Goal: Task Accomplishment & Management: Use online tool/utility

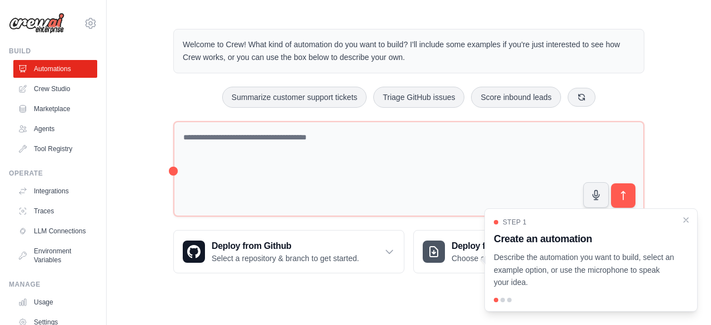
click at [156, 163] on div "Welcome to Crew! What kind of automation do you want to build? I'll include som…" at bounding box center [409, 151] width 604 height 280
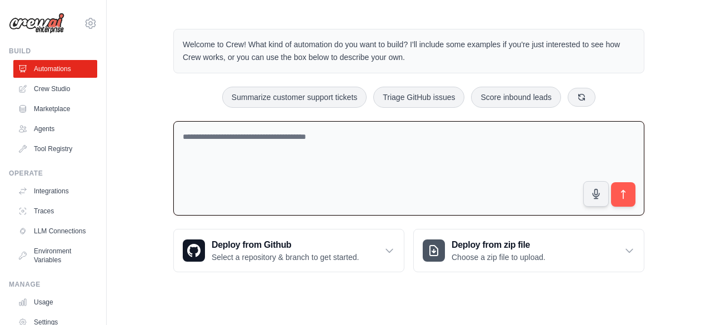
click at [205, 153] on textarea at bounding box center [408, 168] width 471 height 95
paste textarea "**********"
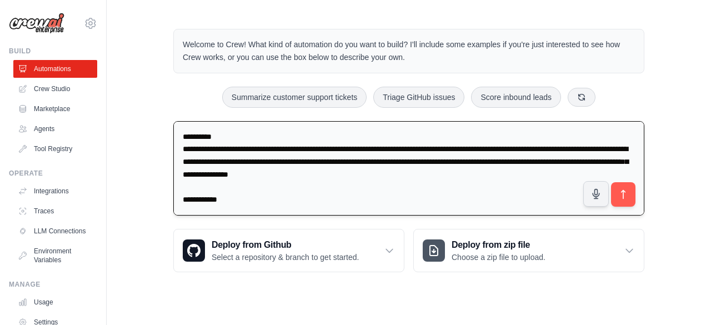
scroll to position [507, 0]
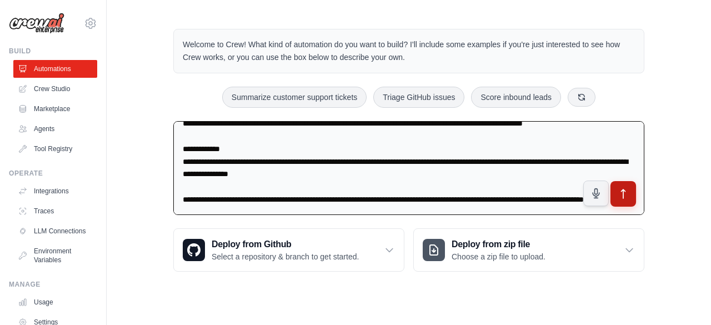
type textarea "**********"
click at [626, 194] on icon "submit" at bounding box center [624, 194] width 12 height 12
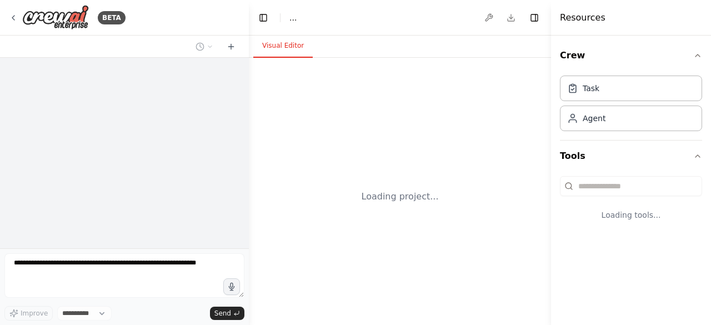
select select "****"
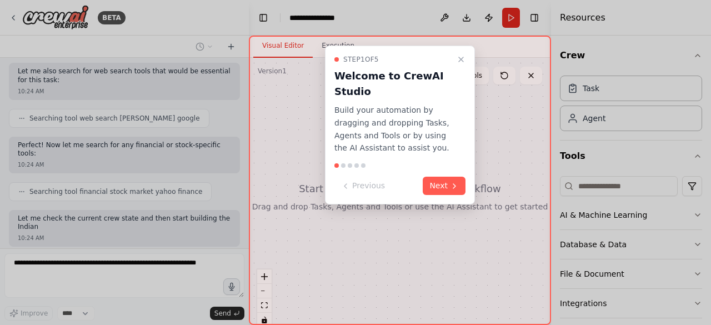
scroll to position [546, 0]
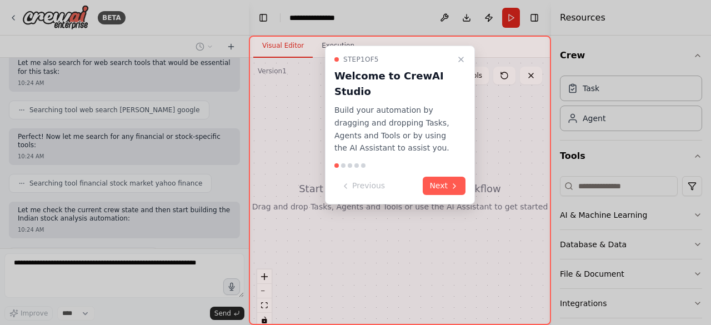
drag, startPoint x: 576, startPoint y: 195, endPoint x: 412, endPoint y: 209, distance: 164.5
click at [412, 209] on div "BETA Objective: Conduct in-depth analysis on an Indian stock, using recent fina…" at bounding box center [355, 162] width 711 height 325
click at [456, 185] on icon at bounding box center [454, 186] width 2 height 4
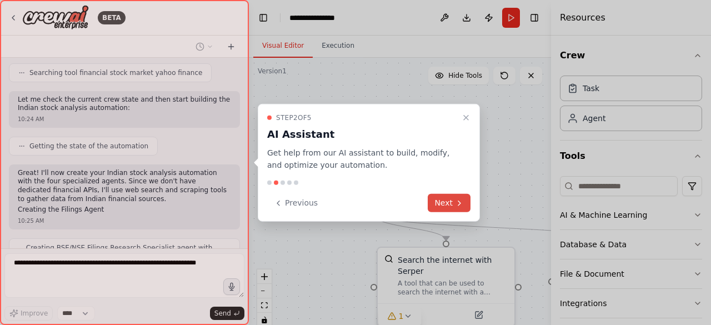
scroll to position [730, 0]
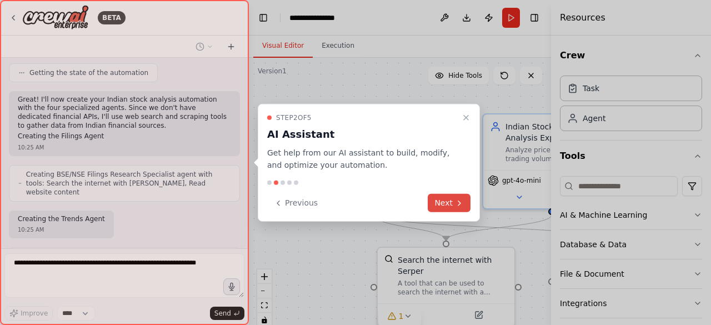
click at [453, 199] on button "Next" at bounding box center [449, 203] width 43 height 18
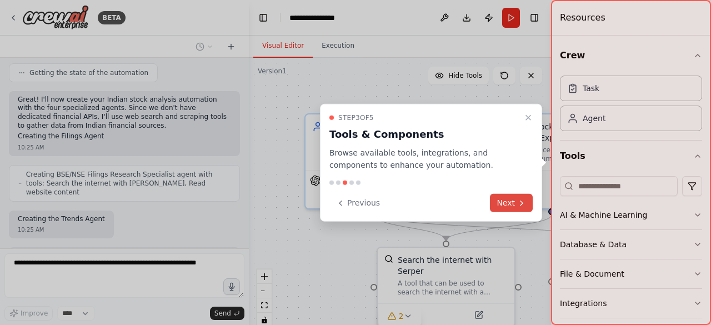
scroll to position [803, 0]
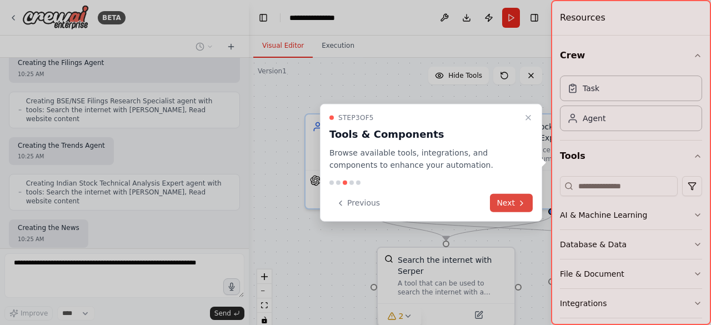
click at [509, 198] on button "Next" at bounding box center [511, 203] width 43 height 18
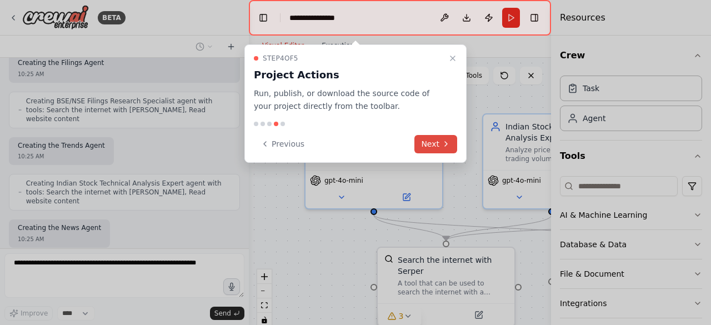
click at [436, 147] on button "Next" at bounding box center [435, 144] width 43 height 18
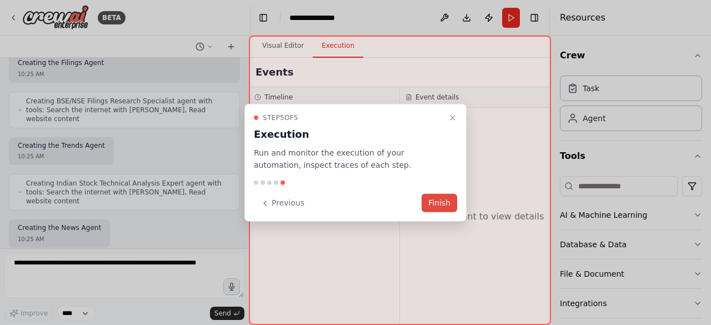
scroll to position [868, 0]
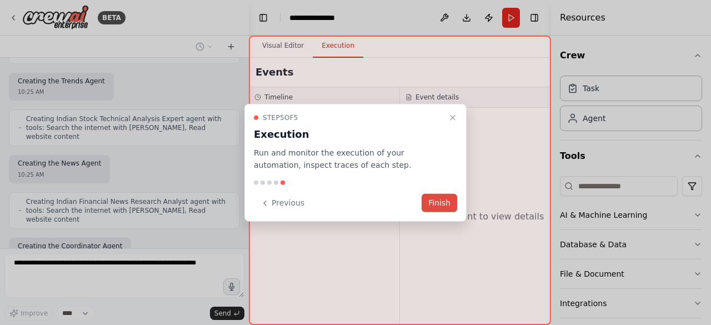
click at [438, 205] on button "Finish" at bounding box center [440, 203] width 36 height 18
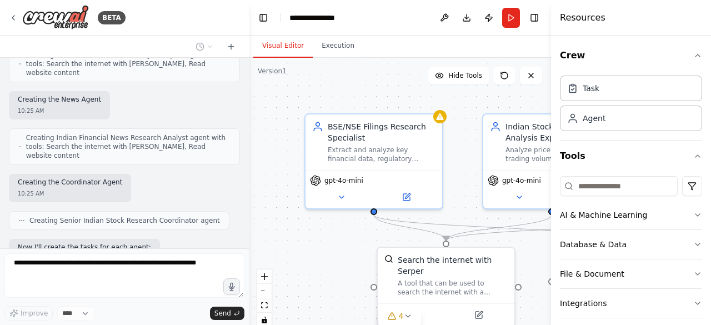
scroll to position [943, 0]
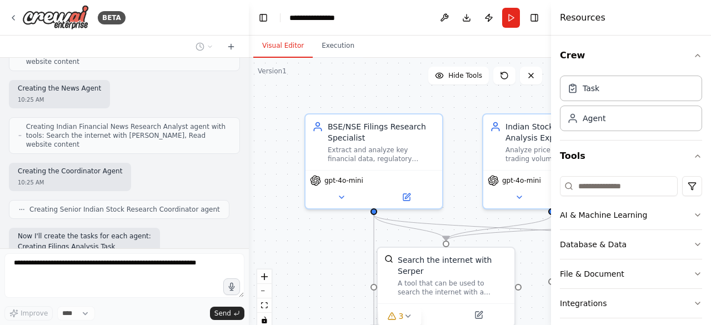
click at [369, 95] on div ".deletable-edge-delete-btn { width: 20px; height: 20px; border: 0px solid #ffff…" at bounding box center [400, 197] width 302 height 278
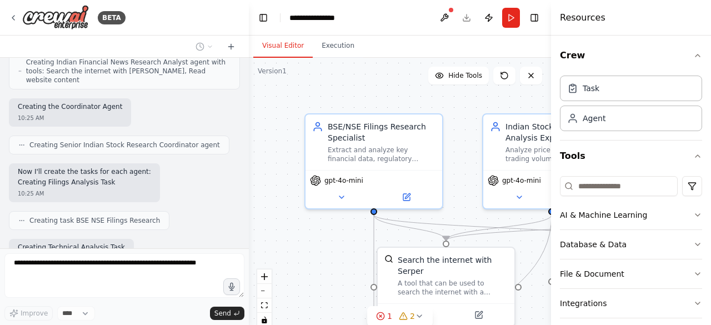
scroll to position [1072, 0]
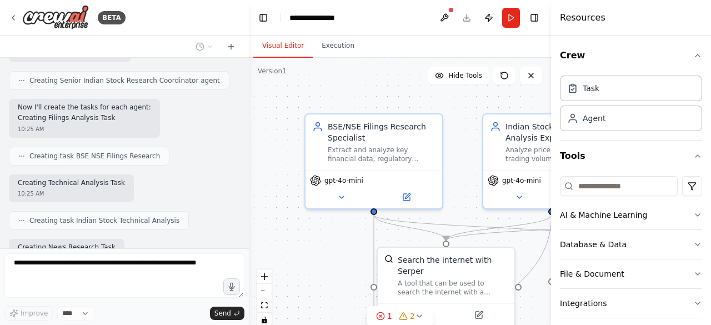
click at [376, 93] on div ".deletable-edge-delete-btn { width: 20px; height: 20px; border: 0px solid #ffff…" at bounding box center [400, 197] width 302 height 278
click at [693, 51] on icon "button" at bounding box center [697, 55] width 9 height 9
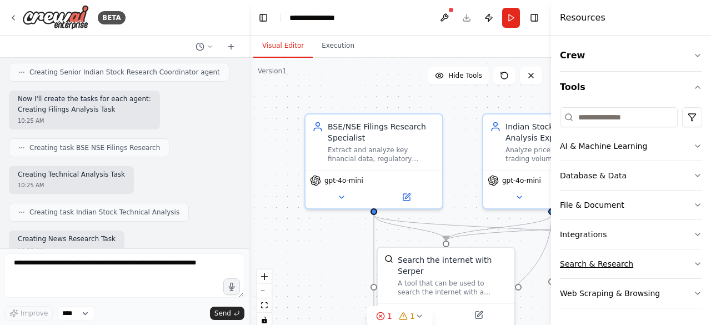
scroll to position [1136, 0]
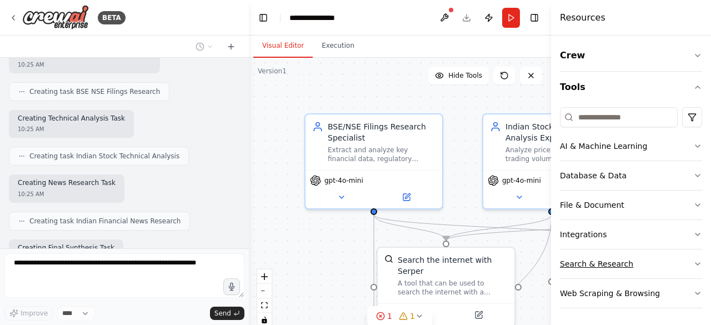
click at [694, 265] on icon "button" at bounding box center [697, 263] width 9 height 9
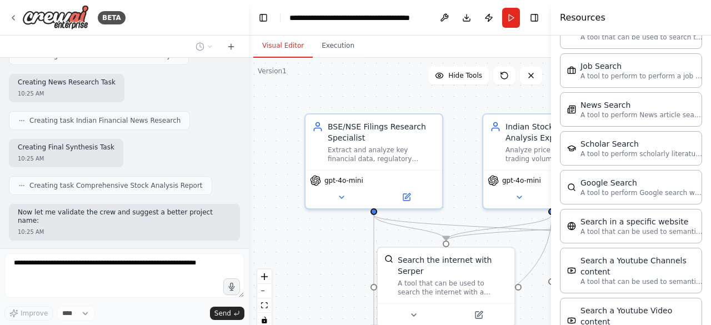
scroll to position [559, 0]
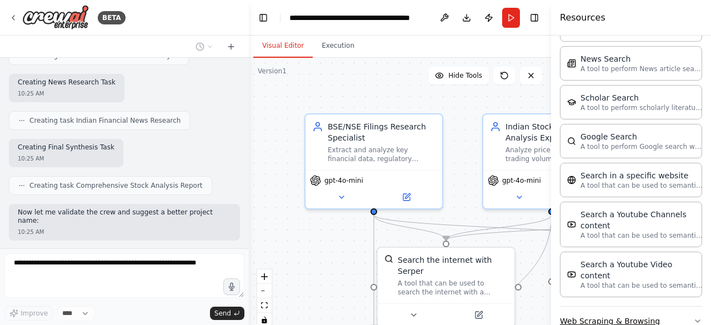
click at [693, 317] on icon "button" at bounding box center [697, 321] width 9 height 9
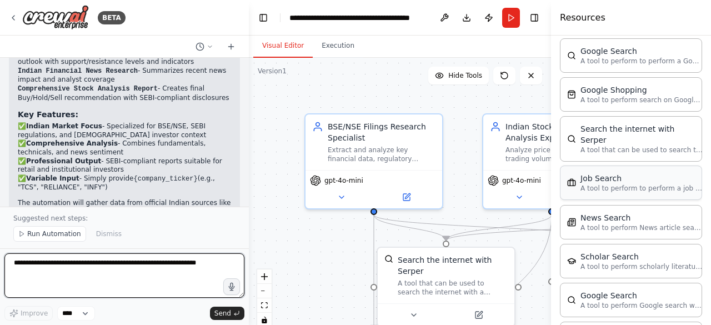
scroll to position [1690, 0]
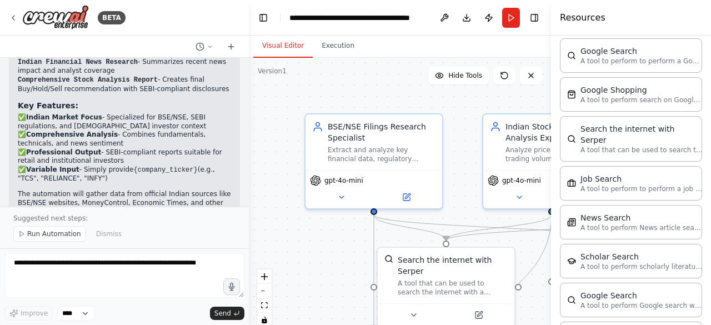
click at [307, 264] on div ".deletable-edge-delete-btn { width: 20px; height: 20px; border: 0px solid #ffff…" at bounding box center [400, 197] width 302 height 278
click at [509, 19] on button "Run" at bounding box center [511, 18] width 18 height 20
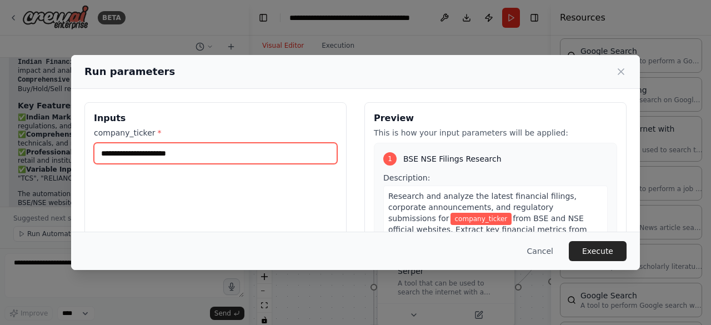
click at [118, 154] on input "company_ticker *" at bounding box center [215, 153] width 243 height 21
type input "*"
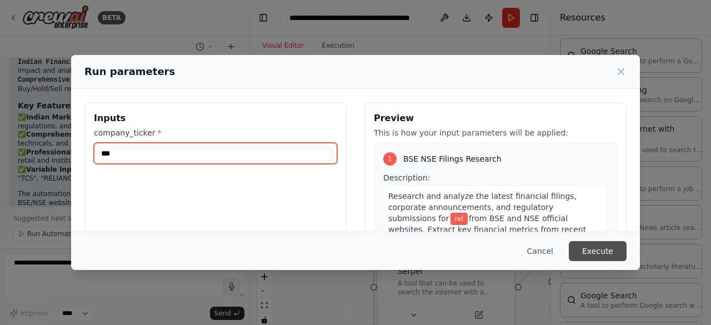
type input "***"
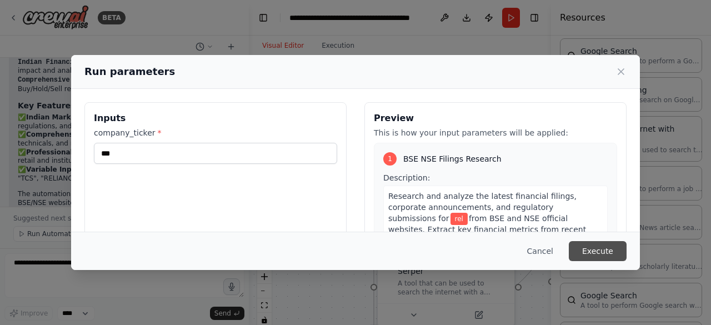
click at [602, 251] on button "Execute" at bounding box center [598, 251] width 58 height 20
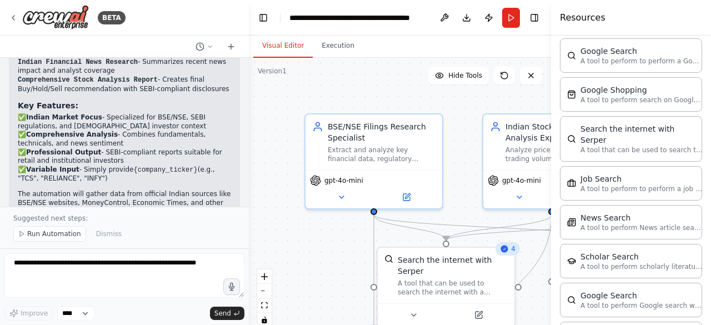
click at [286, 264] on div ".deletable-edge-delete-btn { width: 20px; height: 20px; border: 0px solid #ffff…" at bounding box center [400, 197] width 302 height 278
click at [574, 33] on div "Resources" at bounding box center [631, 18] width 160 height 36
click at [288, 104] on div ".deletable-edge-delete-btn { width: 20px; height: 20px; border: 0px solid #ffff…" at bounding box center [400, 197] width 302 height 278
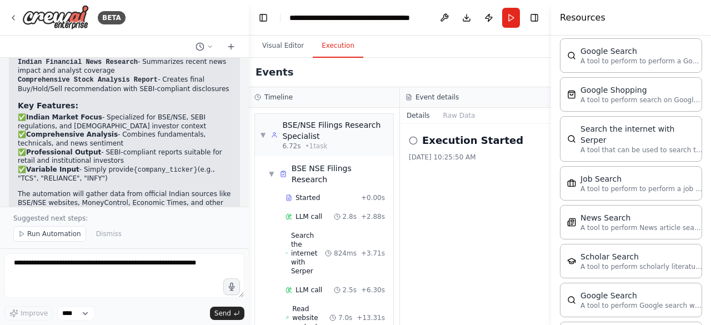
click at [332, 49] on button "Execution" at bounding box center [338, 45] width 51 height 23
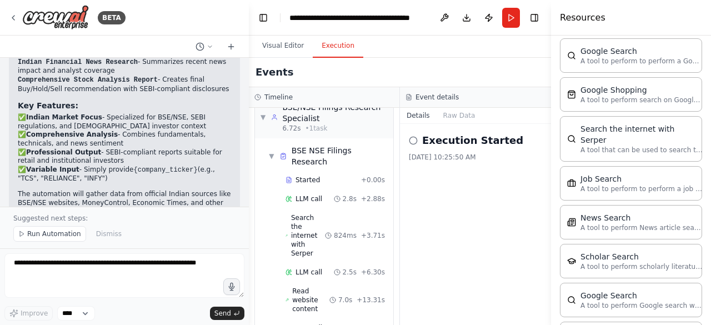
scroll to position [0, 0]
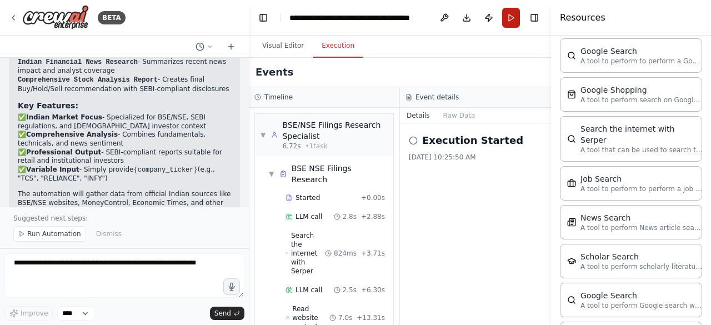
click at [509, 18] on button "Run" at bounding box center [511, 18] width 18 height 20
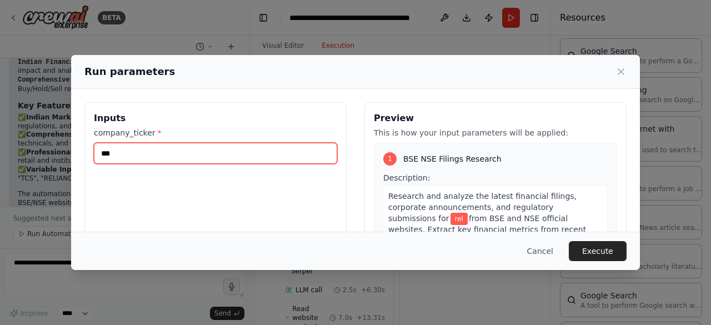
click at [124, 156] on input "***" at bounding box center [215, 153] width 243 height 21
type input "********"
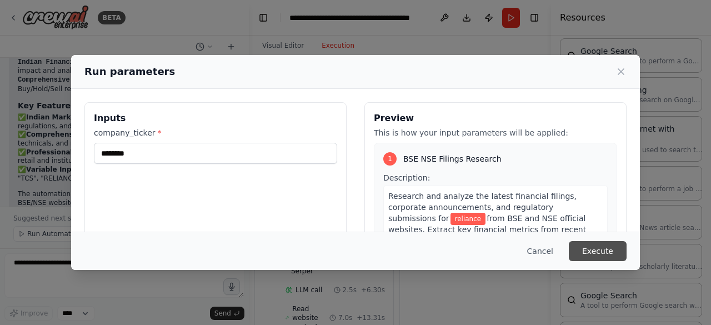
click at [604, 253] on button "Execute" at bounding box center [598, 251] width 58 height 20
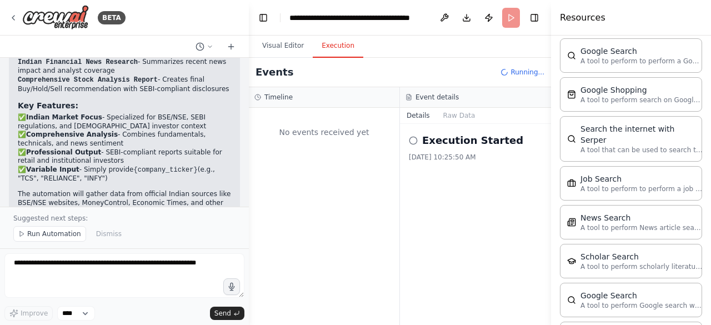
click at [509, 16] on header "**********" at bounding box center [400, 18] width 302 height 36
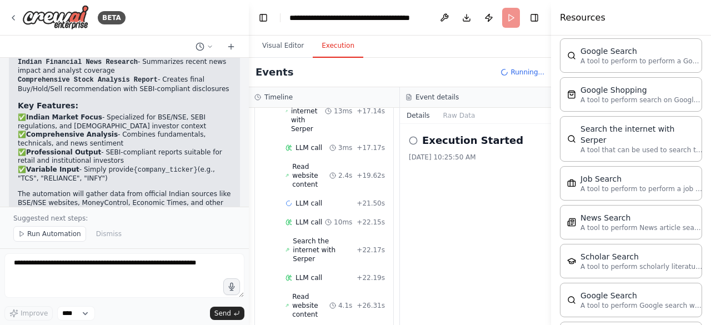
scroll to position [291, 0]
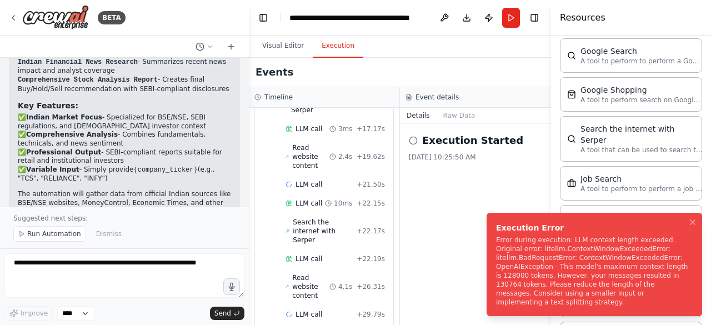
click at [498, 233] on div "Execution Error" at bounding box center [592, 227] width 192 height 11
drag, startPoint x: 498, startPoint y: 233, endPoint x: 578, endPoint y: 282, distance: 93.5
click at [578, 233] on div "Execution Error" at bounding box center [592, 227] width 192 height 11
drag, startPoint x: 668, startPoint y: 304, endPoint x: 471, endPoint y: 217, distance: 215.4
click at [471, 217] on div "BETA Objective: Conduct in-depth analysis on an Indian stock, using recent fina…" at bounding box center [355, 162] width 711 height 325
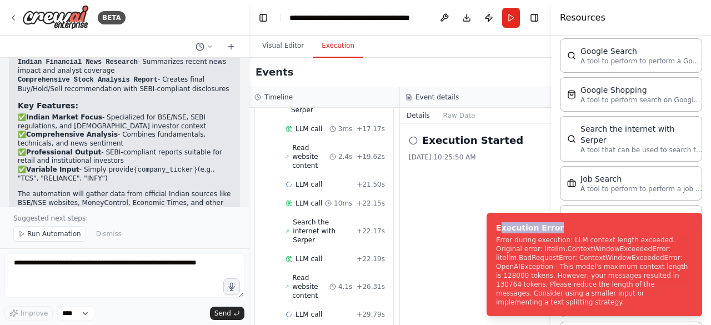
copy div "AM Resources Crew Tools AI & Machine Learning Database & Data File & Document I…"
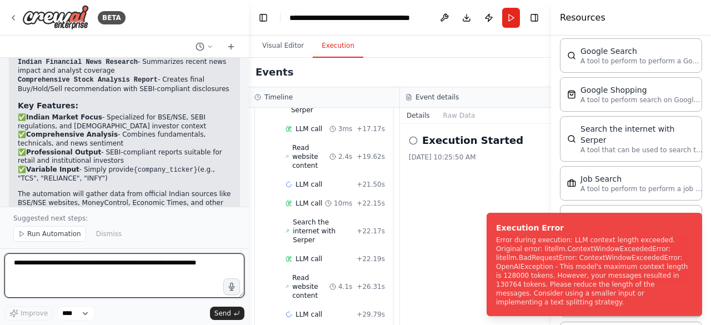
click at [31, 267] on textarea at bounding box center [124, 275] width 240 height 44
paste textarea "**********"
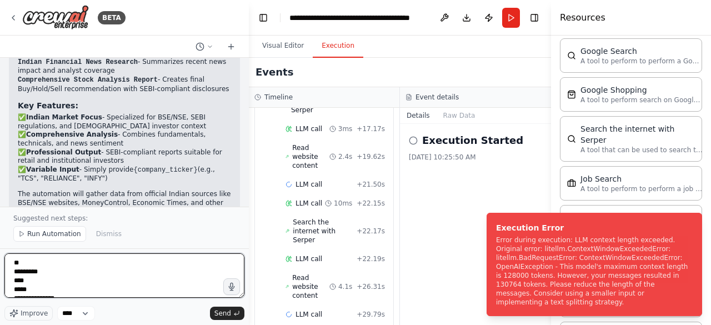
scroll to position [405, 0]
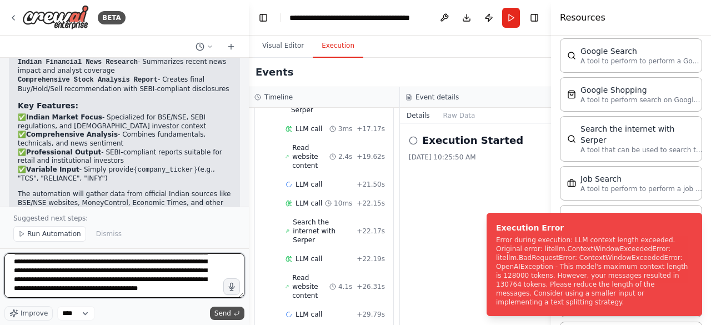
type textarea "**********"
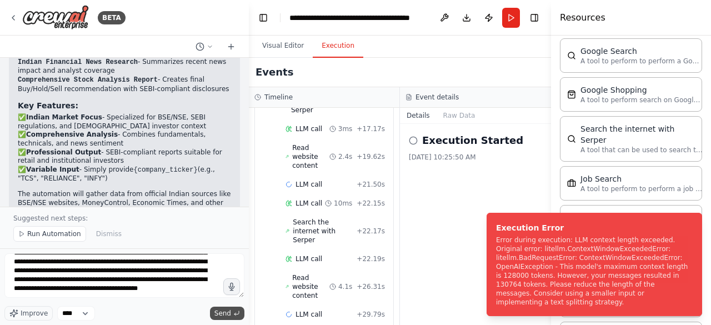
click at [218, 313] on span "Send" at bounding box center [222, 313] width 17 height 9
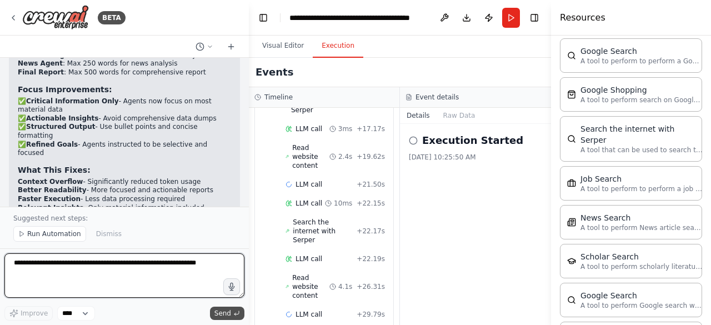
scroll to position [2597, 0]
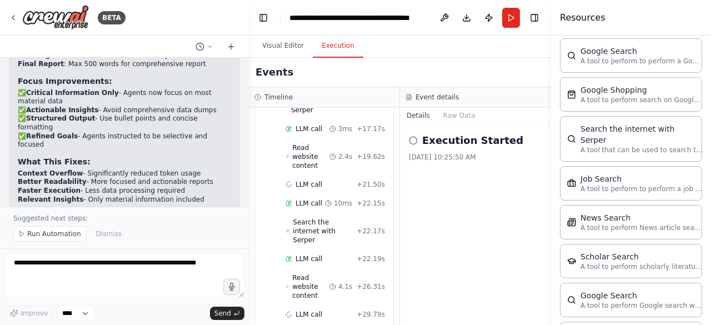
click at [129, 211] on p "The automation will now provide a concise, professional analysis that fits with…" at bounding box center [124, 224] width 213 height 26
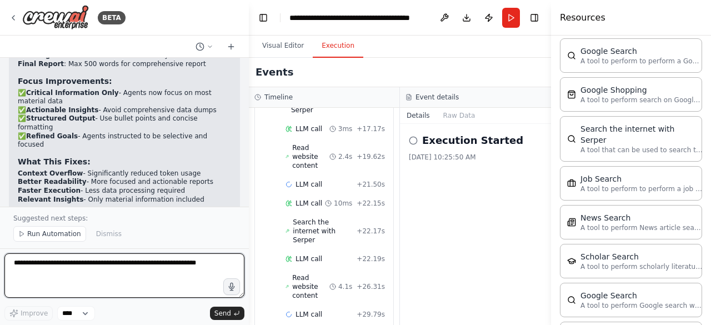
click at [207, 269] on textarea at bounding box center [124, 275] width 240 height 44
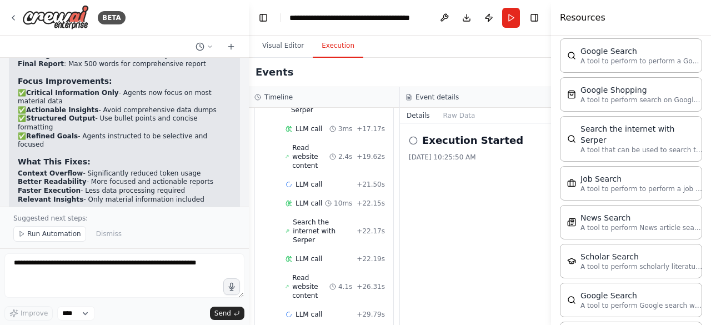
click at [183, 236] on div "Run Automation Dismiss" at bounding box center [124, 234] width 222 height 16
click at [46, 234] on span "Run Automation" at bounding box center [54, 233] width 54 height 9
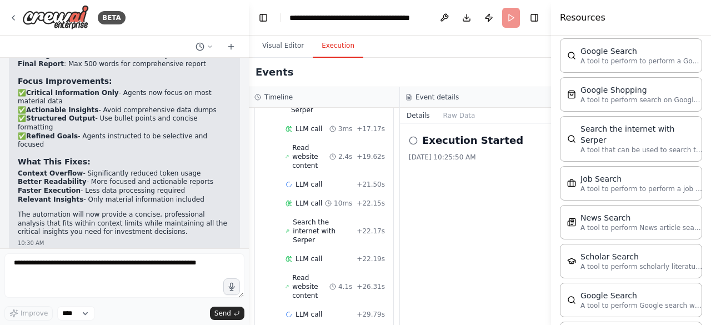
scroll to position [2555, 0]
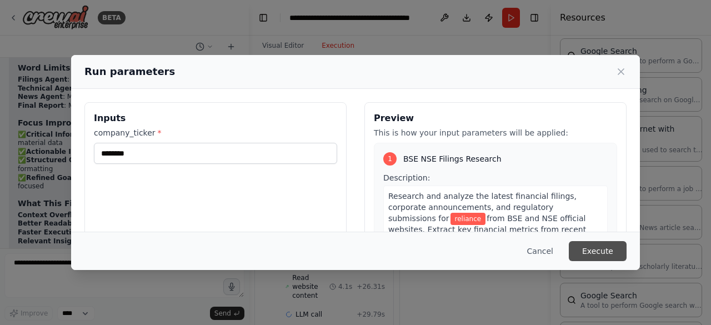
click at [599, 254] on button "Execute" at bounding box center [598, 251] width 58 height 20
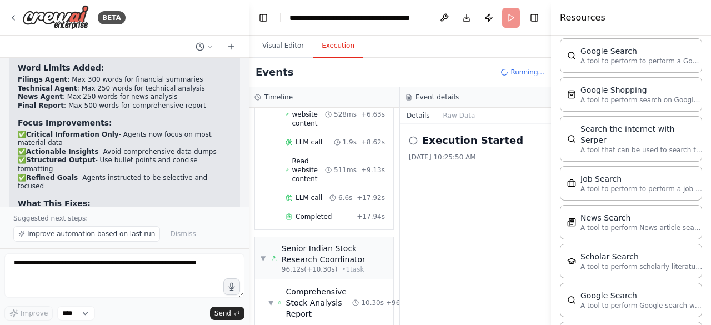
scroll to position [1044, 0]
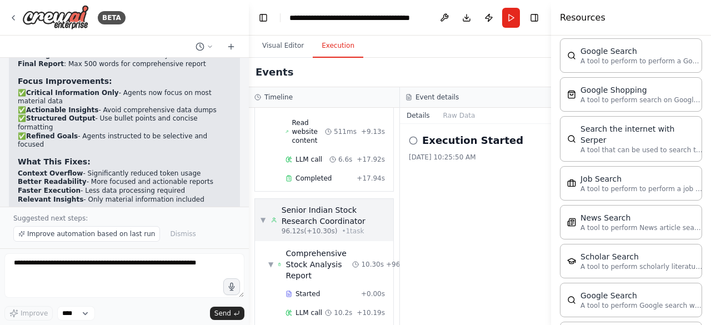
click at [265, 216] on span "▼" at bounding box center [263, 220] width 5 height 9
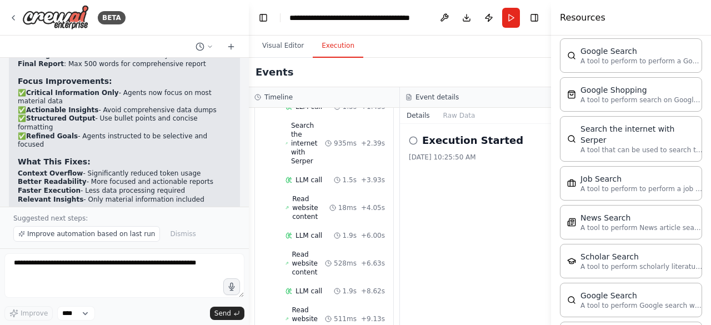
scroll to position [837, 0]
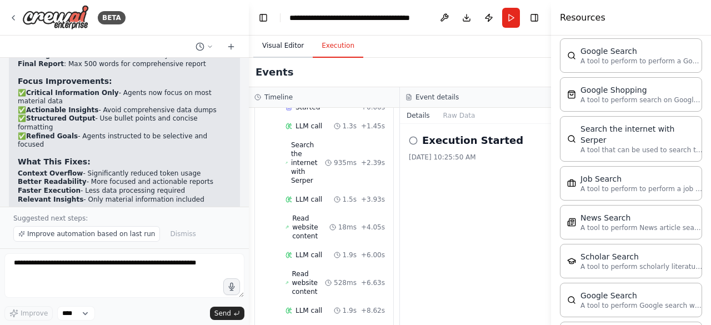
click at [280, 53] on button "Visual Editor" at bounding box center [282, 45] width 59 height 23
click at [334, 50] on button "Execution" at bounding box center [338, 45] width 51 height 23
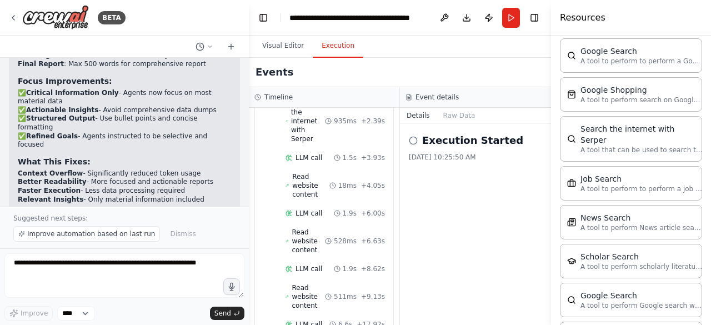
scroll to position [933, 0]
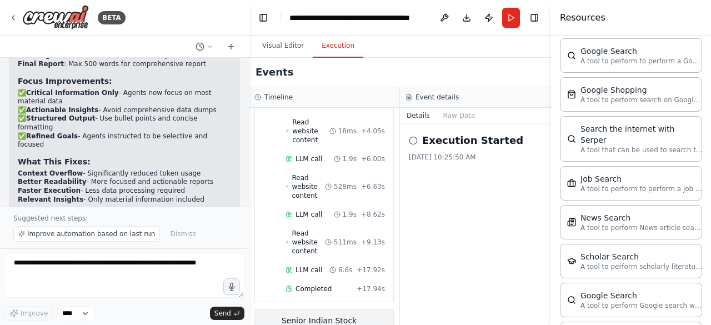
click at [325, 315] on div "Senior Indian Stock Research Coordinator" at bounding box center [335, 326] width 106 height 22
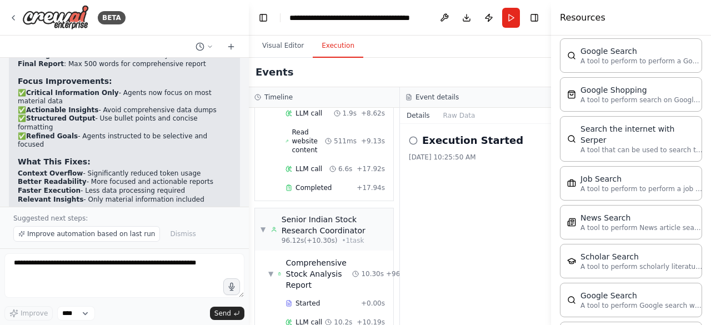
scroll to position [1044, 0]
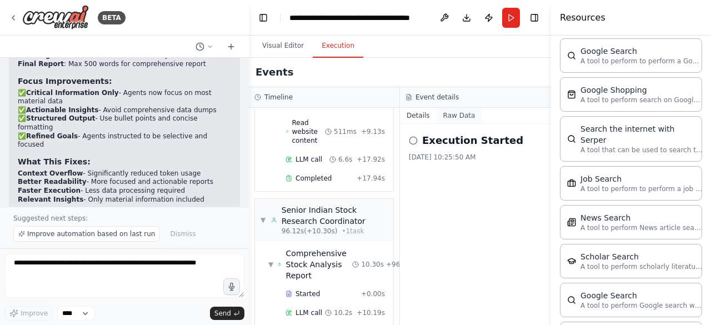
click at [448, 111] on button "Raw Data" at bounding box center [460, 116] width 46 height 16
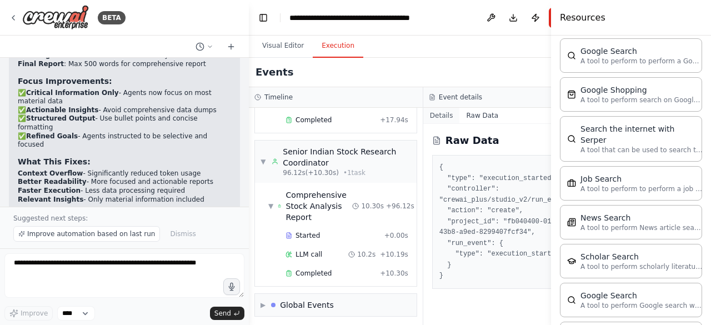
click at [427, 116] on button "Details" at bounding box center [441, 116] width 37 height 16
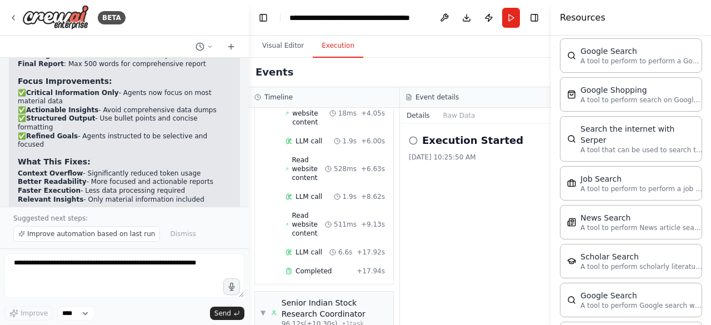
scroll to position [1044, 0]
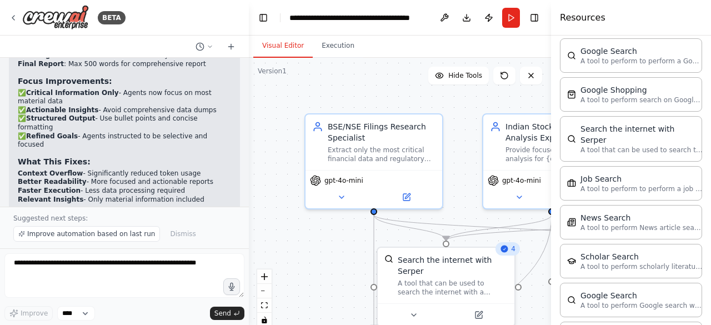
click at [284, 46] on button "Visual Editor" at bounding box center [282, 45] width 59 height 23
click at [460, 76] on span "Hide Tools" at bounding box center [465, 75] width 34 height 9
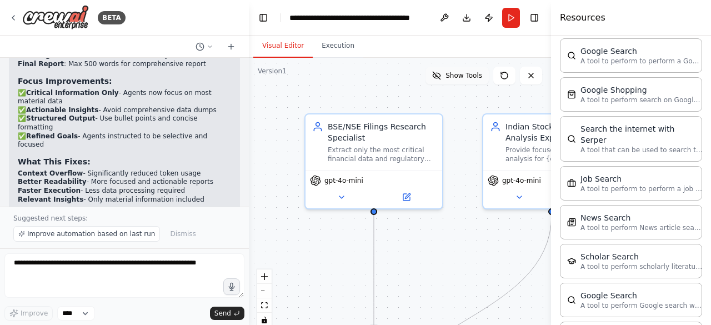
click at [460, 76] on span "Show Tools" at bounding box center [464, 75] width 37 height 9
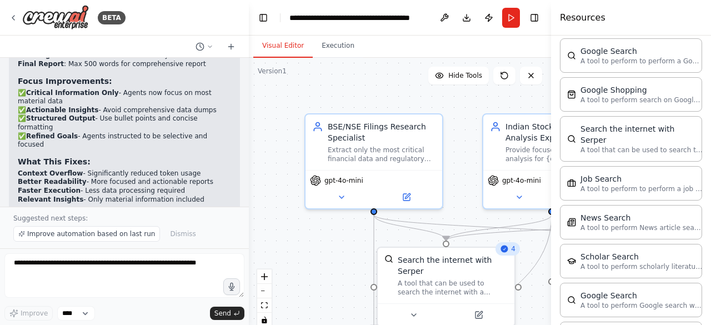
scroll to position [2605, 0]
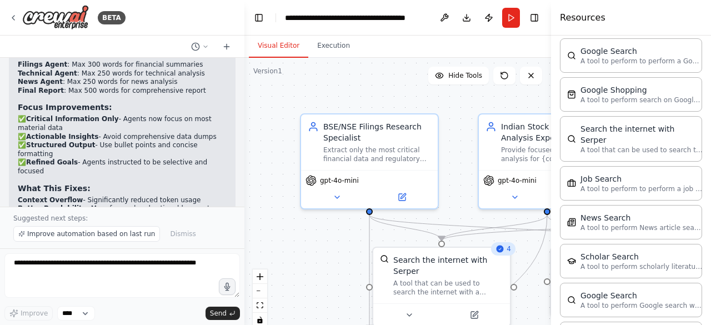
click at [244, 202] on div "BETA Objective: Conduct in-depth analysis on an Indian stock, using recent fina…" at bounding box center [355, 162] width 711 height 325
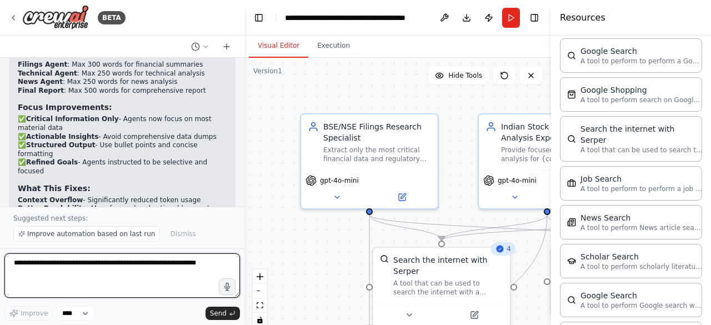
click at [37, 271] on textarea at bounding box center [122, 275] width 236 height 44
type textarea "**********"
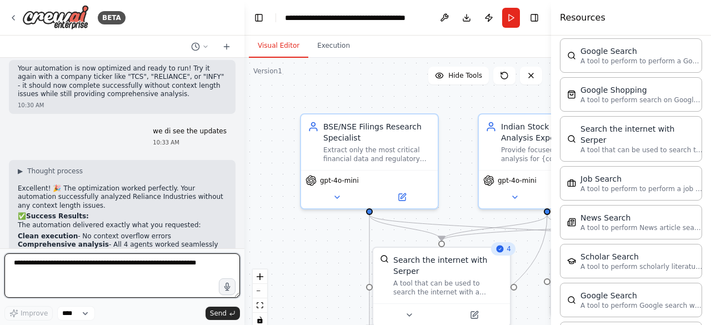
scroll to position [2839, 0]
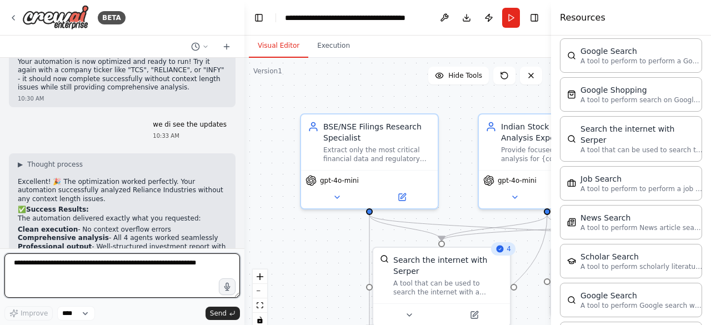
click at [52, 269] on textarea at bounding box center [122, 275] width 236 height 44
paste textarea "**********"
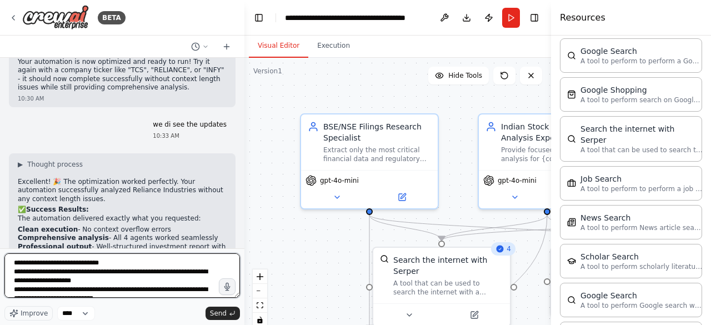
scroll to position [94, 0]
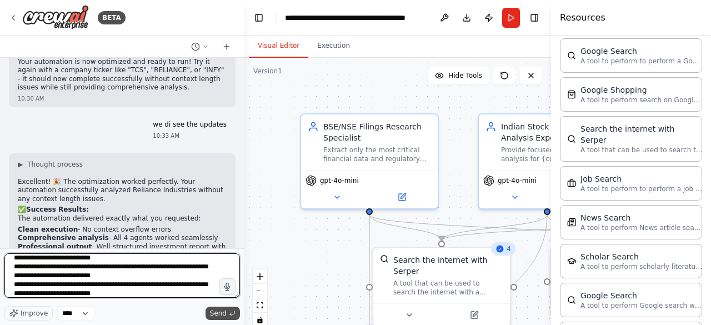
type textarea "**********"
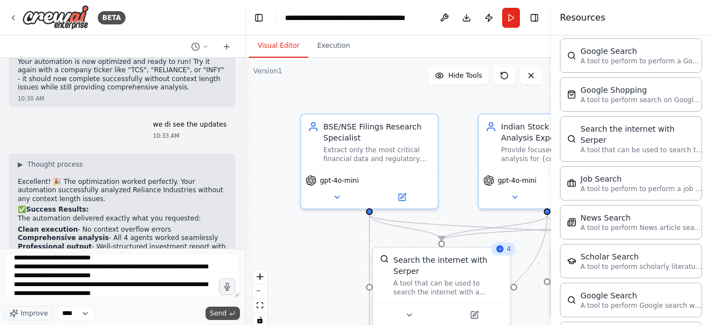
click at [221, 312] on span "Send" at bounding box center [218, 313] width 17 height 9
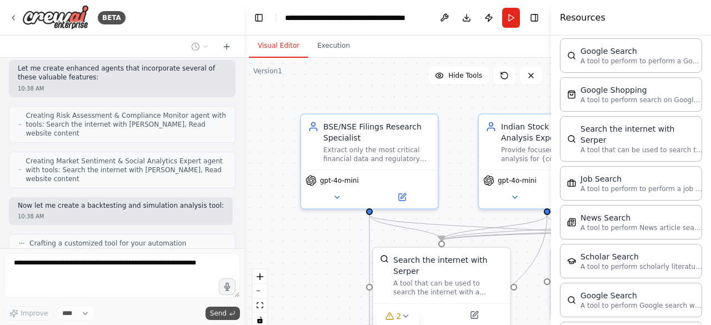
scroll to position [3566, 0]
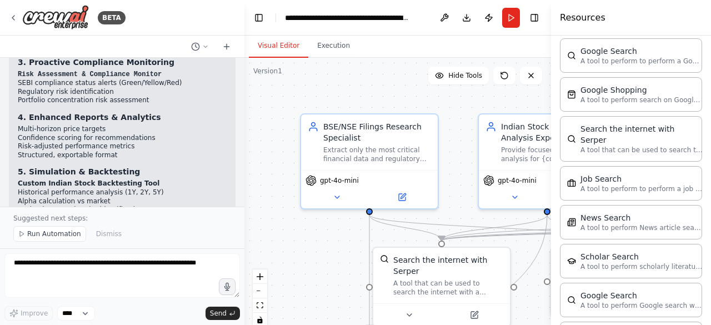
click at [302, 261] on div ".deletable-edge-delete-btn { width: 20px; height: 20px; border: 0px solid #ffff…" at bounding box center [397, 197] width 307 height 278
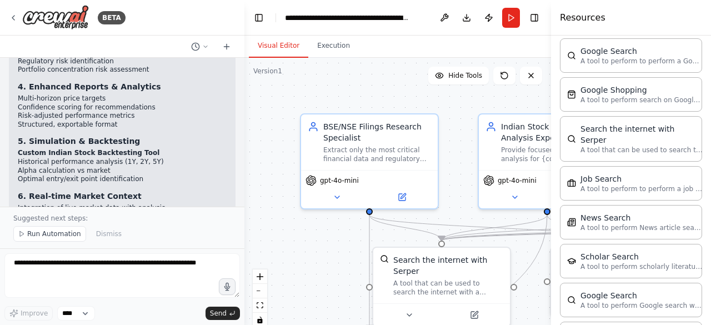
click at [622, 26] on div "Resources" at bounding box center [631, 18] width 160 height 36
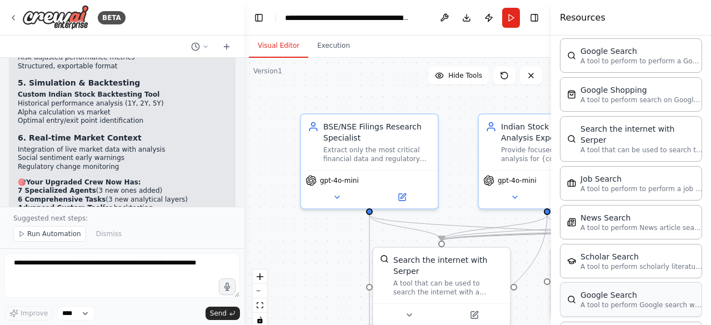
scroll to position [4483, 0]
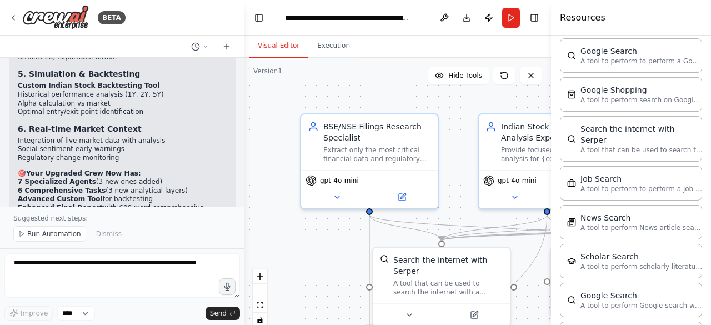
click at [551, 301] on div at bounding box center [553, 162] width 4 height 325
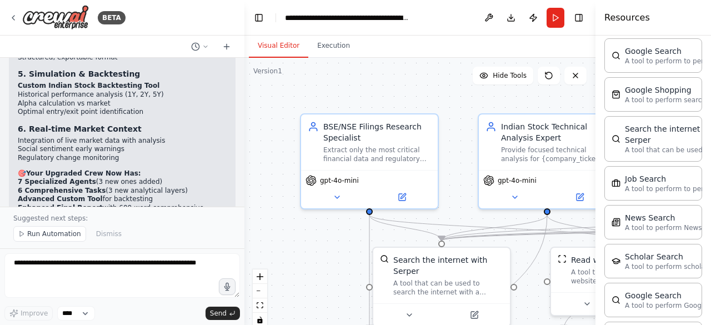
drag, startPoint x: 551, startPoint y: 301, endPoint x: 711, endPoint y: 236, distance: 172.0
click at [711, 236] on div "Resources Crew Tools AI & Machine Learning Database & Data File & Document Inte…" at bounding box center [654, 162] width 116 height 325
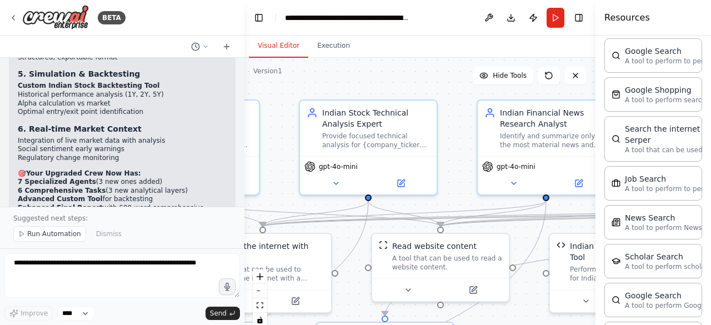
drag, startPoint x: 437, startPoint y: 98, endPoint x: 258, endPoint y: 84, distance: 179.4
click at [258, 84] on div ".deletable-edge-delete-btn { width: 20px; height: 20px; border: 0px solid #ffff…" at bounding box center [419, 197] width 351 height 278
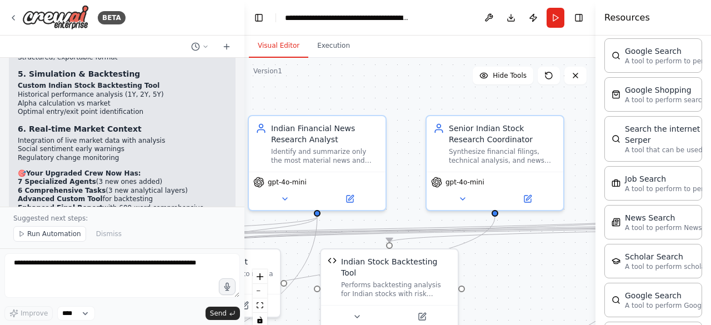
drag, startPoint x: 449, startPoint y: 85, endPoint x: 220, endPoint y: 101, distance: 229.4
click at [220, 101] on div "BETA Objective: Conduct in-depth analysis on an Indian stock, using recent fina…" at bounding box center [355, 162] width 711 height 325
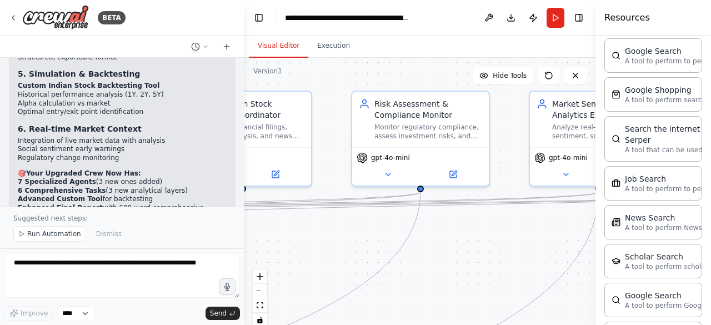
drag, startPoint x: 403, startPoint y: 94, endPoint x: 151, endPoint y: 69, distance: 253.4
click at [151, 69] on div "BETA Objective: Conduct in-depth analysis on an Indian stock, using recent fina…" at bounding box center [355, 162] width 711 height 325
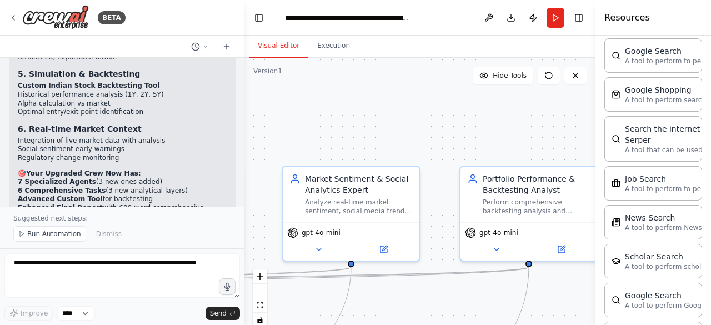
drag, startPoint x: 351, startPoint y: 81, endPoint x: 103, endPoint y: 157, distance: 258.7
click at [103, 157] on div "BETA Objective: Conduct in-depth analysis on an Indian stock, using recent fina…" at bounding box center [355, 162] width 711 height 325
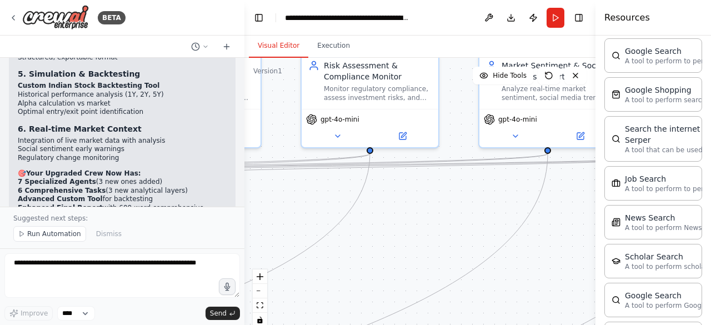
drag, startPoint x: 394, startPoint y: 126, endPoint x: 610, endPoint y: 2, distance: 248.3
click at [610, 2] on div "BETA Objective: Conduct in-depth analysis on an Indian stock, using recent fina…" at bounding box center [355, 162] width 711 height 325
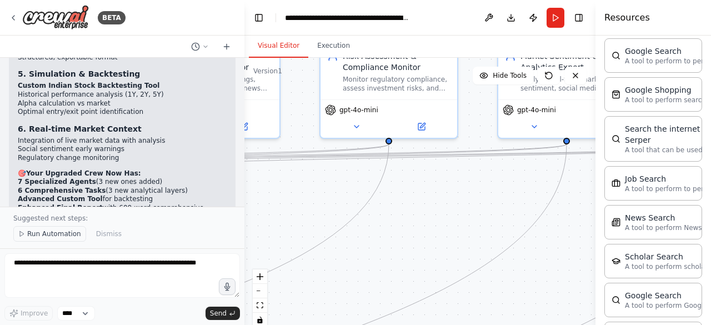
click at [34, 235] on span "Run Automation" at bounding box center [54, 233] width 54 height 9
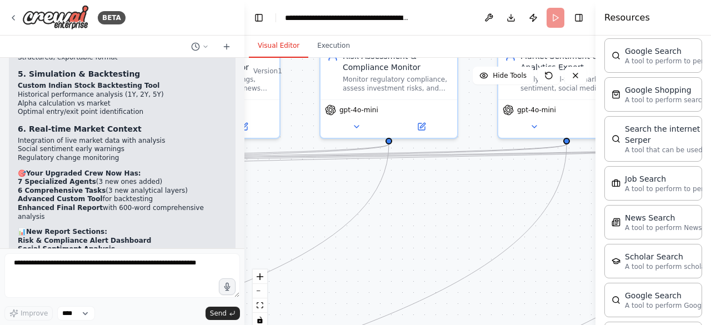
scroll to position [4442, 0]
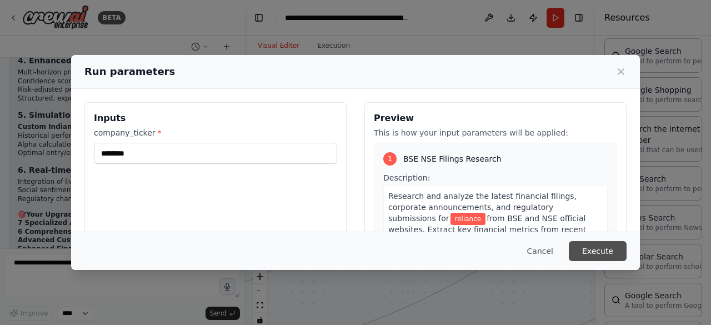
click at [597, 254] on button "Execute" at bounding box center [598, 251] width 58 height 20
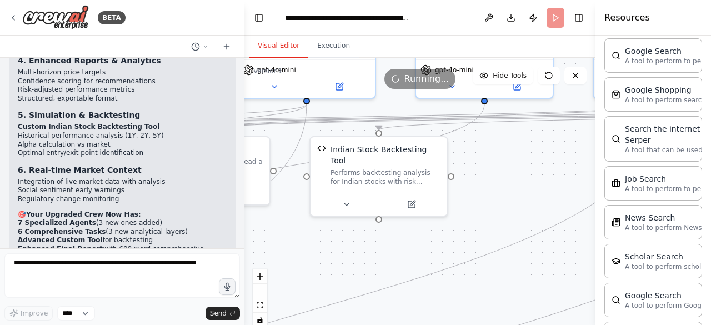
drag, startPoint x: 437, startPoint y: 224, endPoint x: 710, endPoint y: 185, distance: 276.1
click at [710, 185] on div "BETA Objective: Conduct in-depth analysis on an Indian stock, using recent fina…" at bounding box center [355, 162] width 711 height 325
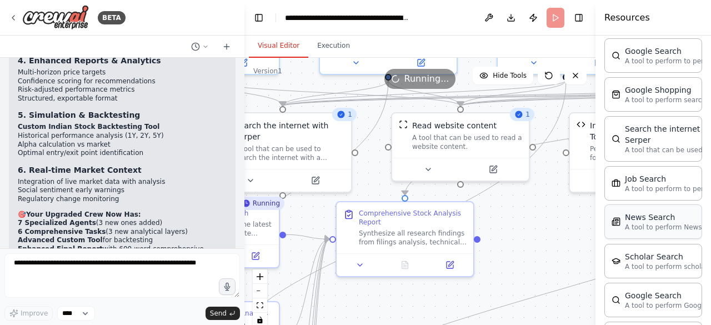
drag, startPoint x: 347, startPoint y: 235, endPoint x: 607, endPoint y: 211, distance: 260.5
click at [607, 211] on div "BETA Objective: Conduct in-depth analysis on an Indian stock, using recent fina…" at bounding box center [355, 162] width 711 height 325
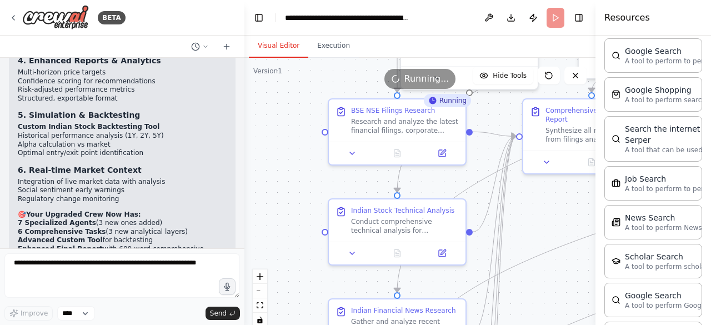
drag, startPoint x: 338, startPoint y: 298, endPoint x: 523, endPoint y: 196, distance: 212.1
click at [523, 196] on div ".deletable-edge-delete-btn { width: 20px; height: 20px; border: 0px solid #ffff…" at bounding box center [419, 197] width 351 height 278
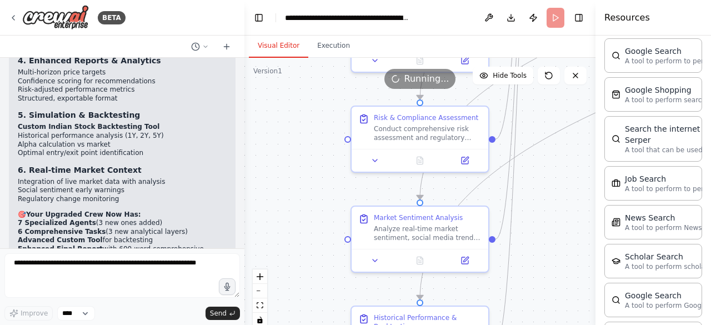
drag, startPoint x: 296, startPoint y: 282, endPoint x: 320, endPoint y: -12, distance: 294.3
click at [320, 0] on html "BETA Objective: Conduct in-depth analysis on an Indian stock, using recent fina…" at bounding box center [355, 162] width 711 height 325
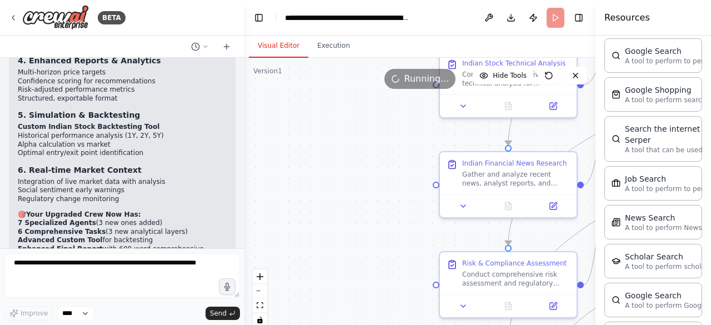
drag, startPoint x: 293, startPoint y: 206, endPoint x: 379, endPoint y: 351, distance: 169.1
click at [379, 324] on html "BETA Objective: Conduct in-depth analysis on an Indian stock, using recent fina…" at bounding box center [355, 162] width 711 height 325
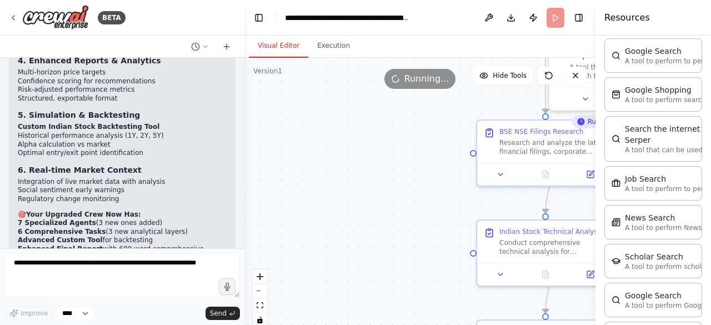
drag, startPoint x: 337, startPoint y: 183, endPoint x: 375, endPoint y: 351, distance: 172.0
click at [375, 324] on html "BETA Objective: Conduct in-depth analysis on an Indian stock, using recent fina…" at bounding box center [355, 162] width 711 height 325
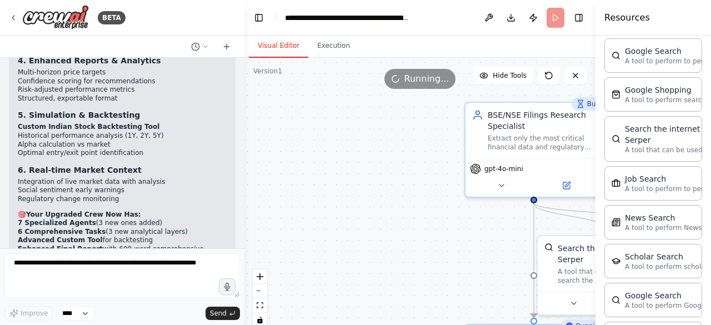
drag, startPoint x: 334, startPoint y: 146, endPoint x: 323, endPoint y: 351, distance: 205.3
click at [323, 324] on html "BETA Objective: Conduct in-depth analysis on an Indian stock, using recent fina…" at bounding box center [355, 162] width 711 height 325
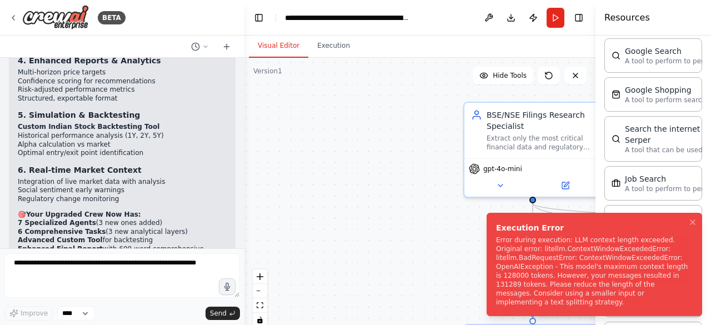
click at [496, 232] on div "Execution Error" at bounding box center [592, 227] width 192 height 11
drag, startPoint x: 494, startPoint y: 232, endPoint x: 651, endPoint y: 307, distance: 173.4
click at [651, 233] on div "Execution Error" at bounding box center [592, 227] width 192 height 11
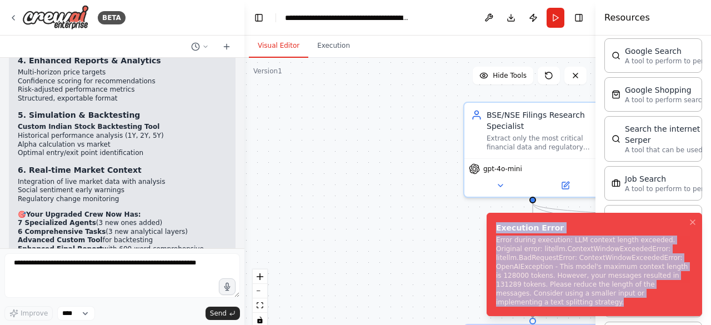
copy div "Execution Error Error during execution: LLM context length exceeded. Original e…"
drag, startPoint x: 664, startPoint y: 304, endPoint x: 489, endPoint y: 241, distance: 186.1
click at [489, 241] on li "Execution Error Error during execution: LLM context length exceeded. Original e…" at bounding box center [595, 264] width 216 height 103
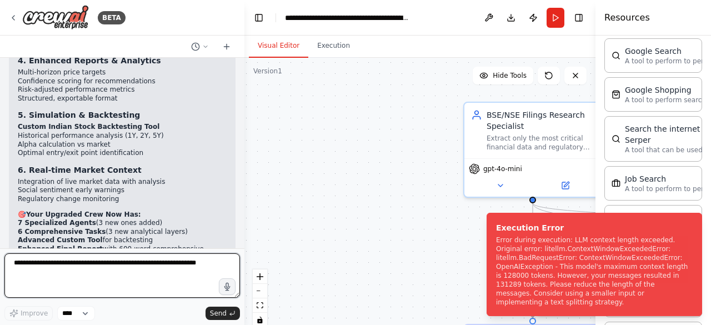
click at [41, 270] on textarea at bounding box center [122, 275] width 236 height 44
paste textarea "**********"
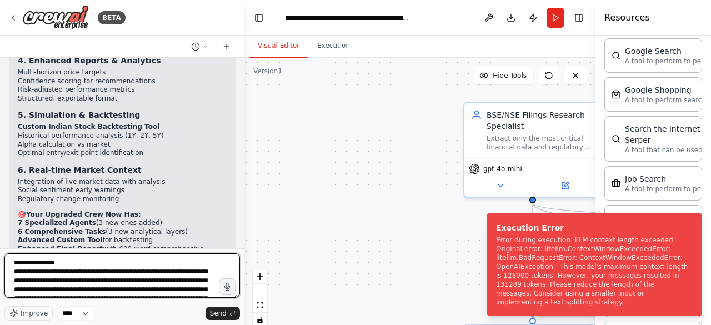
scroll to position [32, 0]
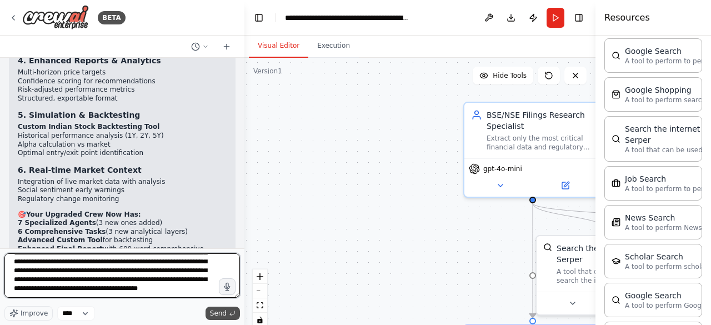
type textarea "**********"
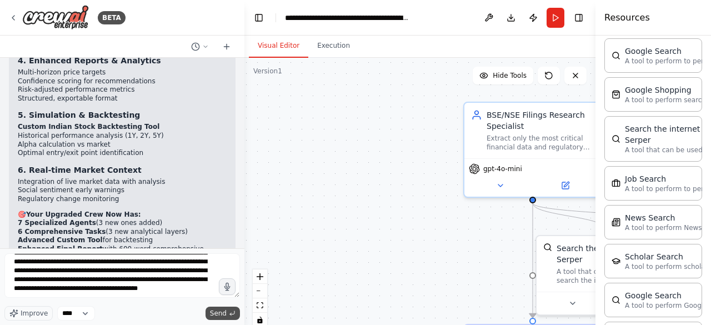
click at [218, 311] on span "Send" at bounding box center [218, 313] width 17 height 9
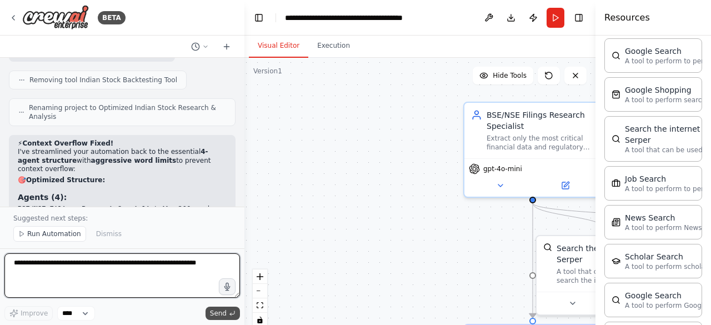
scroll to position [5607, 0]
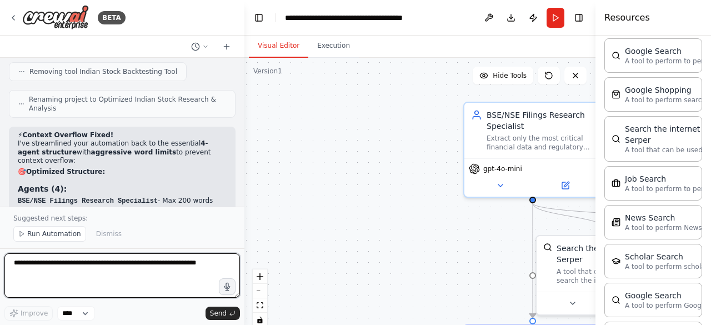
click at [21, 267] on textarea at bounding box center [122, 275] width 236 height 44
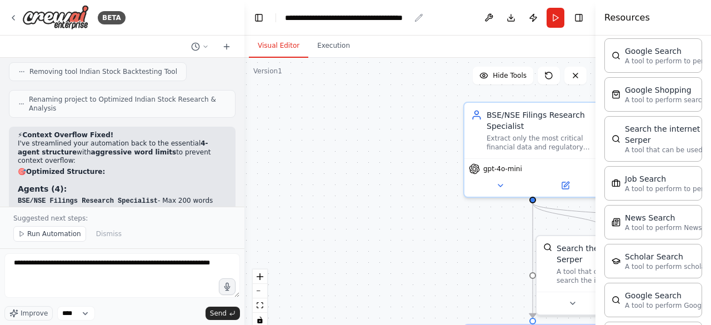
click at [418, 17] on icon "breadcrumb" at bounding box center [419, 17] width 7 height 7
click at [417, 18] on icon "breadcrumb" at bounding box center [418, 17] width 9 height 9
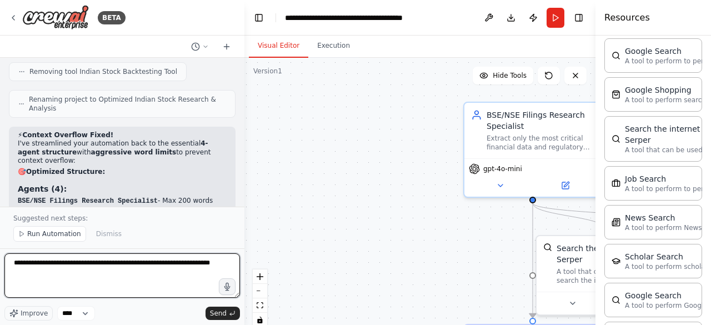
click at [62, 271] on textarea "**********" at bounding box center [122, 275] width 236 height 44
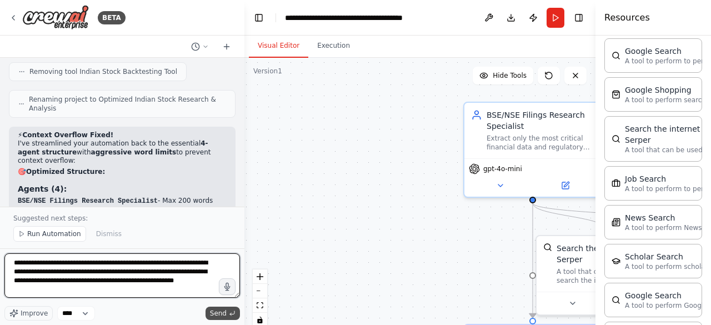
type textarea "**********"
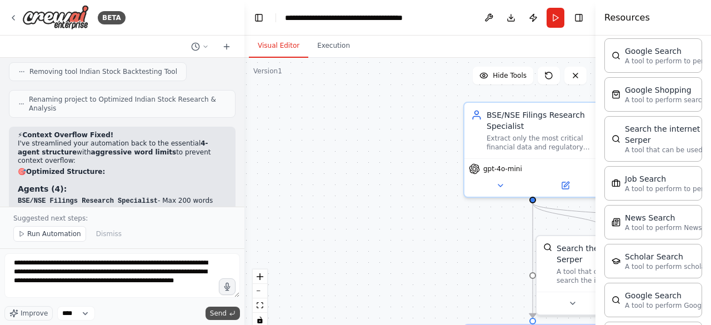
click at [218, 311] on span "Send" at bounding box center [218, 313] width 17 height 9
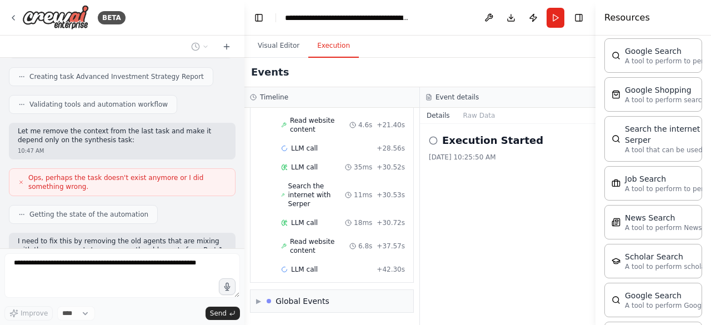
scroll to position [247, 0]
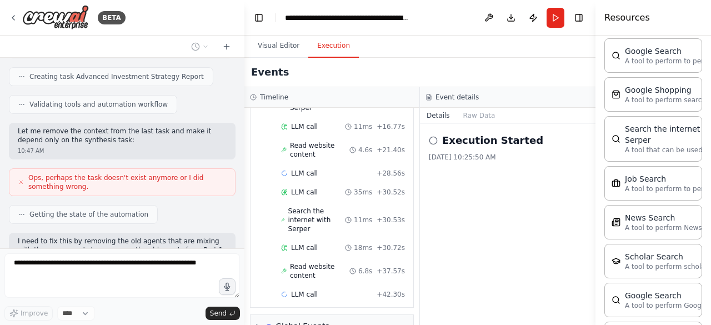
click at [329, 48] on button "Execution" at bounding box center [333, 45] width 51 height 23
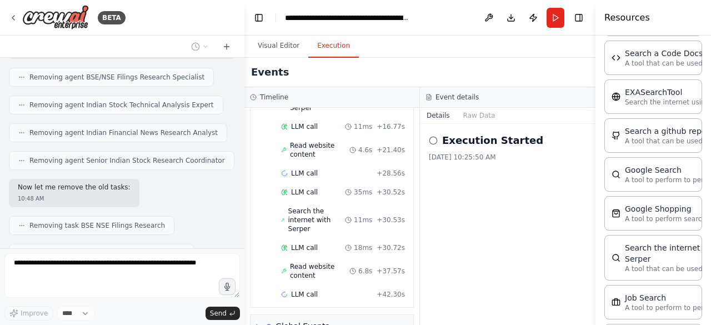
scroll to position [0, 0]
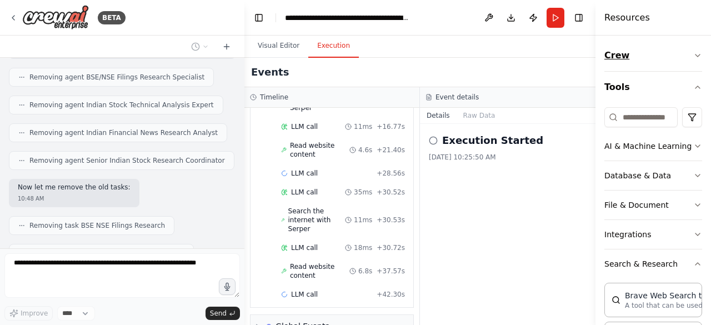
click at [693, 58] on icon "button" at bounding box center [697, 55] width 9 height 9
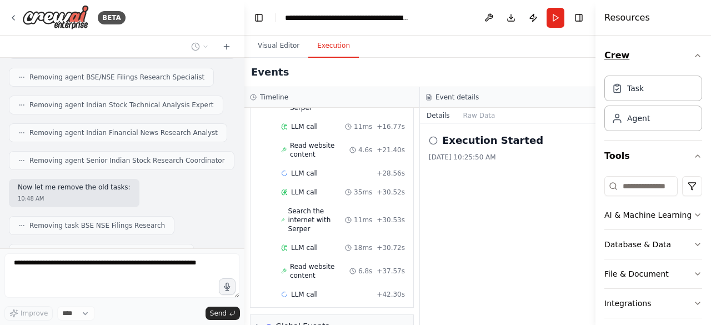
click at [693, 58] on icon "button" at bounding box center [697, 55] width 9 height 9
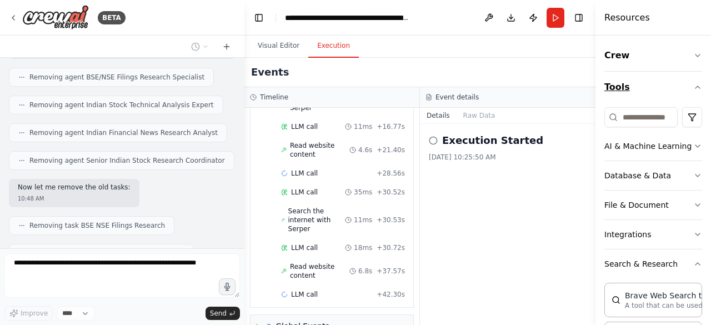
click at [693, 86] on icon "button" at bounding box center [697, 87] width 9 height 9
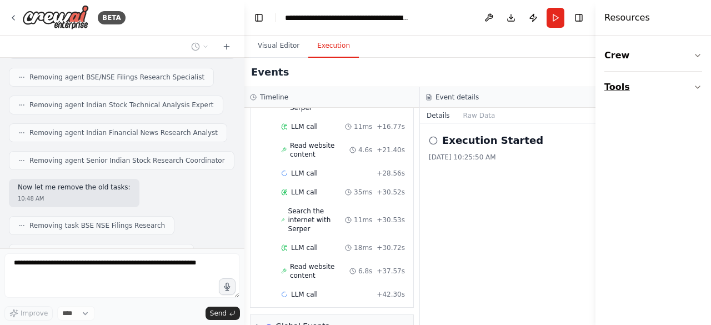
click at [686, 86] on button "Tools" at bounding box center [653, 87] width 98 height 31
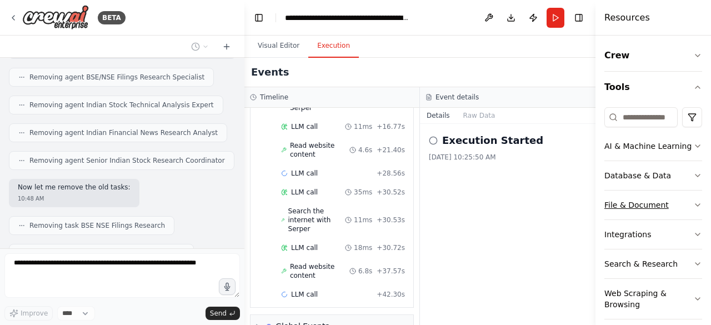
click at [693, 207] on icon "button" at bounding box center [697, 205] width 9 height 9
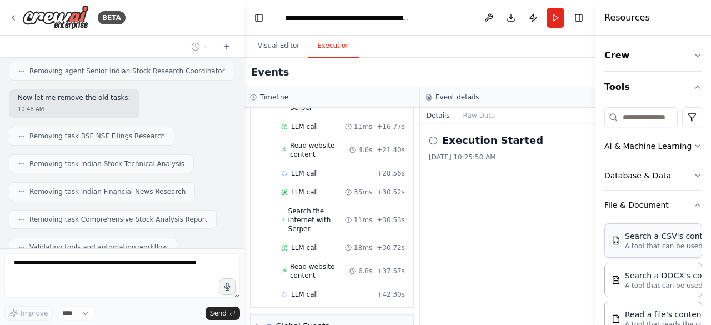
scroll to position [6891, 0]
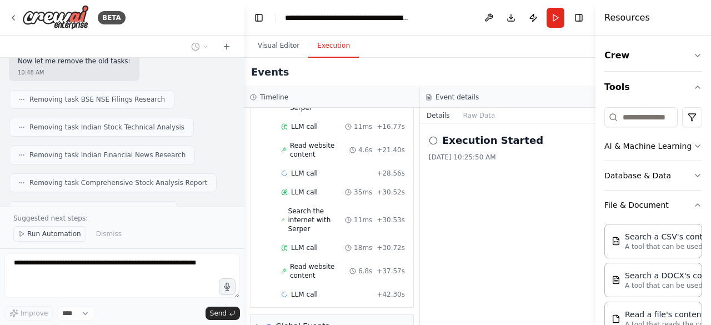
click at [52, 238] on span "Run Automation" at bounding box center [54, 233] width 54 height 9
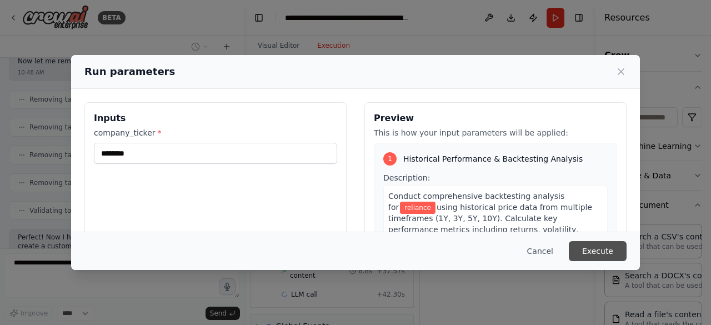
click at [601, 243] on button "Execute" at bounding box center [598, 251] width 58 height 20
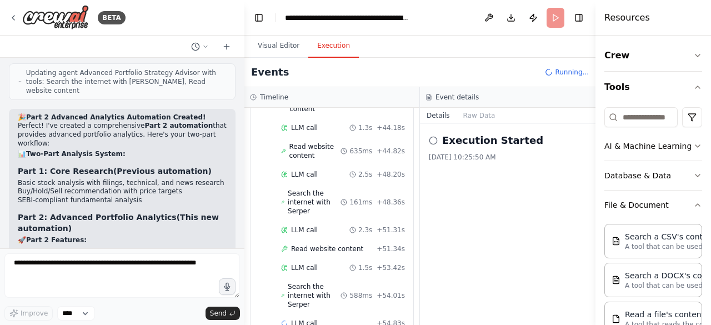
scroll to position [752, 0]
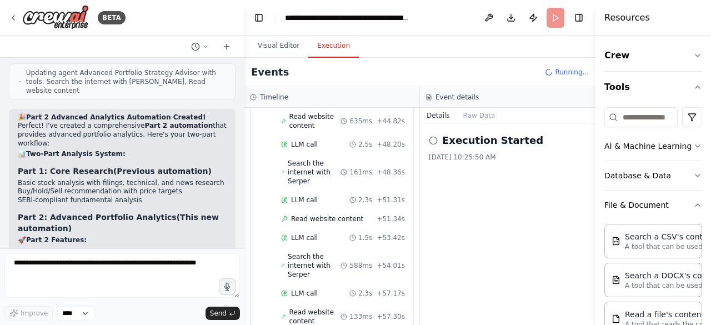
click at [354, 308] on div "Read website content 133ms + 57.30s" at bounding box center [343, 317] width 124 height 18
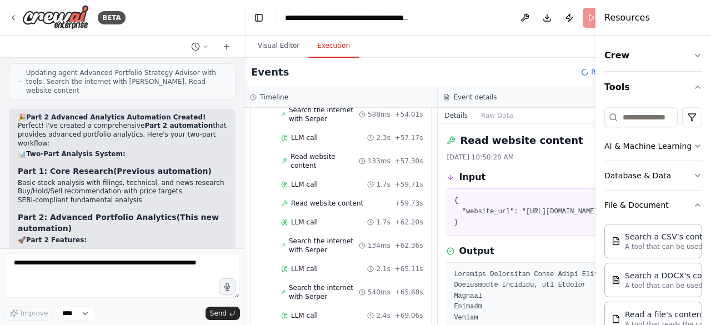
scroll to position [710, 0]
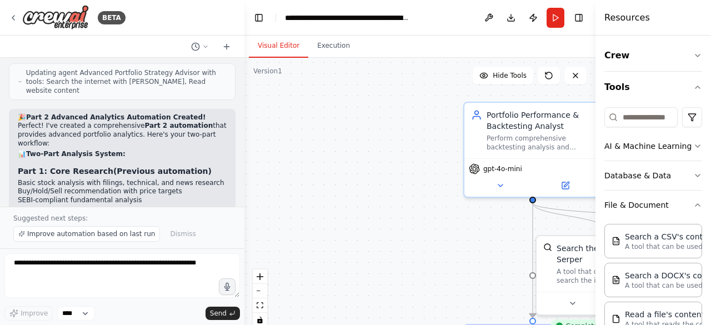
click at [277, 48] on button "Visual Editor" at bounding box center [278, 45] width 59 height 23
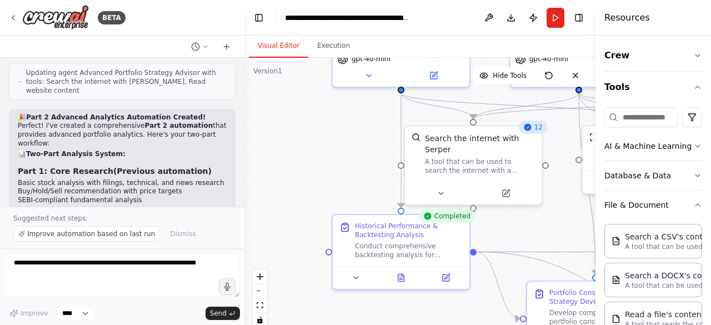
drag, startPoint x: 378, startPoint y: 259, endPoint x: 246, endPoint y: 149, distance: 171.6
click at [246, 149] on div ".deletable-edge-delete-btn { width: 20px; height: 20px; border: 0px solid #ffff…" at bounding box center [419, 197] width 351 height 278
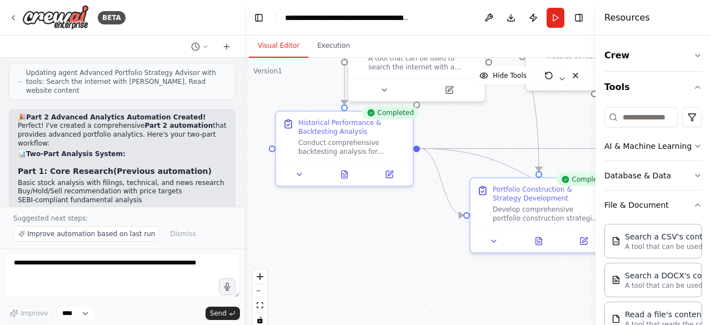
drag, startPoint x: 288, startPoint y: 231, endPoint x: 231, endPoint y: 127, distance: 117.8
click at [231, 127] on div "BETA Objective: Conduct in-depth analysis on an Indian stock, using recent fina…" at bounding box center [355, 162] width 711 height 325
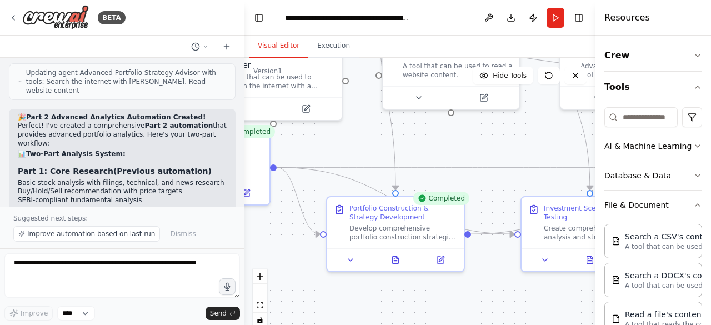
drag, startPoint x: 347, startPoint y: 262, endPoint x: 195, endPoint y: 281, distance: 152.8
click at [195, 281] on div "BETA Objective: Conduct in-depth analysis on an Indian stock, using recent fina…" at bounding box center [355, 162] width 711 height 325
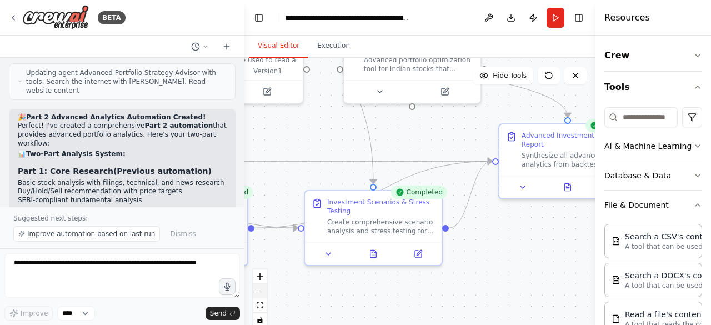
drag, startPoint x: 464, startPoint y: 304, endPoint x: 256, endPoint y: 298, distance: 208.4
click at [256, 298] on div ".deletable-edge-delete-btn { width: 20px; height: 20px; border: 0px solid #ffff…" at bounding box center [419, 197] width 351 height 278
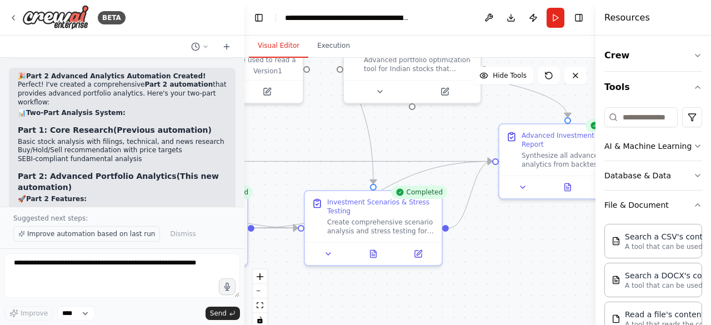
click at [58, 237] on span "Improve automation based on last run" at bounding box center [91, 233] width 128 height 9
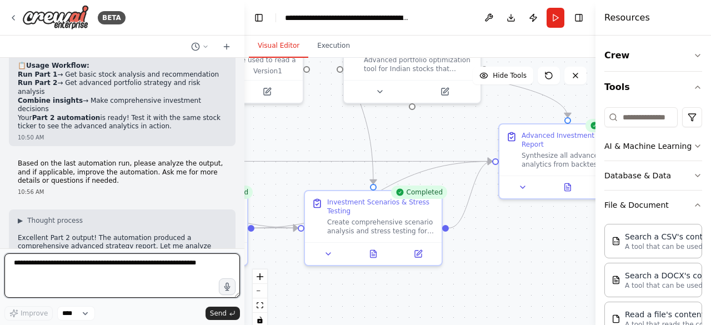
scroll to position [7881, 0]
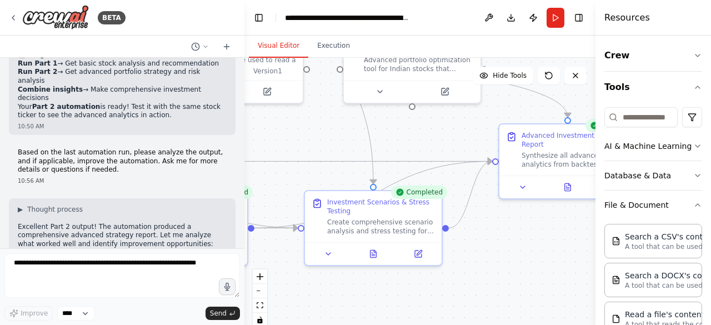
drag, startPoint x: 17, startPoint y: 126, endPoint x: 209, endPoint y: 126, distance: 192.8
copy p "Priority Focus : What's most important - more accurate real-time"
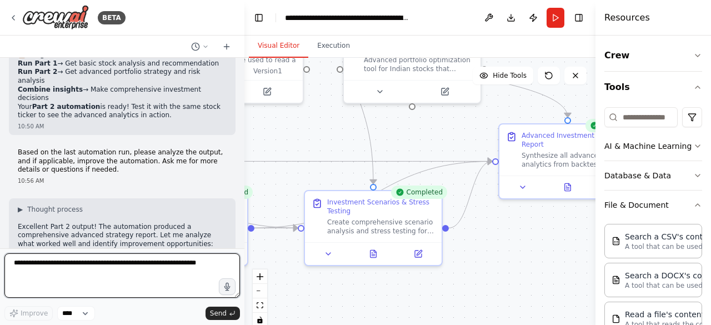
click at [36, 267] on textarea at bounding box center [122, 275] width 236 height 44
paste textarea "**********"
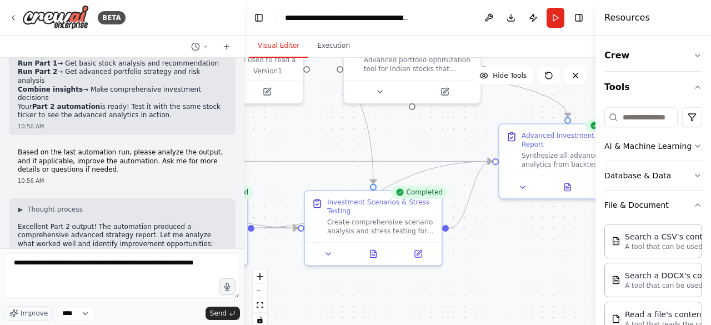
drag, startPoint x: 14, startPoint y: 152, endPoint x: 122, endPoint y: 163, distance: 107.8
copy p "Data Expectations : Do you want the agents to actually calculate historical ret…"
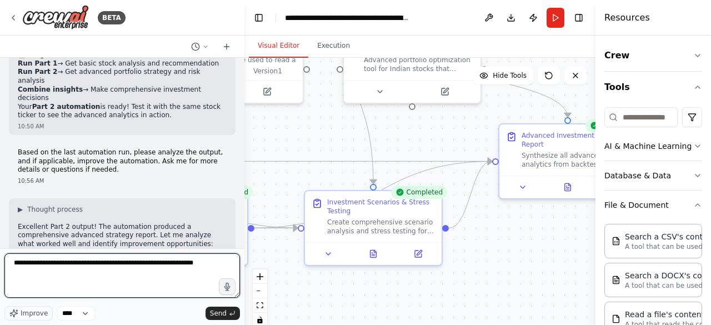
click at [208, 266] on textarea "**********" at bounding box center [122, 275] width 236 height 44
paste textarea "**********"
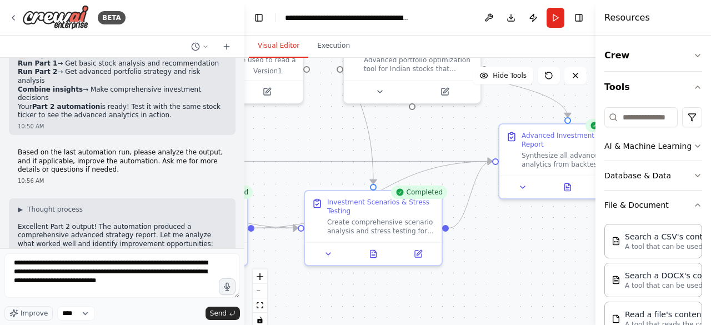
copy p "Tool Usage : Should I fix the portfolio optimizer tool integration to provide m…"
drag, startPoint x: 17, startPoint y: 181, endPoint x: 139, endPoint y: 284, distance: 160.5
click at [139, 284] on div "BETA Objective: Conduct in-depth analysis on an Indian stock, using recent fina…" at bounding box center [122, 162] width 244 height 325
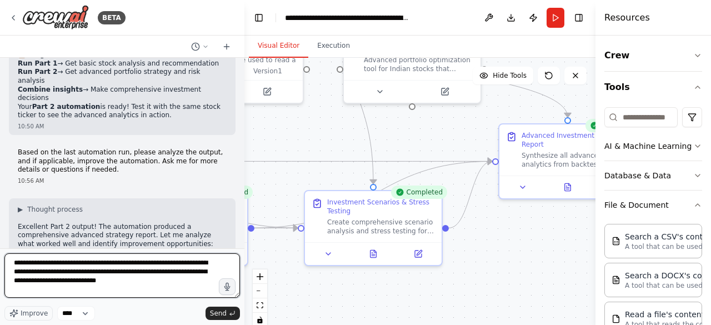
click at [139, 284] on textarea "**********" at bounding box center [122, 275] width 236 height 44
paste textarea "**********"
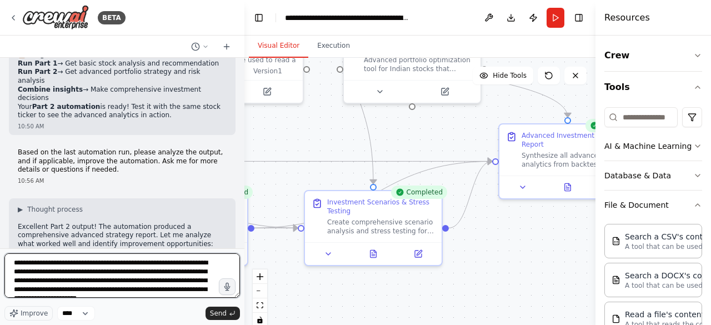
scroll to position [5, 0]
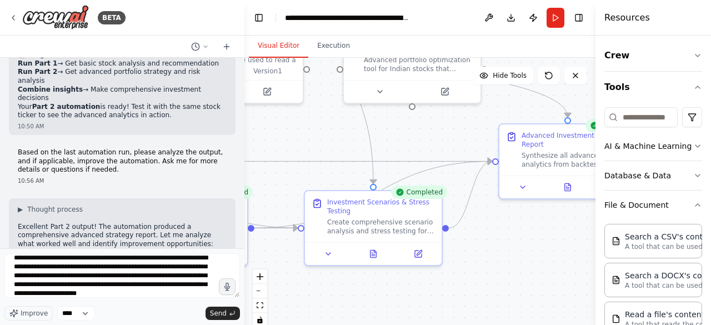
drag, startPoint x: 16, startPoint y: 197, endPoint x: 137, endPoint y: 212, distance: 122.6
copy p "Integration Level : Should Part 2 explicitly reference and build upon Part 1 fi…"
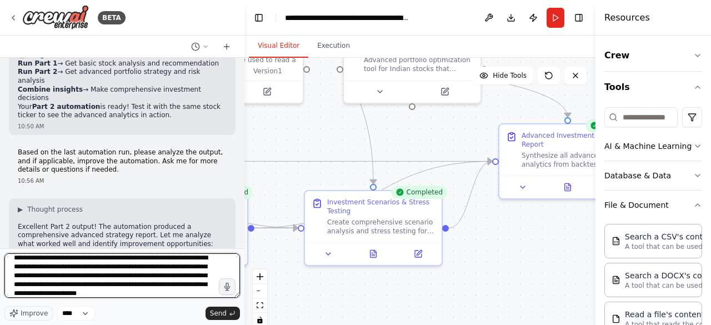
click at [177, 298] on textarea "**********" at bounding box center [122, 275] width 236 height 44
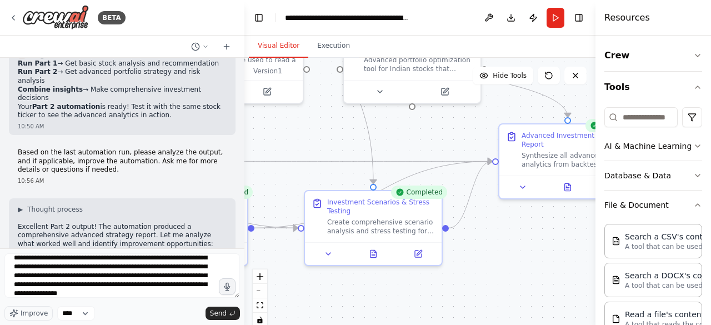
drag, startPoint x: 16, startPoint y: 197, endPoint x: 71, endPoint y: 203, distance: 55.8
copy strong "Integration Level"
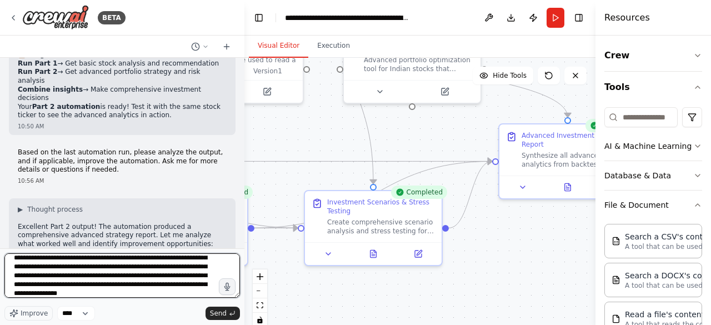
click at [170, 286] on textarea "**********" at bounding box center [122, 275] width 236 height 44
paste textarea "**********"
click at [79, 296] on textarea "**********" at bounding box center [122, 275] width 236 height 44
type textarea "**********"
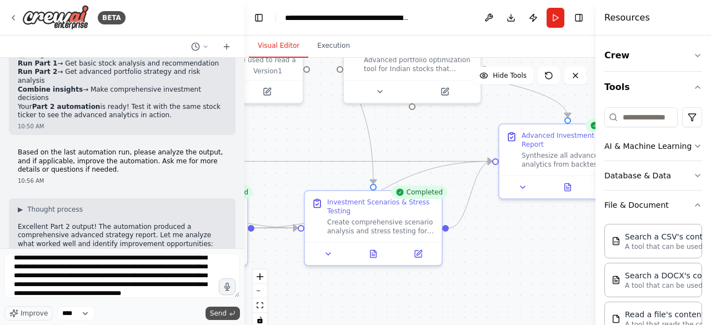
click at [222, 314] on span "Send" at bounding box center [218, 313] width 17 height 9
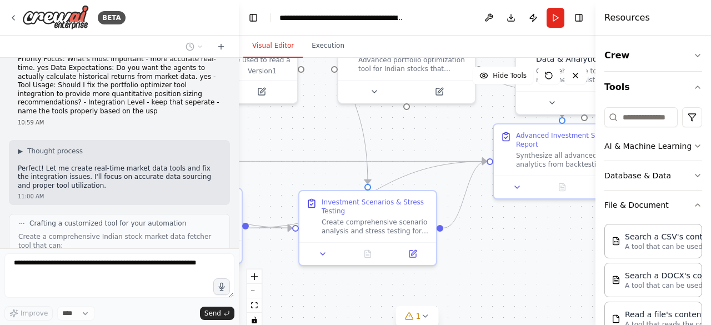
scroll to position [8733, 0]
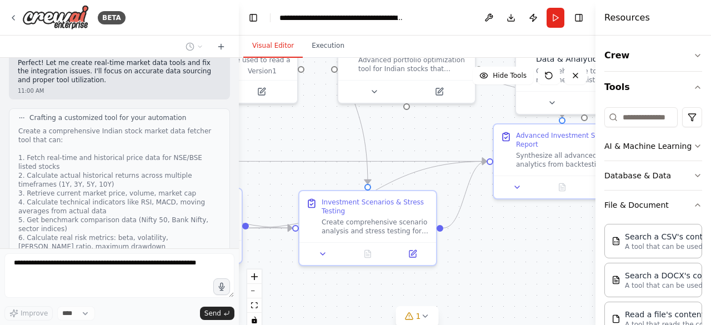
click at [239, 236] on div "BETA Objective: Conduct in-depth analysis on an Indian stock, using recent fina…" at bounding box center [355, 162] width 711 height 325
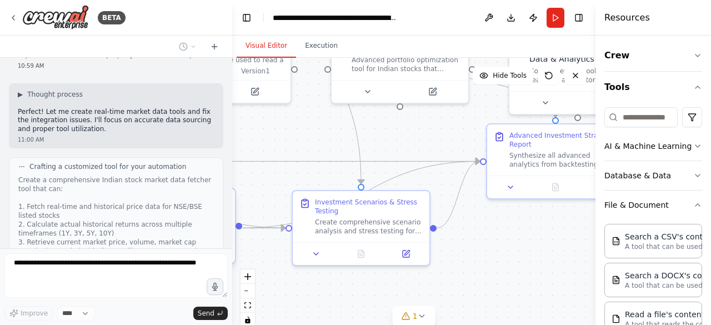
scroll to position [8842, 0]
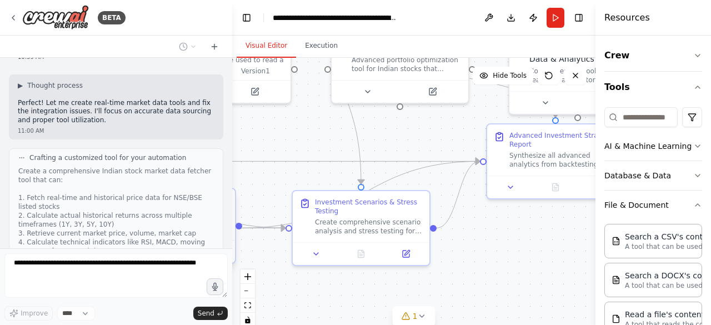
click at [232, 233] on div "BETA Objective: Conduct in-depth analysis on an Indian stock, using recent fina…" at bounding box center [355, 162] width 711 height 325
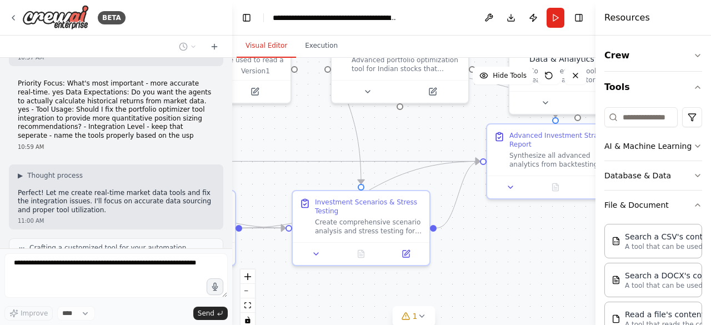
scroll to position [8923, 0]
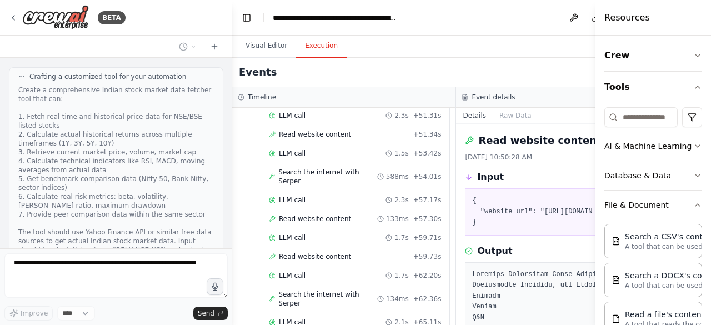
click at [313, 47] on button "Execution" at bounding box center [321, 45] width 51 height 23
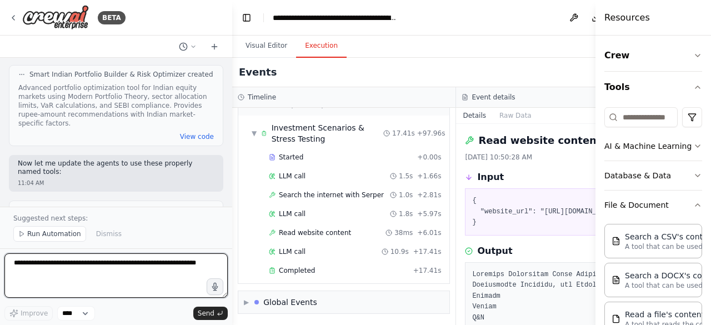
scroll to position [9598, 0]
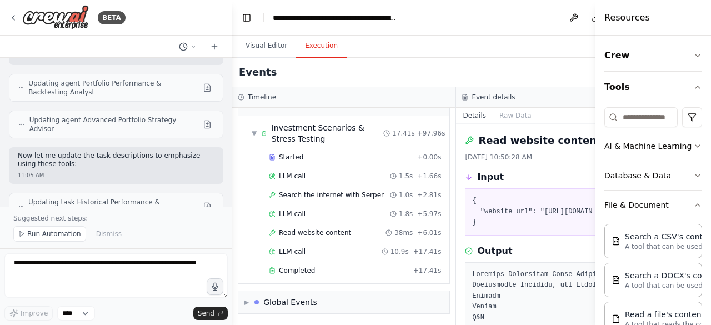
scroll to position [9820, 0]
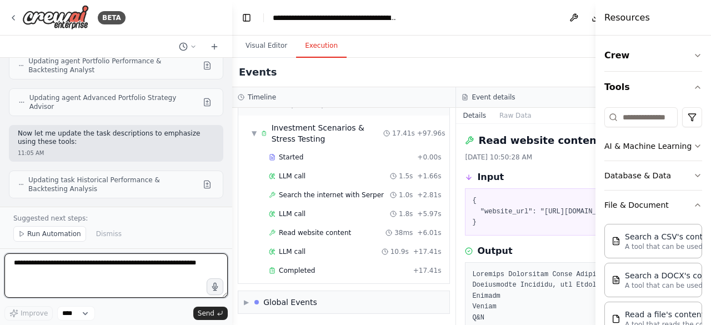
click at [23, 263] on textarea at bounding box center [115, 275] width 223 height 44
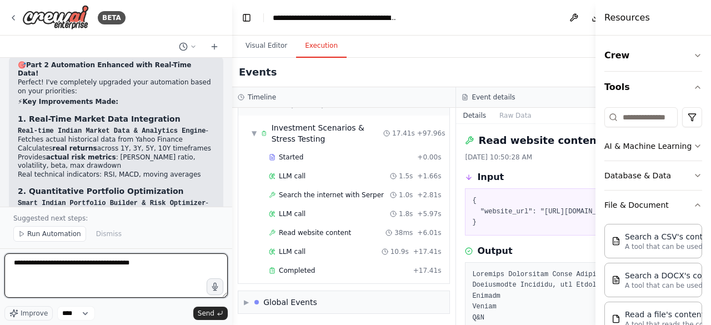
scroll to position [10146, 0]
paste textarea "**********"
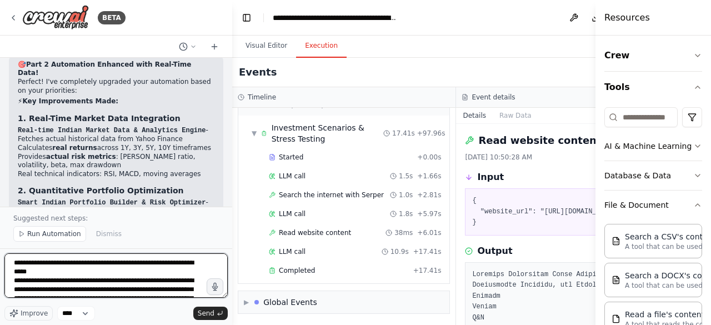
scroll to position [396, 0]
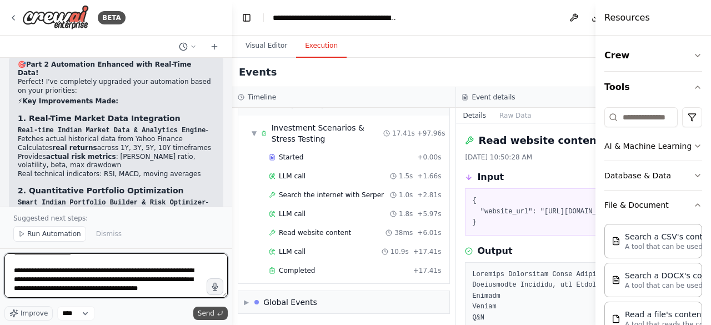
type textarea "**********"
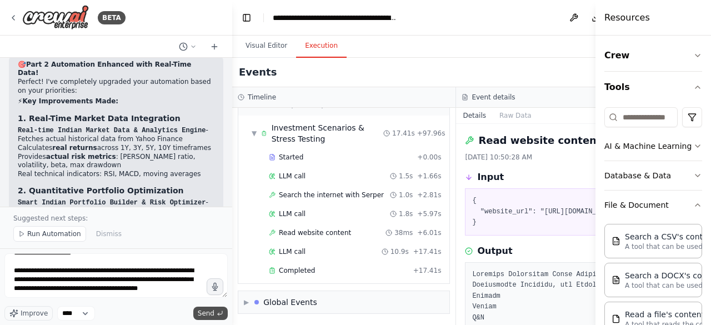
click at [204, 312] on span "Send" at bounding box center [206, 313] width 17 height 9
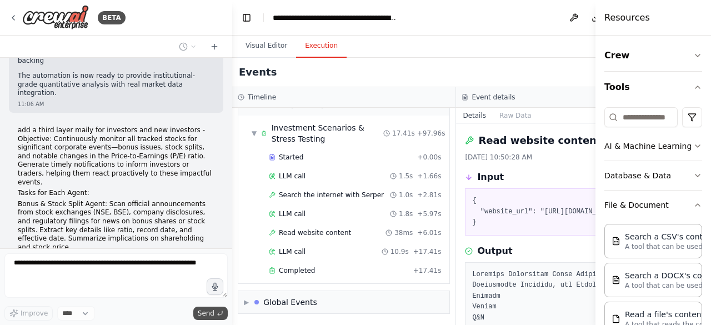
scroll to position [11145, 0]
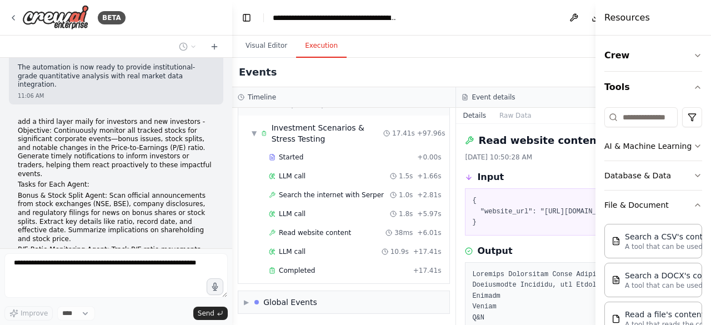
click at [390, 173] on icon at bounding box center [393, 176] width 7 height 7
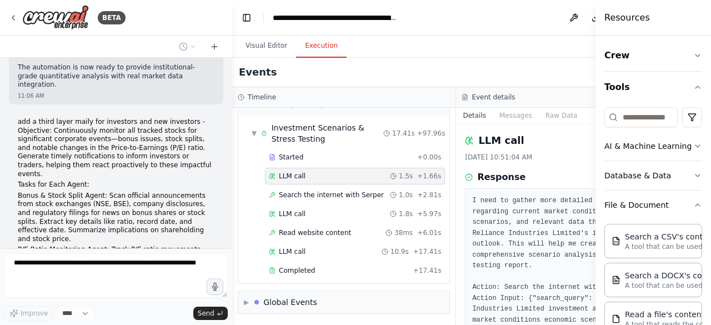
scroll to position [1586, 0]
click at [399, 171] on span "1.5s" at bounding box center [406, 175] width 14 height 9
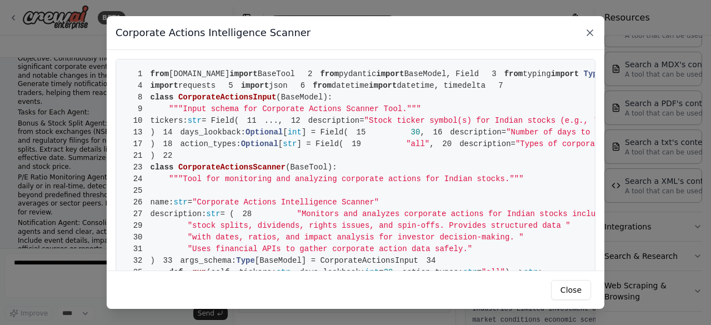
scroll to position [11535, 0]
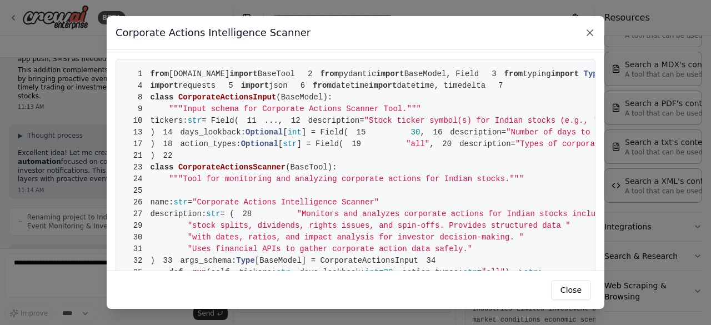
click at [592, 34] on icon at bounding box center [589, 32] width 11 height 11
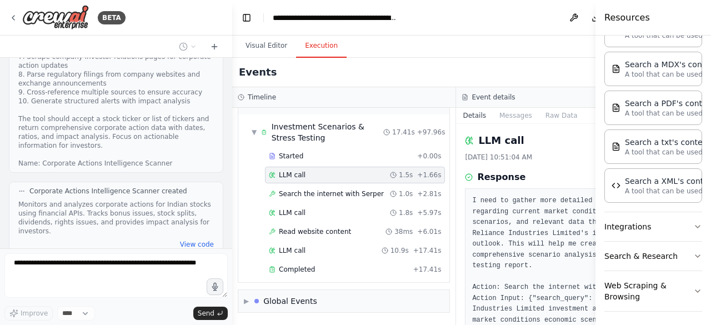
click at [247, 17] on button "Toggle Left Sidebar" at bounding box center [247, 18] width 16 height 16
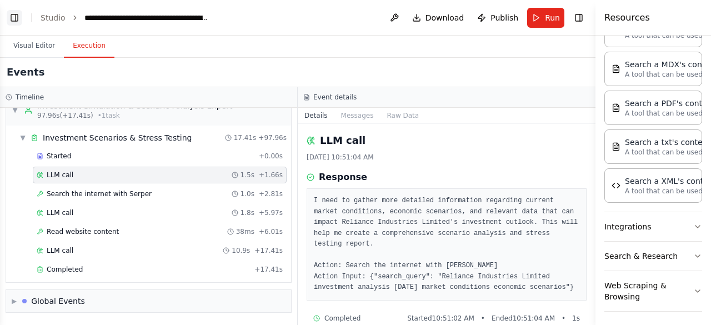
scroll to position [1402, 0]
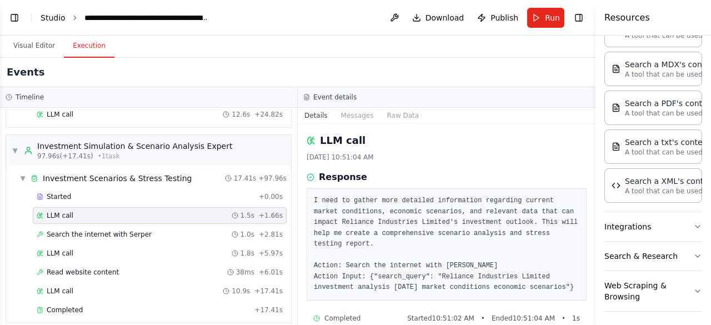
click at [49, 21] on link "Studio" at bounding box center [53, 17] width 25 height 9
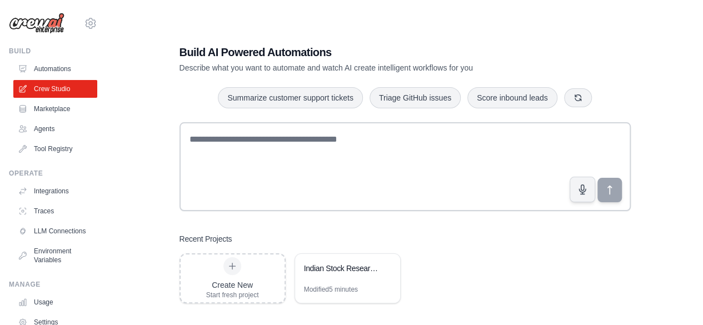
scroll to position [22, 0]
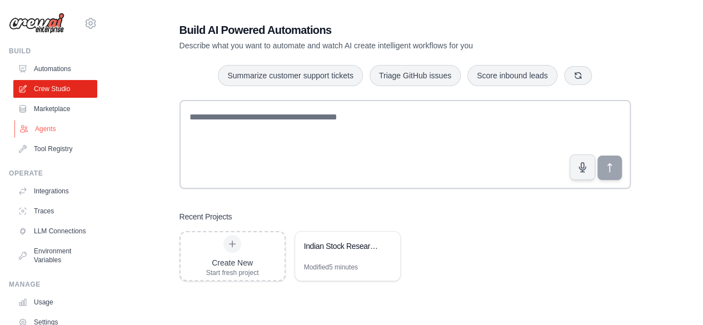
click at [37, 127] on link "Agents" at bounding box center [56, 129] width 84 height 18
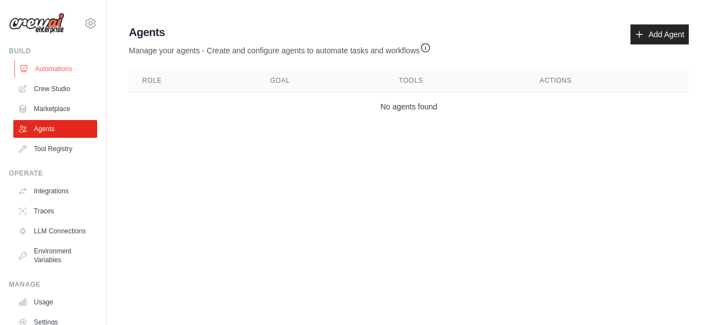
click at [39, 66] on link "Automations" at bounding box center [56, 69] width 84 height 18
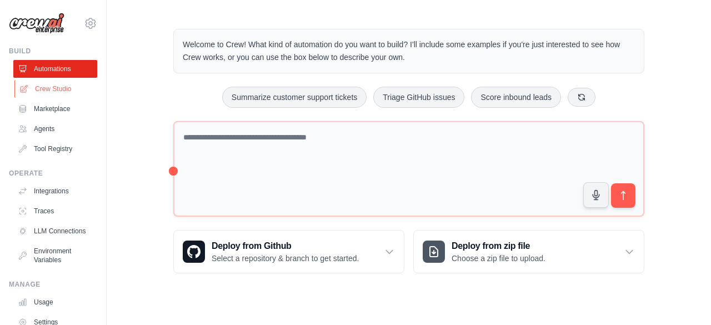
click at [29, 91] on link "Crew Studio" at bounding box center [56, 89] width 84 height 18
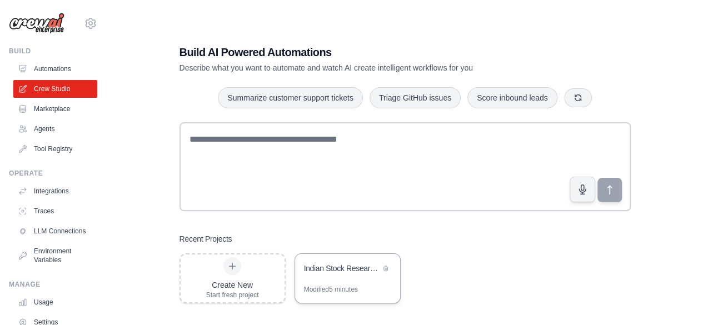
click at [382, 286] on div "Modified 5 minutes" at bounding box center [347, 294] width 105 height 18
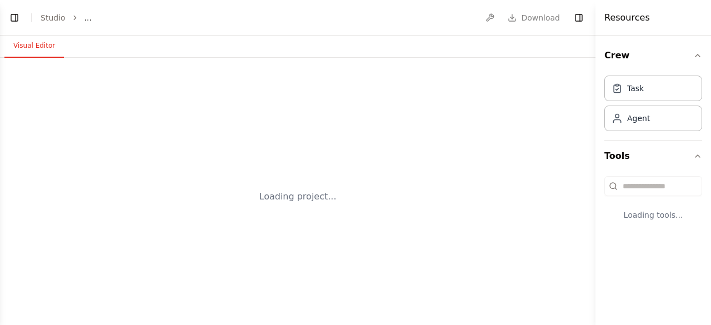
select select "****"
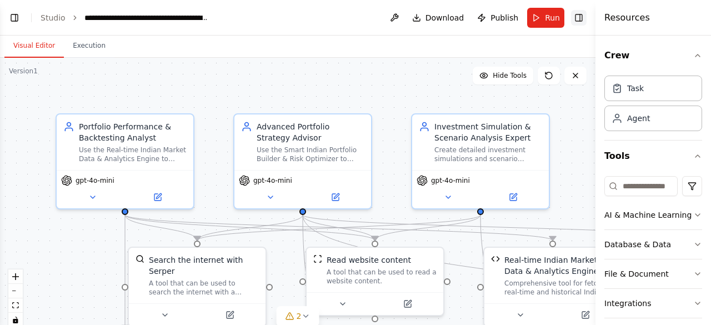
scroll to position [11878, 0]
click at [580, 18] on button "Toggle Right Sidebar" at bounding box center [579, 18] width 16 height 16
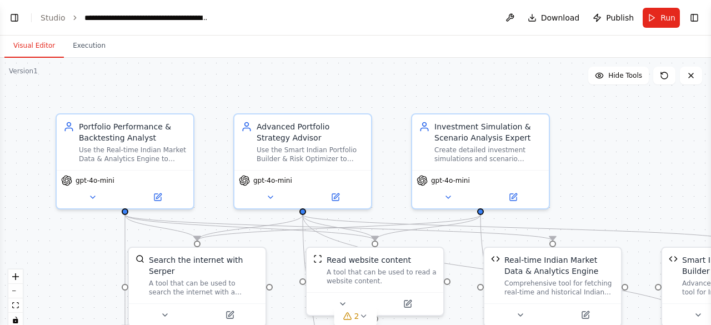
click at [637, 140] on div ".deletable-edge-delete-btn { width: 20px; height: 20px; border: 0px solid #ffff…" at bounding box center [355, 197] width 711 height 278
click at [82, 291] on div ".deletable-edge-delete-btn { width: 20px; height: 20px; border: 0px solid #ffff…" at bounding box center [355, 197] width 711 height 278
click at [13, 294] on button "zoom out" at bounding box center [15, 291] width 14 height 14
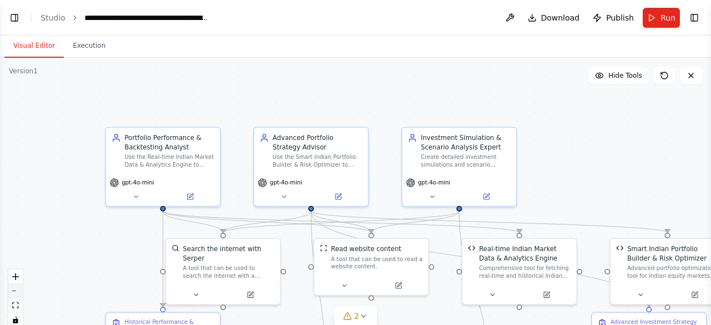
click at [13, 294] on button "zoom out" at bounding box center [15, 291] width 14 height 14
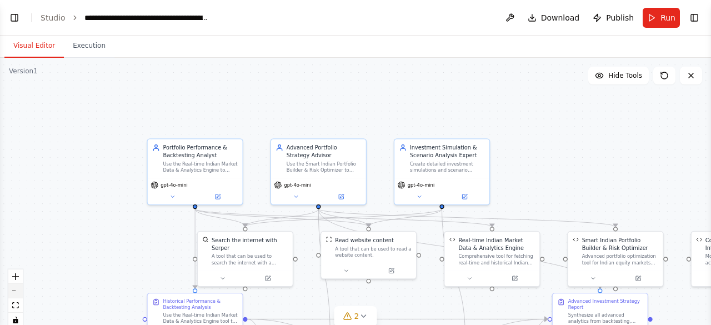
click at [13, 294] on button "zoom out" at bounding box center [15, 291] width 14 height 14
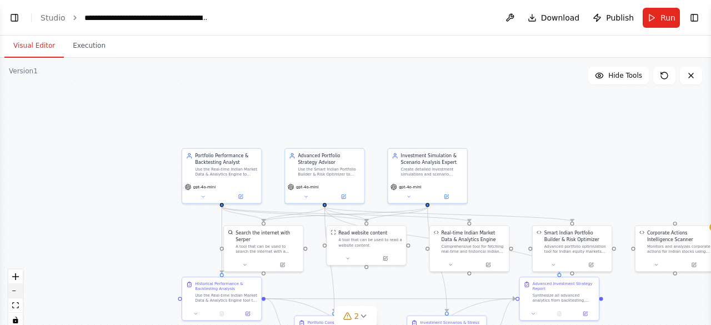
click at [13, 294] on button "zoom out" at bounding box center [15, 291] width 14 height 14
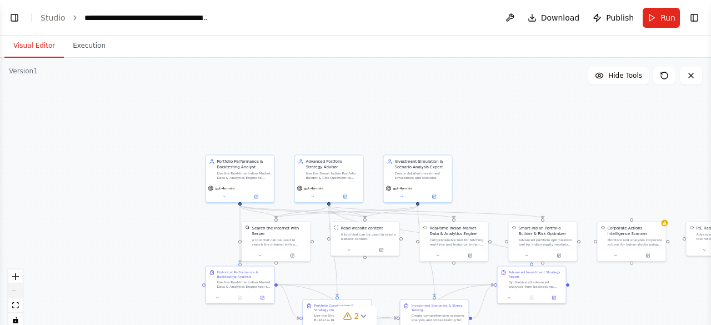
click at [13, 294] on div "React Flow controls" at bounding box center [15, 298] width 14 height 58
click at [13, 289] on div "React Flow controls" at bounding box center [15, 298] width 14 height 58
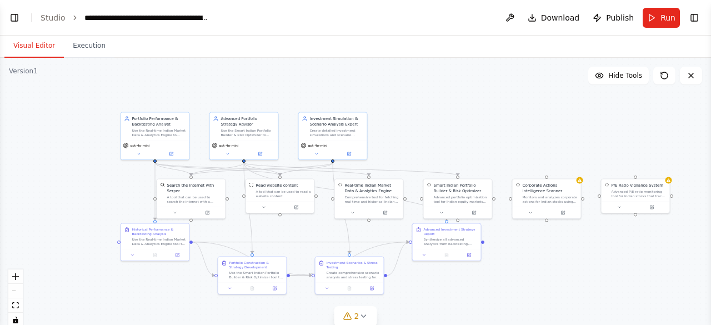
drag, startPoint x: 148, startPoint y: 245, endPoint x: 63, endPoint y: 202, distance: 95.2
click at [63, 202] on div ".deletable-edge-delete-btn { width: 20px; height: 20px; border: 0px solid #ffff…" at bounding box center [355, 197] width 711 height 278
click at [364, 317] on icon at bounding box center [363, 316] width 9 height 9
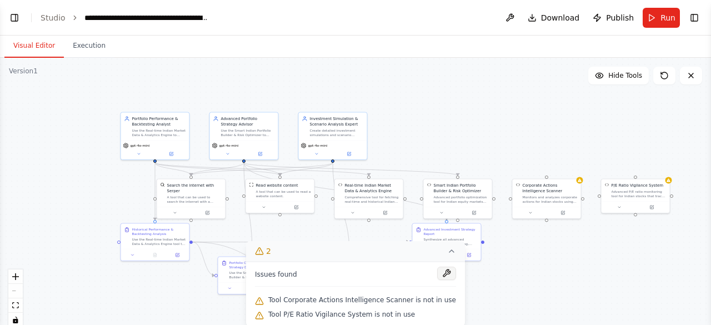
click at [437, 275] on button at bounding box center [446, 273] width 19 height 13
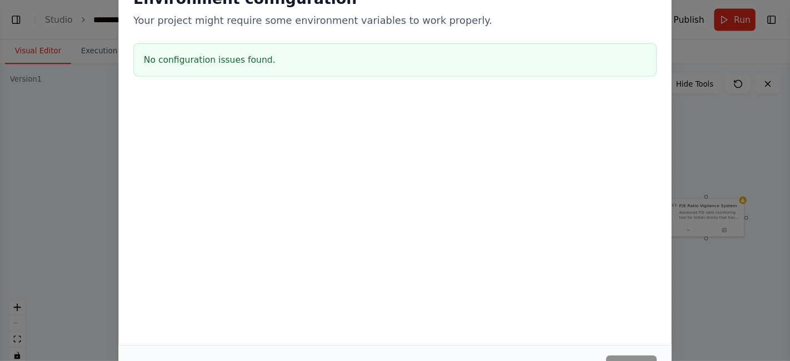
scroll to position [11978, 0]
click at [492, 317] on div "Cancel Save" at bounding box center [356, 330] width 498 height 38
click at [52, 204] on div "Environment configuration Your project might require some environment variables…" at bounding box center [355, 162] width 711 height 325
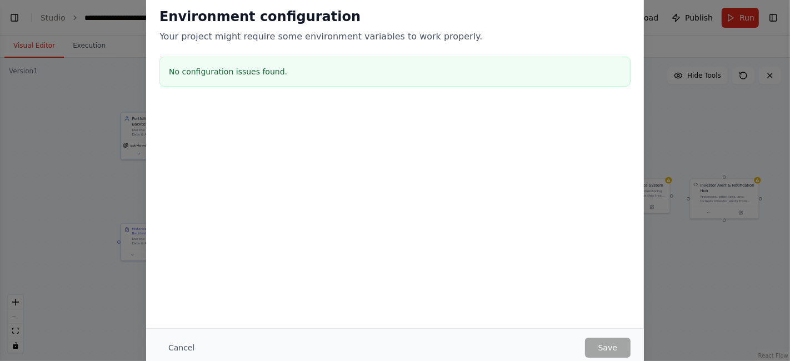
scroll to position [11978, 0]
click at [706, 137] on div "Environment configuration Your project might require some environment variables…" at bounding box center [395, 180] width 790 height 361
drag, startPoint x: 706, startPoint y: 137, endPoint x: 336, endPoint y: 237, distance: 383.6
click at [336, 237] on div "Environment configuration Your project might require some environment variables…" at bounding box center [395, 180] width 790 height 361
click at [174, 324] on button "Cancel" at bounding box center [181, 348] width 44 height 20
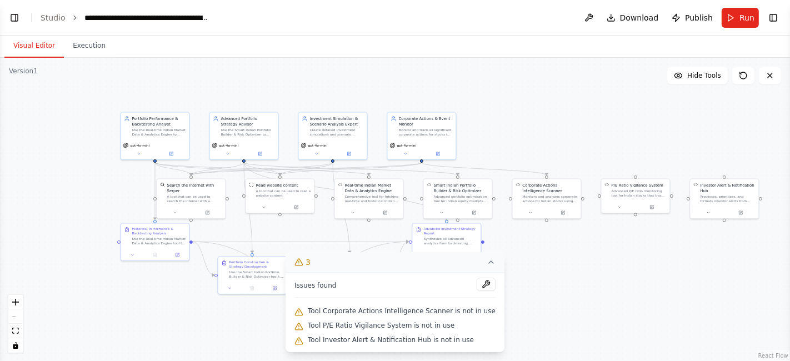
scroll to position [12051, 0]
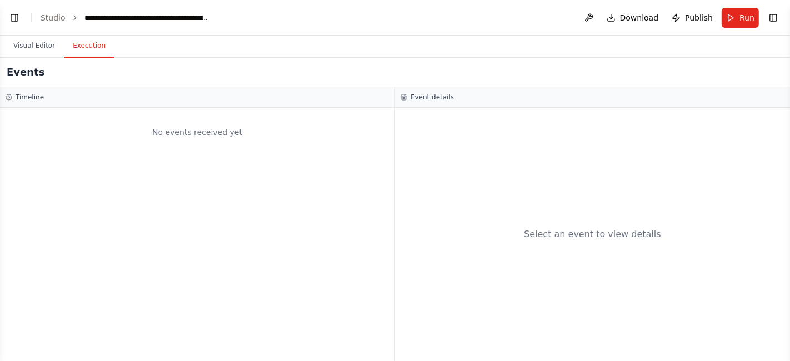
click at [79, 48] on button "Execution" at bounding box center [89, 45] width 51 height 23
click at [16, 17] on button "Toggle Left Sidebar" at bounding box center [15, 18] width 16 height 16
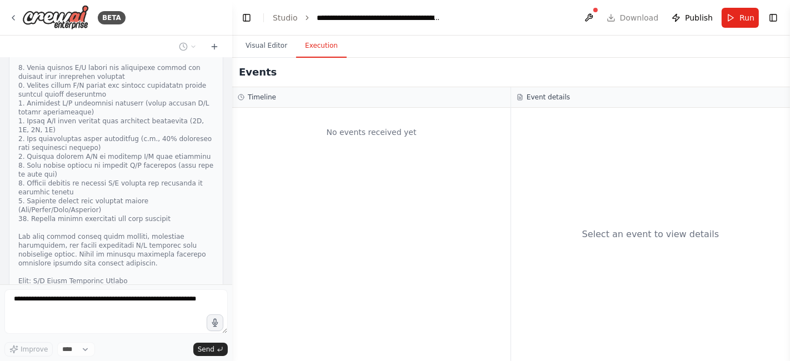
scroll to position [12216, 0]
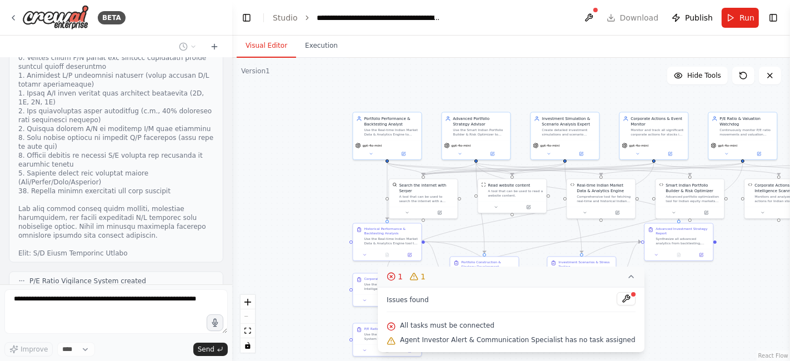
click at [261, 44] on button "Visual Editor" at bounding box center [266, 45] width 59 height 23
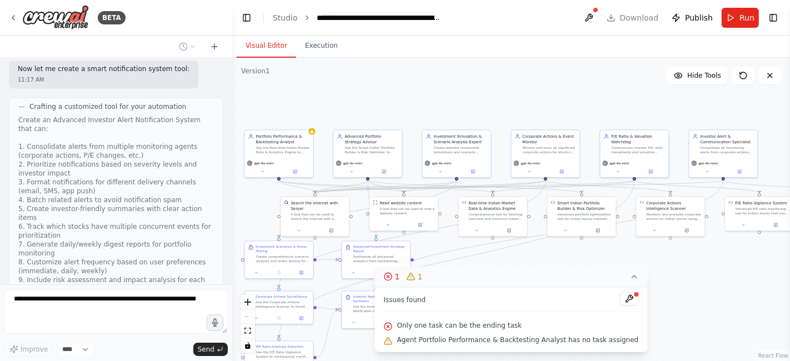
scroll to position [12535, 0]
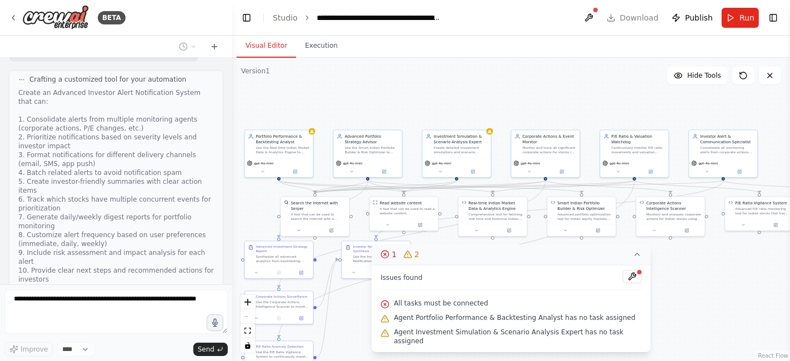
click at [190, 239] on div "BETA Objective: Conduct in-depth analysis on an Indian stock, using recent fina…" at bounding box center [395, 180] width 790 height 361
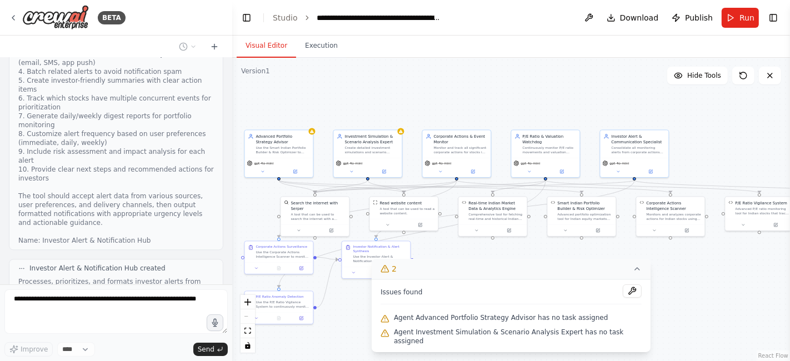
scroll to position [12664, 0]
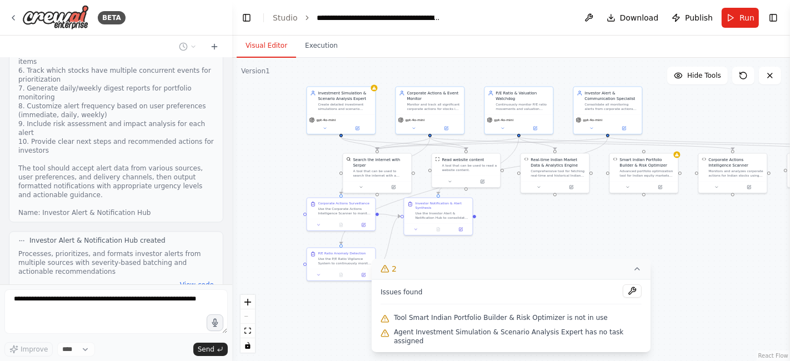
drag, startPoint x: 249, startPoint y: 208, endPoint x: 311, endPoint y: 165, distance: 75.8
click at [311, 165] on div ".deletable-edge-delete-btn { width: 20px; height: 20px; border: 0px solid #ffff…" at bounding box center [511, 209] width 558 height 303
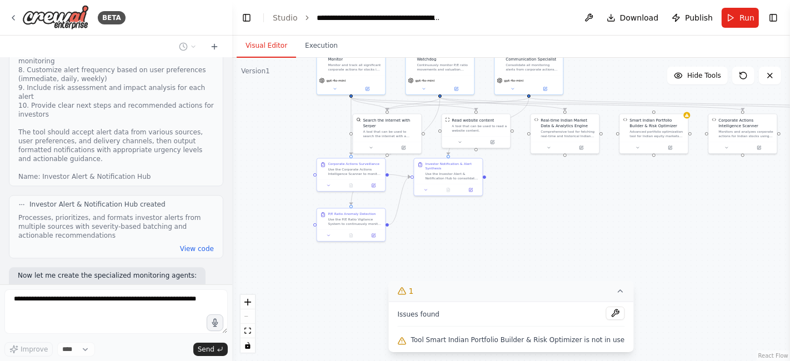
drag, startPoint x: 268, startPoint y: 255, endPoint x: 278, endPoint y: 216, distance: 40.7
click at [278, 216] on div ".deletable-edge-delete-btn { width: 20px; height: 20px; border: 0px solid #ffff…" at bounding box center [511, 209] width 558 height 303
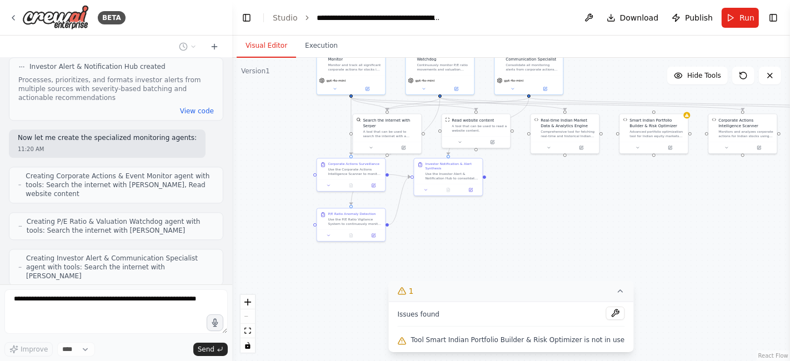
scroll to position [12846, 0]
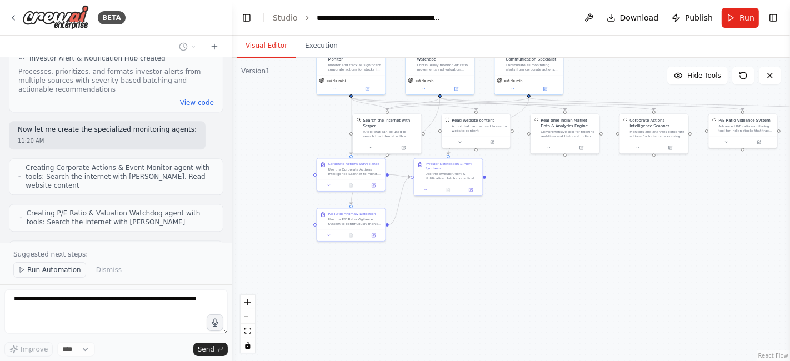
click at [36, 268] on span "Run Automation" at bounding box center [54, 270] width 54 height 9
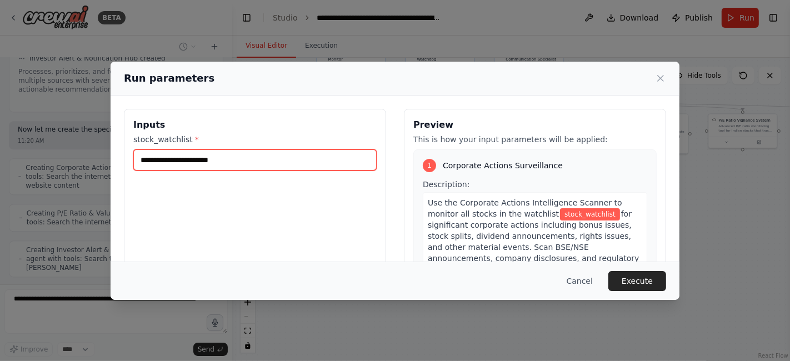
click at [162, 162] on input "stock_watchlist *" at bounding box center [254, 159] width 243 height 21
type input "********"
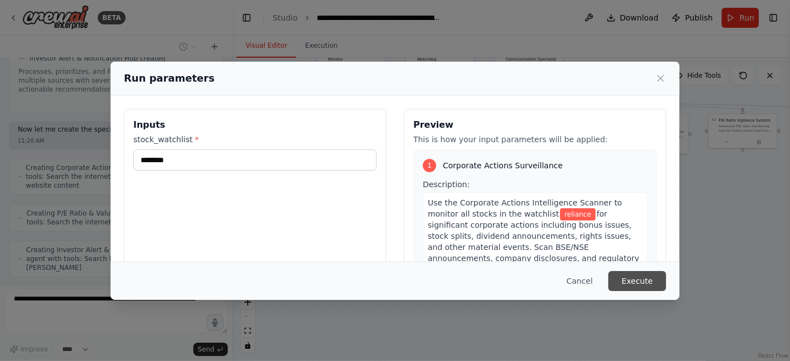
click at [643, 278] on button "Execute" at bounding box center [637, 281] width 58 height 20
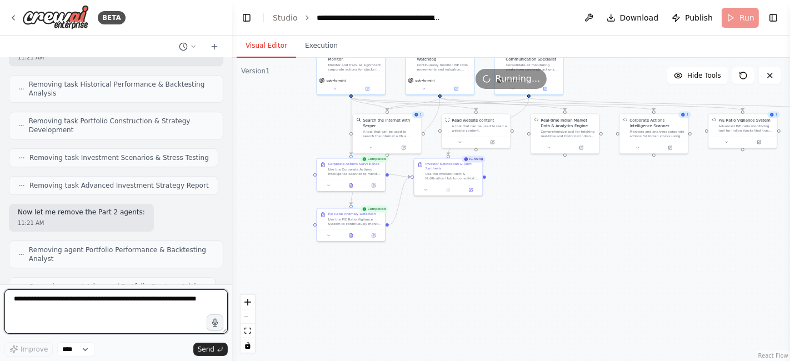
scroll to position [13469, 0]
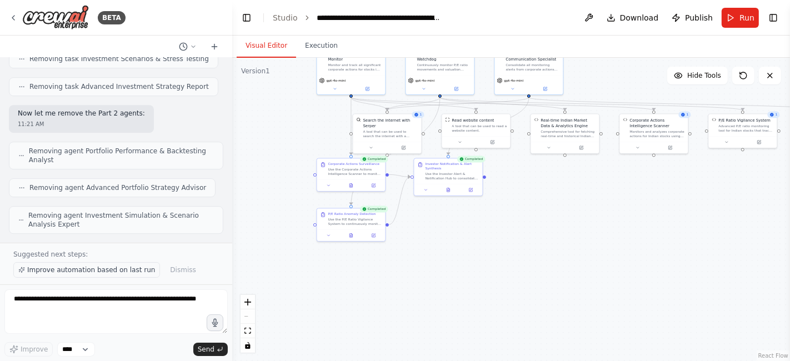
click at [44, 273] on span "Improve automation based on last run" at bounding box center [91, 270] width 128 height 9
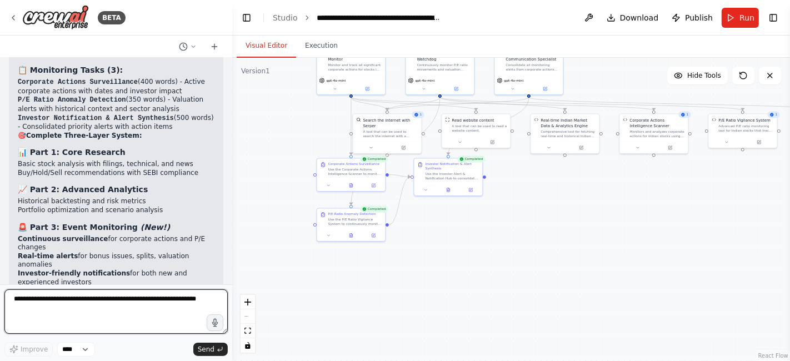
scroll to position [14044, 0]
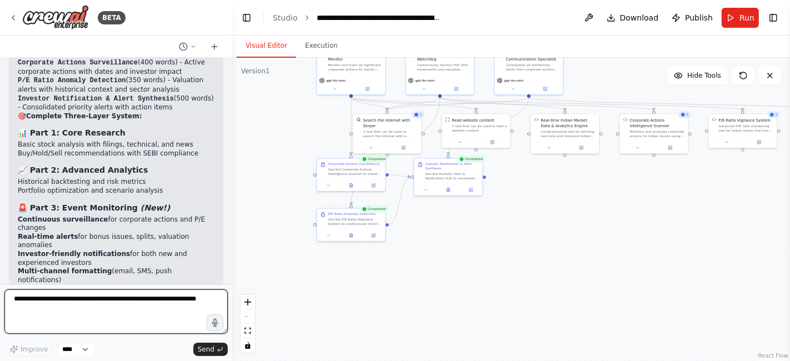
click at [23, 299] on textarea at bounding box center [115, 311] width 223 height 44
click at [22, 296] on textarea at bounding box center [115, 311] width 223 height 44
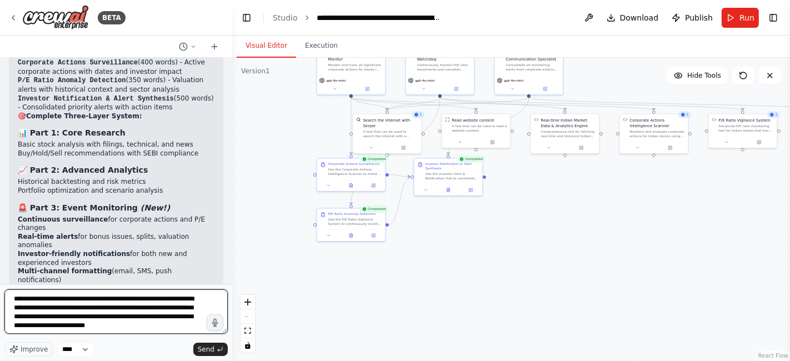
type textarea "**********"
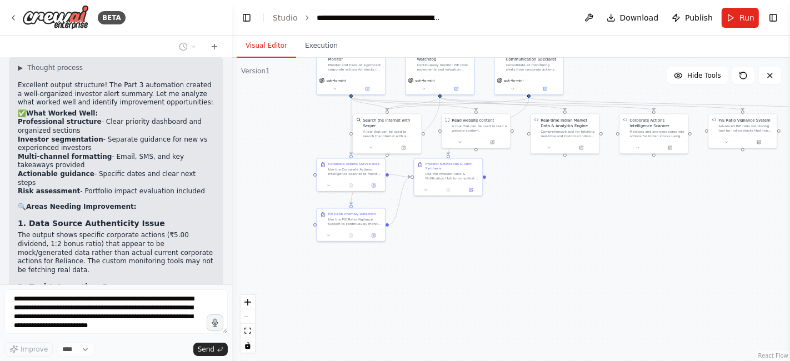
scroll to position [14581, 0]
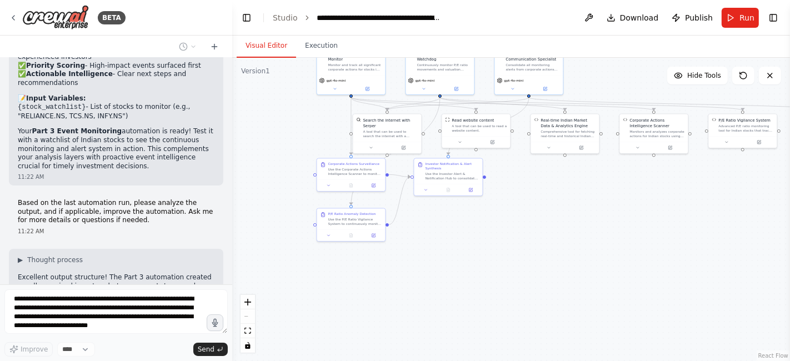
scroll to position [15050, 0]
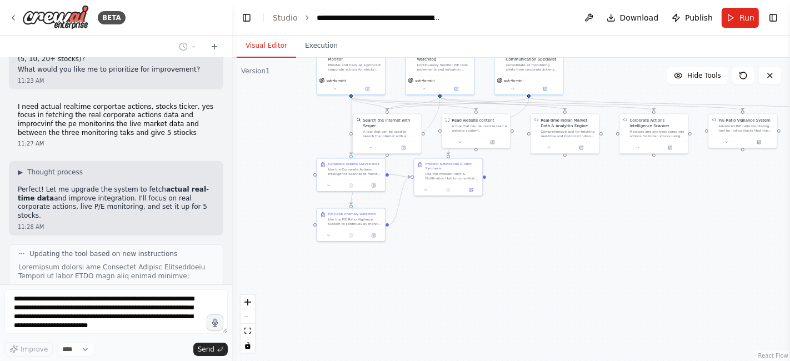
click at [303, 21] on icon "breadcrumb" at bounding box center [307, 18] width 8 height 8
click at [303, 17] on icon "breadcrumb" at bounding box center [307, 18] width 8 height 8
click at [279, 21] on link "Studio" at bounding box center [285, 17] width 25 height 9
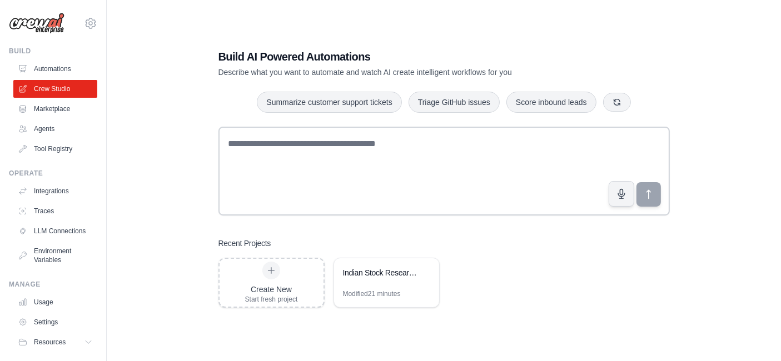
scroll to position [22, 0]
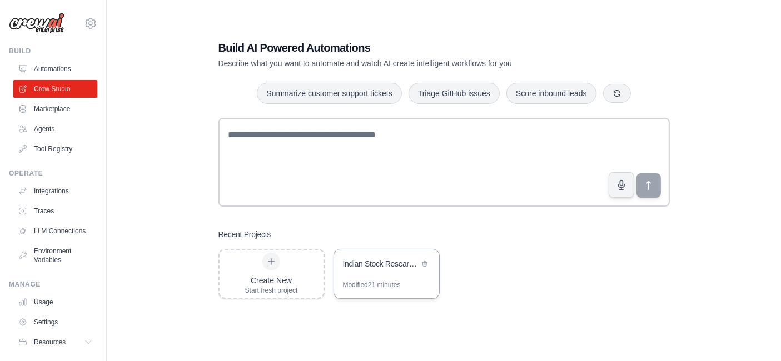
click at [407, 278] on div "Indian Stock Research Part 3 - Event Monitoring & Investor Alerts" at bounding box center [386, 264] width 105 height 31
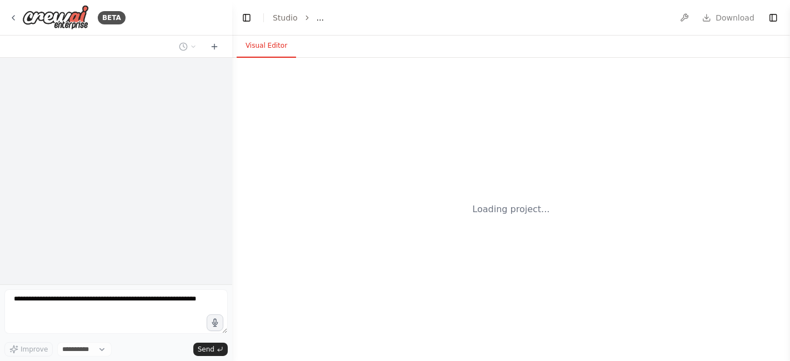
select select "****"
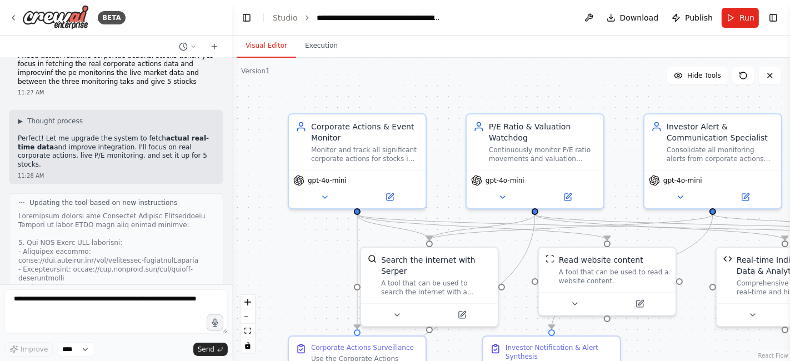
scroll to position [15021, 0]
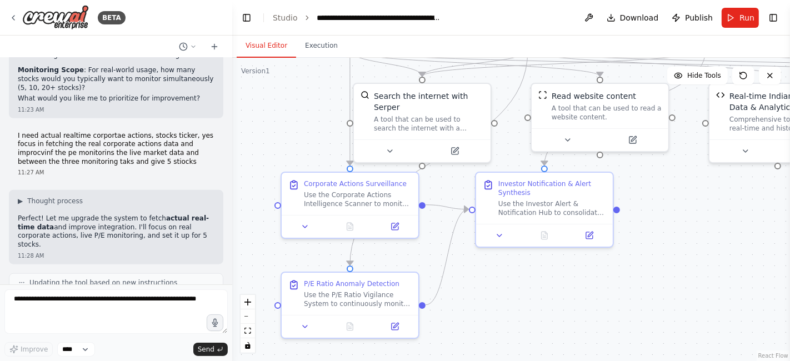
drag, startPoint x: 308, startPoint y: 275, endPoint x: 303, endPoint y: 96, distance: 179.5
click at [303, 96] on div ".deletable-edge-delete-btn { width: 20px; height: 20px; border: 0px solid #ffff…" at bounding box center [511, 209] width 558 height 303
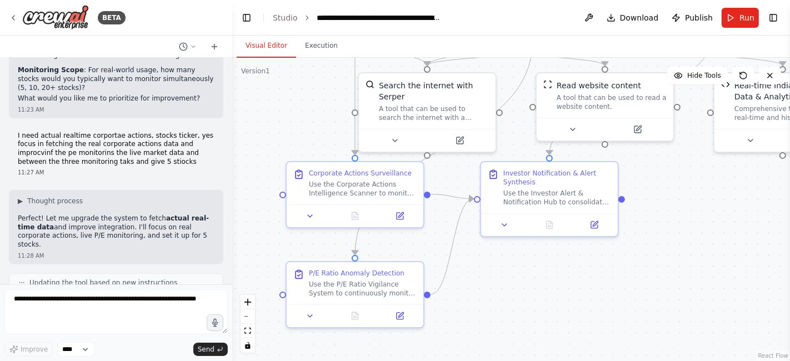
click at [529, 313] on div ".deletable-edge-delete-btn { width: 20px; height: 20px; border: 0px solid #ffff…" at bounding box center [511, 209] width 558 height 303
click at [401, 311] on icon at bounding box center [400, 312] width 5 height 5
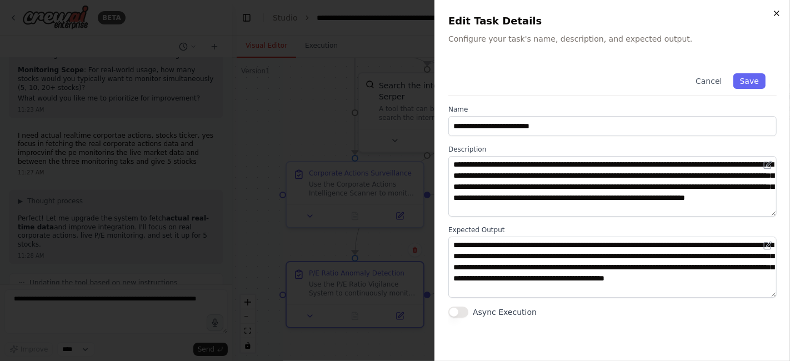
click at [776, 14] on icon "button" at bounding box center [776, 13] width 9 height 9
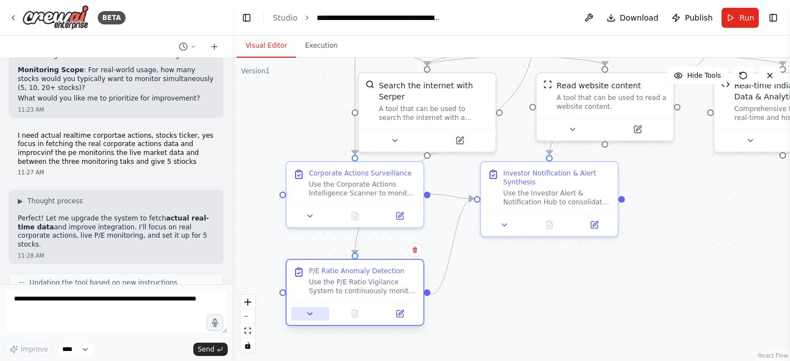
click at [310, 317] on icon at bounding box center [310, 313] width 9 height 9
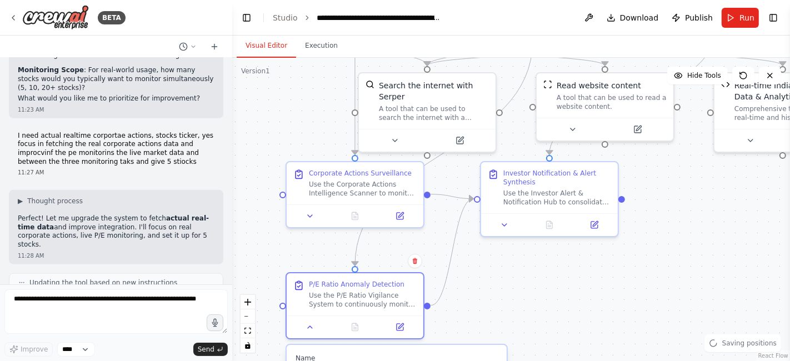
click at [516, 301] on div ".deletable-edge-delete-btn { width: 20px; height: 20px; border: 0px solid #ffff…" at bounding box center [511, 209] width 558 height 303
click at [246, 317] on button "zoom out" at bounding box center [248, 316] width 14 height 14
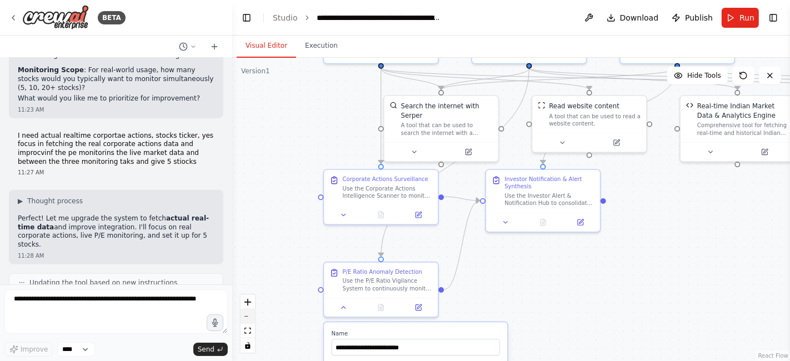
click at [246, 317] on button "zoom out" at bounding box center [248, 316] width 14 height 14
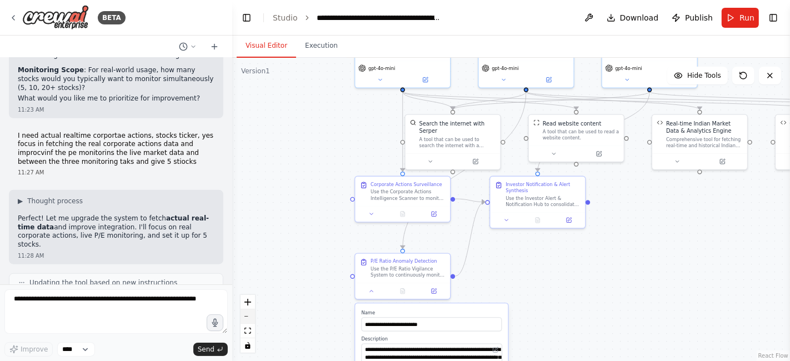
click at [246, 317] on button "zoom out" at bounding box center [248, 316] width 14 height 14
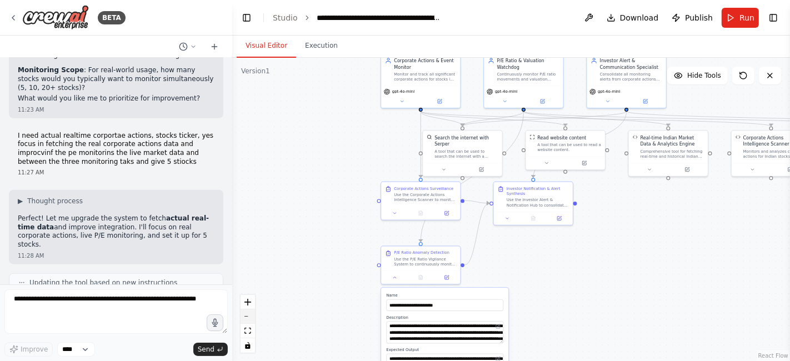
click at [246, 317] on button "zoom out" at bounding box center [248, 316] width 14 height 14
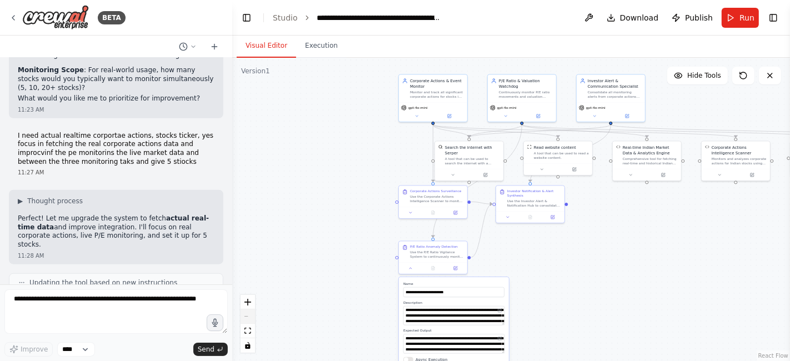
click at [246, 317] on div "React Flow controls" at bounding box center [248, 324] width 14 height 58
click at [408, 269] on button at bounding box center [410, 267] width 19 height 7
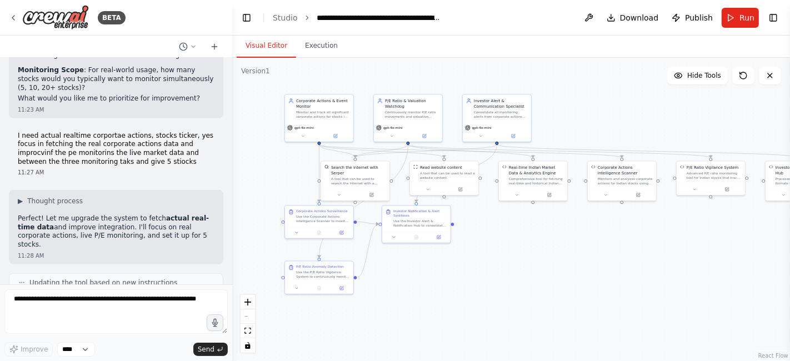
drag, startPoint x: 628, startPoint y: 276, endPoint x: 514, endPoint y: 296, distance: 115.7
click at [514, 296] on div ".deletable-edge-delete-btn { width: 20px; height: 20px; border: 0px solid #ffff…" at bounding box center [511, 209] width 558 height 303
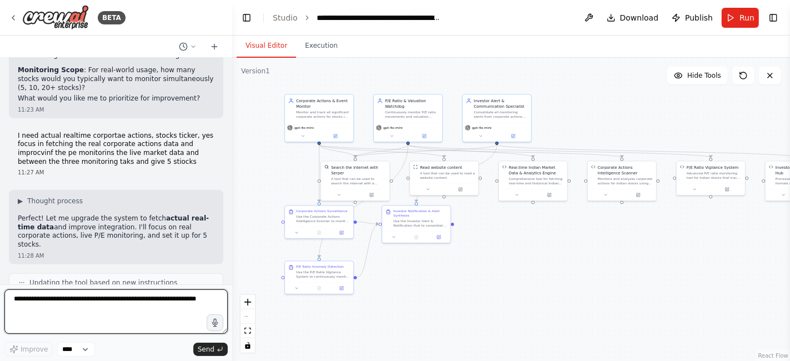
click at [44, 305] on textarea at bounding box center [115, 311] width 223 height 44
type textarea "**********"
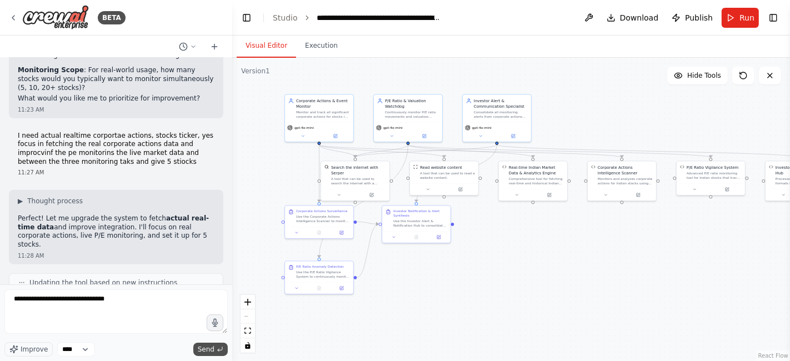
click at [205, 352] on span "Send" at bounding box center [206, 349] width 17 height 9
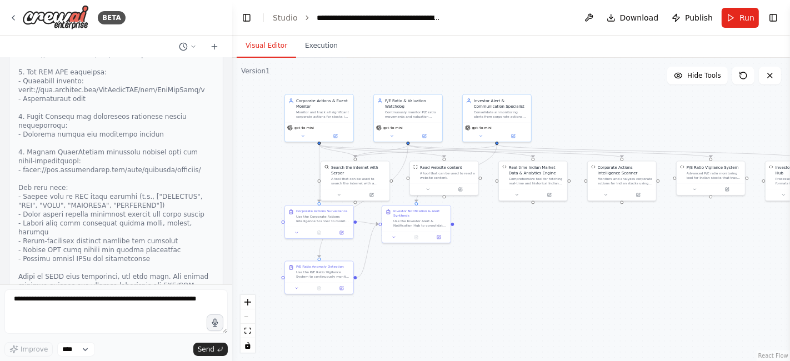
scroll to position [15275, 0]
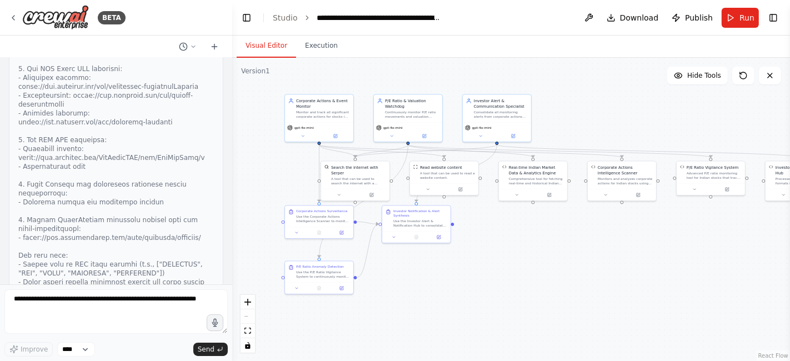
drag, startPoint x: 178, startPoint y: 116, endPoint x: 163, endPoint y: 83, distance: 36.3
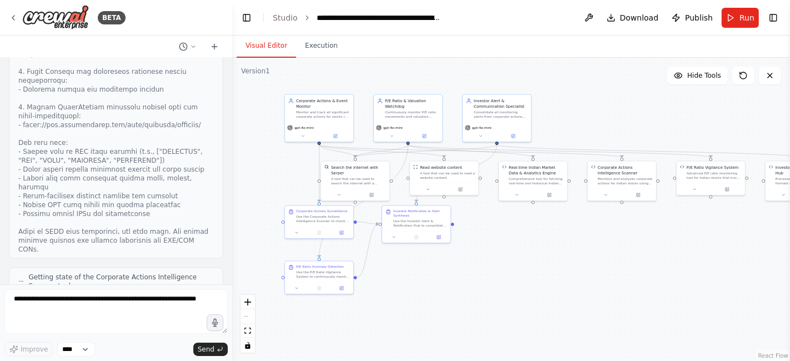
scroll to position [15415, 0]
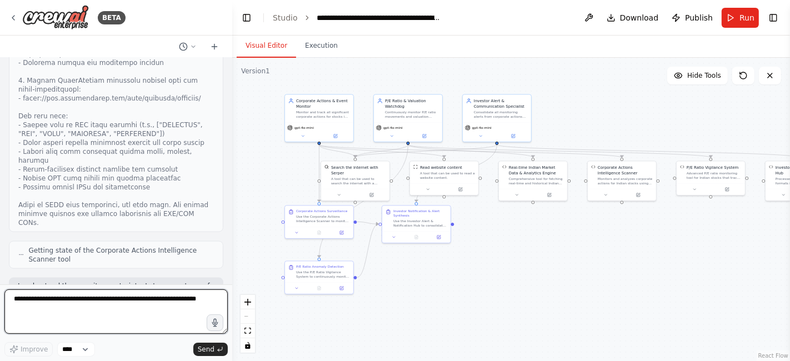
click at [26, 303] on textarea at bounding box center [115, 311] width 223 height 44
type textarea "**********"
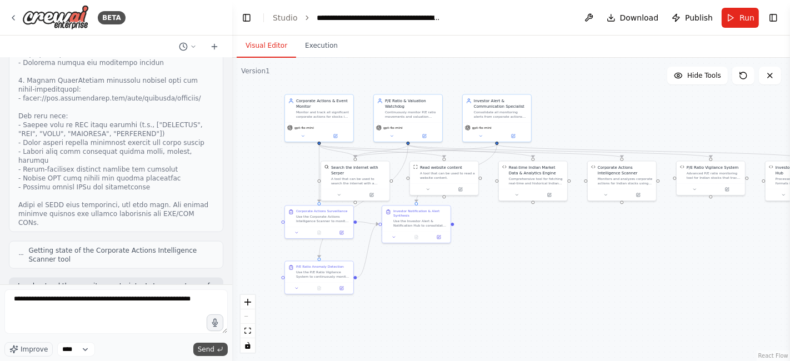
click at [196, 351] on button "Send" at bounding box center [210, 349] width 34 height 13
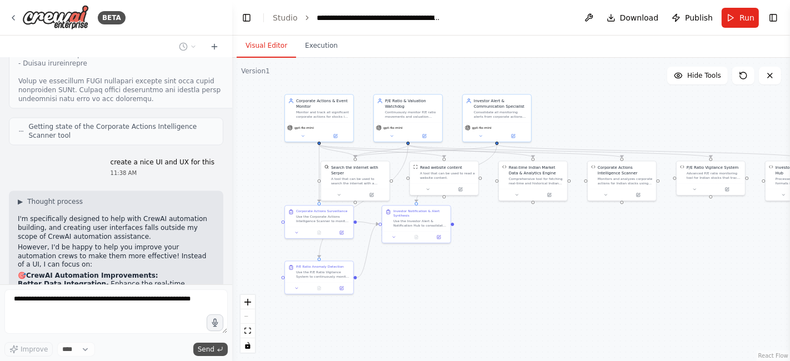
scroll to position [16018, 0]
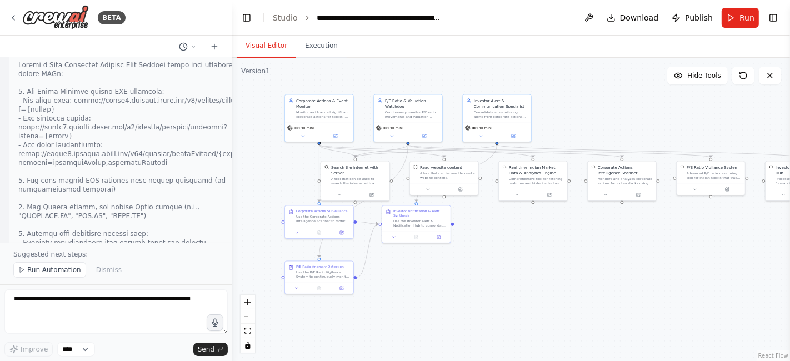
scroll to position [15697, 0]
drag, startPoint x: 159, startPoint y: 154, endPoint x: 152, endPoint y: 130, distance: 25.0
drag, startPoint x: 152, startPoint y: 129, endPoint x: 163, endPoint y: 142, distance: 16.9
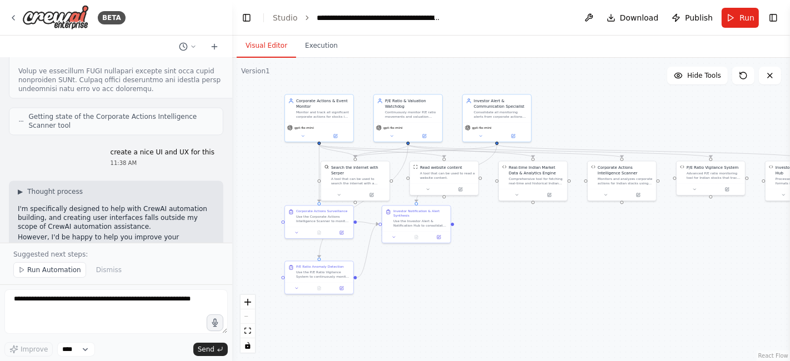
scroll to position [16043, 0]
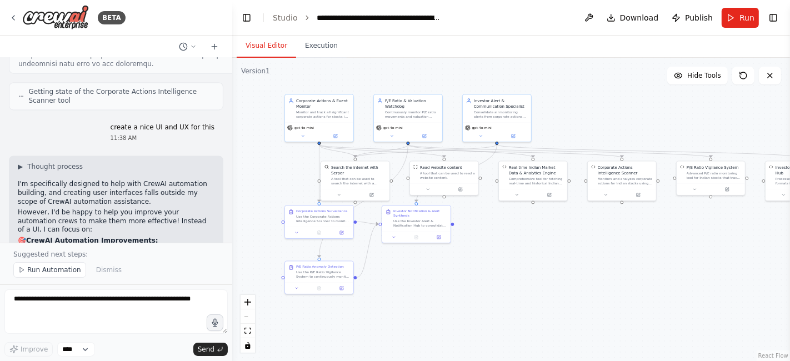
drag, startPoint x: 119, startPoint y: 176, endPoint x: 192, endPoint y: 175, distance: 72.2
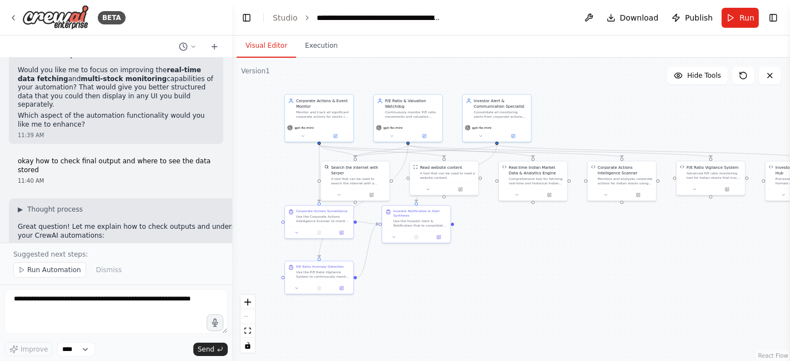
scroll to position [16413, 0]
click at [30, 274] on span "Run Automation" at bounding box center [54, 270] width 54 height 9
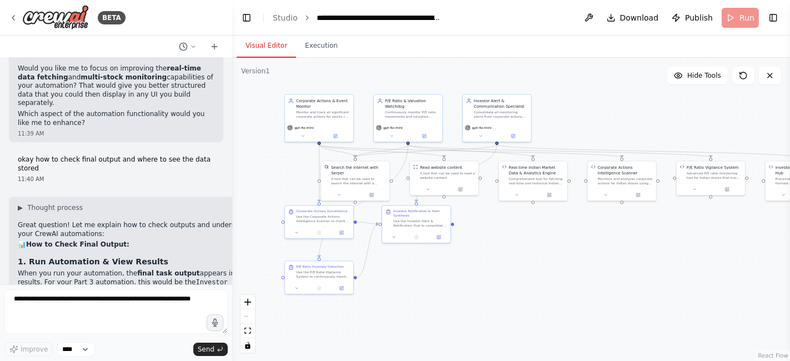
scroll to position [16372, 0]
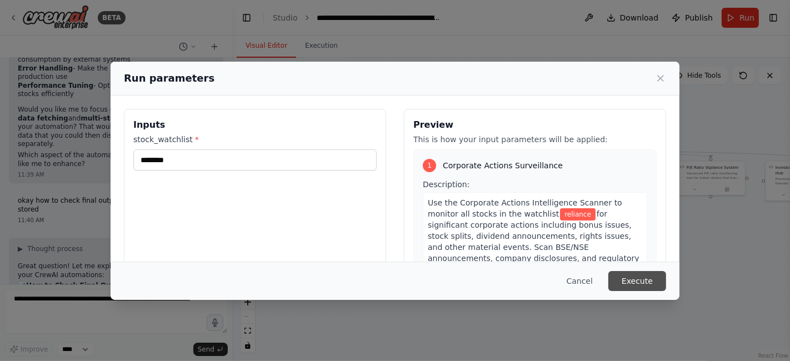
click at [630, 283] on button "Execute" at bounding box center [637, 281] width 58 height 20
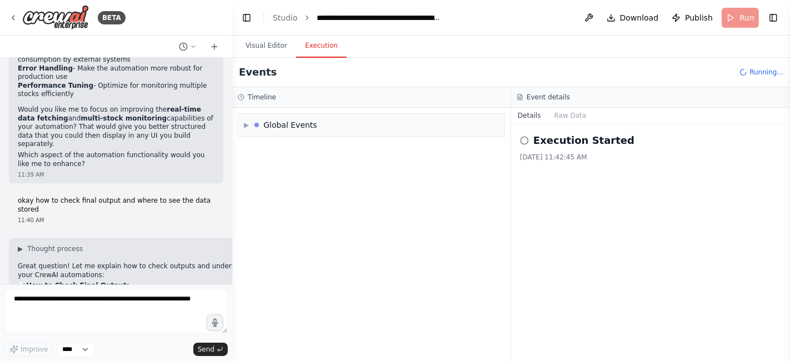
click at [322, 46] on button "Execution" at bounding box center [321, 45] width 51 height 23
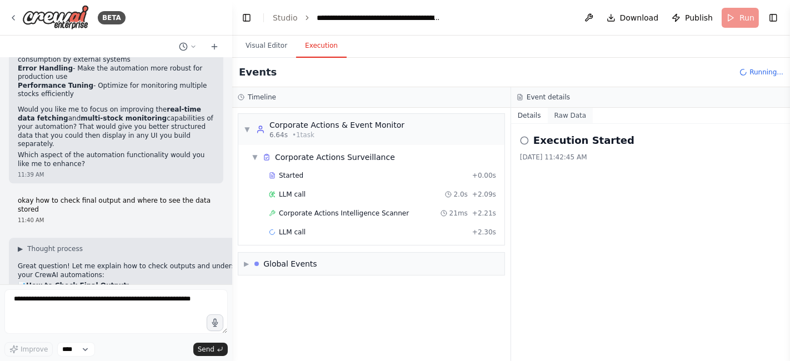
click at [561, 113] on button "Raw Data" at bounding box center [571, 116] width 46 height 16
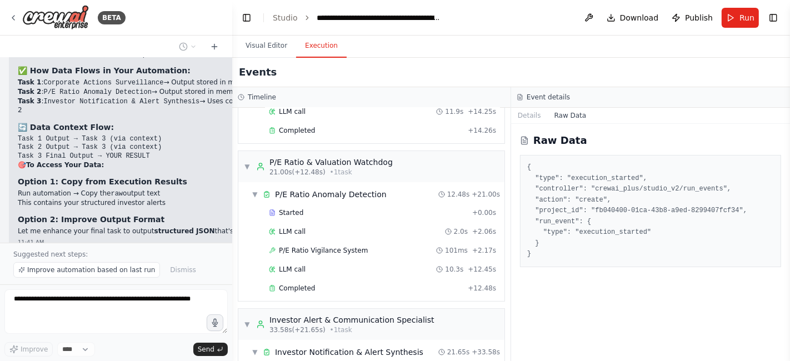
scroll to position [0, 0]
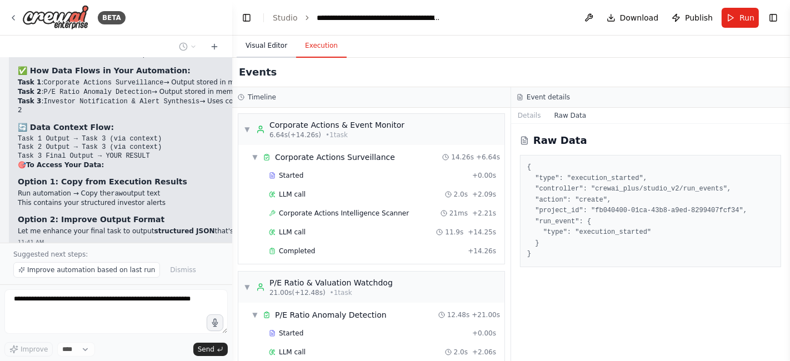
click at [257, 47] on button "Visual Editor" at bounding box center [266, 45] width 59 height 23
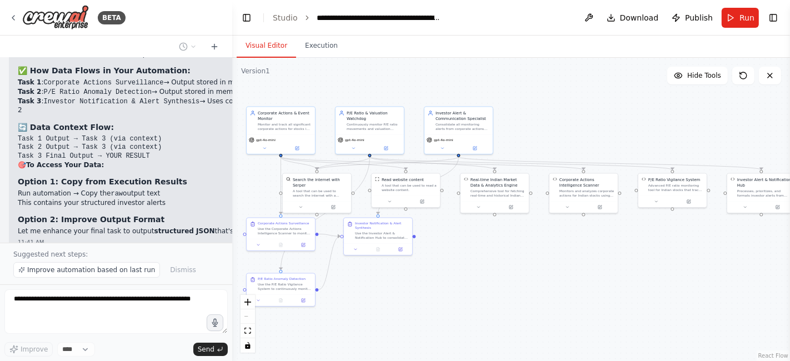
drag, startPoint x: 574, startPoint y: 268, endPoint x: 536, endPoint y: 281, distance: 40.4
click at [536, 281] on div ".deletable-edge-delete-btn { width: 20px; height: 20px; border: 0px solid #ffff…" at bounding box center [511, 209] width 558 height 303
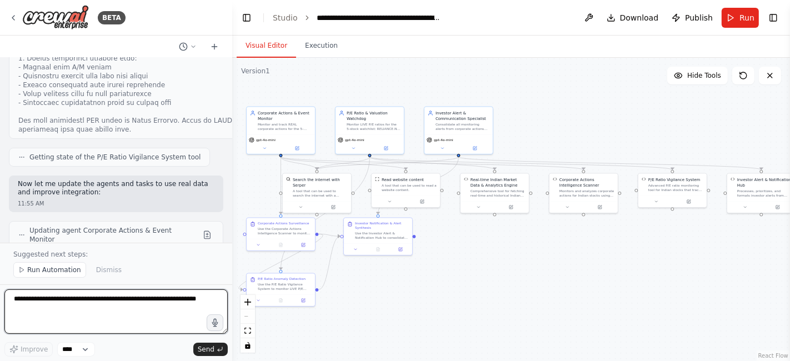
scroll to position [17847, 0]
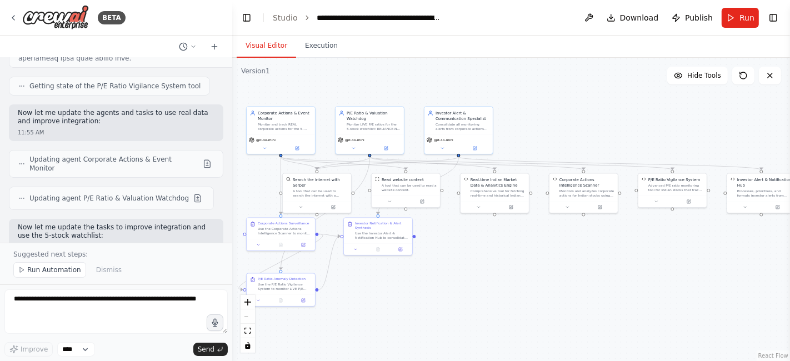
click at [247, 188] on div ".deletable-edge-delete-btn { width: 20px; height: 20px; border: 0px solid #ffff…" at bounding box center [511, 209] width 558 height 303
click at [254, 166] on div ".deletable-edge-delete-btn { width: 20px; height: 20px; border: 0px solid #ffff…" at bounding box center [511, 209] width 558 height 303
click at [454, 328] on div ".deletable-edge-delete-btn { width: 20px; height: 20px; border: 0px solid #ffff…" at bounding box center [511, 209] width 558 height 303
click at [694, 19] on span "Publish" at bounding box center [699, 17] width 28 height 11
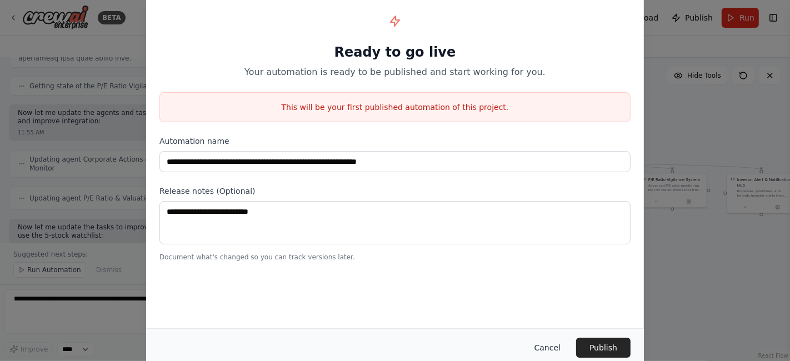
click at [551, 352] on button "Cancel" at bounding box center [548, 348] width 44 height 20
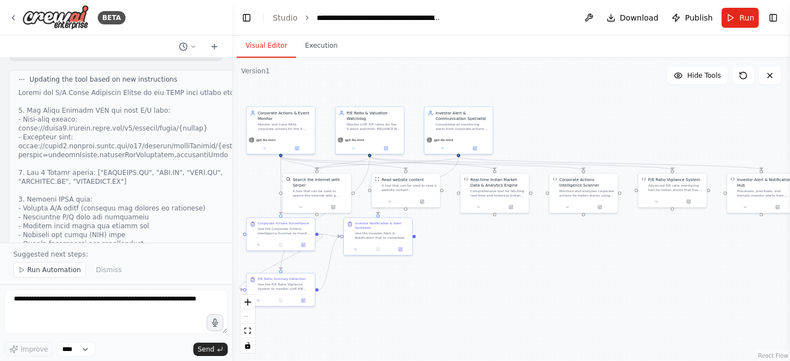
scroll to position [17357, 0]
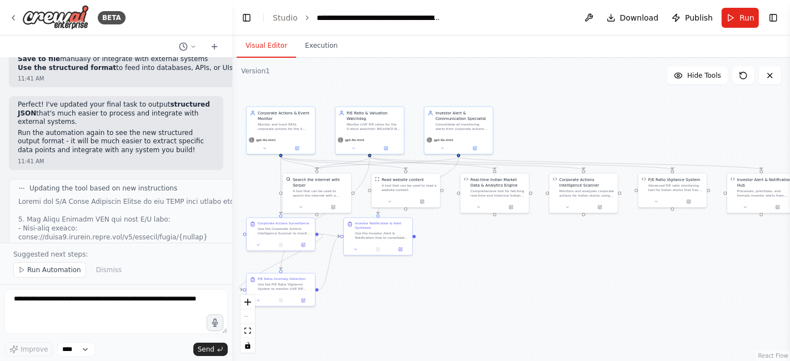
drag, startPoint x: 152, startPoint y: 215, endPoint x: 11, endPoint y: 169, distance: 148.4
copy div "🚀 Real-Time Data Integration Complete! I've completely upgraded your Part 3 aut…"
click at [695, 19] on span "Publish" at bounding box center [699, 17] width 28 height 11
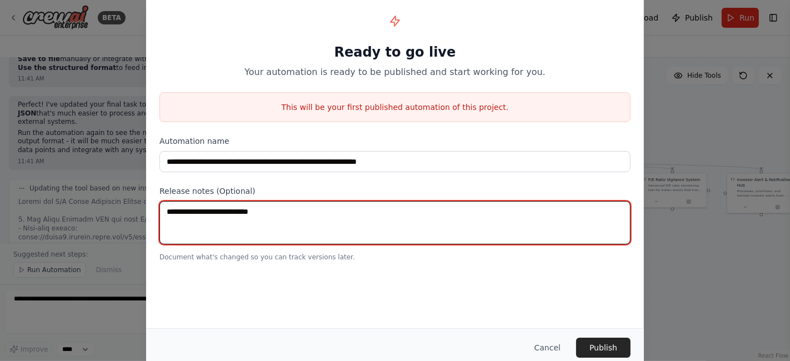
click at [214, 217] on textarea at bounding box center [394, 222] width 471 height 43
paste textarea "**********"
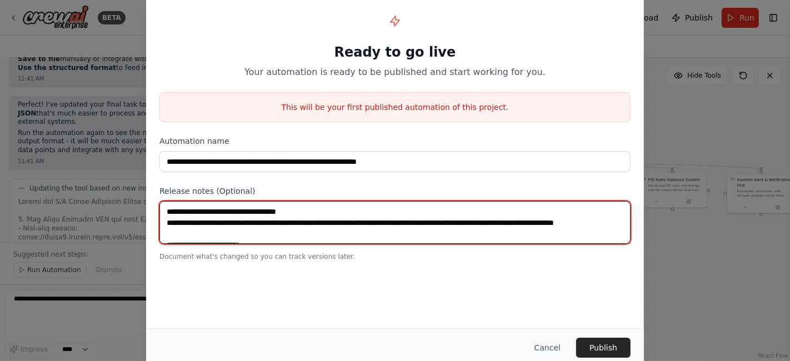
scroll to position [439, 0]
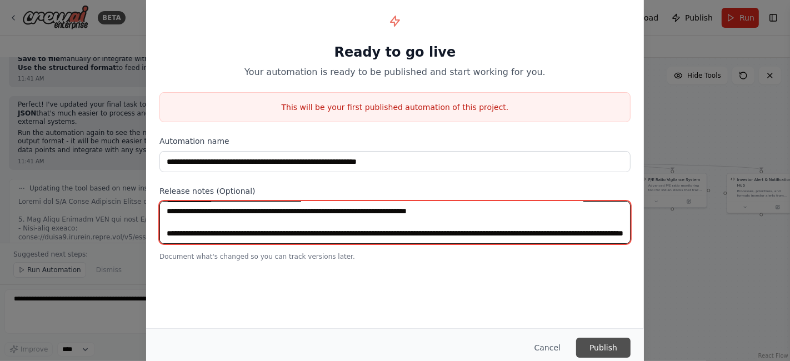
type textarea "**********"
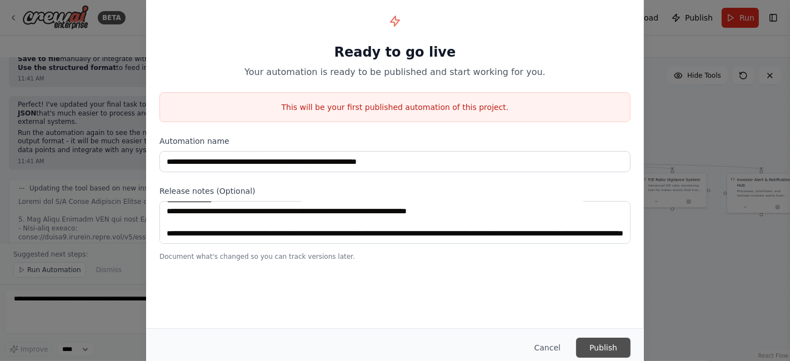
click at [597, 347] on button "Publish" at bounding box center [603, 348] width 54 height 20
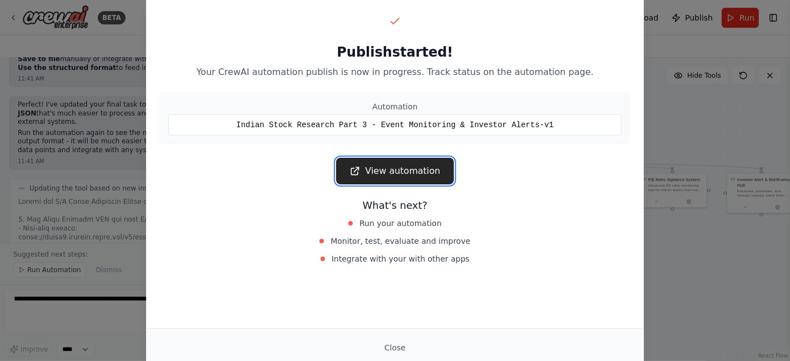
click at [374, 171] on link "View automation" at bounding box center [394, 171] width 117 height 27
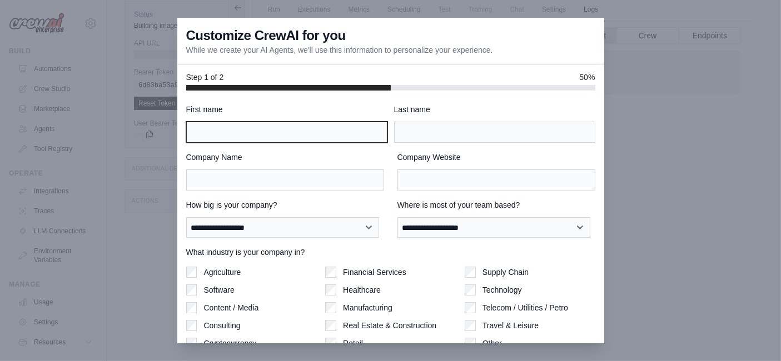
click at [263, 127] on input "First name" at bounding box center [286, 132] width 201 height 21
type input "*****"
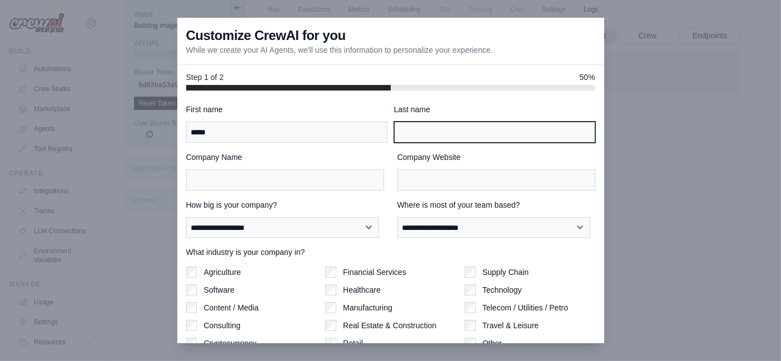
click at [433, 137] on input "Last name" at bounding box center [494, 132] width 201 height 21
type input "****"
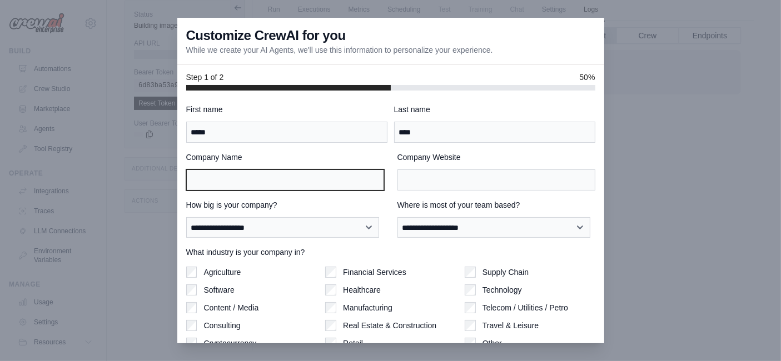
click at [261, 170] on input "Company Name" at bounding box center [285, 179] width 198 height 21
type input "****"
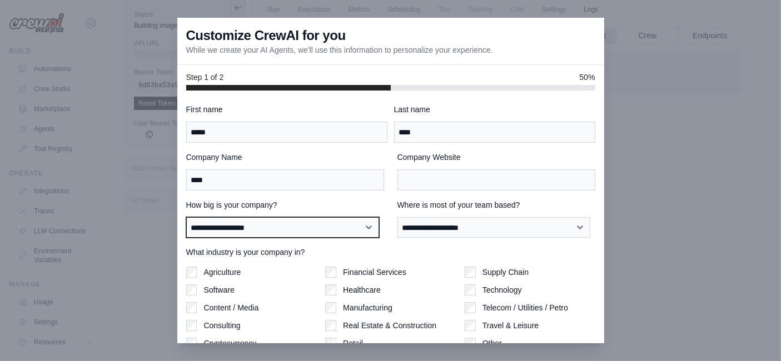
click at [223, 230] on select "**********" at bounding box center [282, 227] width 193 height 21
select select "**********"
click at [186, 217] on select "**********" at bounding box center [282, 227] width 193 height 21
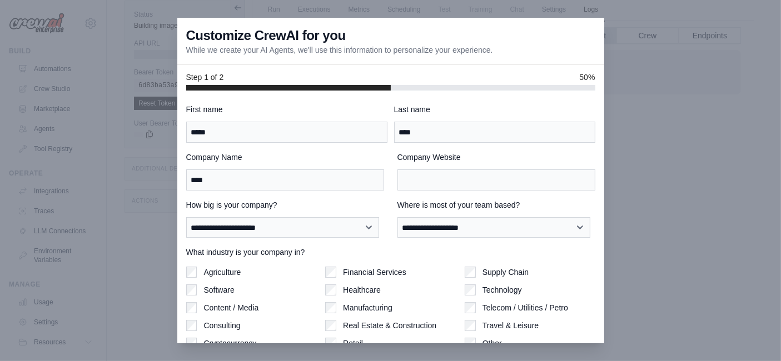
scroll to position [65, 0]
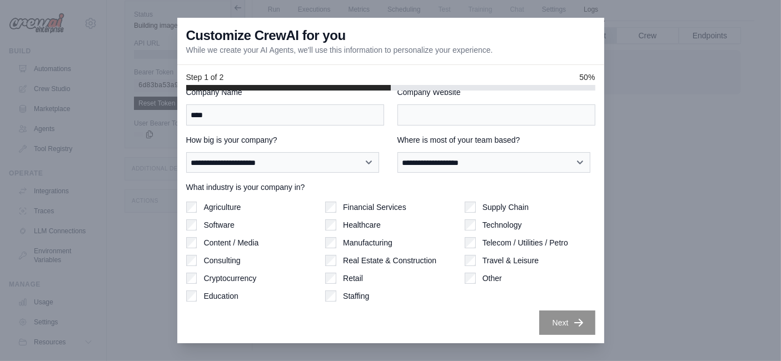
click at [567, 336] on div "**********" at bounding box center [390, 217] width 427 height 253
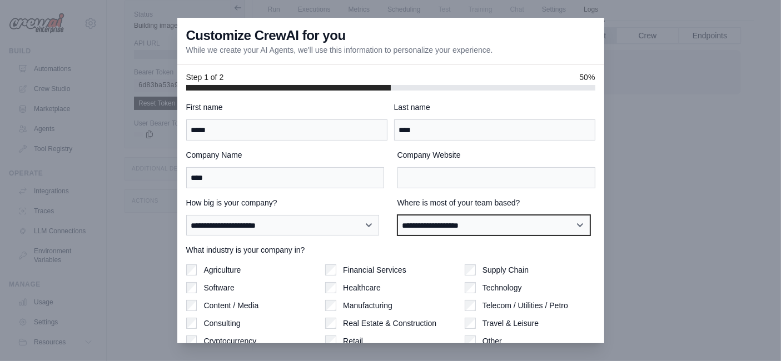
click at [437, 223] on select "**********" at bounding box center [493, 225] width 193 height 21
select select "**********"
click at [397, 215] on select "**********" at bounding box center [493, 225] width 193 height 21
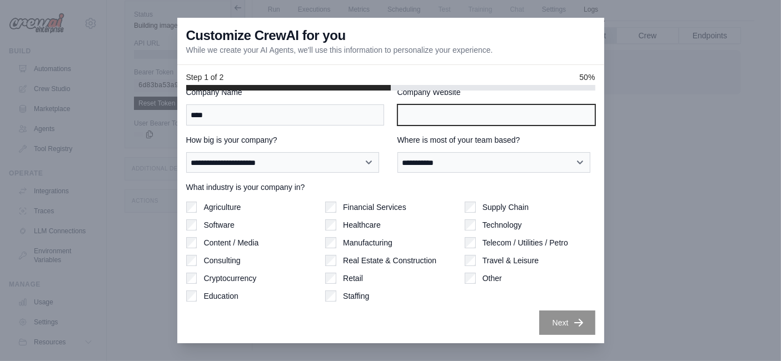
click at [426, 110] on input "Company Website" at bounding box center [496, 114] width 198 height 21
type input "**********"
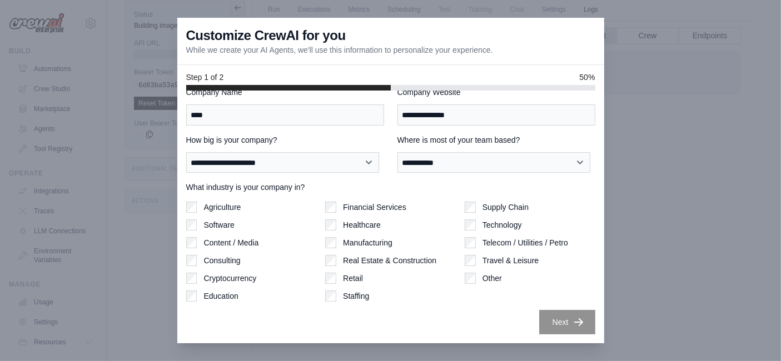
click at [539, 326] on button "Next" at bounding box center [567, 322] width 56 height 24
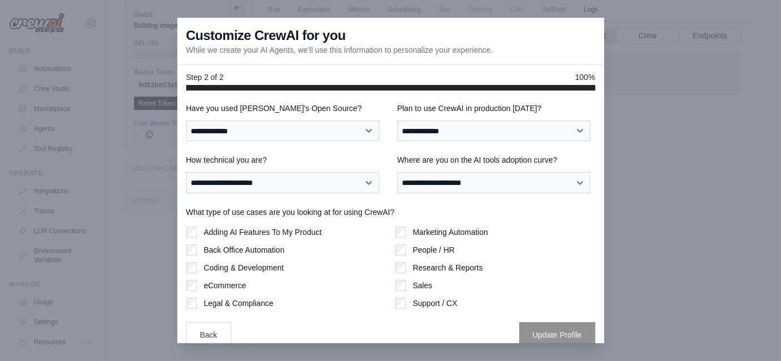
scroll to position [0, 0]
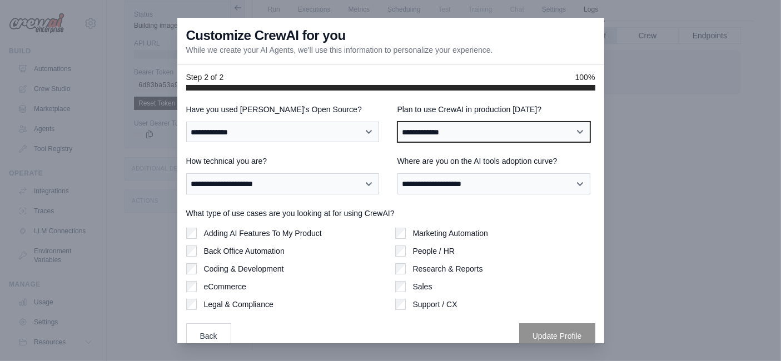
click at [509, 126] on select "**********" at bounding box center [493, 132] width 193 height 21
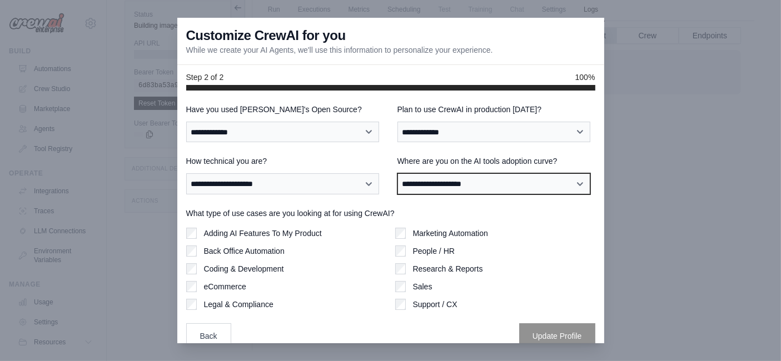
click at [410, 188] on select "**********" at bounding box center [493, 183] width 193 height 21
select select "**********"
click at [397, 173] on select "**********" at bounding box center [493, 183] width 193 height 21
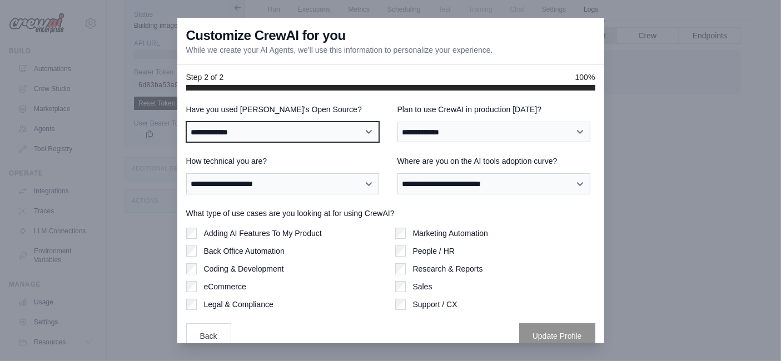
click at [256, 136] on select "**********" at bounding box center [282, 132] width 193 height 21
select select "**********"
click at [186, 122] on select "**********" at bounding box center [282, 132] width 193 height 21
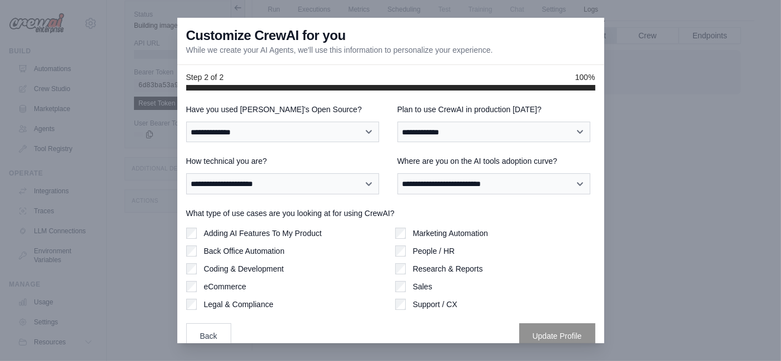
scroll to position [13, 0]
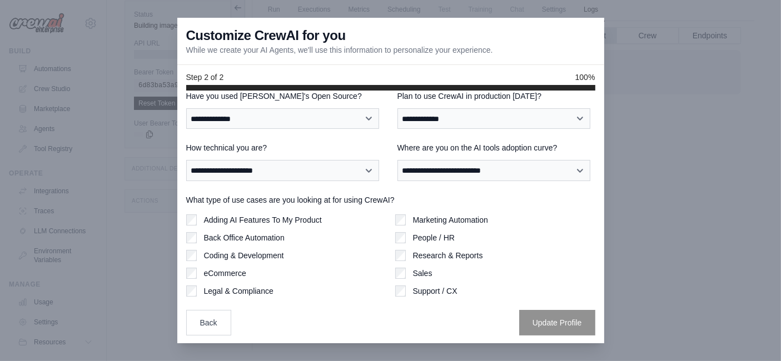
click at [191, 299] on div "**********" at bounding box center [390, 213] width 409 height 245
click at [395, 253] on div "Marketing Automation People / HR Research & Reports Sales Support / CX" at bounding box center [495, 255] width 200 height 82
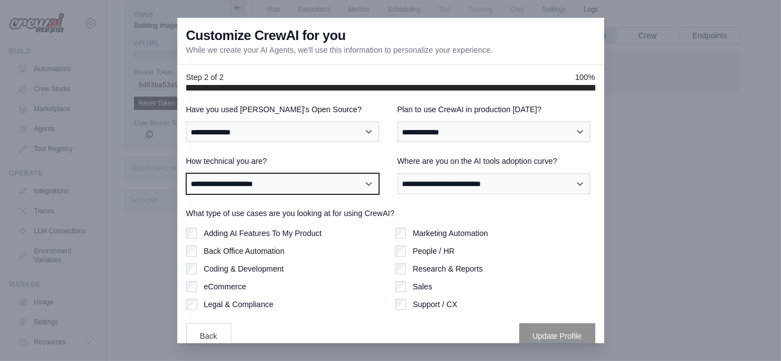
click at [298, 178] on select "**********" at bounding box center [282, 183] width 193 height 21
select select "**********"
click at [186, 173] on select "**********" at bounding box center [282, 183] width 193 height 21
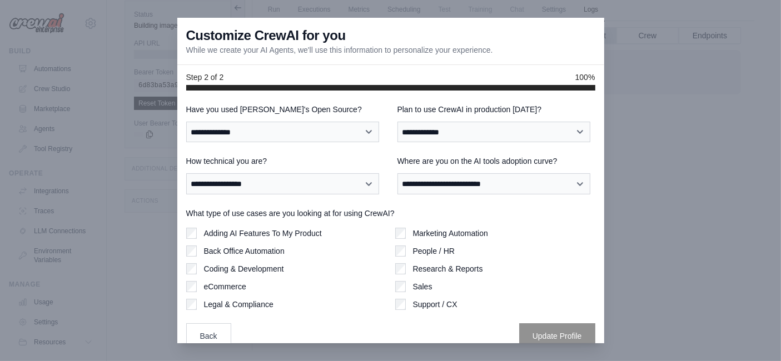
scroll to position [13, 0]
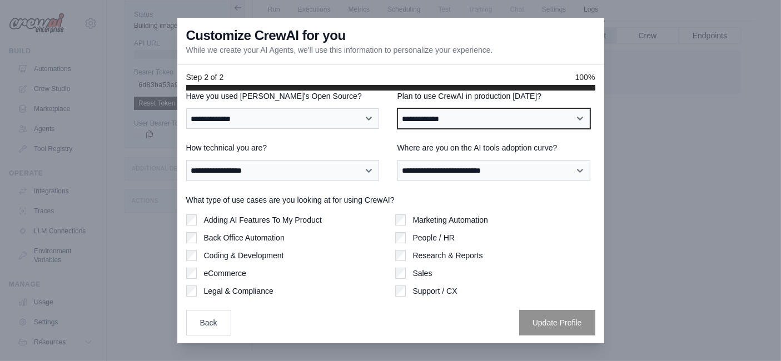
click at [438, 111] on select "**********" at bounding box center [493, 118] width 193 height 21
select select "*****"
click at [397, 108] on select "**********" at bounding box center [493, 118] width 193 height 21
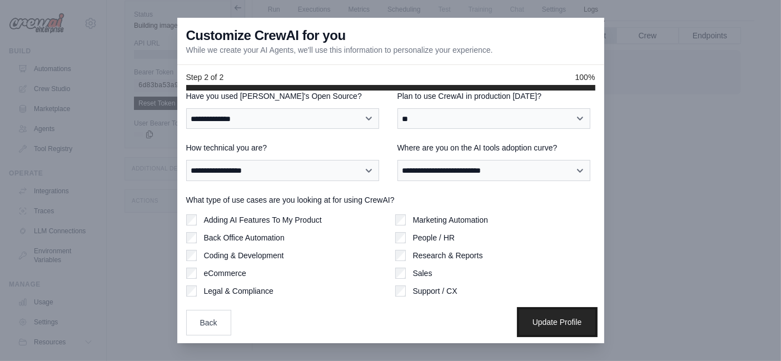
click at [542, 324] on button "Update Profile" at bounding box center [557, 322] width 76 height 26
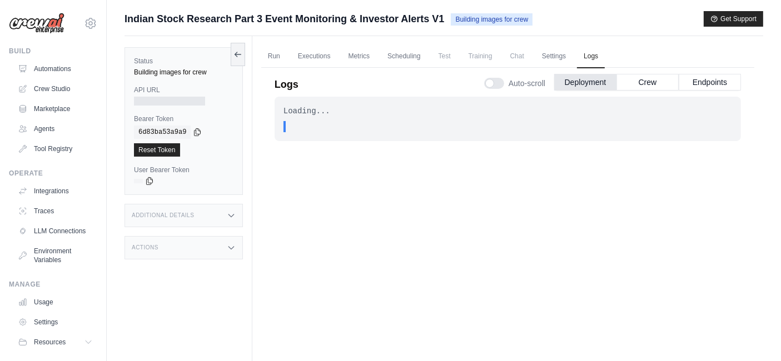
click at [207, 221] on div "Additional Details" at bounding box center [183, 215] width 118 height 23
click at [178, 320] on div "Actions" at bounding box center [183, 313] width 118 height 23
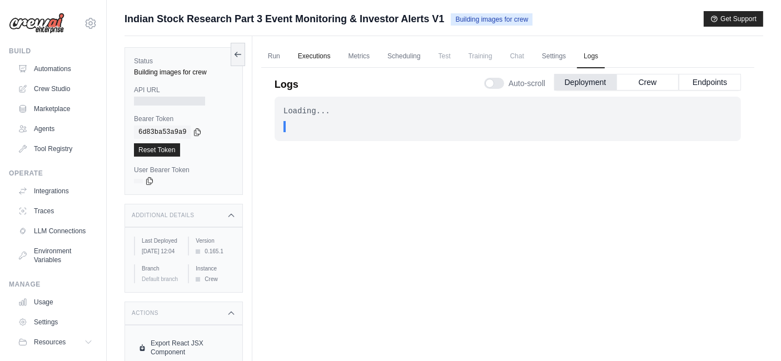
click at [324, 56] on link "Executions" at bounding box center [314, 56] width 46 height 23
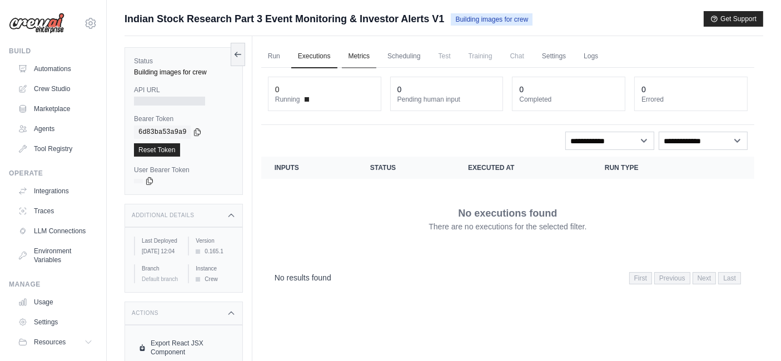
click at [363, 60] on link "Metrics" at bounding box center [359, 56] width 35 height 23
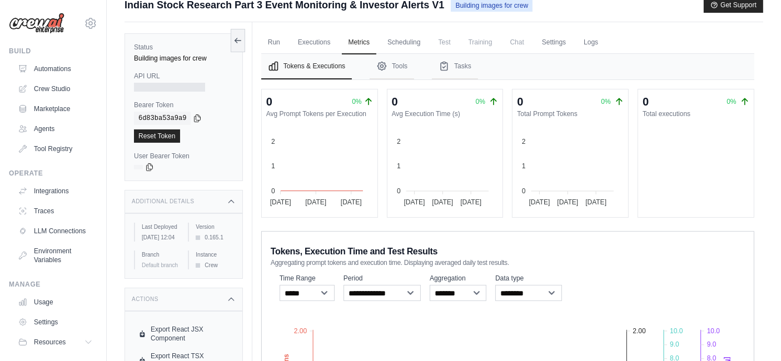
scroll to position [11, 0]
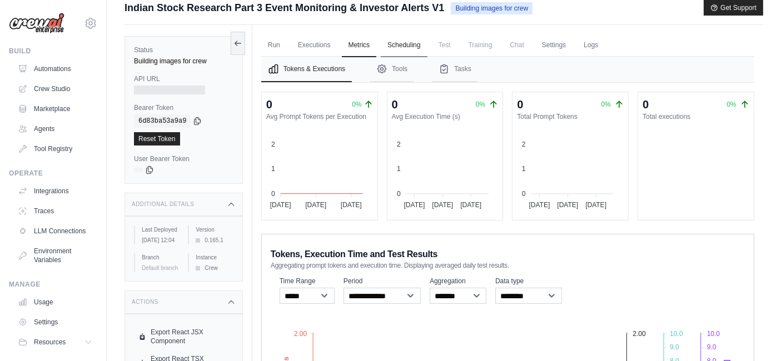
click at [401, 39] on link "Scheduling" at bounding box center [404, 45] width 46 height 23
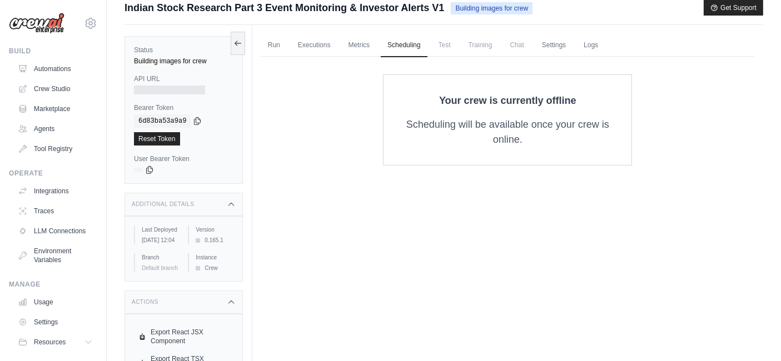
click at [445, 49] on span "Test" at bounding box center [445, 45] width 26 height 22
drag, startPoint x: 479, startPoint y: 47, endPoint x: 521, endPoint y: 48, distance: 41.7
click at [521, 48] on ul "Run Executions Metrics Scheduling Test Training Chat Settings Logs" at bounding box center [507, 45] width 493 height 23
click at [521, 48] on span "Chat" at bounding box center [516, 45] width 27 height 22
click at [557, 41] on link "Settings" at bounding box center [553, 45] width 37 height 23
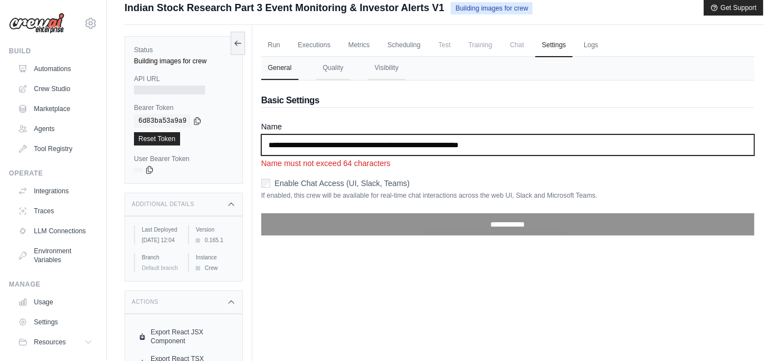
click at [411, 141] on input "**********" at bounding box center [507, 144] width 493 height 21
click at [516, 139] on input "**********" at bounding box center [507, 144] width 493 height 21
drag, startPoint x: 441, startPoint y: 143, endPoint x: 525, endPoint y: 151, distance: 84.2
click at [525, 151] on input "**********" at bounding box center [507, 144] width 493 height 21
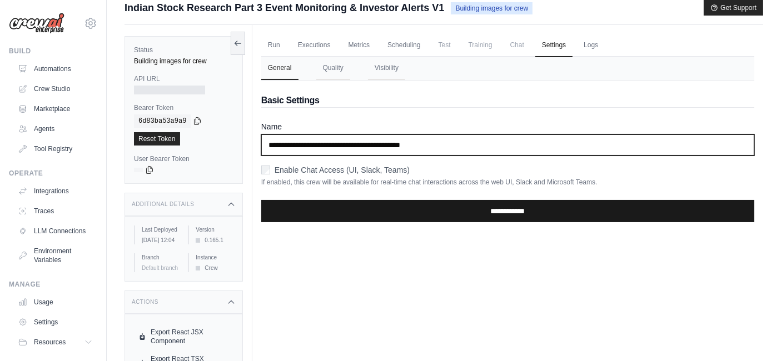
type input "**********"
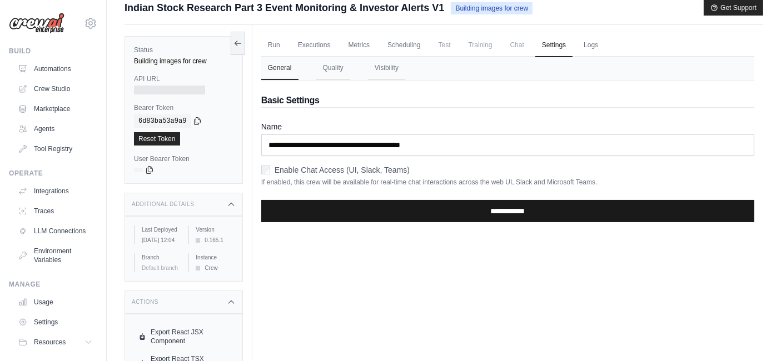
click at [490, 218] on input "**********" at bounding box center [507, 211] width 493 height 22
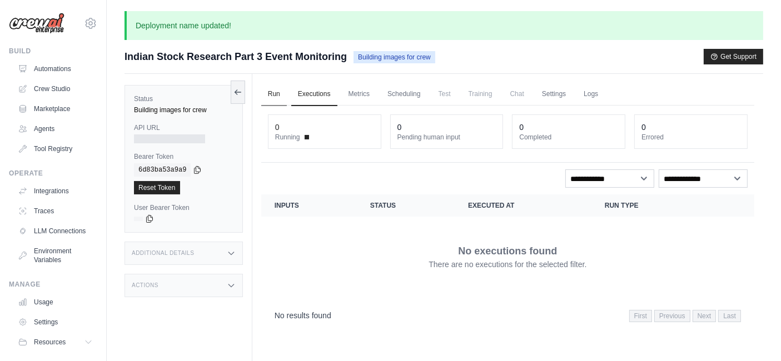
click at [275, 96] on link "Run" at bounding box center [274, 94] width 26 height 23
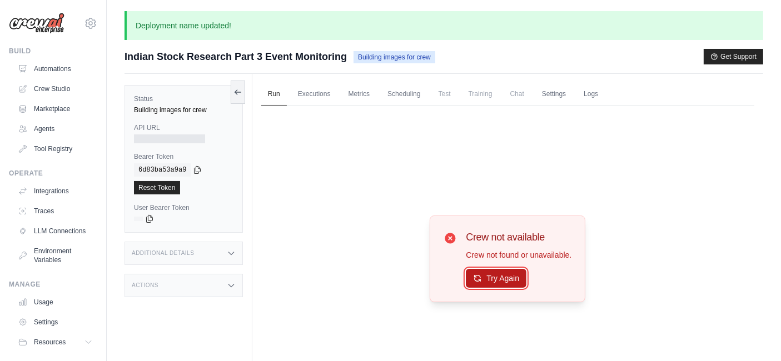
click at [508, 281] on button "Try Again" at bounding box center [496, 278] width 61 height 19
click at [239, 93] on icon at bounding box center [237, 91] width 9 height 9
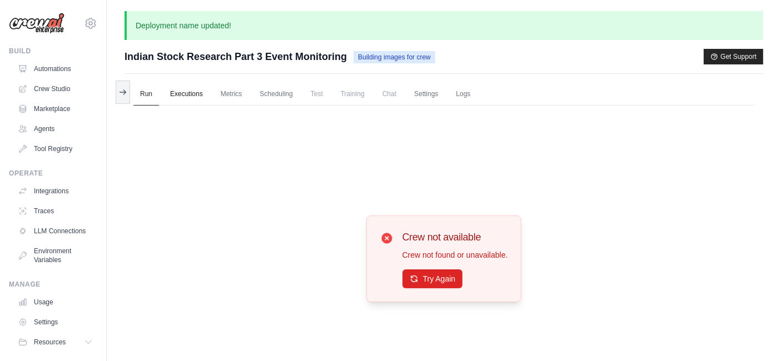
click at [198, 91] on link "Executions" at bounding box center [186, 94] width 46 height 23
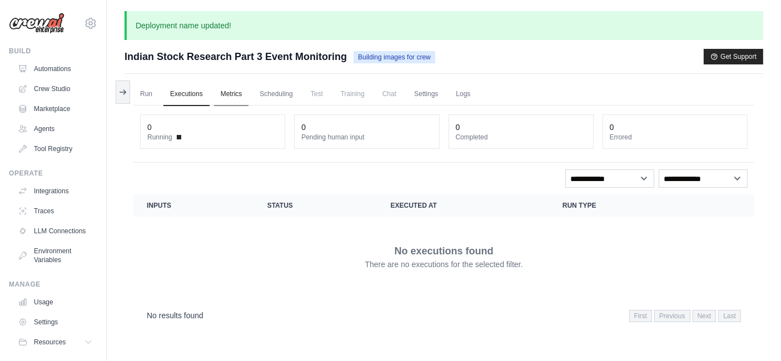
click at [243, 95] on link "Metrics" at bounding box center [231, 94] width 35 height 23
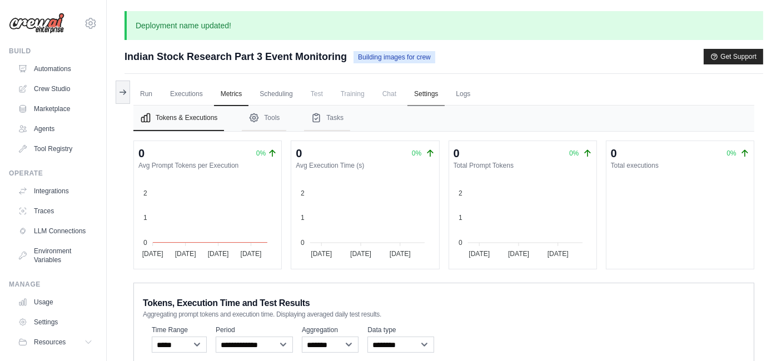
click at [419, 97] on link "Settings" at bounding box center [425, 94] width 37 height 23
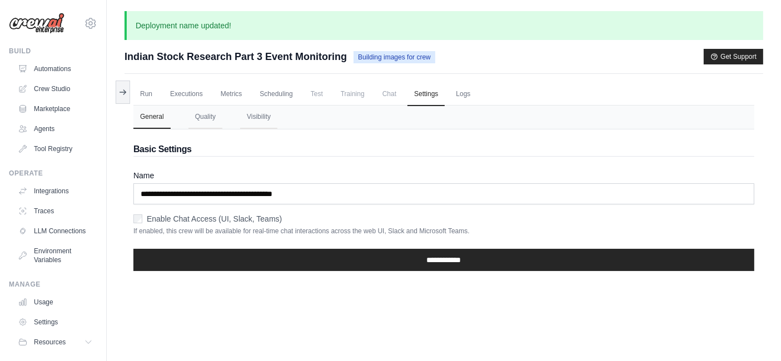
click at [395, 98] on span "Chat" at bounding box center [389, 94] width 27 height 22
click at [206, 121] on button "Quality" at bounding box center [205, 117] width 34 height 23
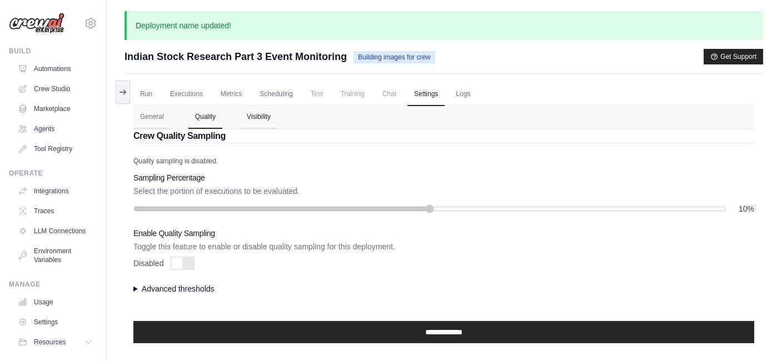
click at [256, 116] on button "Visibility" at bounding box center [258, 117] width 37 height 23
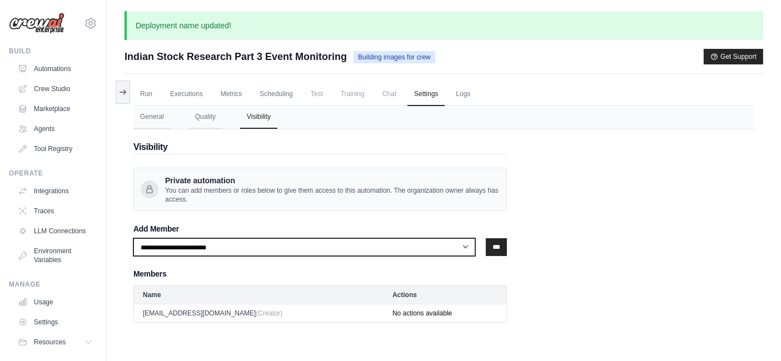
click at [226, 253] on select "**********" at bounding box center [304, 247] width 342 height 18
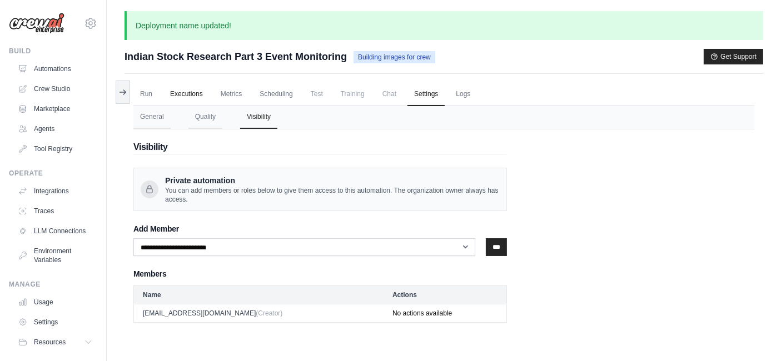
click at [182, 89] on link "Executions" at bounding box center [186, 94] width 46 height 23
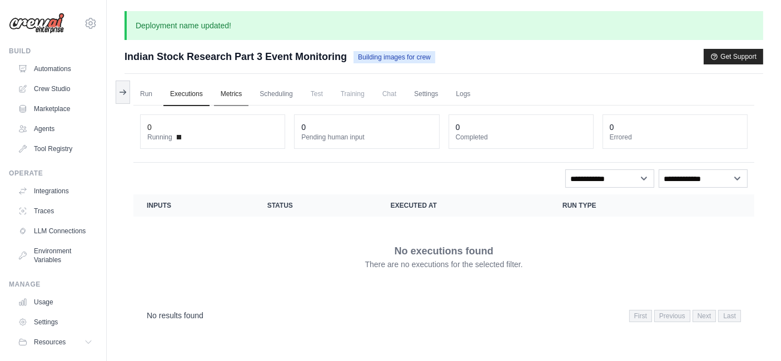
click at [224, 96] on link "Metrics" at bounding box center [231, 94] width 35 height 23
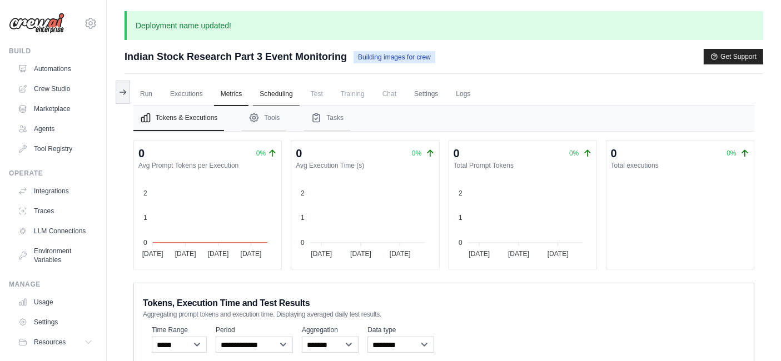
click at [278, 92] on link "Scheduling" at bounding box center [276, 94] width 46 height 23
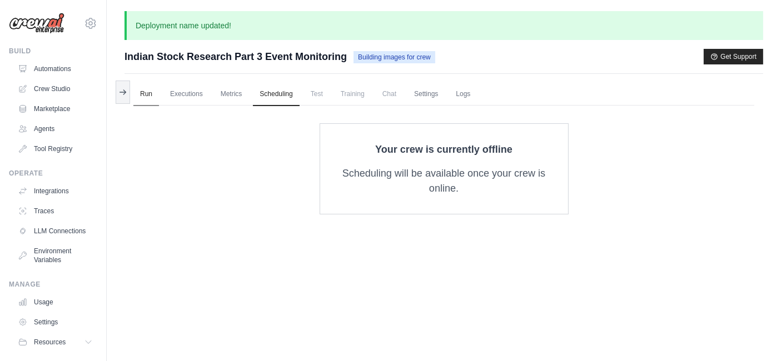
click at [147, 94] on link "Run" at bounding box center [146, 94] width 26 height 23
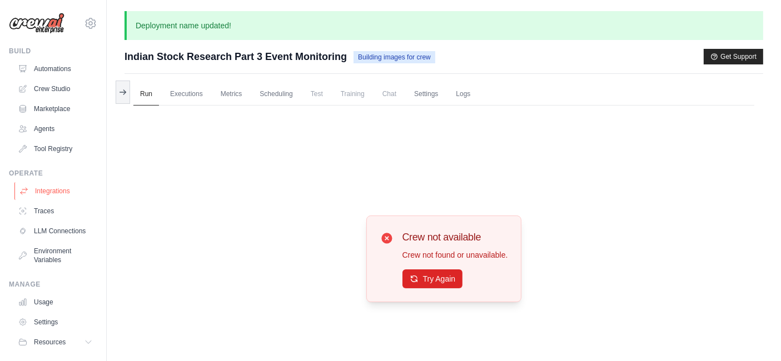
click at [49, 189] on link "Integrations" at bounding box center [56, 191] width 84 height 18
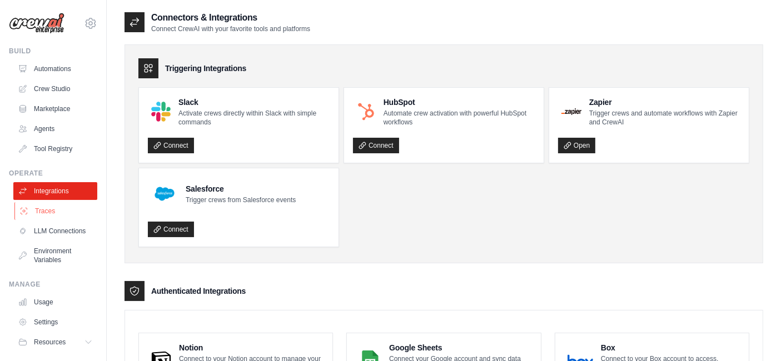
click at [44, 209] on link "Traces" at bounding box center [56, 211] width 84 height 18
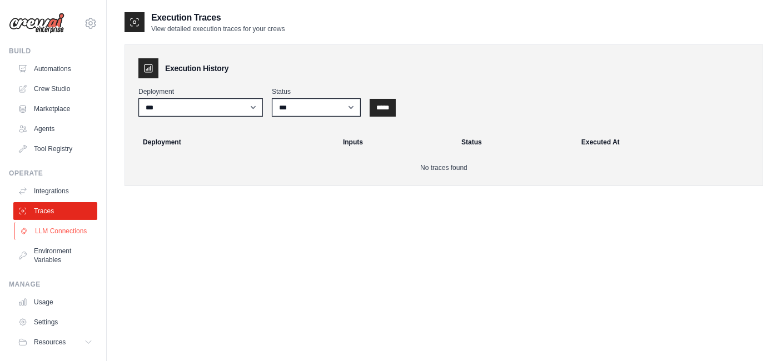
click at [43, 229] on link "LLM Connections" at bounding box center [56, 231] width 84 height 18
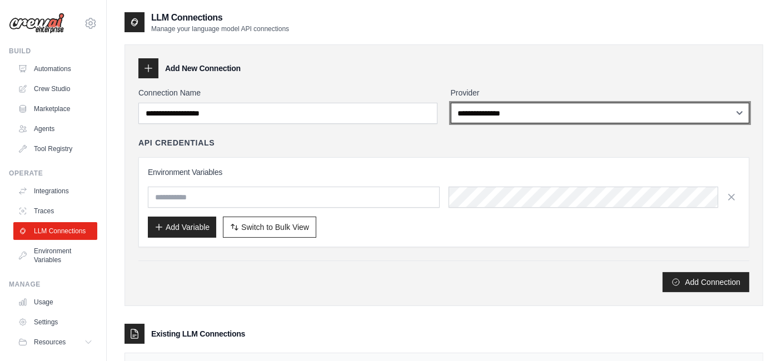
click at [482, 118] on select "**********" at bounding box center [600, 113] width 299 height 21
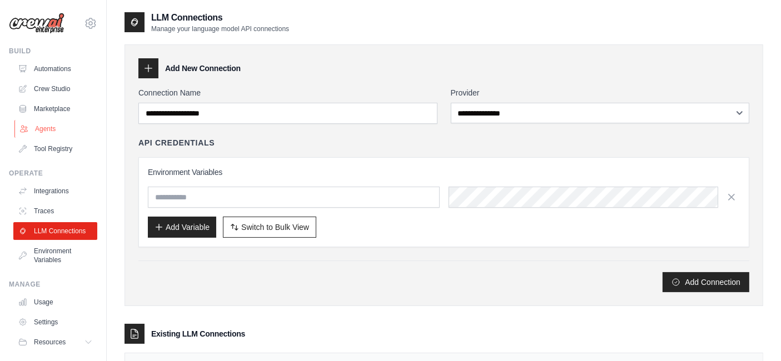
click at [50, 130] on link "Agents" at bounding box center [56, 129] width 84 height 18
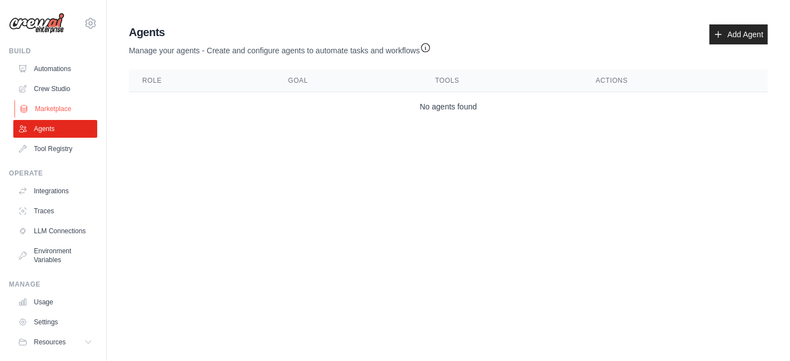
click at [49, 107] on link "Marketplace" at bounding box center [56, 109] width 84 height 18
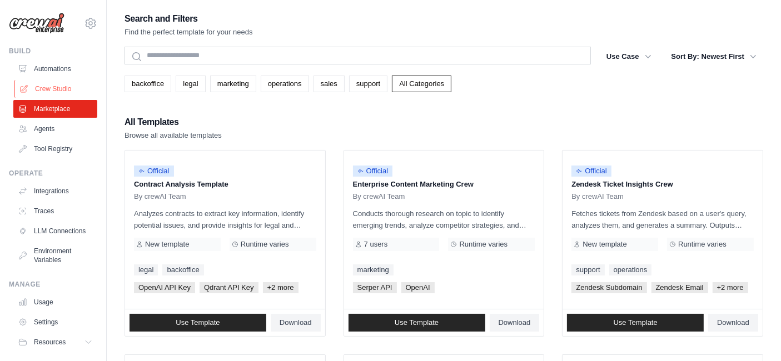
click at [44, 87] on link "Crew Studio" at bounding box center [56, 89] width 84 height 18
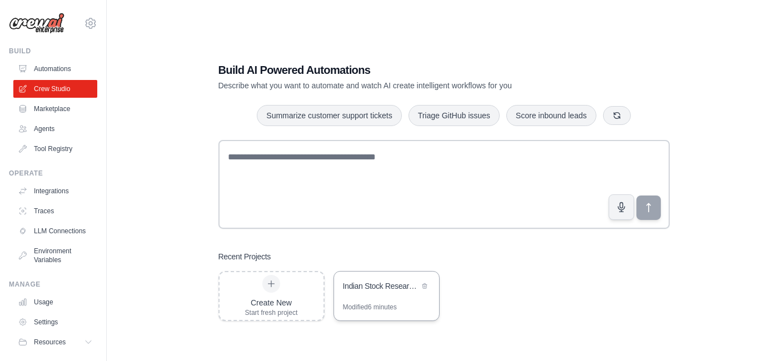
click at [375, 292] on div "Indian Stock Research Part 3 - Event Monitoring & Investor Alerts" at bounding box center [381, 287] width 76 height 13
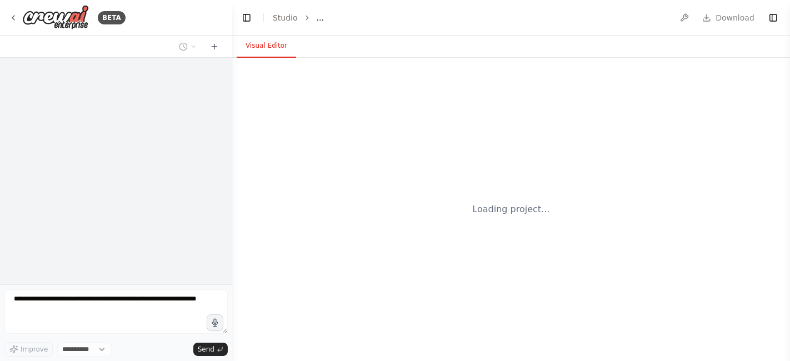
select select "****"
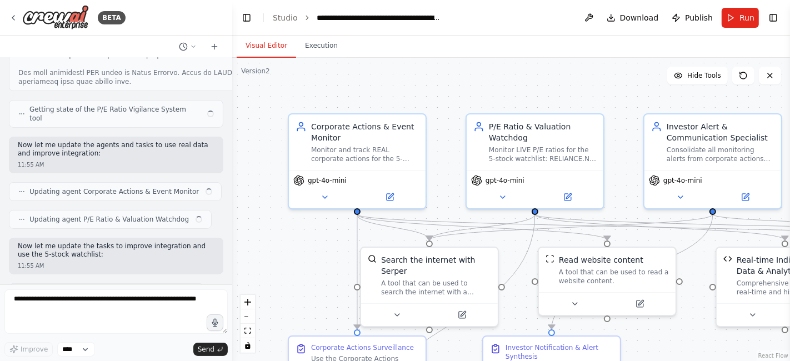
scroll to position [17805, 0]
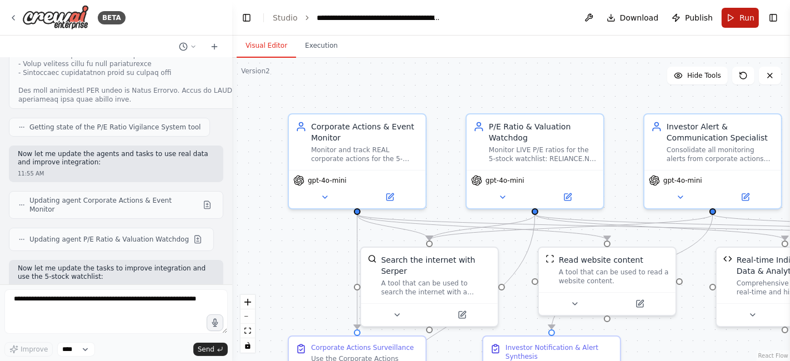
click at [737, 21] on button "Run" at bounding box center [740, 18] width 37 height 20
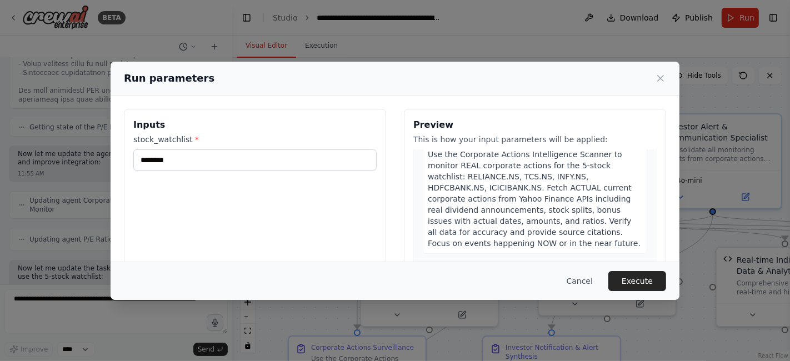
scroll to position [0, 0]
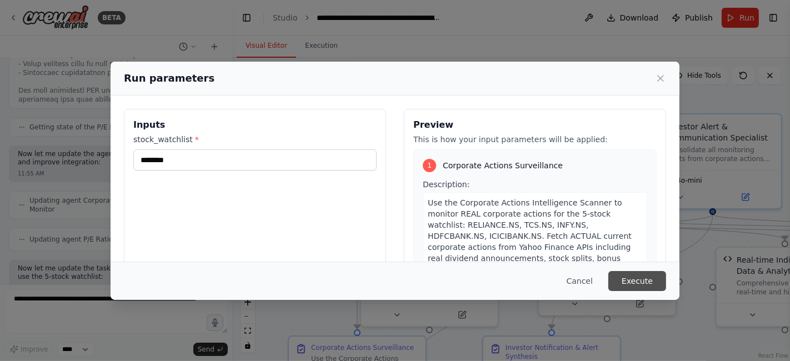
click at [643, 282] on button "Execute" at bounding box center [637, 281] width 58 height 20
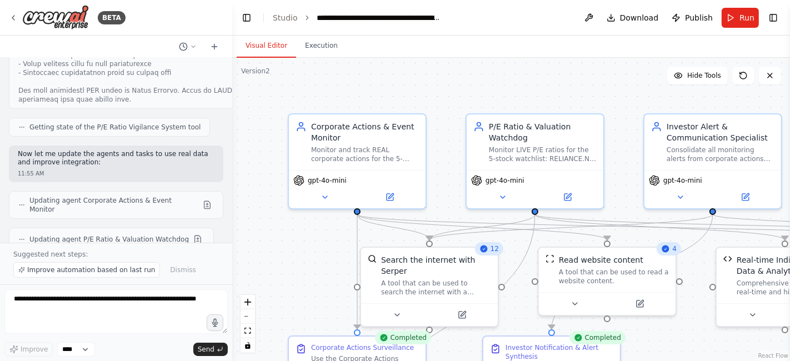
click at [617, 97] on div ".deletable-edge-delete-btn { width: 20px; height: 20px; border: 0px solid #ffff…" at bounding box center [511, 209] width 558 height 303
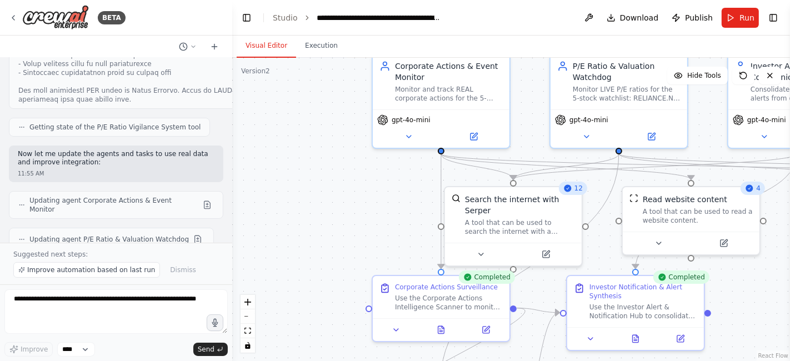
drag, startPoint x: 289, startPoint y: 274, endPoint x: 382, endPoint y: 215, distance: 110.6
click at [382, 215] on div ".deletable-edge-delete-btn { width: 20px; height: 20px; border: 0px solid #ffff…" at bounding box center [511, 209] width 558 height 303
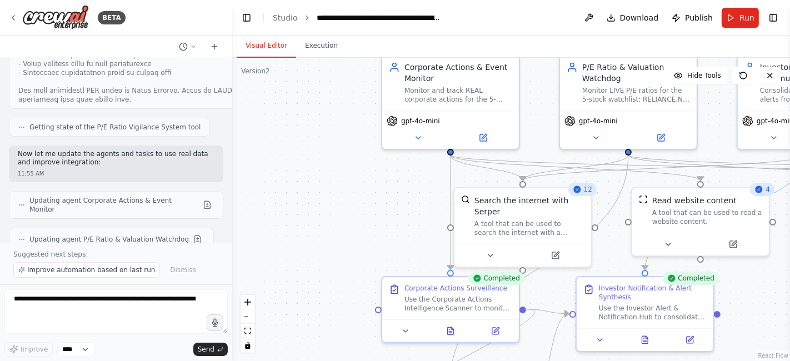
click at [586, 194] on div "12" at bounding box center [582, 189] width 28 height 13
click at [375, 222] on div ".deletable-edge-delete-btn { width: 20px; height: 20px; border: 0px solid #ffff…" at bounding box center [511, 209] width 558 height 303
click at [314, 207] on div ".deletable-edge-delete-btn { width: 20px; height: 20px; border: 0px solid #ffff…" at bounding box center [511, 209] width 558 height 303
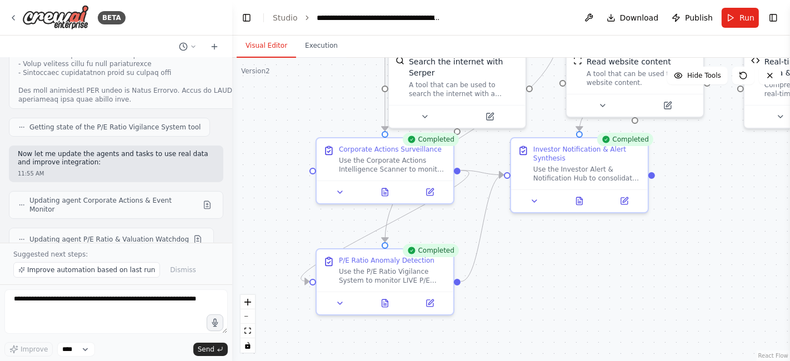
drag, startPoint x: 323, startPoint y: 202, endPoint x: 258, endPoint y: 64, distance: 152.8
click at [258, 64] on div ".deletable-edge-delete-btn { width: 20px; height: 20px; border: 0px solid #ffff…" at bounding box center [511, 209] width 558 height 303
click at [247, 315] on button "zoom out" at bounding box center [248, 316] width 14 height 14
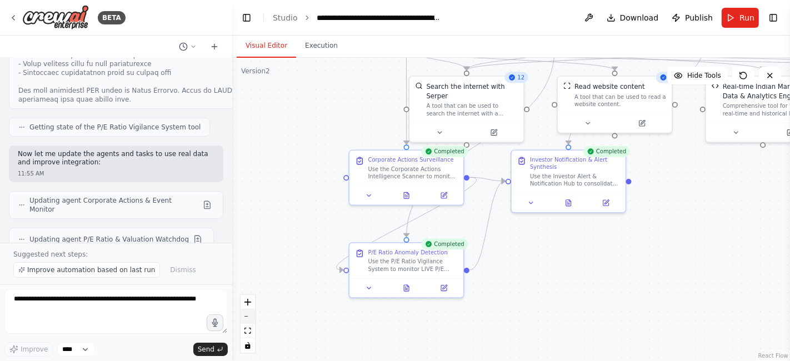
click at [247, 315] on button "zoom out" at bounding box center [248, 316] width 14 height 14
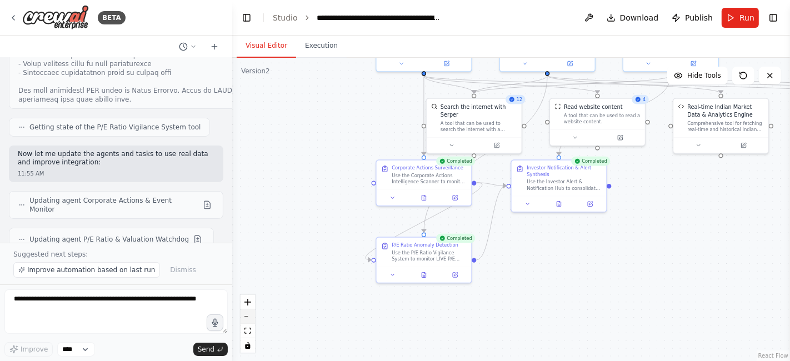
click at [247, 315] on button "zoom out" at bounding box center [248, 316] width 14 height 14
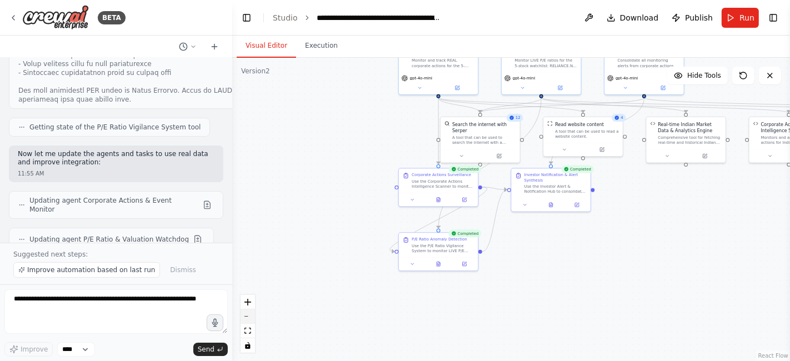
click at [247, 315] on button "zoom out" at bounding box center [248, 316] width 14 height 14
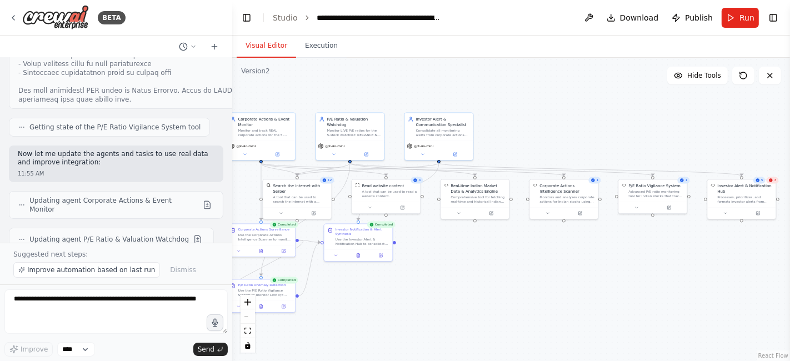
drag, startPoint x: 552, startPoint y: 249, endPoint x: 364, endPoint y: 297, distance: 193.3
click at [364, 297] on div ".deletable-edge-delete-btn { width: 20px; height: 20px; border: 0px solid #ffff…" at bounding box center [511, 209] width 558 height 303
click at [774, 184] on div "Investor Alert & Notification Hub Processes, prioritizes, and formats investor …" at bounding box center [742, 191] width 68 height 28
click at [744, 201] on div "Processes, prioritizes, and formats investor alerts from multiple sources with …" at bounding box center [745, 197] width 55 height 9
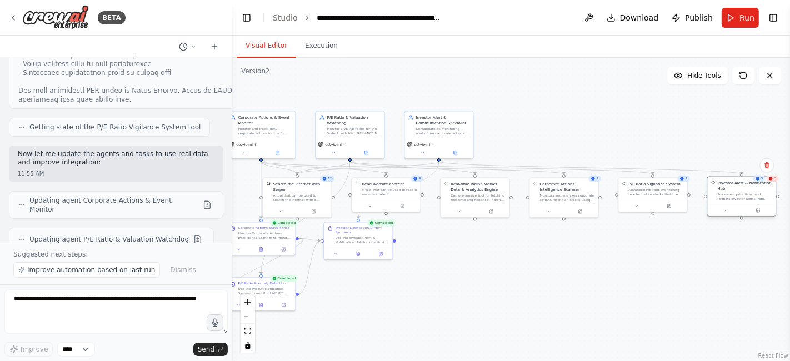
click at [744, 201] on div "Processes, prioritizes, and formats investor alerts from multiple sources with …" at bounding box center [745, 197] width 55 height 9
click at [725, 202] on div "Investor Alert & Notification Hub Processes, prioritizes, and formats investor …" at bounding box center [742, 191] width 68 height 28
click at [673, 237] on div ".deletable-edge-delete-btn { width: 20px; height: 20px; border: 0px solid #ffff…" at bounding box center [511, 209] width 558 height 303
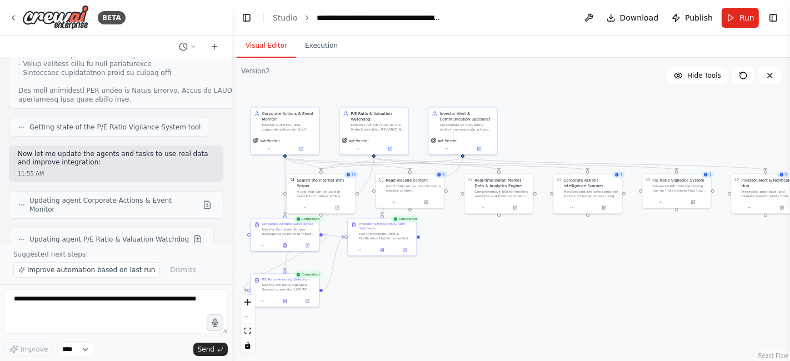
drag, startPoint x: 469, startPoint y: 315, endPoint x: 493, endPoint y: 311, distance: 24.2
click at [493, 311] on div ".deletable-edge-delete-btn { width: 20px; height: 20px; border: 0px solid #ffff…" at bounding box center [511, 209] width 558 height 303
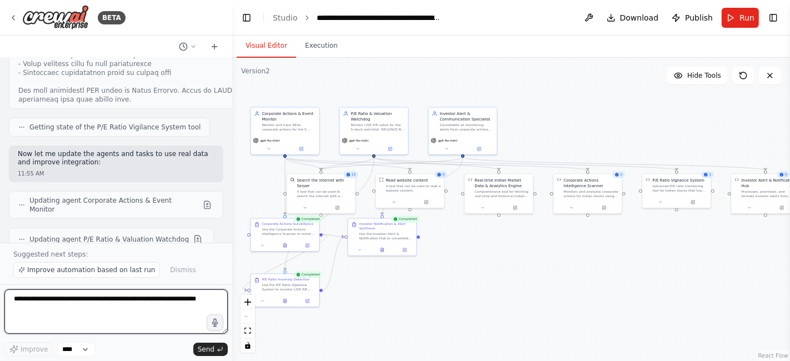
click at [33, 305] on textarea at bounding box center [115, 311] width 223 height 44
type textarea "**********"
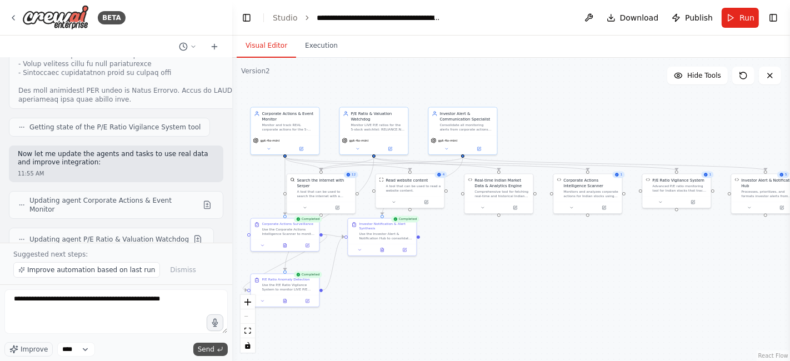
click at [206, 350] on span "Send" at bounding box center [206, 349] width 17 height 9
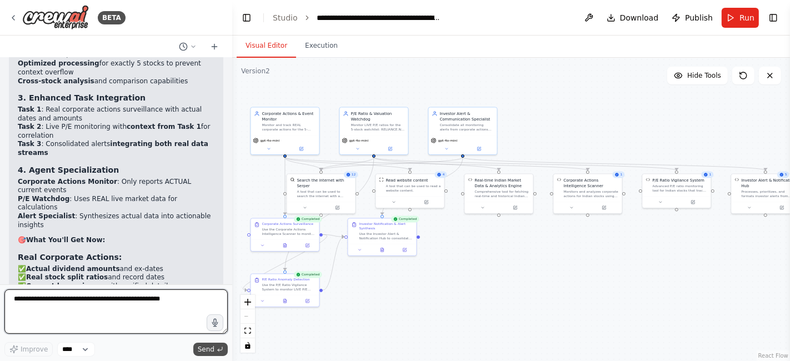
scroll to position [18513, 0]
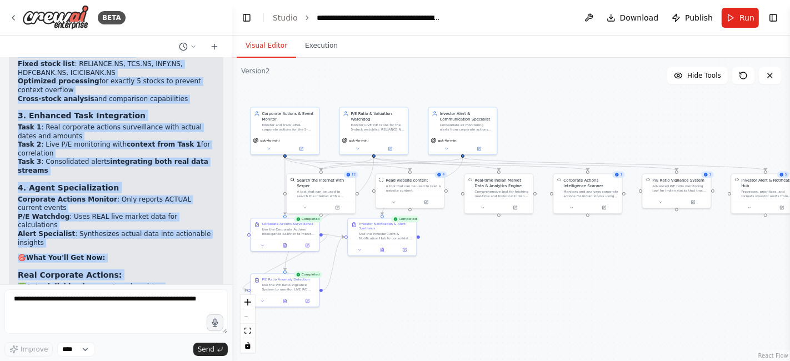
drag, startPoint x: 142, startPoint y: 161, endPoint x: 137, endPoint y: 45, distance: 115.7
click at [137, 45] on div "BETA Objective: Conduct in-depth analysis on an Indian stock, using recent fina…" at bounding box center [116, 180] width 232 height 361
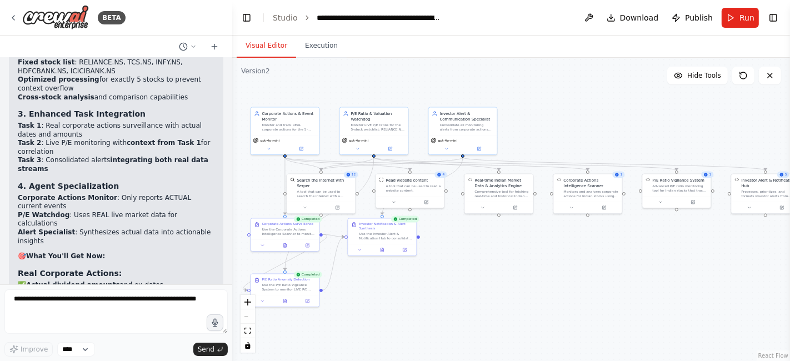
scroll to position [18464, 0]
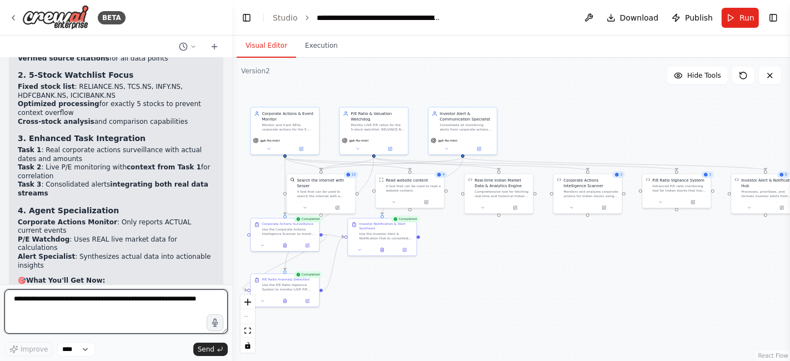
click at [27, 305] on textarea at bounding box center [115, 311] width 223 height 44
type textarea "**********"
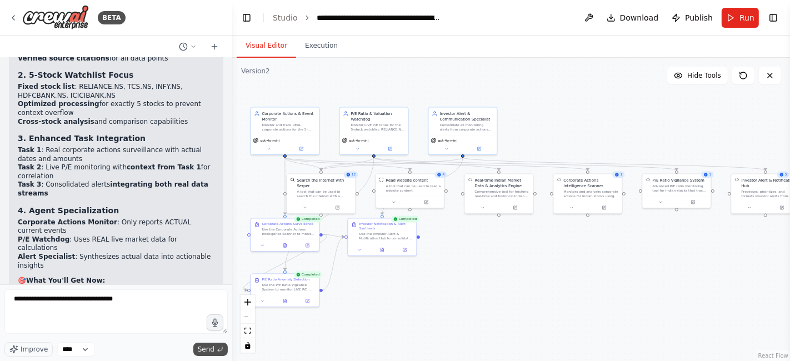
click at [208, 350] on span "Send" at bounding box center [206, 349] width 17 height 9
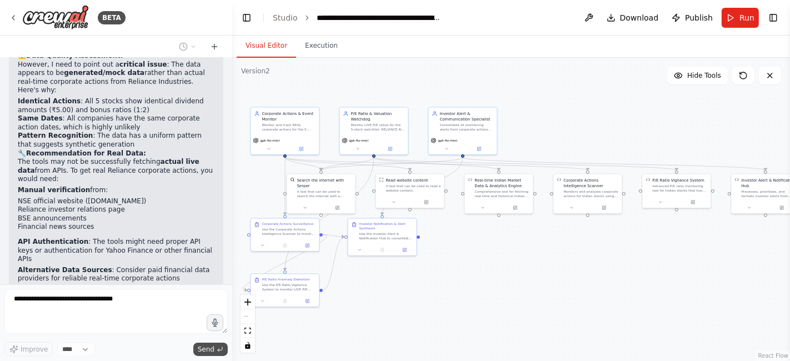
scroll to position [19412, 0]
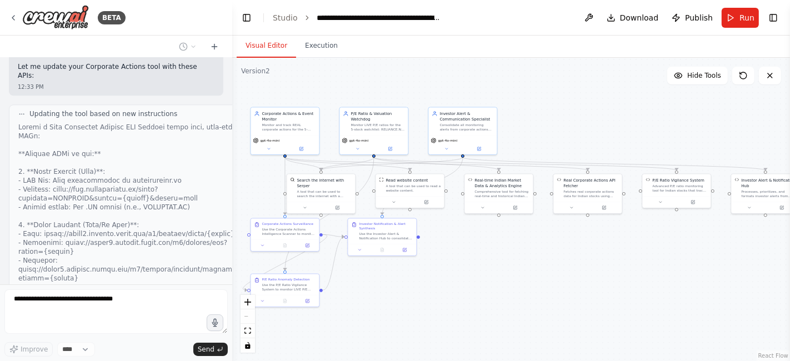
scroll to position [19998, 0]
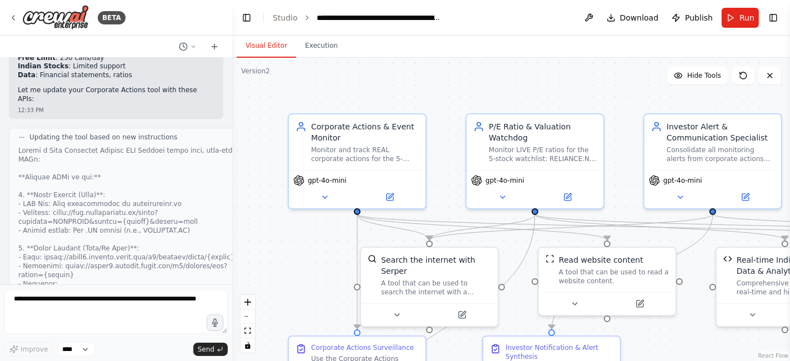
scroll to position [19969, 0]
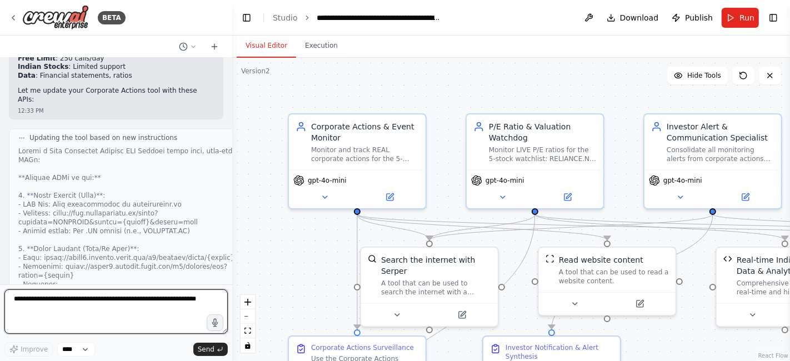
click at [104, 302] on textarea at bounding box center [115, 311] width 223 height 44
click at [103, 302] on textarea at bounding box center [115, 311] width 223 height 44
type textarea "*"
click at [103, 317] on textarea at bounding box center [115, 311] width 223 height 44
click at [56, 304] on textarea at bounding box center [115, 311] width 223 height 44
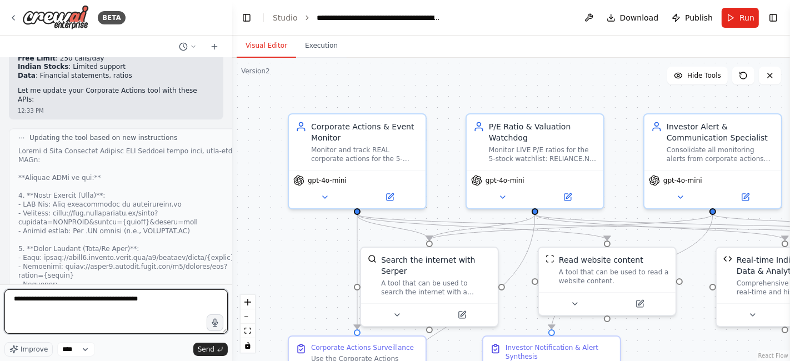
type textarea "**********"
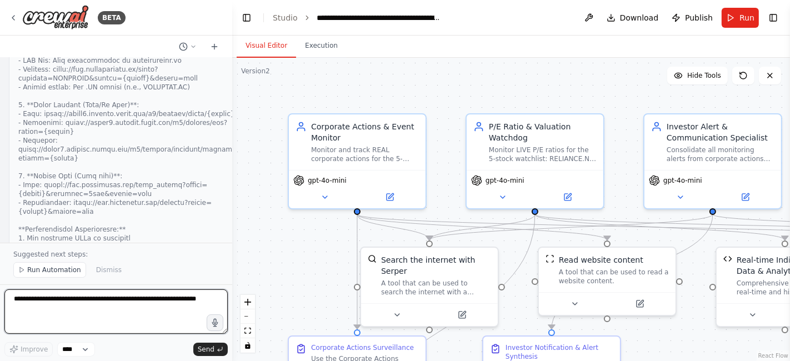
scroll to position [20121, 0]
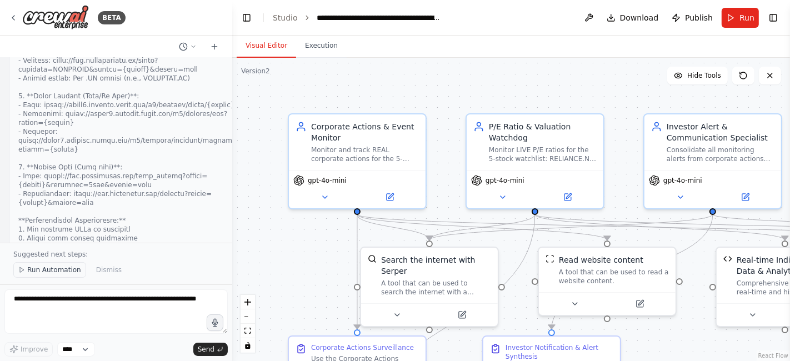
click at [27, 271] on span "Run Automation" at bounding box center [54, 270] width 54 height 9
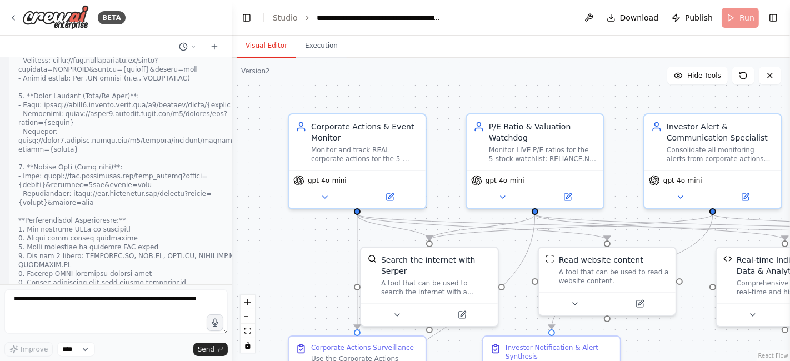
scroll to position [20080, 0]
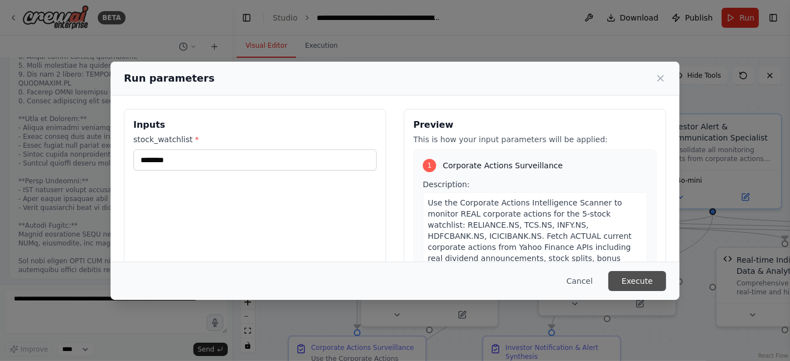
click at [639, 284] on button "Execute" at bounding box center [637, 281] width 58 height 20
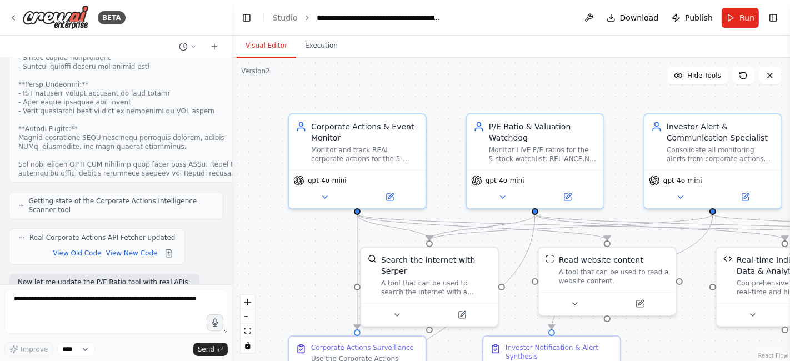
scroll to position [20421, 0]
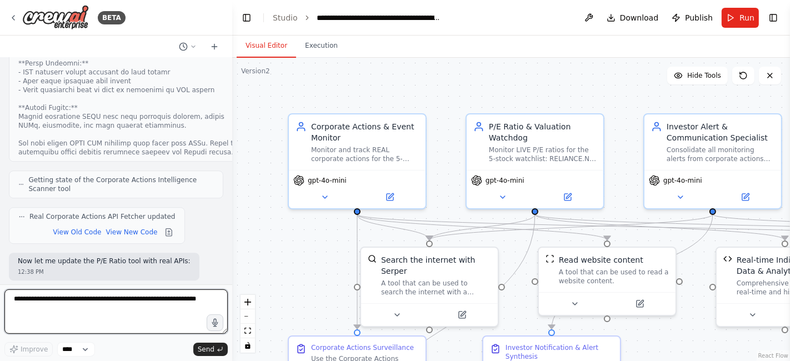
click at [49, 297] on textarea at bounding box center [115, 311] width 223 height 44
type textarea "**********"
type textarea "*"
type textarea "**********"
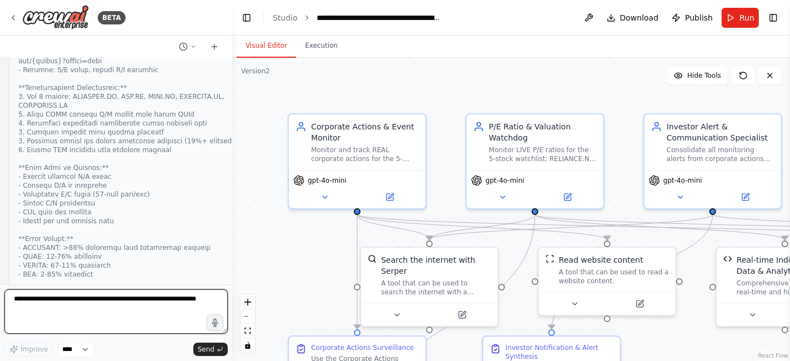
scroll to position [20840, 0]
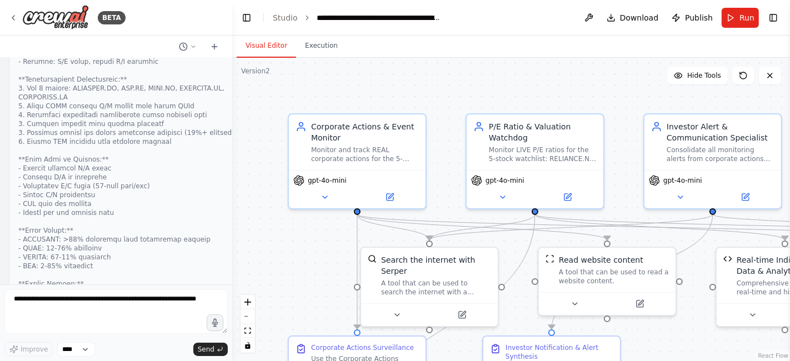
copy div "I'd be happy to help you get a Reliance analysis , but I need you to run your u…"
drag, startPoint x: 13, startPoint y: 153, endPoint x: 24, endPoint y: 301, distance: 148.1
click at [24, 301] on div "BETA Objective: Conduct in-depth analysis on an Indian stock, using recent fina…" at bounding box center [116, 180] width 232 height 361
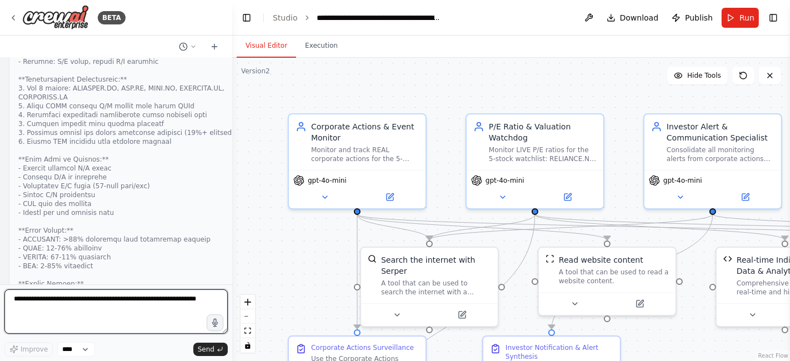
click at [24, 301] on textarea at bounding box center [115, 311] width 223 height 44
paste textarea "**********"
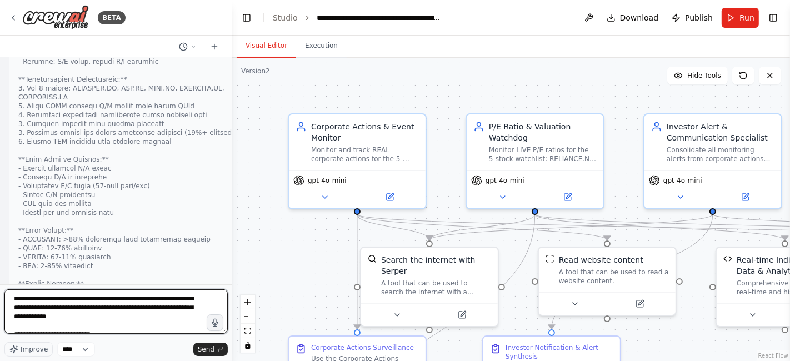
scroll to position [325, 0]
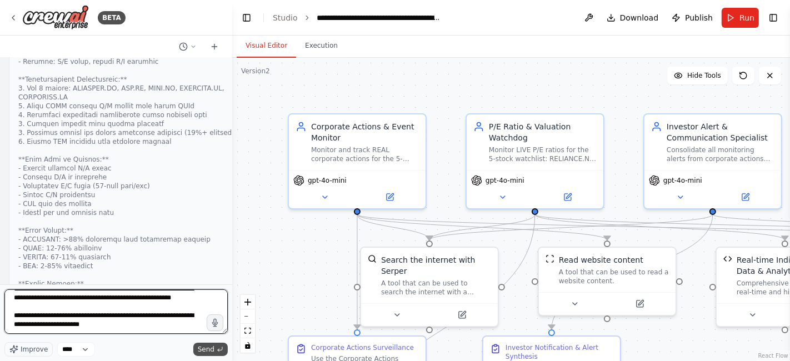
type textarea "**********"
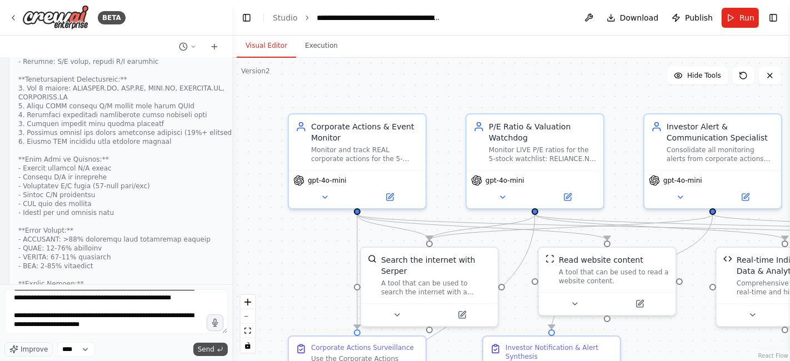
click at [207, 351] on span "Send" at bounding box center [206, 349] width 17 height 9
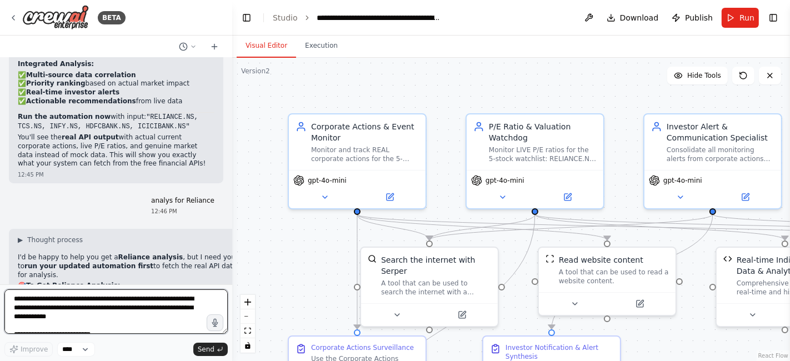
scroll to position [21492, 0]
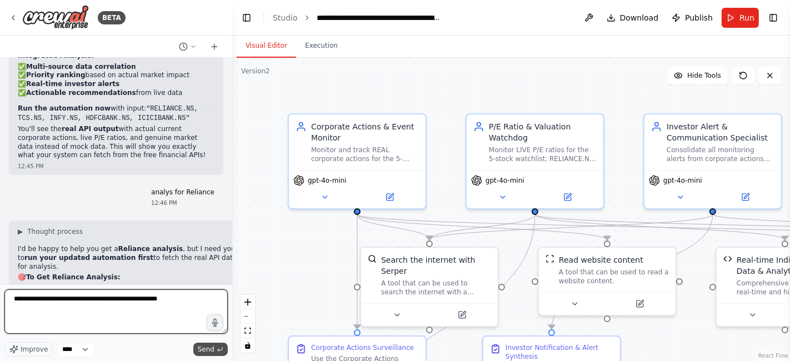
type textarea "**********"
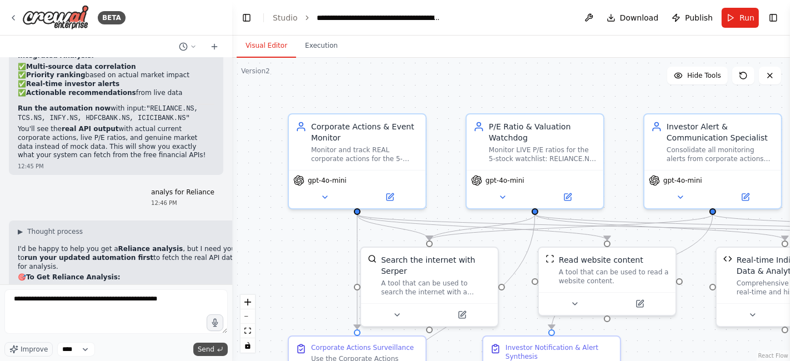
click at [205, 350] on span "Send" at bounding box center [206, 349] width 17 height 9
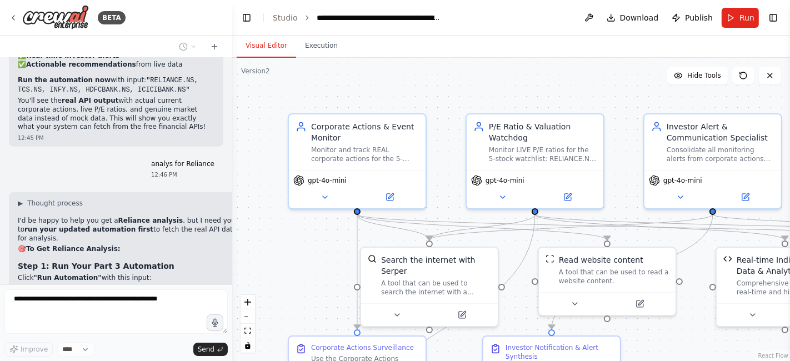
scroll to position [21559, 0]
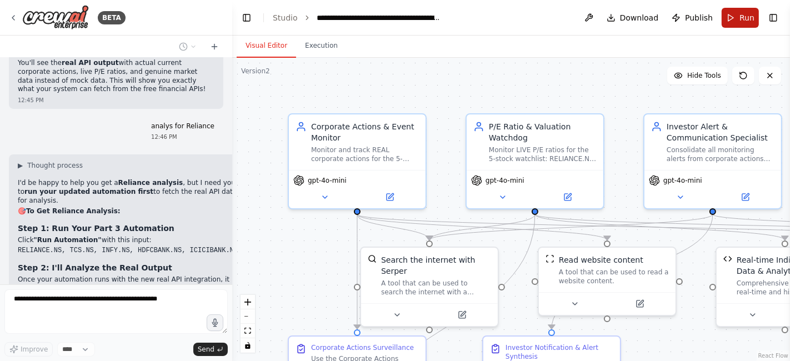
click at [738, 24] on button "Run" at bounding box center [740, 18] width 37 height 20
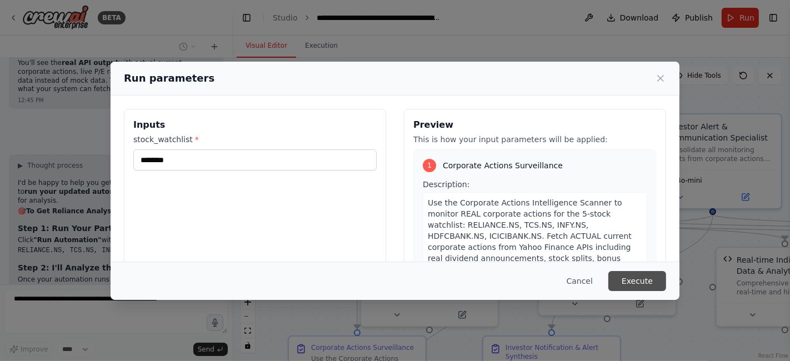
click at [624, 286] on button "Execute" at bounding box center [637, 281] width 58 height 20
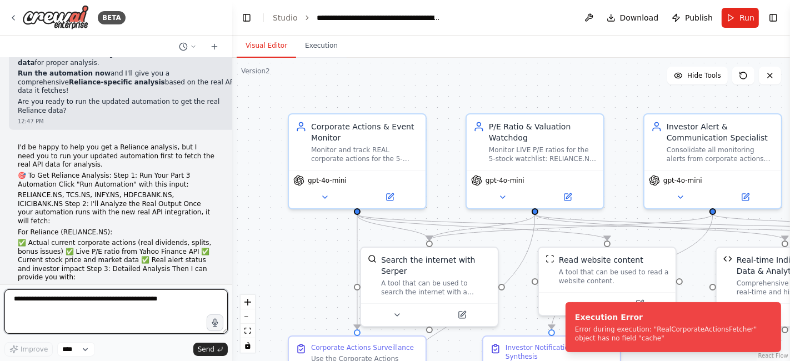
scroll to position [21973, 0]
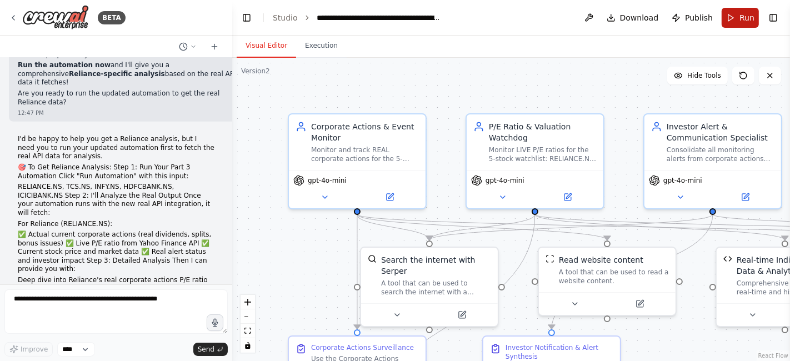
click at [736, 22] on button "Run" at bounding box center [740, 18] width 37 height 20
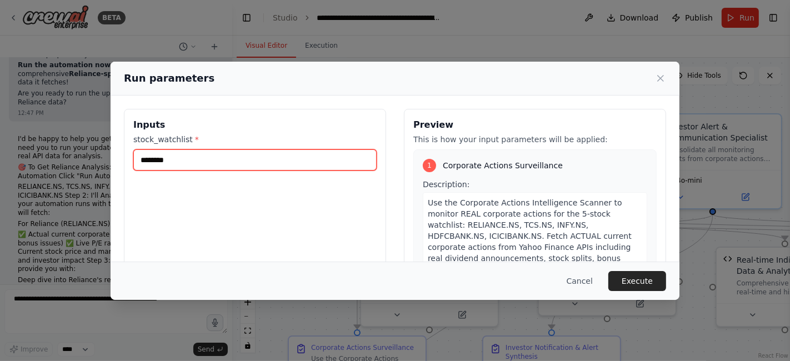
click at [187, 159] on input "********" at bounding box center [254, 159] width 243 height 21
type input "*"
type input "*********"
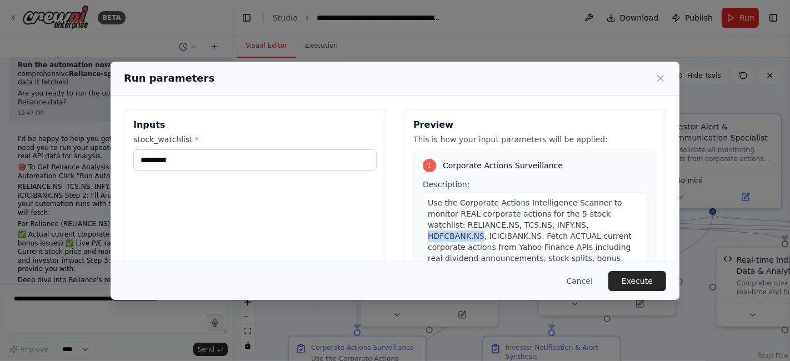
drag, startPoint x: 532, startPoint y: 224, endPoint x: 582, endPoint y: 223, distance: 50.6
click at [582, 223] on span "Use the Corporate Actions Intelligence Scanner to monitor REAL corporate action…" at bounding box center [534, 247] width 213 height 98
copy span "HDFCBANK.NS"
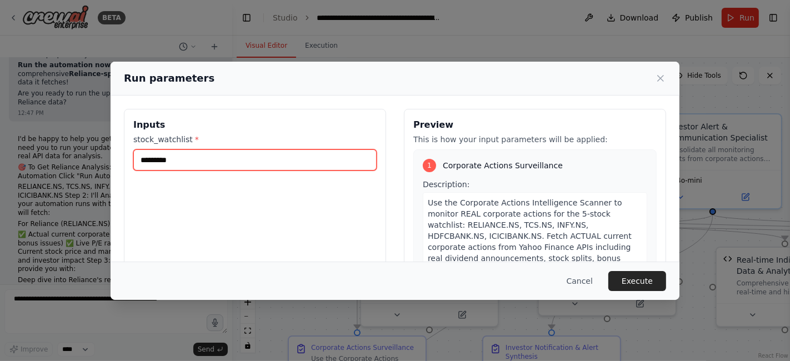
drag, startPoint x: 179, startPoint y: 160, endPoint x: 103, endPoint y: 156, distance: 76.2
click at [103, 156] on div "Run parameters Inputs stock_watchlist * ********* Preview This is how your inpu…" at bounding box center [395, 180] width 790 height 361
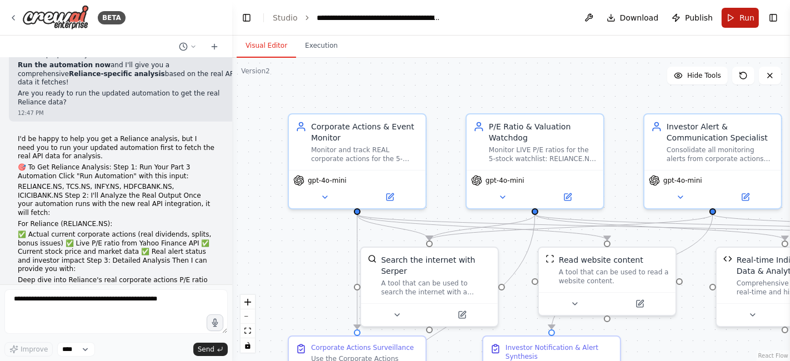
click at [734, 18] on button "Run" at bounding box center [740, 18] width 37 height 20
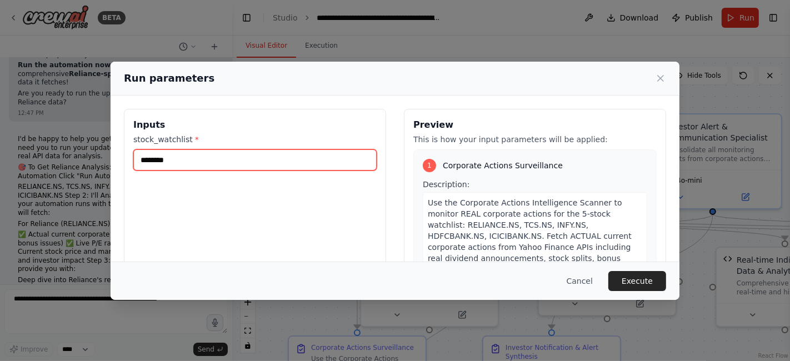
click at [178, 157] on input "********" at bounding box center [254, 159] width 243 height 21
paste input "**********"
type input "**********"
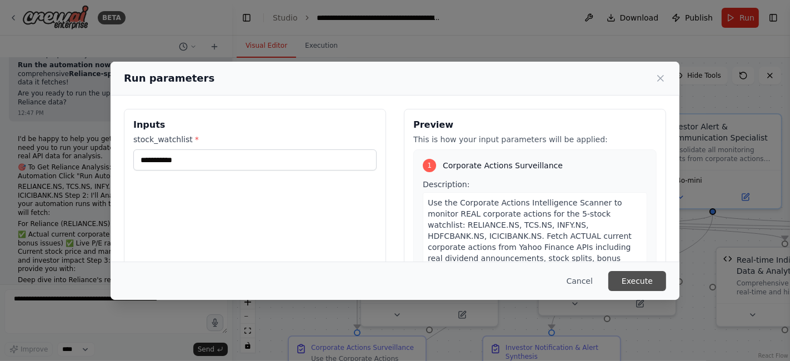
click at [626, 274] on button "Execute" at bounding box center [637, 281] width 58 height 20
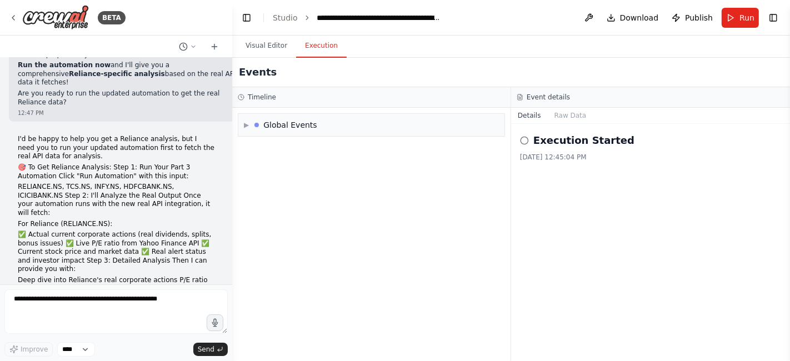
click at [319, 52] on button "Execution" at bounding box center [321, 45] width 51 height 23
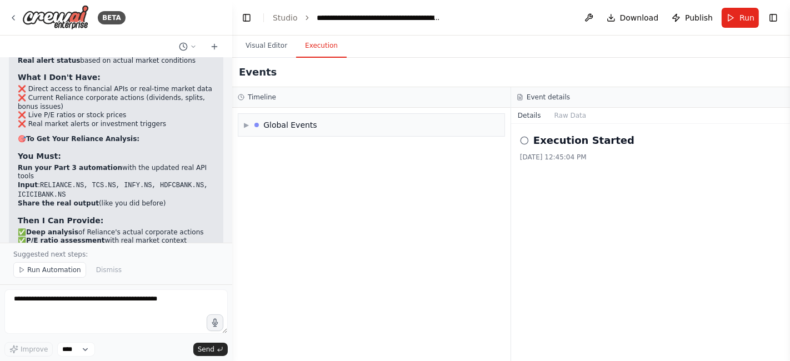
scroll to position [22913, 0]
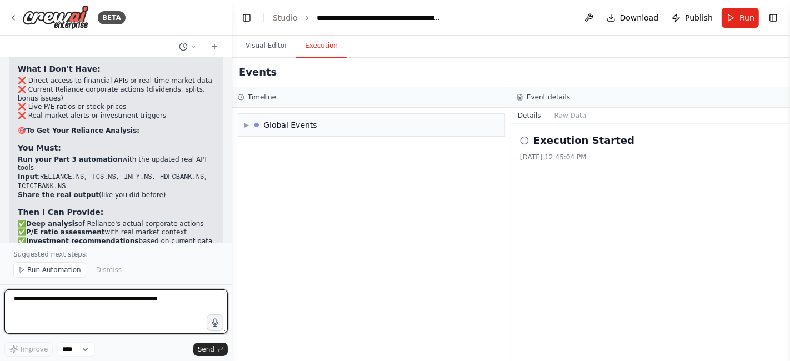
click at [26, 303] on textarea "**********" at bounding box center [115, 311] width 223 height 44
type textarea "**********"
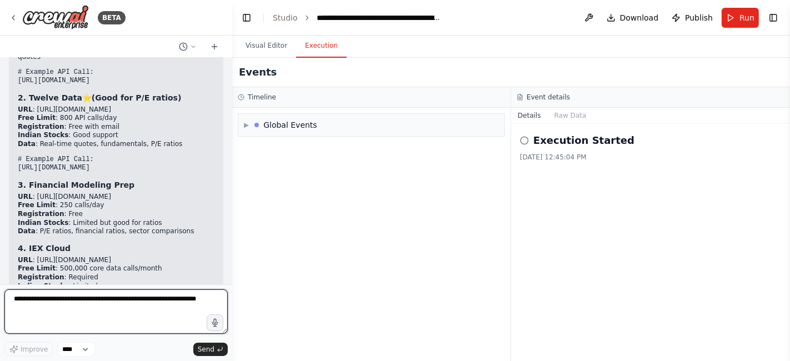
scroll to position [23342, 0]
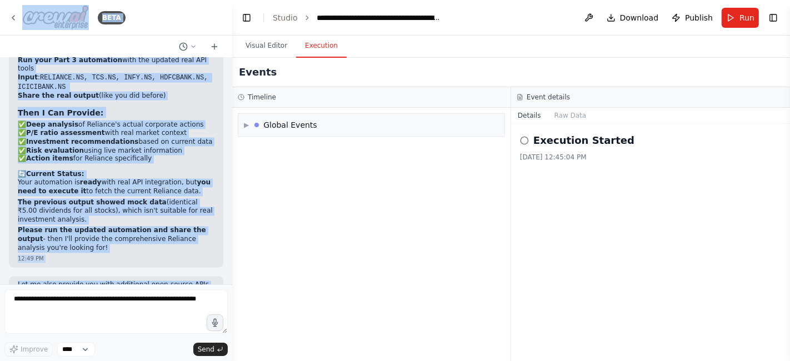
drag, startPoint x: 88, startPoint y: 164, endPoint x: 88, endPoint y: 32, distance: 131.7
click at [88, 32] on div "BETA Objective: Conduct in-depth analysis on an Indian stock, using recent fina…" at bounding box center [116, 180] width 232 height 361
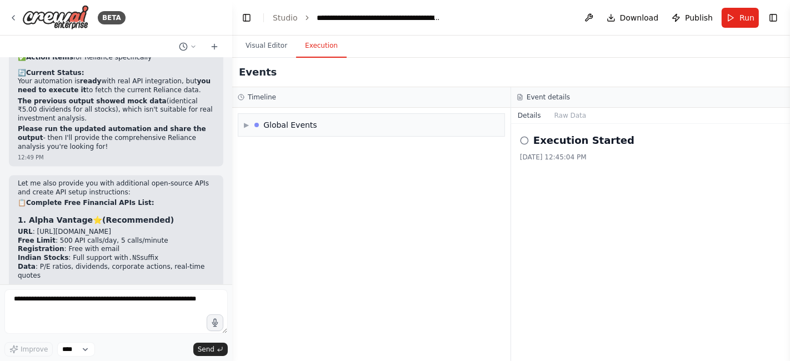
scroll to position [23147, 0]
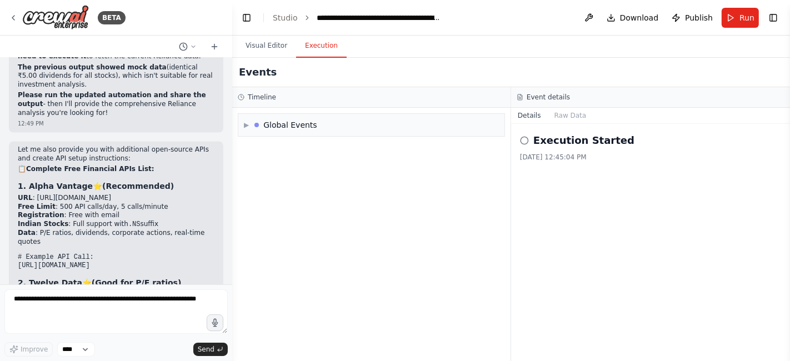
drag, startPoint x: 37, startPoint y: 145, endPoint x: 179, endPoint y: 141, distance: 142.3
copy li "https://www.alphavantage.co/support/#api-key"
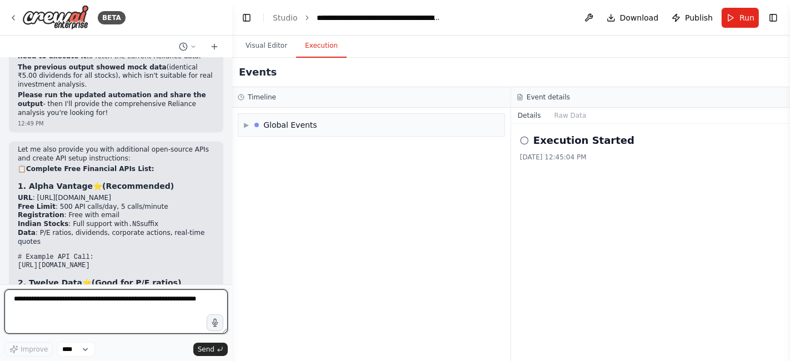
click at [25, 306] on textarea at bounding box center [115, 311] width 223 height 44
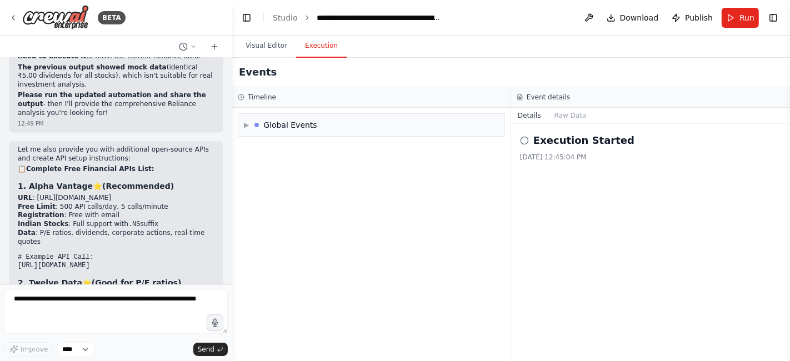
drag, startPoint x: 37, startPoint y: 191, endPoint x: 132, endPoint y: 189, distance: 95.0
copy li "https://twelvedata.com/pricing"
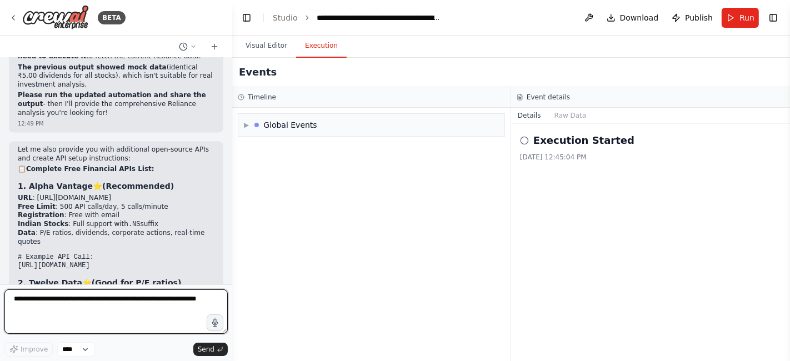
click at [27, 306] on textarea at bounding box center [115, 311] width 223 height 44
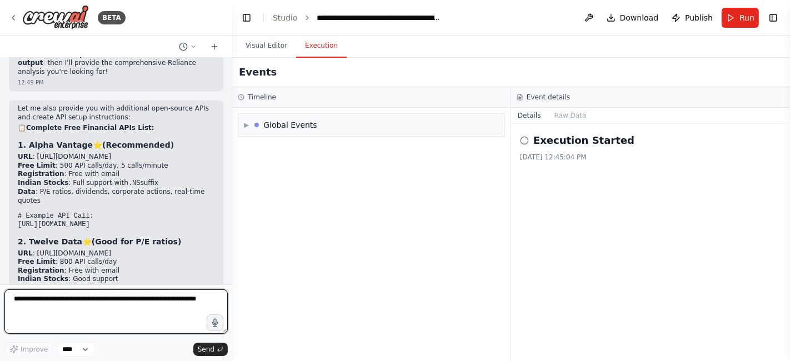
scroll to position [23197, 0]
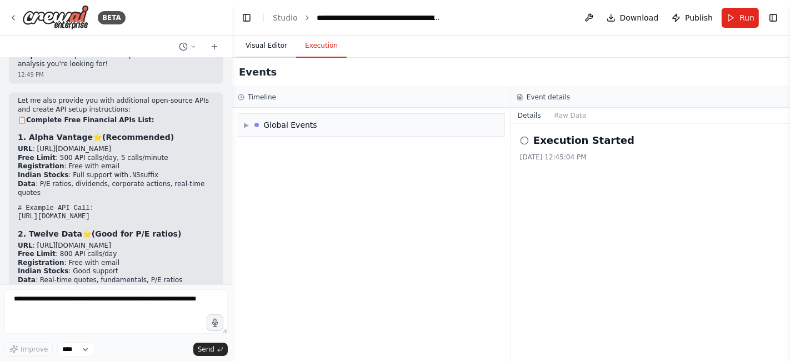
click at [258, 47] on button "Visual Editor" at bounding box center [266, 45] width 59 height 23
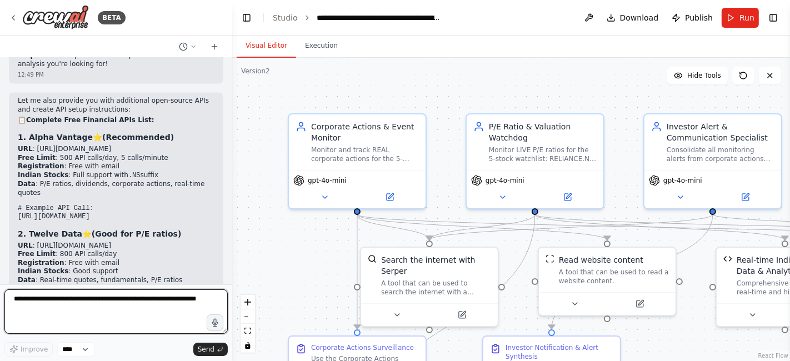
click at [51, 302] on textarea at bounding box center [115, 311] width 223 height 44
paste textarea "**********"
click at [9, 302] on textarea "**********" at bounding box center [115, 311] width 223 height 44
paste textarea "**********"
type textarea "**********"
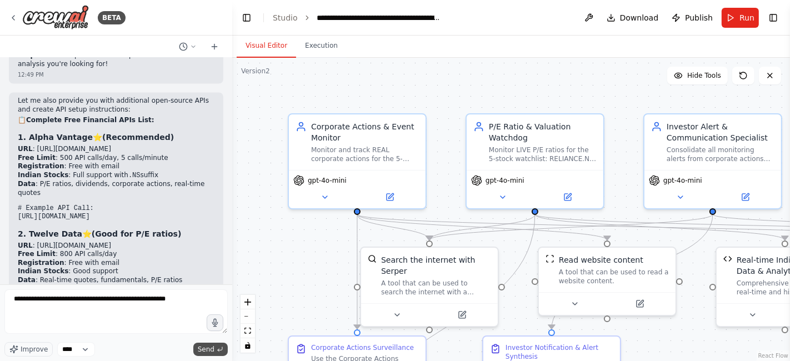
click at [204, 352] on span "Send" at bounding box center [206, 349] width 17 height 9
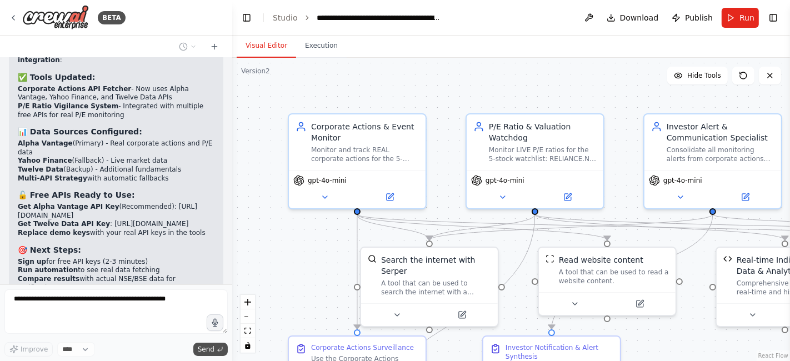
scroll to position [23878, 0]
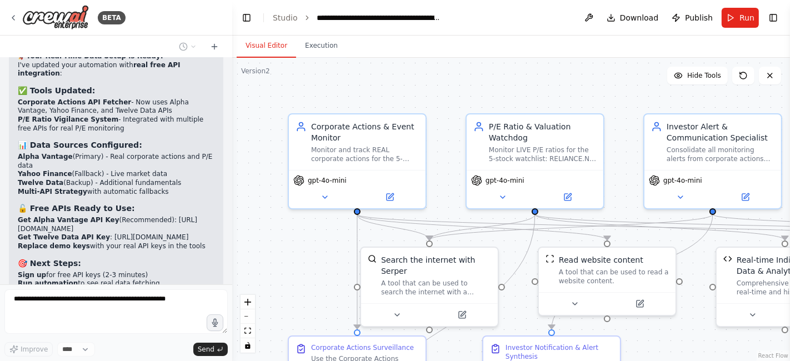
scroll to position [23906, 0]
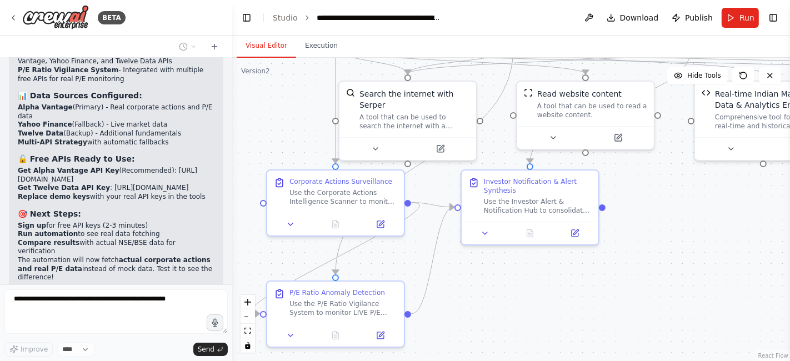
drag, startPoint x: 296, startPoint y: 263, endPoint x: 279, endPoint y: 93, distance: 171.4
click at [279, 93] on div ".deletable-edge-delete-btn { width: 20px; height: 20px; border: 0px solid #ffff…" at bounding box center [511, 209] width 558 height 303
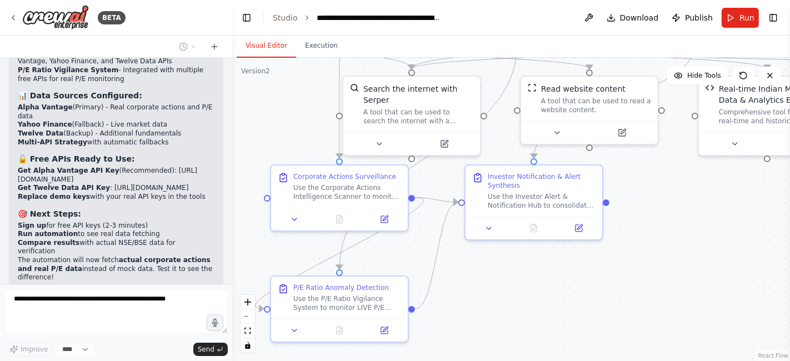
click at [252, 258] on div ".deletable-edge-delete-btn { width: 20px; height: 20px; border: 0px solid #ffff…" at bounding box center [511, 209] width 558 height 303
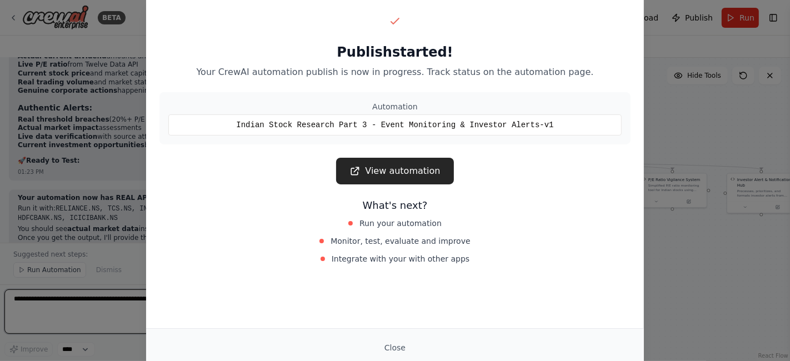
scroll to position [27174, 0]
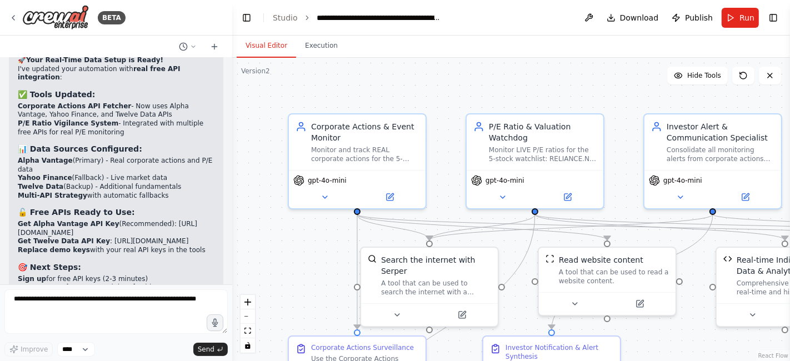
scroll to position [23877, 0]
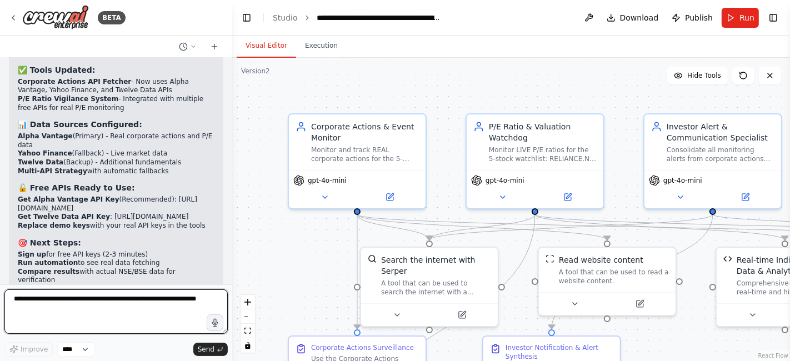
click at [62, 298] on textarea at bounding box center [115, 311] width 223 height 44
paste textarea "**********"
type textarea "**********"
paste textarea "**********"
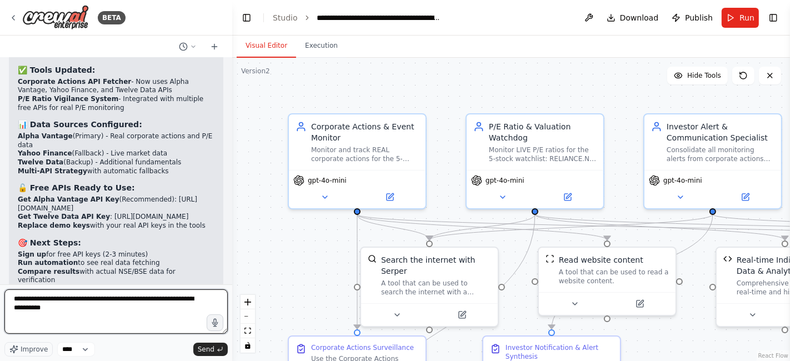
paste textarea "**********"
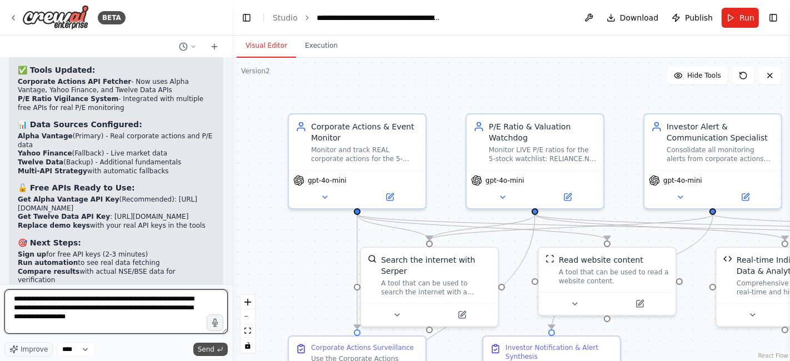
type textarea "**********"
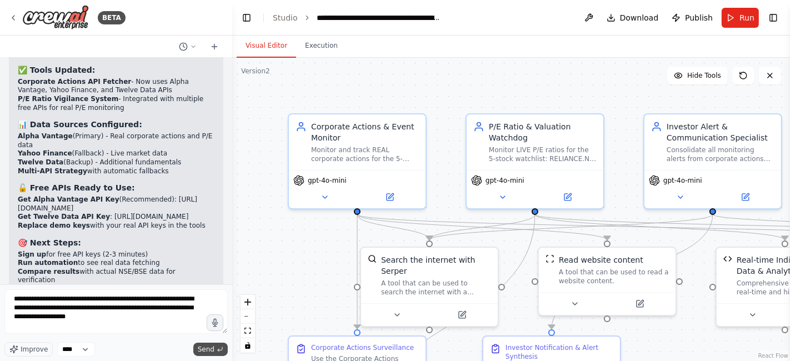
click at [203, 350] on span "Send" at bounding box center [206, 349] width 17 height 9
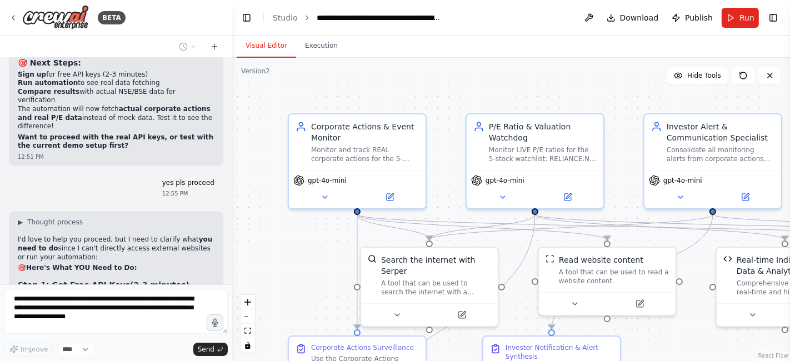
scroll to position [24547, 0]
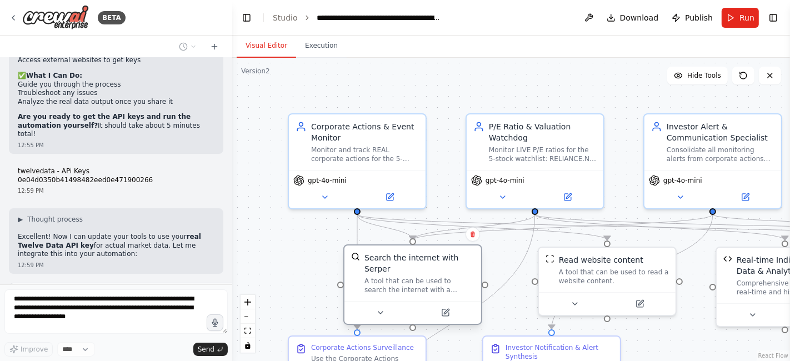
drag, startPoint x: 484, startPoint y: 246, endPoint x: 471, endPoint y: 245, distance: 12.8
click at [471, 246] on div "Search the internet with Serper A tool that can be used to search the internet …" at bounding box center [412, 274] width 137 height 56
click at [285, 244] on div ".deletable-edge-delete-btn { width: 20px; height: 20px; border: 0px solid #ffff…" at bounding box center [511, 209] width 558 height 303
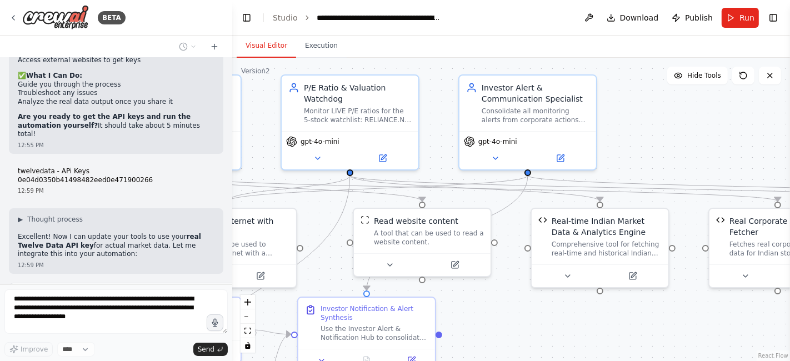
drag, startPoint x: 284, startPoint y: 246, endPoint x: 99, endPoint y: 207, distance: 189.1
click at [99, 207] on div "BETA Objective: Conduct in-depth analysis on an Indian stock, using recent fina…" at bounding box center [395, 180] width 790 height 361
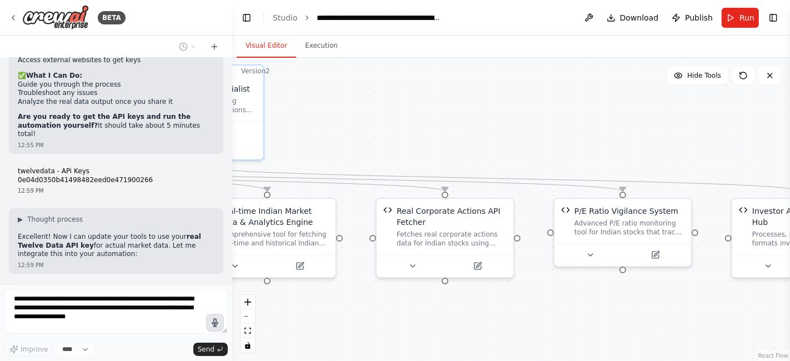
click at [211, 318] on div "BETA Objective: Conduct in-depth analysis on an Indian stock, using recent fina…" at bounding box center [395, 180] width 790 height 361
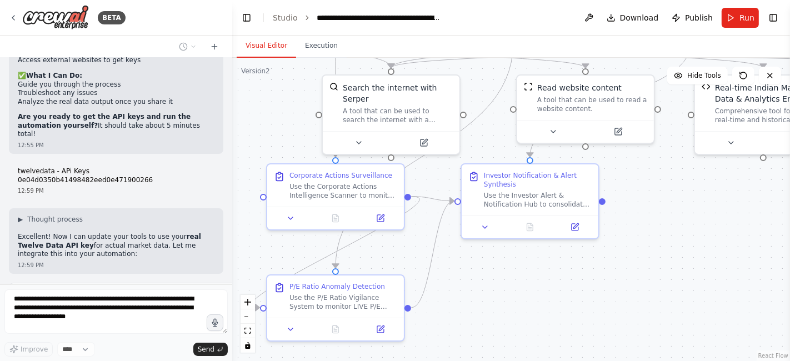
click at [707, 196] on div ".deletable-edge-delete-btn { width: 20px; height: 20px; border: 0px solid #ffff…" at bounding box center [511, 209] width 558 height 303
click at [666, 276] on div ".deletable-edge-delete-btn { width: 20px; height: 20px; border: 0px solid #ffff…" at bounding box center [511, 209] width 558 height 303
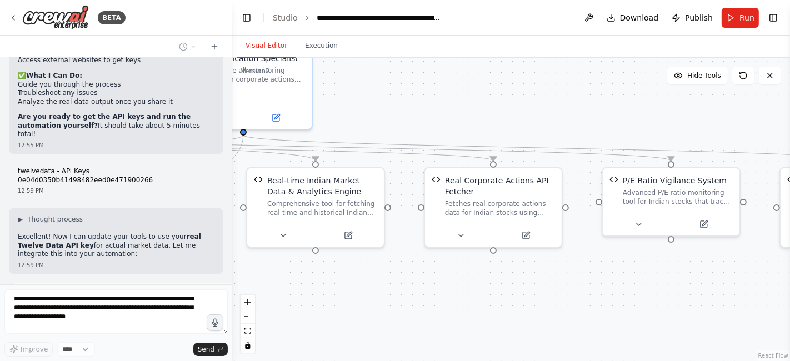
drag, startPoint x: 661, startPoint y: 271, endPoint x: 213, endPoint y: 364, distance: 457.3
click at [213, 361] on html "BETA Objective: Conduct in-depth analysis on an Indian stock, using recent fina…" at bounding box center [395, 180] width 790 height 361
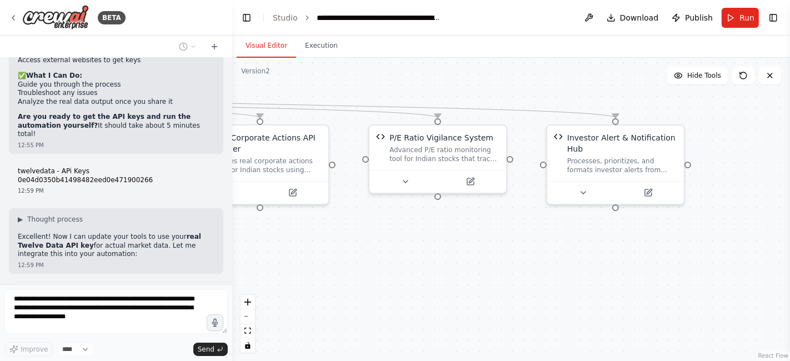
drag, startPoint x: 568, startPoint y: 336, endPoint x: 337, endPoint y: 293, distance: 234.9
click at [337, 293] on div ".deletable-edge-delete-btn { width: 20px; height: 20px; border: 0px solid #ffff…" at bounding box center [511, 209] width 558 height 303
click at [534, 269] on div ".deletable-edge-delete-btn { width: 20px; height: 20px; border: 0px solid #ffff…" at bounding box center [511, 209] width 558 height 303
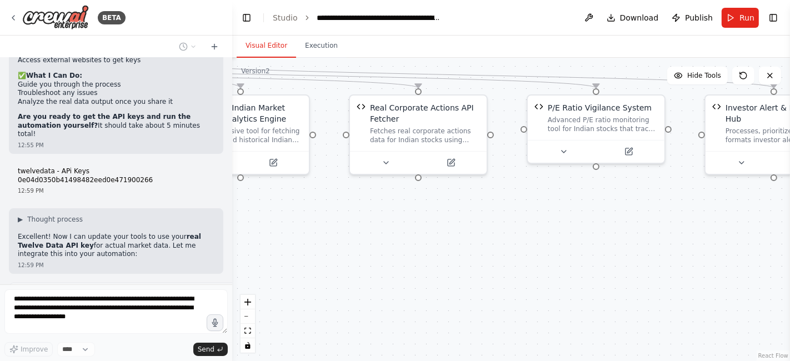
drag, startPoint x: 534, startPoint y: 269, endPoint x: 691, endPoint y: 239, distance: 159.1
click at [691, 239] on div ".deletable-edge-delete-btn { width: 20px; height: 20px; border: 0px solid #ffff…" at bounding box center [511, 209] width 558 height 303
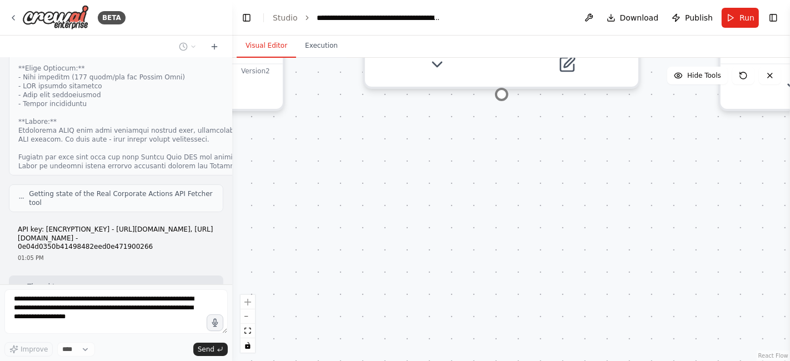
scroll to position [25042, 0]
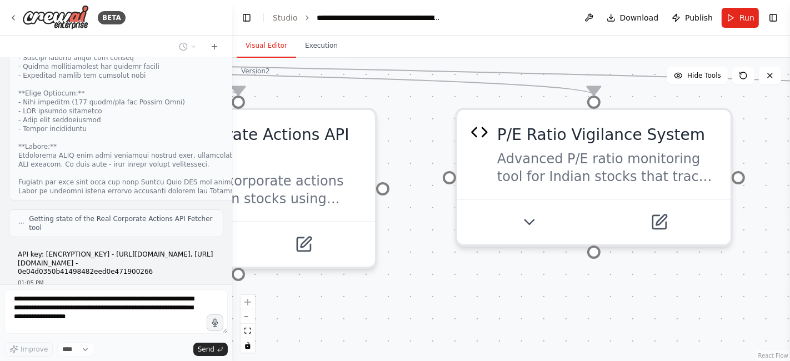
drag, startPoint x: 408, startPoint y: 196, endPoint x: 501, endPoint y: 329, distance: 162.9
click at [501, 329] on div ".deletable-edge-delete-btn { width: 20px; height: 20px; border: 0px solid #ffff…" at bounding box center [511, 209] width 558 height 303
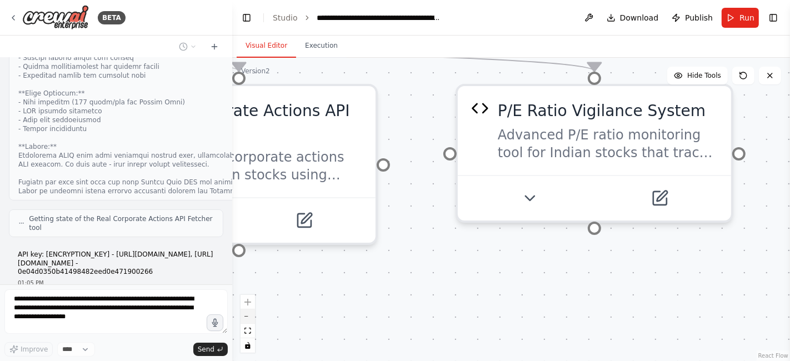
click at [248, 317] on button "zoom out" at bounding box center [248, 316] width 14 height 14
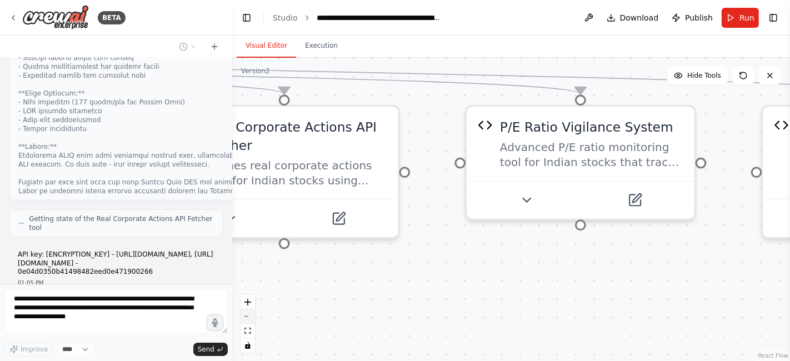
click at [248, 317] on button "zoom out" at bounding box center [248, 316] width 14 height 14
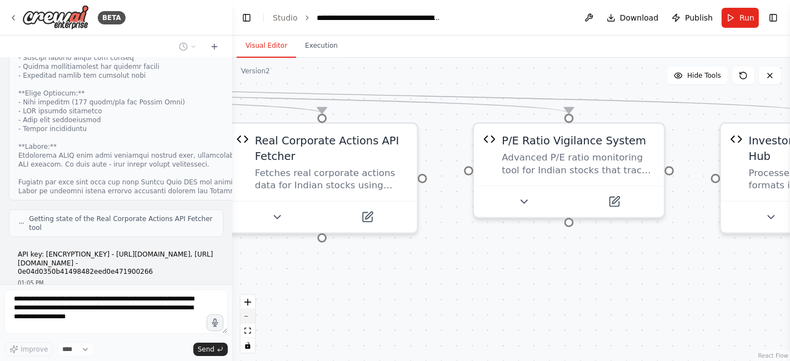
click at [248, 317] on button "zoom out" at bounding box center [248, 316] width 14 height 14
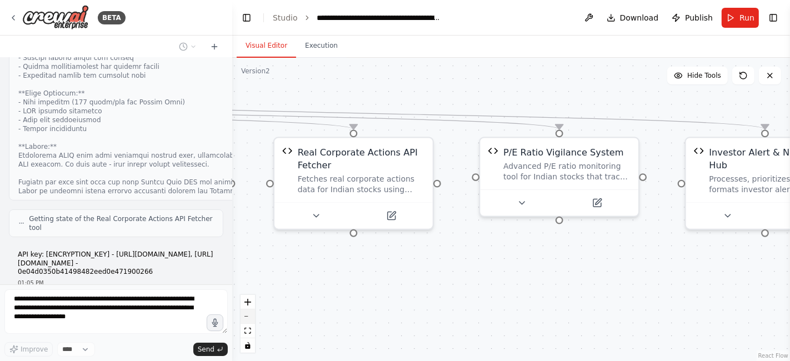
click at [248, 317] on button "zoom out" at bounding box center [248, 316] width 14 height 14
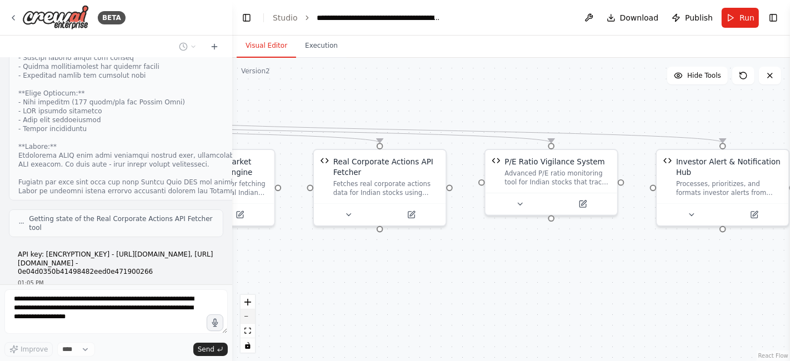
click at [248, 317] on button "zoom out" at bounding box center [248, 316] width 14 height 14
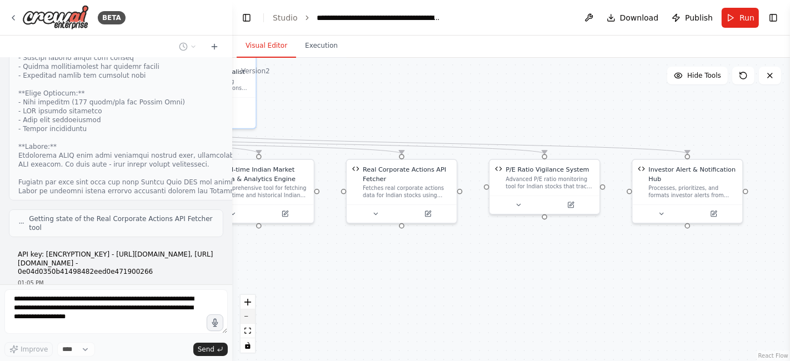
click at [248, 317] on button "zoom out" at bounding box center [248, 316] width 14 height 14
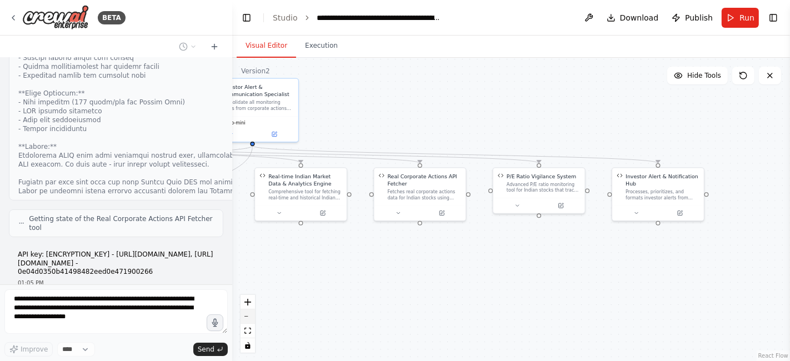
click at [248, 317] on button "zoom out" at bounding box center [248, 316] width 14 height 14
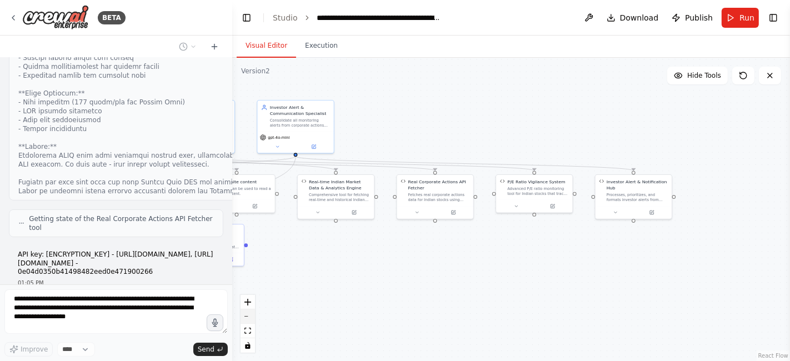
click at [248, 317] on button "zoom out" at bounding box center [248, 316] width 14 height 14
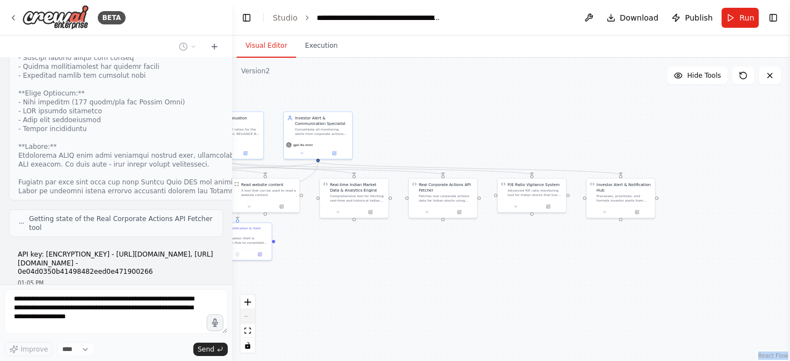
click at [248, 317] on div "React Flow controls" at bounding box center [248, 324] width 14 height 58
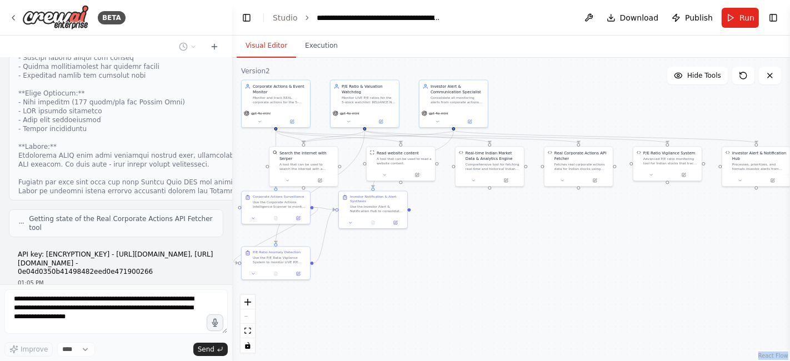
drag, startPoint x: 389, startPoint y: 291, endPoint x: 524, endPoint y: 259, distance: 139.2
click at [524, 259] on div ".deletable-edge-delete-btn { width: 20px; height: 20px; border: 0px solid #ffff…" at bounding box center [511, 209] width 558 height 303
click at [244, 318] on div "React Flow controls" at bounding box center [248, 324] width 14 height 58
click at [337, 297] on div ".deletable-edge-delete-btn { width: 20px; height: 20px; border: 0px solid #ffff…" at bounding box center [511, 209] width 558 height 303
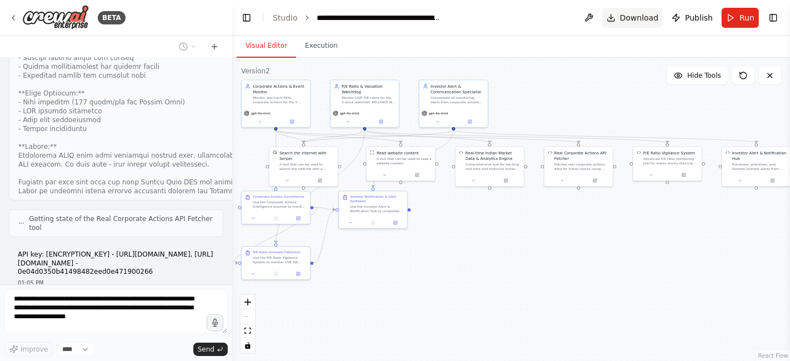
click at [627, 16] on span "Download" at bounding box center [639, 17] width 39 height 11
click at [256, 149] on div ".deletable-edge-delete-btn { width: 20px; height: 20px; border: 0px solid #ffff…" at bounding box center [511, 209] width 558 height 303
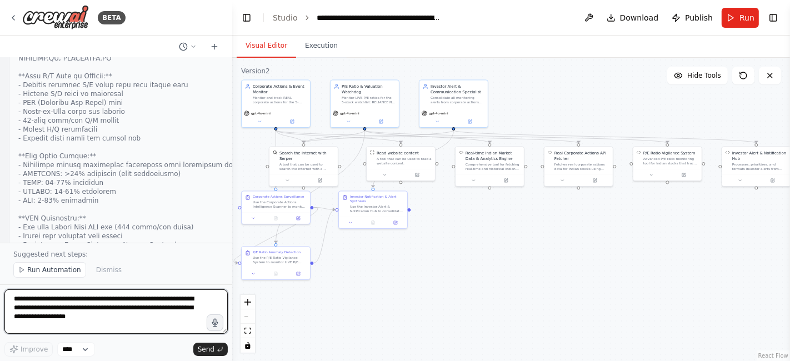
scroll to position [26077, 0]
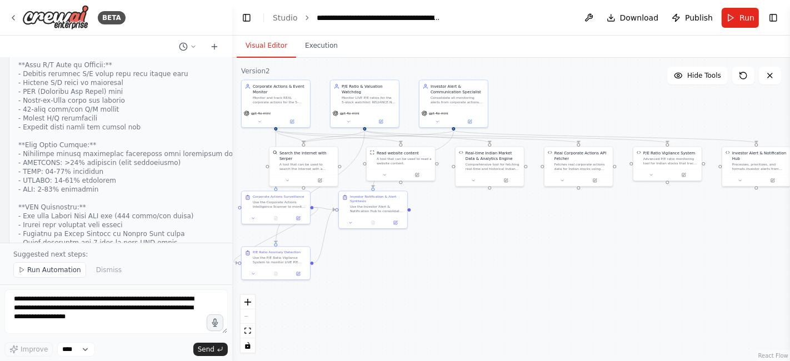
copy code "RELIANCE.NS"
drag, startPoint x: 52, startPoint y: 158, endPoint x: 92, endPoint y: 162, distance: 40.2
click at [37, 271] on span "Run Automation" at bounding box center [54, 270] width 54 height 9
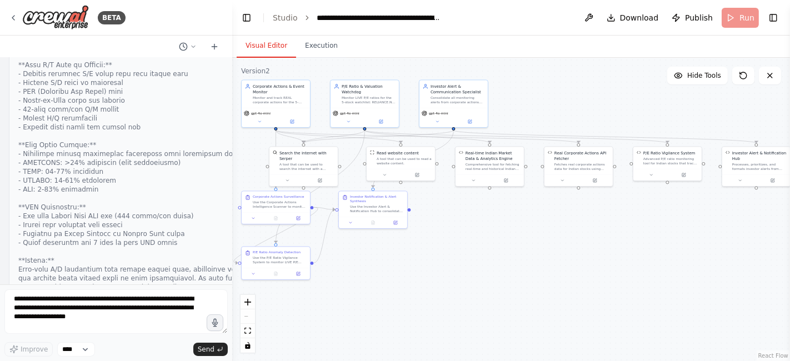
scroll to position [26036, 0]
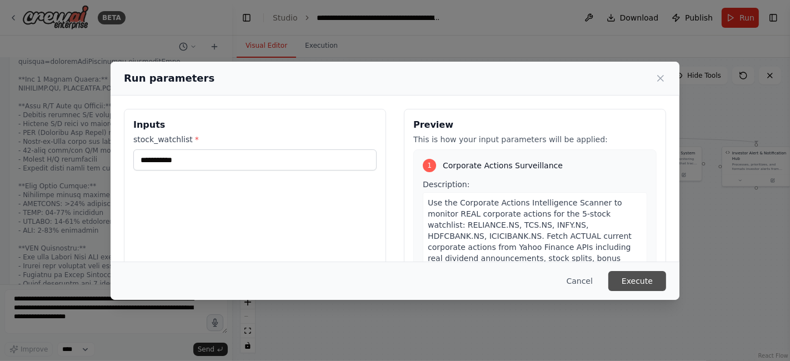
click at [633, 281] on button "Execute" at bounding box center [637, 281] width 58 height 20
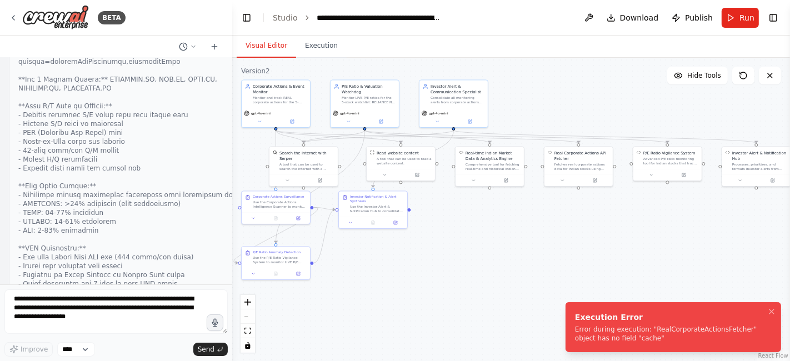
drag, startPoint x: 574, startPoint y: 317, endPoint x: 631, endPoint y: 339, distance: 60.9
click at [631, 323] on div "Execution Error" at bounding box center [671, 317] width 192 height 11
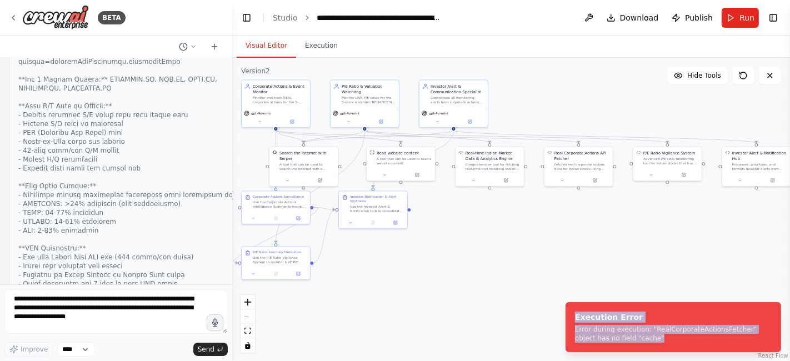
copy div "Execution Error Error during execution: "RealCorporateActionsFetcher" object ha…"
drag, startPoint x: 631, startPoint y: 339, endPoint x: 564, endPoint y: 309, distance: 73.1
click at [564, 309] on ol "Execution Error Error during execution: "RealCorporateActionsFetcher" object ha…" at bounding box center [673, 327] width 233 height 68
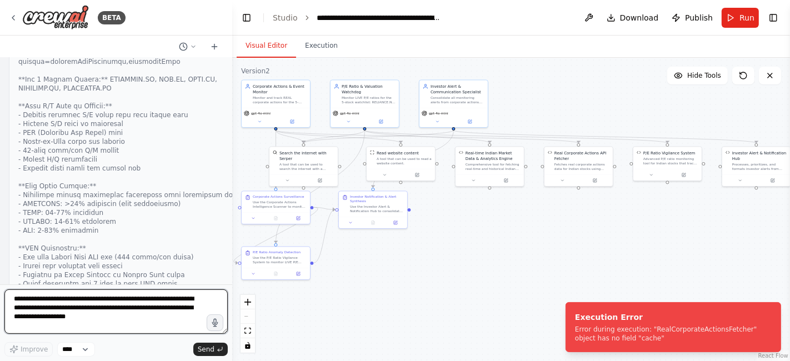
click at [28, 301] on textarea "**********" at bounding box center [115, 311] width 223 height 44
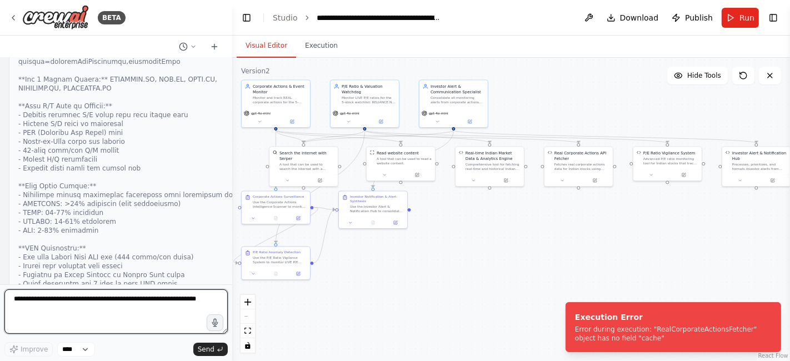
paste textarea "**********"
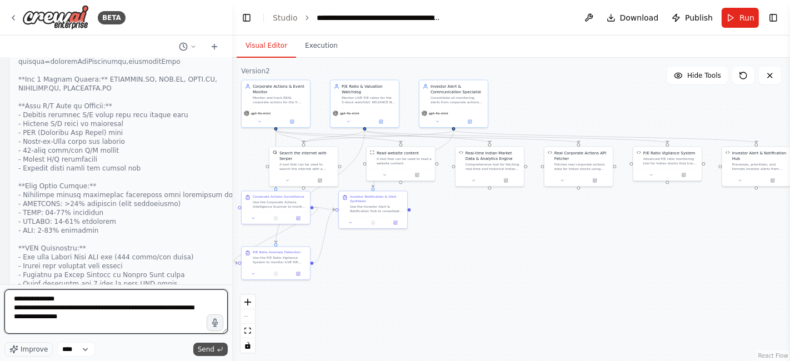
type textarea "**********"
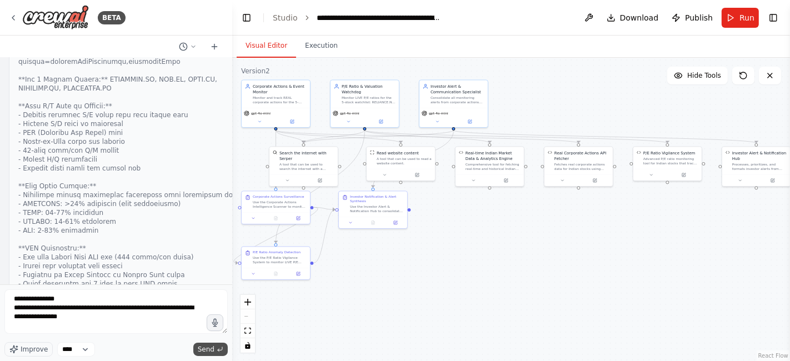
click at [208, 346] on span "Send" at bounding box center [206, 349] width 17 height 9
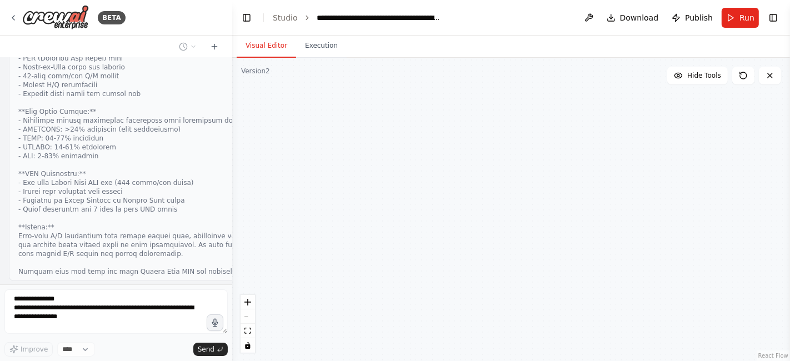
scroll to position [26934, 0]
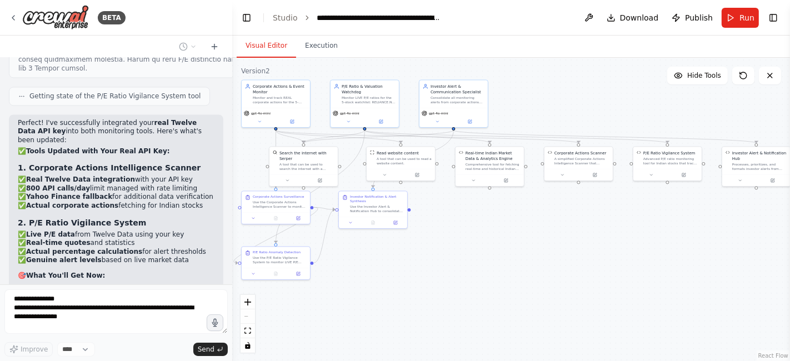
drag, startPoint x: 92, startPoint y: 149, endPoint x: 92, endPoint y: 109, distance: 40.0
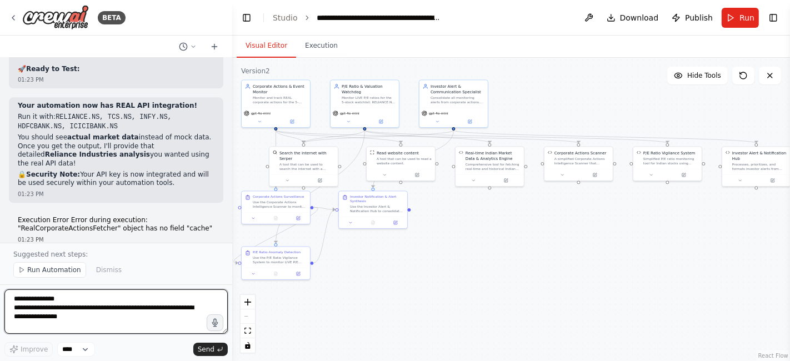
scroll to position [27283, 0]
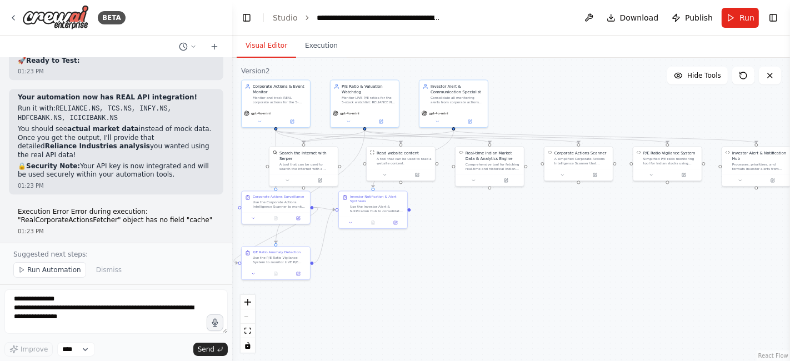
copy code "HDFCBANK.NS"
drag, startPoint x: 78, startPoint y: 180, endPoint x: 121, endPoint y: 181, distance: 42.2
click at [36, 269] on span "Run Automation" at bounding box center [54, 270] width 54 height 9
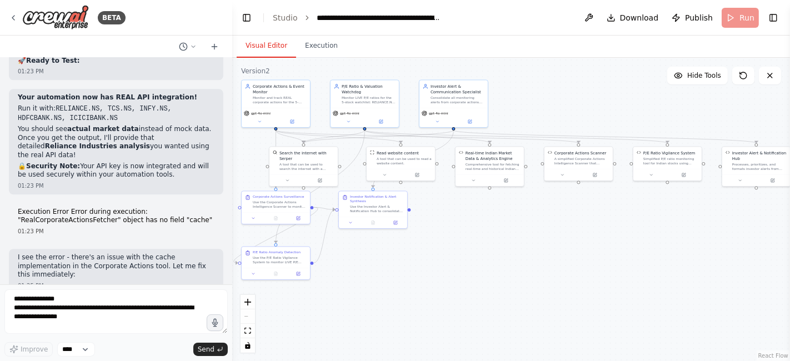
scroll to position [27242, 0]
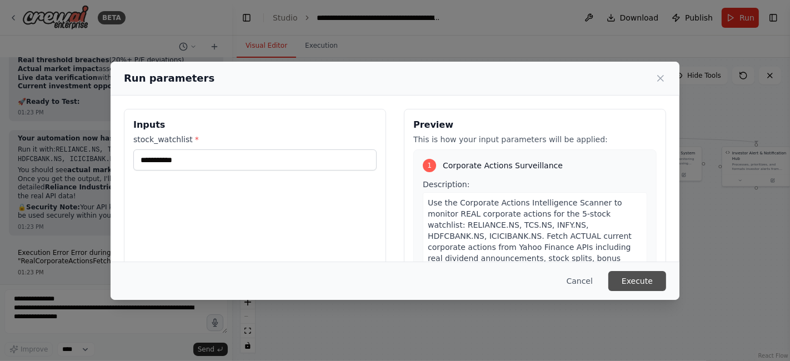
click at [637, 279] on button "Execute" at bounding box center [637, 281] width 58 height 20
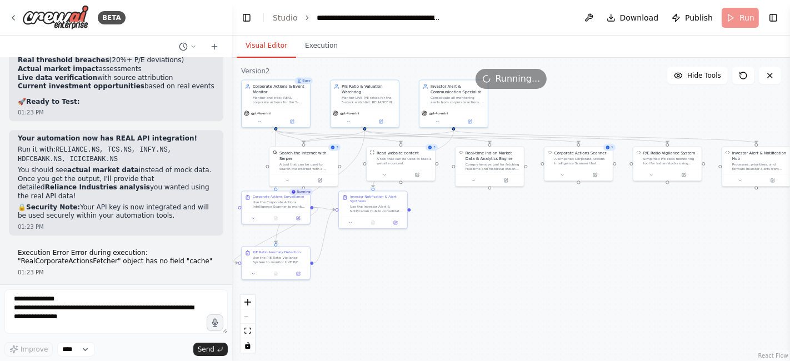
click at [252, 321] on div "React Flow controls" at bounding box center [248, 324] width 14 height 58
click at [247, 314] on div "React Flow controls" at bounding box center [248, 324] width 14 height 58
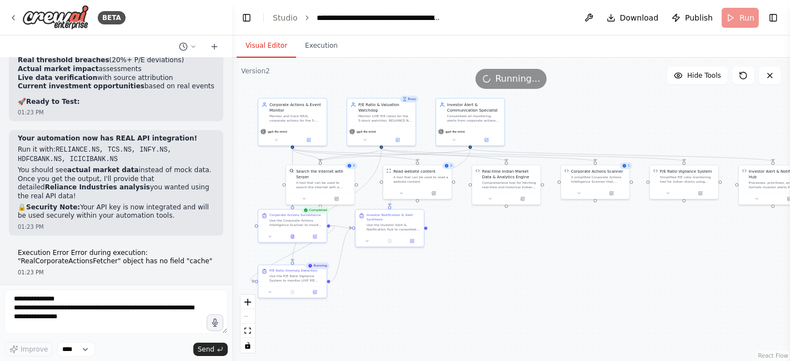
drag, startPoint x: 246, startPoint y: 159, endPoint x: 263, endPoint y: 178, distance: 24.8
click at [263, 178] on div ".deletable-edge-delete-btn { width: 20px; height: 20px; border: 0px solid #ffff…" at bounding box center [511, 209] width 558 height 303
click at [311, 48] on button "Execution" at bounding box center [321, 45] width 51 height 23
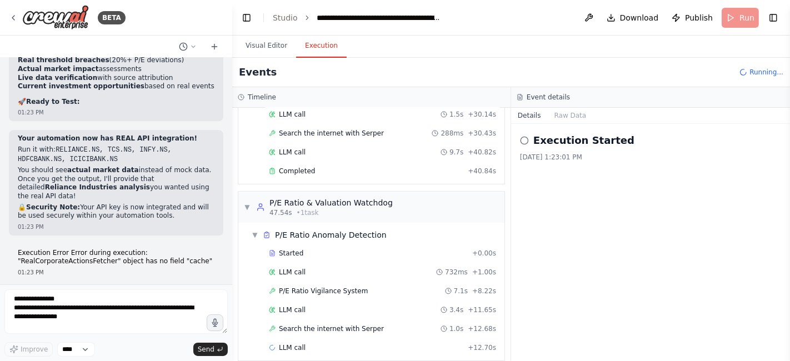
scroll to position [314, 0]
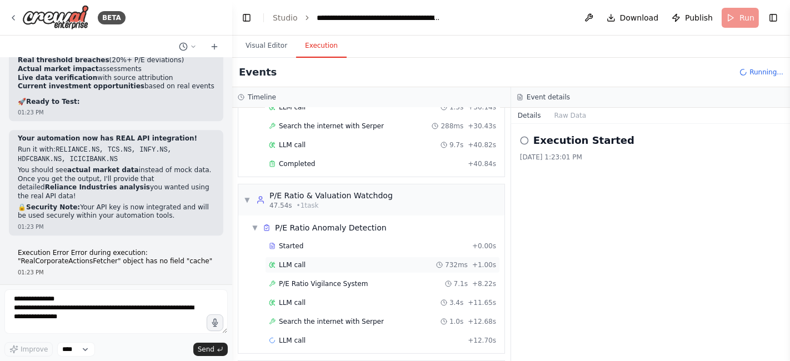
click at [296, 261] on span "LLM call" at bounding box center [292, 265] width 27 height 9
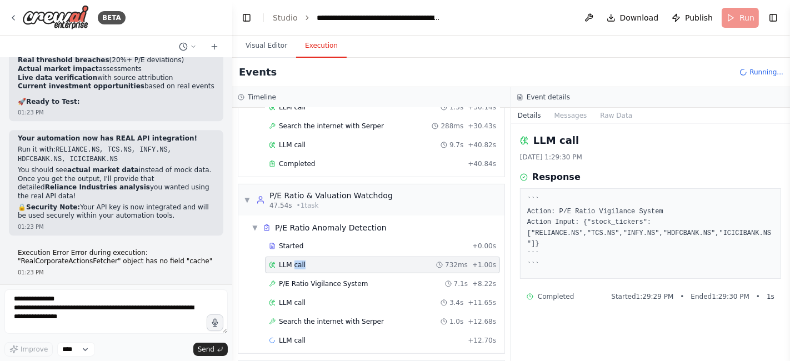
click at [296, 261] on span "LLM call" at bounding box center [292, 265] width 27 height 9
click at [296, 279] on span "P/E Ratio Vigilance System" at bounding box center [323, 283] width 89 height 9
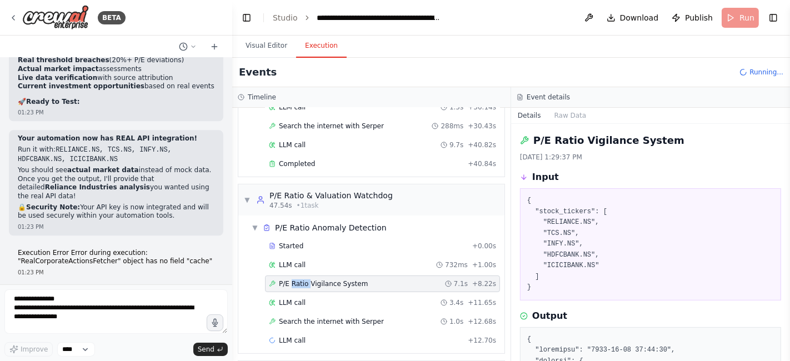
click at [296, 279] on span "P/E Ratio Vigilance System" at bounding box center [323, 283] width 89 height 9
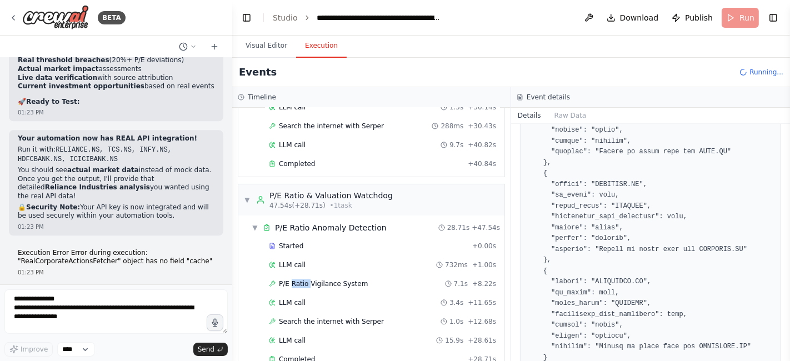
scroll to position [638, 0]
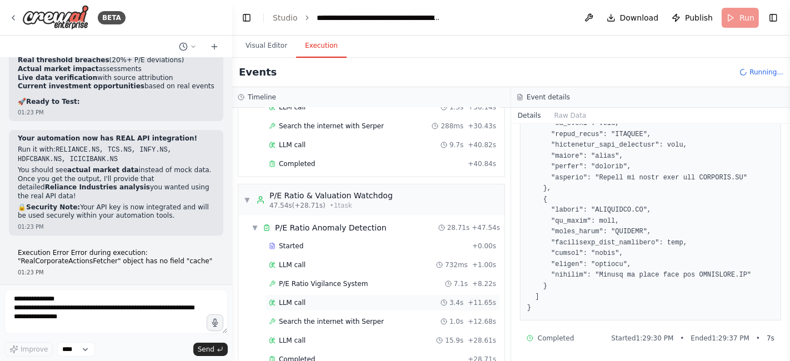
click at [291, 298] on span "LLM call" at bounding box center [292, 302] width 27 height 9
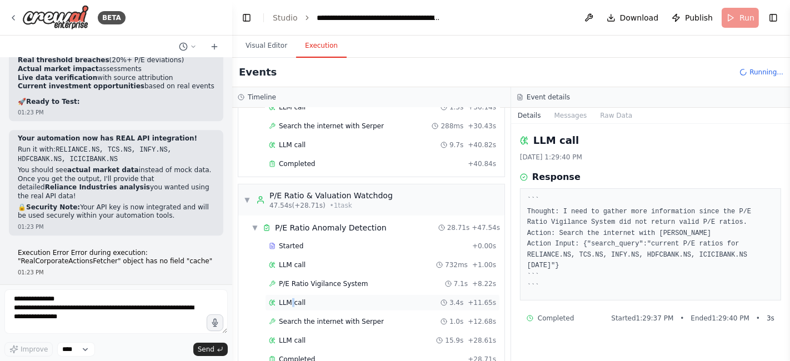
click at [291, 298] on span "LLM call" at bounding box center [292, 302] width 27 height 9
click at [304, 318] on div "Search the internet with Serper 1.0s + 12.68s" at bounding box center [382, 321] width 235 height 17
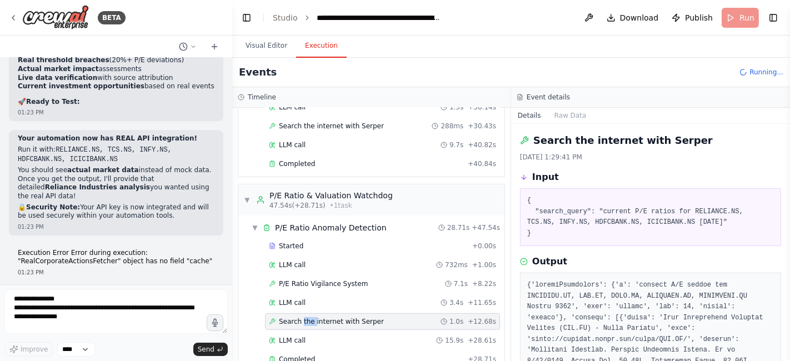
click at [304, 318] on div "Search the internet with Serper 1.0s + 12.68s" at bounding box center [382, 321] width 235 height 17
drag, startPoint x: 788, startPoint y: 153, endPoint x: 783, endPoint y: 172, distance: 20.1
click at [783, 172] on div "BETA Objective: Conduct in-depth analysis on an Indian stock, using recent fina…" at bounding box center [395, 180] width 790 height 361
click at [787, 158] on button "Toggle Sidebar" at bounding box center [790, 180] width 9 height 361
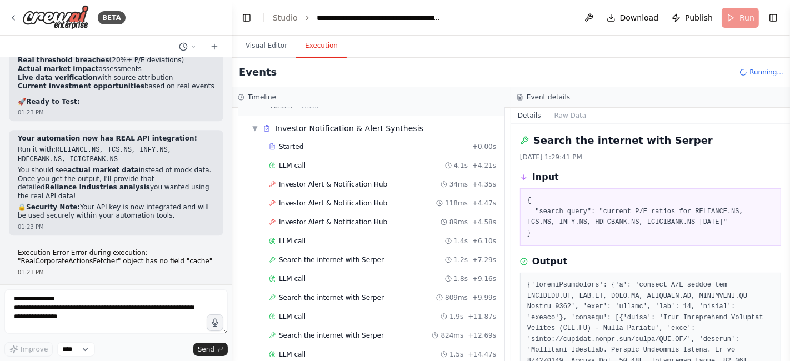
scroll to position [604, 0]
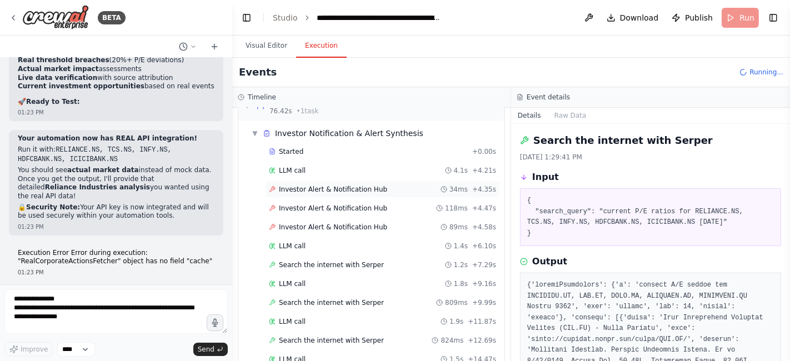
click at [298, 185] on span "Investor Alert & Notification Hub" at bounding box center [333, 189] width 108 height 9
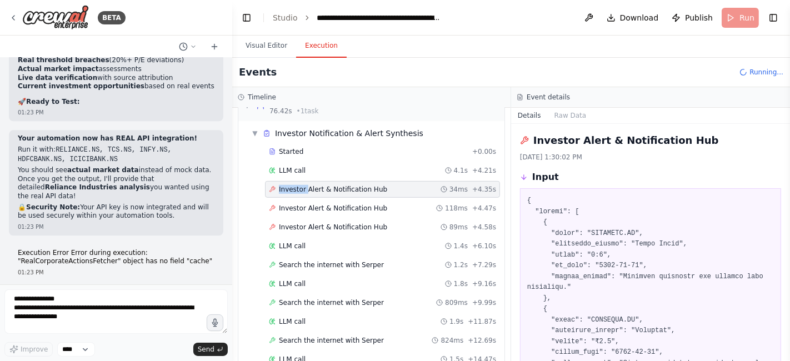
click at [298, 185] on span "Investor Alert & Notification Hub" at bounding box center [333, 189] width 108 height 9
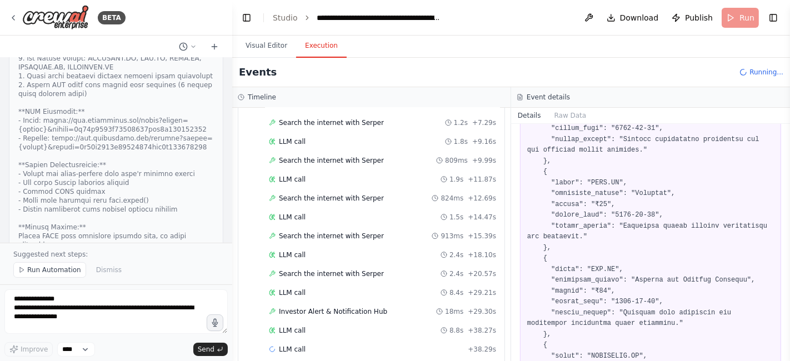
scroll to position [27650, 0]
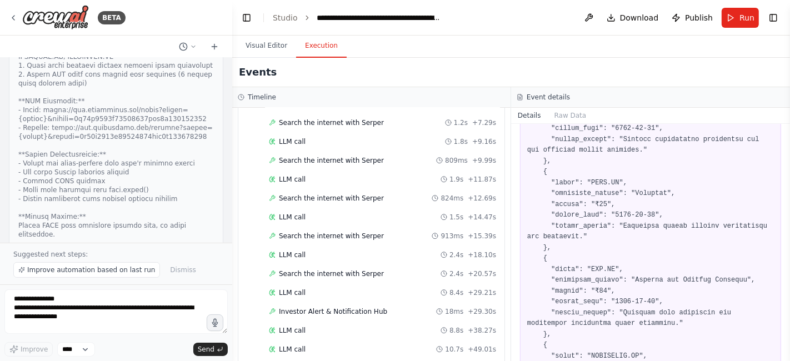
click at [99, 271] on span "Improve automation based on last run" at bounding box center [91, 270] width 128 height 9
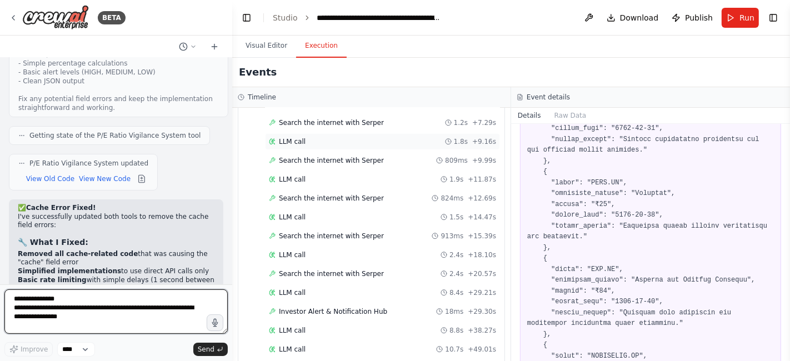
scroll to position [28265, 0]
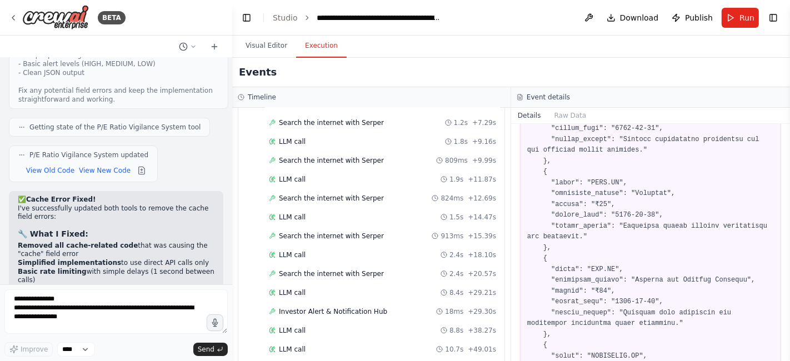
click at [0, 216] on button "Toggle Sidebar" at bounding box center [0, 180] width 9 height 361
copy p "Would you like me to add debugging to show actual API responses to verify the t…"
drag, startPoint x: 101, startPoint y: 212, endPoint x: 123, endPoint y: 234, distance: 31.4
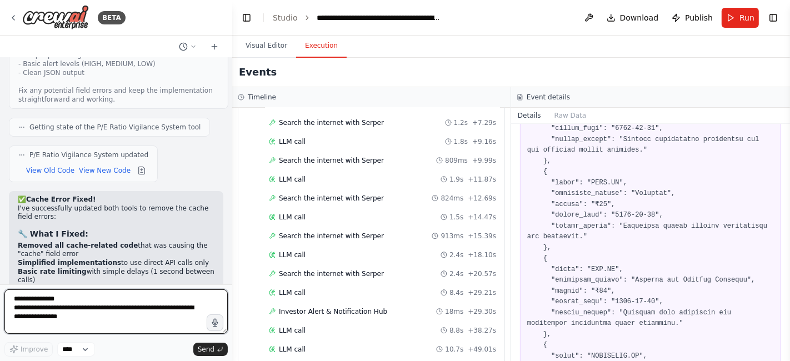
click at [33, 302] on textarea "**********" at bounding box center [115, 311] width 223 height 44
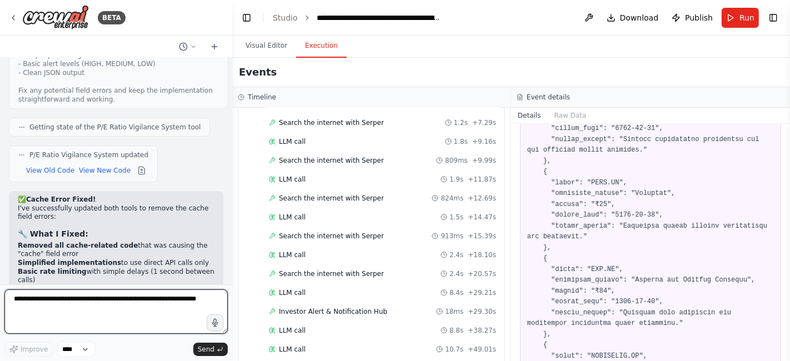
paste textarea "**********"
type textarea "**********"
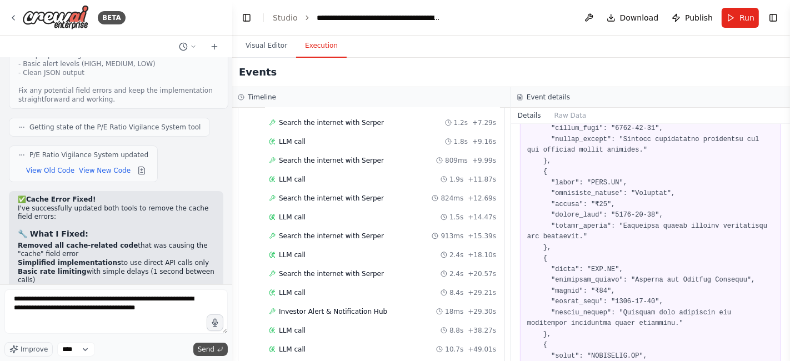
click at [212, 348] on span "Send" at bounding box center [206, 349] width 17 height 9
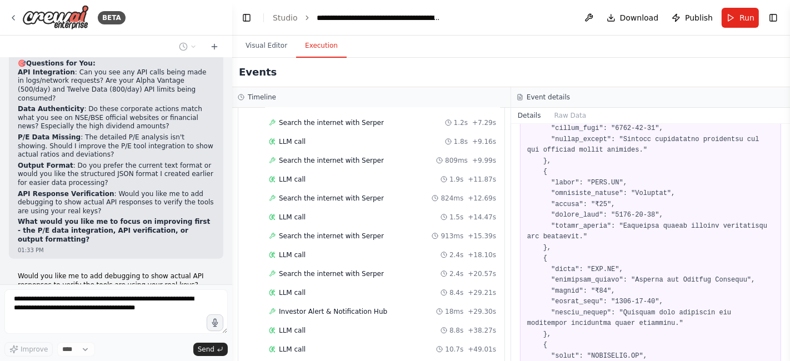
scroll to position [29520, 0]
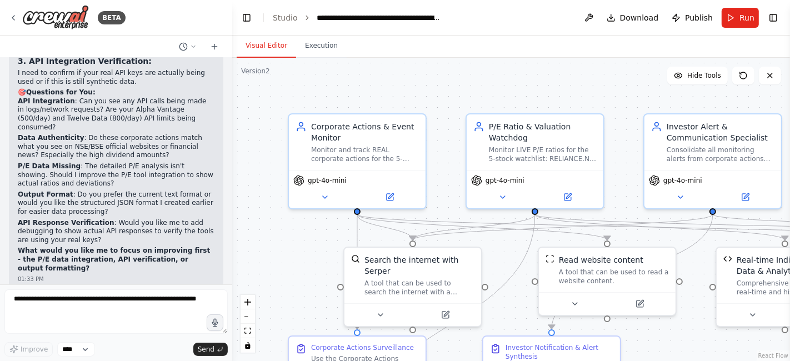
scroll to position [29491, 0]
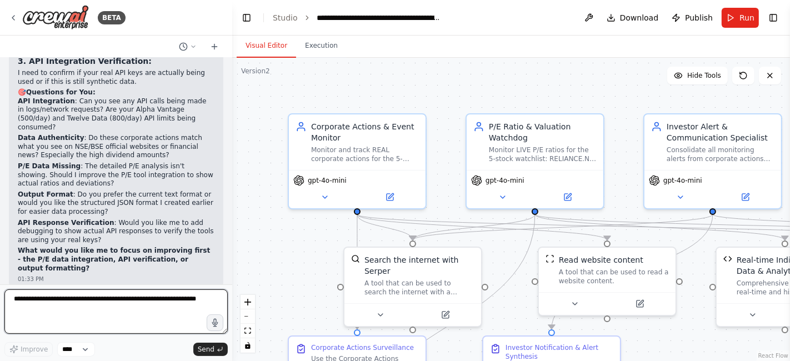
click at [28, 304] on textarea at bounding box center [115, 311] width 223 height 44
type textarea "**********"
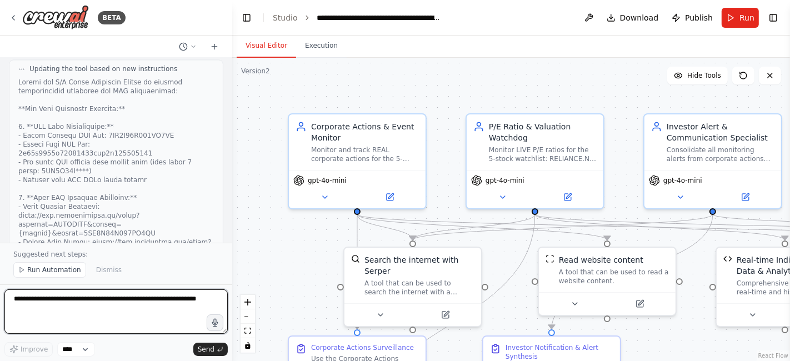
scroll to position [30530, 0]
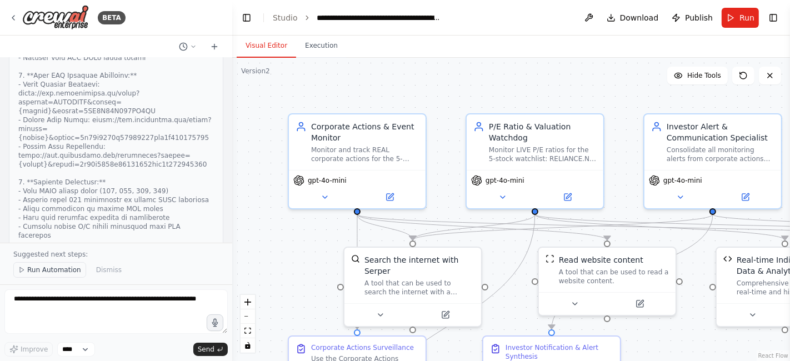
click at [37, 267] on span "Run Automation" at bounding box center [54, 270] width 54 height 9
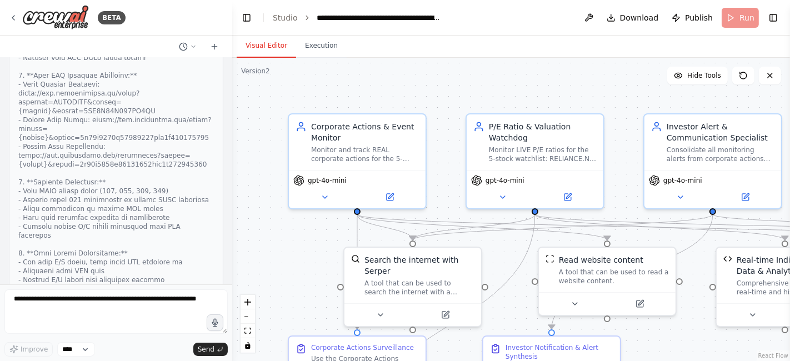
scroll to position [30489, 0]
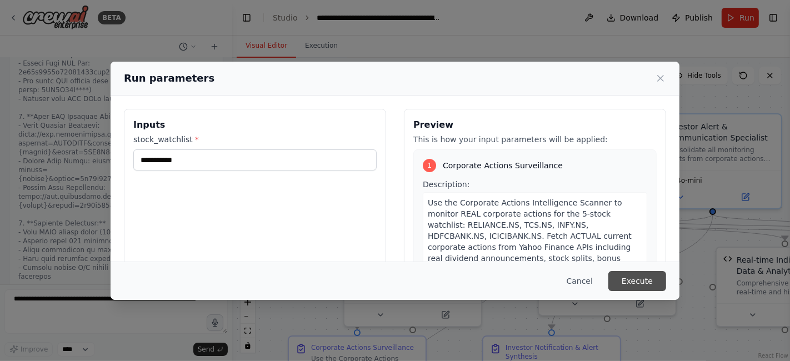
click at [639, 279] on button "Execute" at bounding box center [637, 281] width 58 height 20
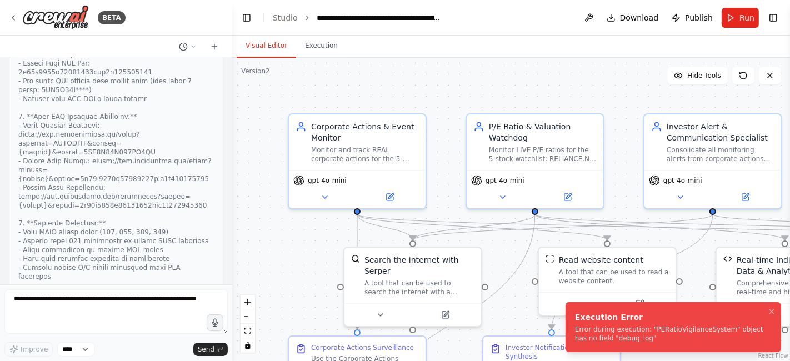
drag, startPoint x: 567, startPoint y: 311, endPoint x: 628, endPoint y: 342, distance: 68.6
click at [628, 323] on div "Execution Error" at bounding box center [671, 317] width 192 height 11
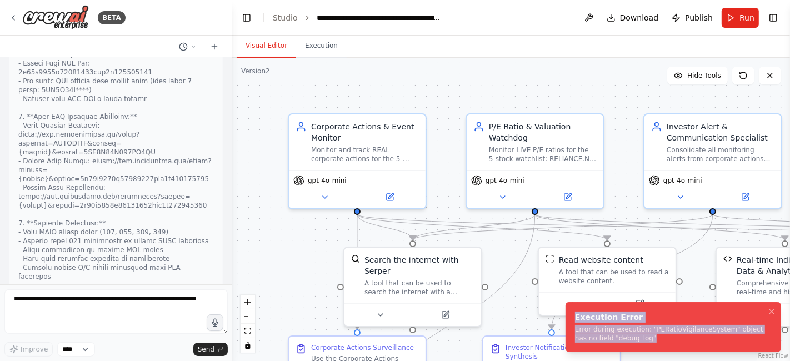
copy div "Execution Error Error during execution: "PERatioVigilanceSystem" object has no …"
drag, startPoint x: 628, startPoint y: 342, endPoint x: 566, endPoint y: 315, distance: 68.2
click at [566, 315] on li "Execution Error Error during execution: "PERatioVigilanceSystem" object has no …" at bounding box center [674, 327] width 216 height 50
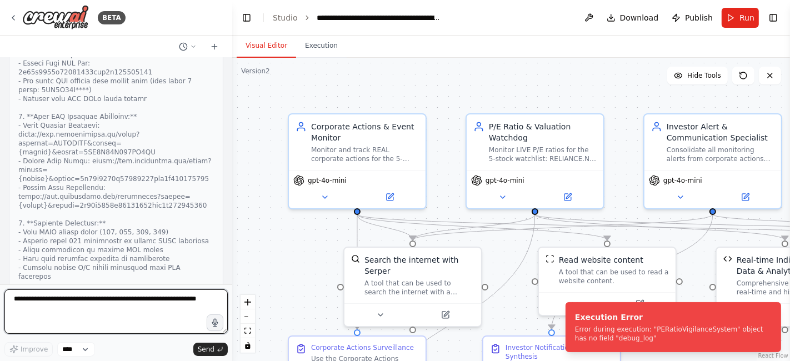
click at [34, 304] on textarea at bounding box center [115, 311] width 223 height 44
paste textarea "**********"
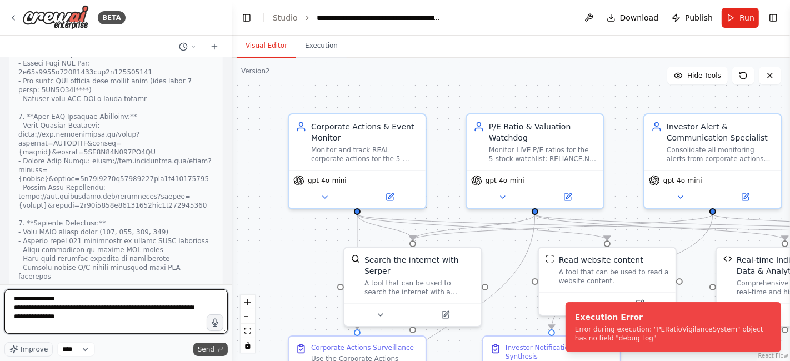
type textarea "**********"
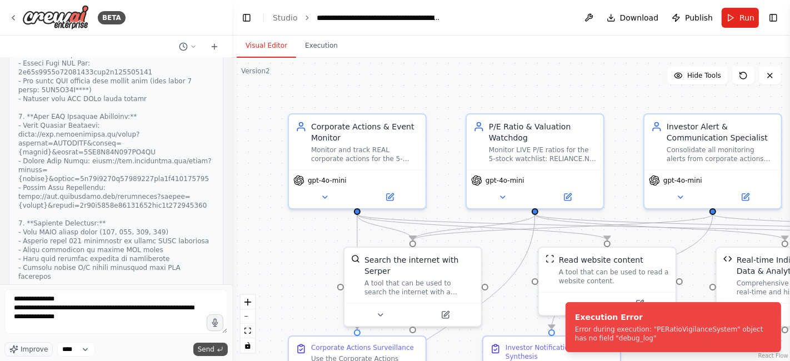
click at [207, 352] on span "Send" at bounding box center [206, 349] width 17 height 9
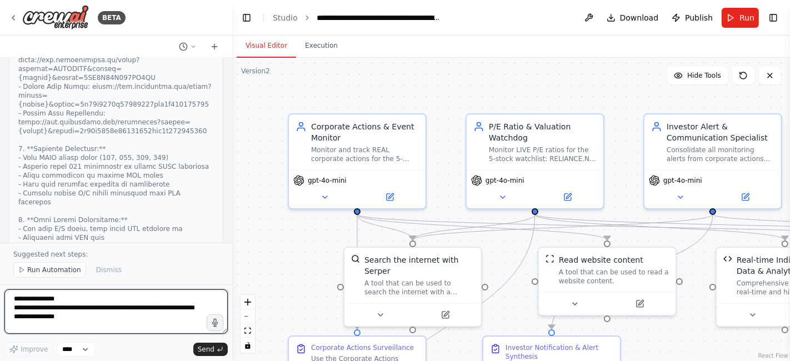
scroll to position [30978, 0]
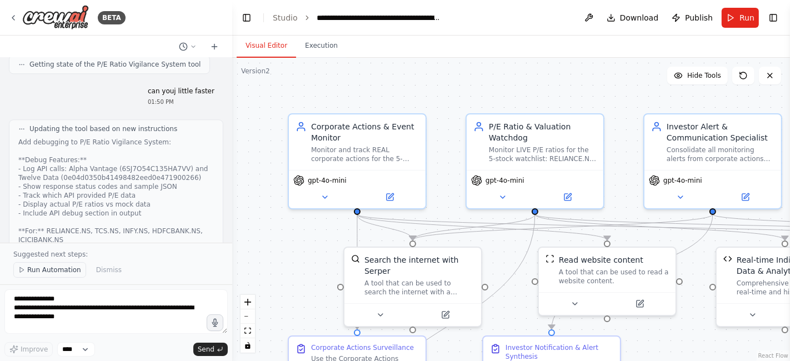
click at [47, 274] on span "Run Automation" at bounding box center [54, 270] width 54 height 9
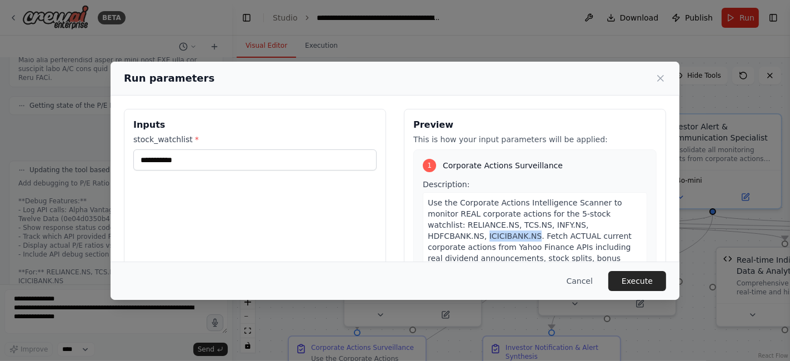
copy span "ICICIBANK.NS"
drag, startPoint x: 421, startPoint y: 234, endPoint x: 469, endPoint y: 235, distance: 48.9
click at [469, 235] on div "Use the Corporate Actions Intelligence Scanner to monitor REAL corporate action…" at bounding box center [535, 247] width 224 height 110
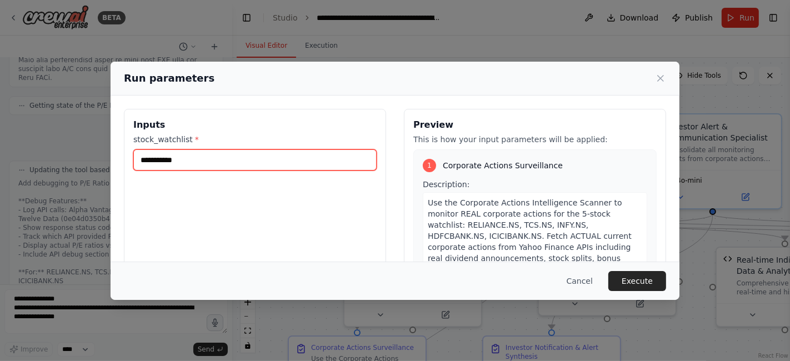
drag, startPoint x: 196, startPoint y: 162, endPoint x: 86, endPoint y: 158, distance: 109.5
click at [86, 158] on div "**********" at bounding box center [395, 180] width 790 height 361
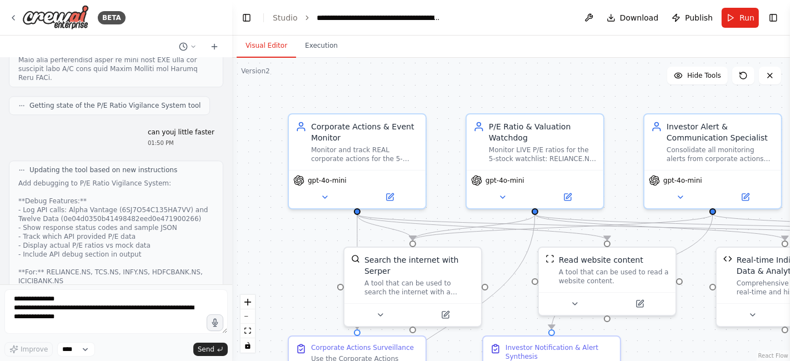
scroll to position [30936, 0]
click at [734, 16] on button "Run" at bounding box center [740, 18] width 37 height 20
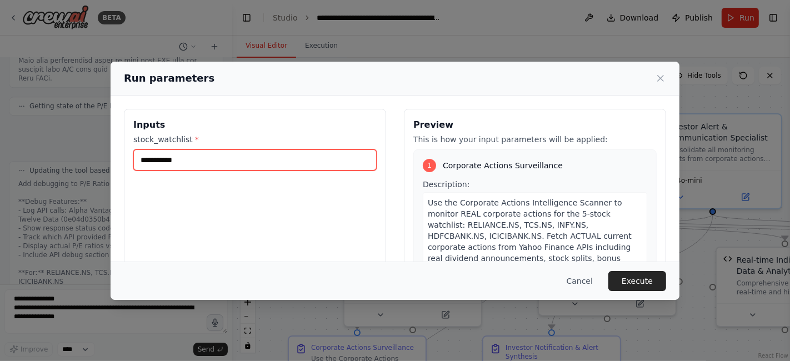
click at [171, 162] on input "**********" at bounding box center [254, 159] width 243 height 21
paste input "*"
type input "**********"
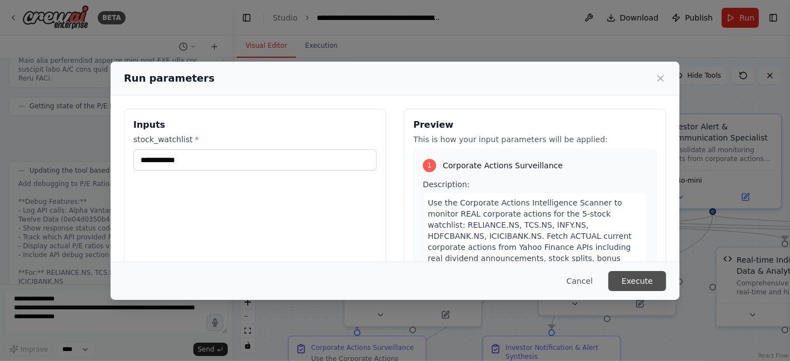
click at [636, 282] on button "Execute" at bounding box center [637, 281] width 58 height 20
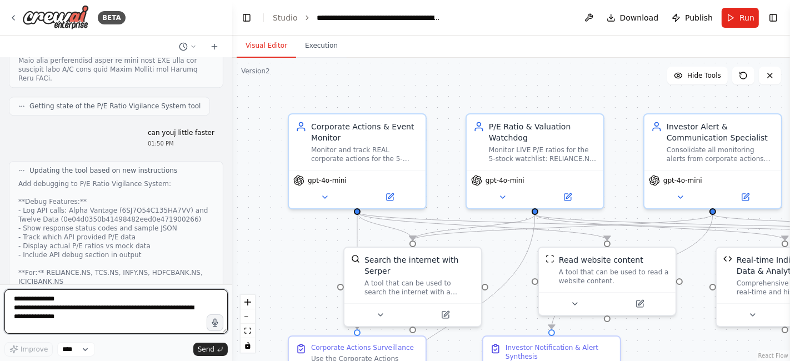
click at [45, 302] on textarea "**********" at bounding box center [115, 311] width 223 height 44
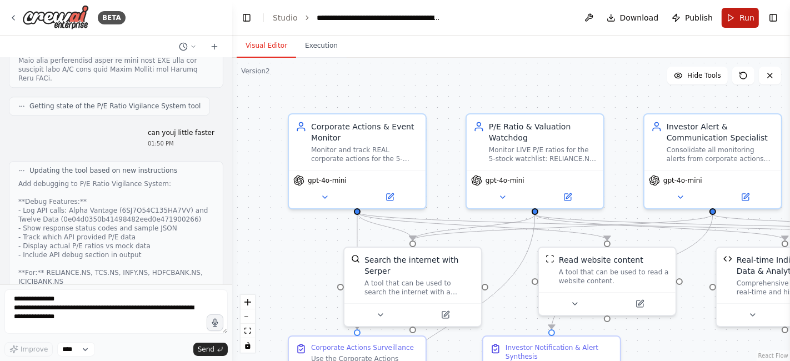
click at [739, 13] on button "Run" at bounding box center [740, 18] width 37 height 20
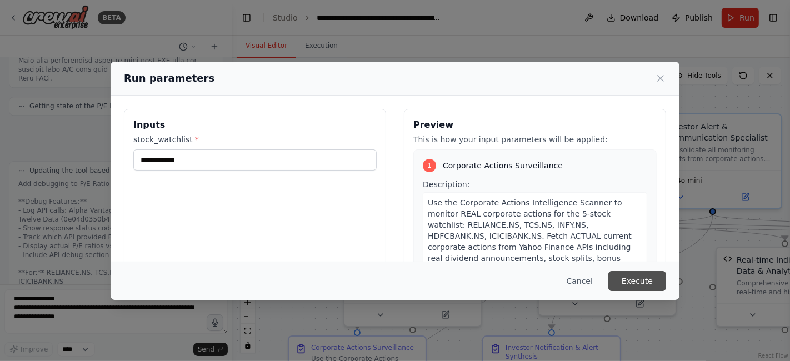
click at [622, 283] on button "Execute" at bounding box center [637, 281] width 58 height 20
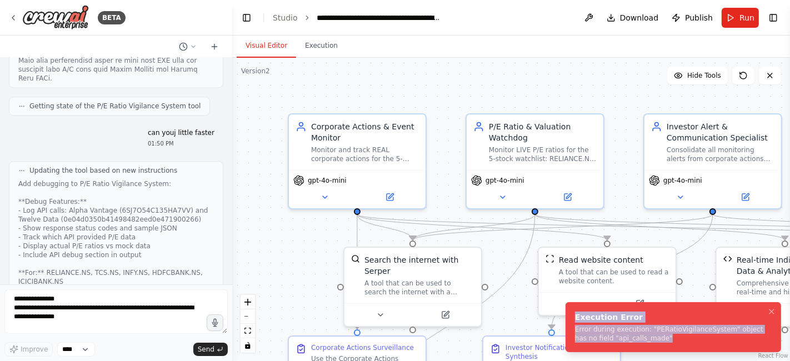
copy div "Execution Error Error during execution: "PERatioVigilanceSystem" object has no …"
drag, startPoint x: 647, startPoint y: 341, endPoint x: 572, endPoint y: 318, distance: 78.8
click at [572, 318] on li "Execution Error Error during execution: "PERatioVigilanceSystem" object has no …" at bounding box center [674, 327] width 216 height 50
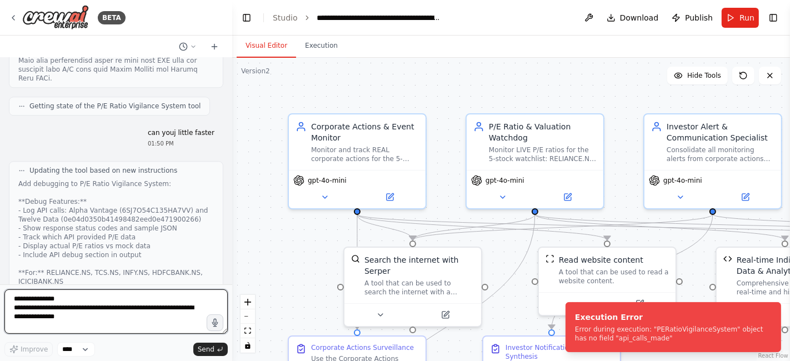
click at [25, 306] on textarea "**********" at bounding box center [115, 311] width 223 height 44
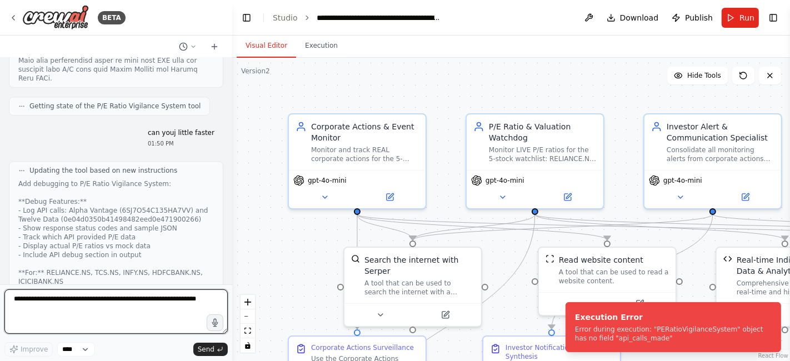
paste textarea "**********"
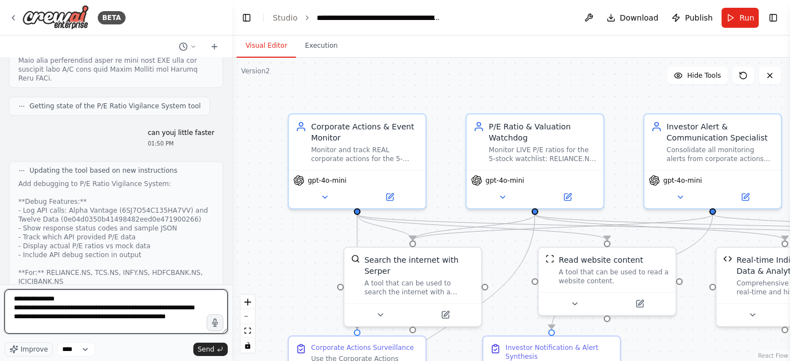
type textarea "**********"
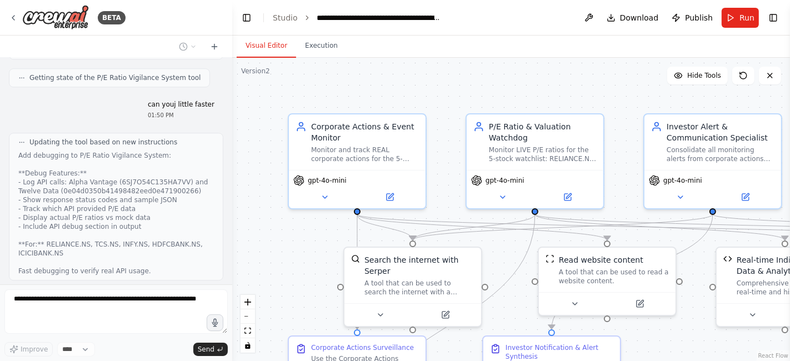
scroll to position [31020, 0]
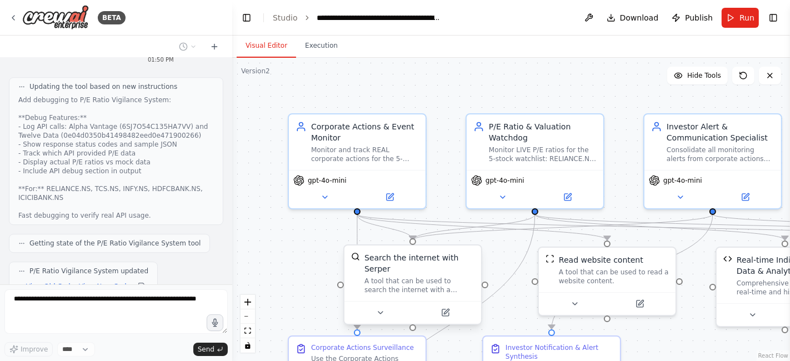
click at [353, 301] on div at bounding box center [412, 312] width 137 height 23
click at [356, 211] on div at bounding box center [357, 209] width 7 height 7
click at [295, 253] on div ".deletable-edge-delete-btn { width: 20px; height: 20px; border: 0px solid #ffff…" at bounding box center [511, 209] width 558 height 303
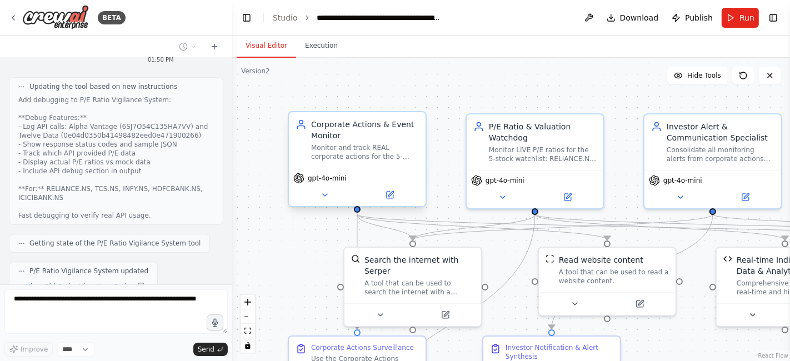
click at [297, 153] on div "Corporate Actions & Event Monitor Monitor and track REAL corporate actions for …" at bounding box center [357, 140] width 123 height 42
click at [299, 154] on div "Corporate Actions & Event Monitor Monitor and track REAL corporate actions for …" at bounding box center [357, 140] width 123 height 42
click at [287, 209] on div ".deletable-edge-delete-btn { width: 20px; height: 20px; border: 0px solid #ffff…" at bounding box center [511, 209] width 558 height 303
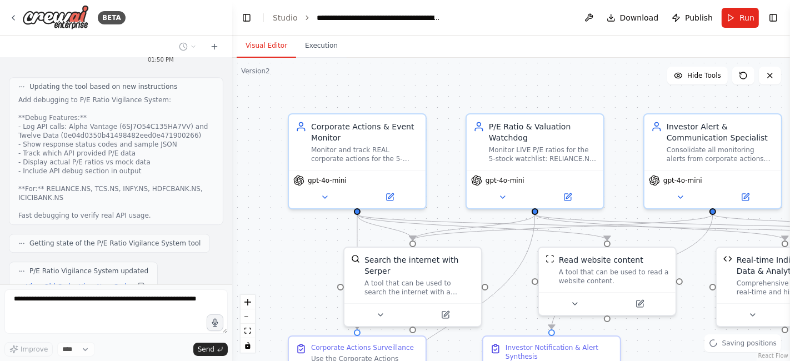
click at [293, 224] on div ".deletable-edge-delete-btn { width: 20px; height: 20px; border: 0px solid #ffff…" at bounding box center [511, 209] width 558 height 303
click at [278, 246] on div ".deletable-edge-delete-btn { width: 20px; height: 20px; border: 0px solid #ffff…" at bounding box center [511, 209] width 558 height 303
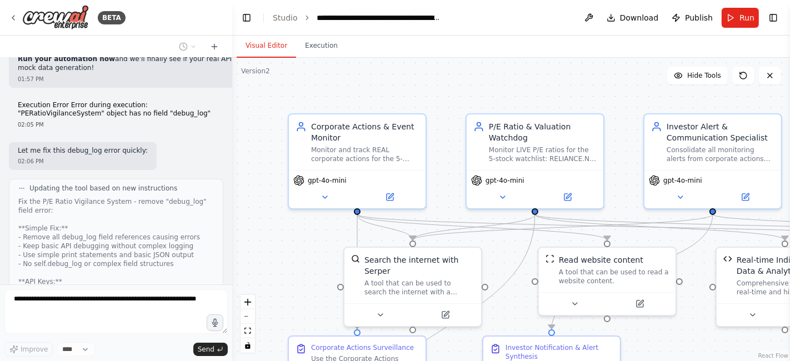
scroll to position [31985, 0]
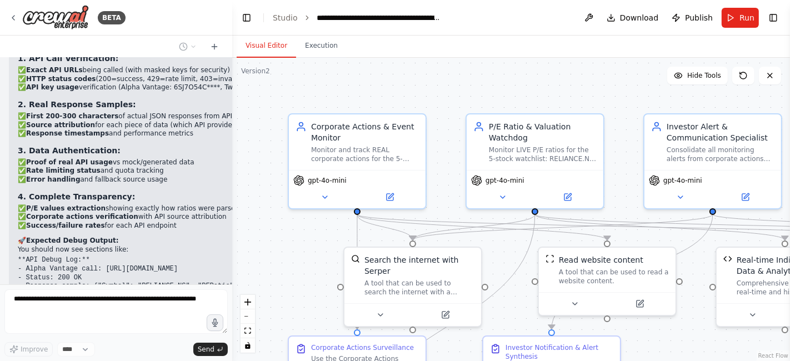
scroll to position [32013, 0]
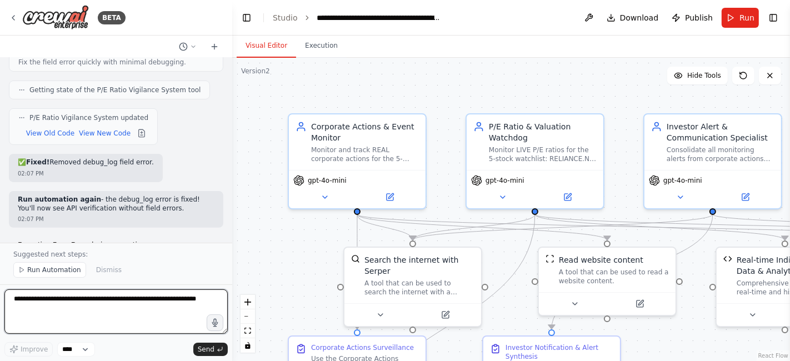
scroll to position [32294, 0]
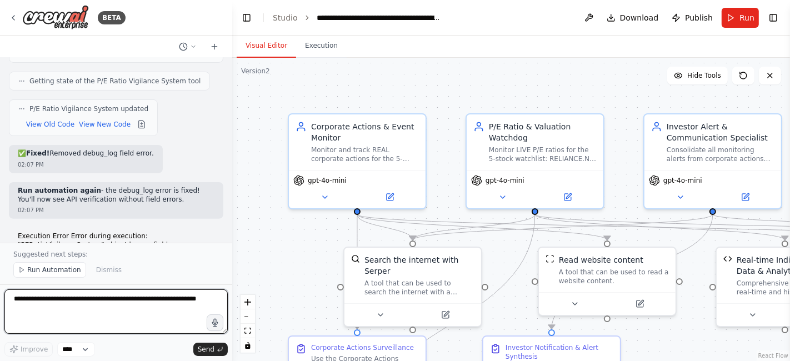
click at [38, 302] on textarea at bounding box center [115, 311] width 223 height 44
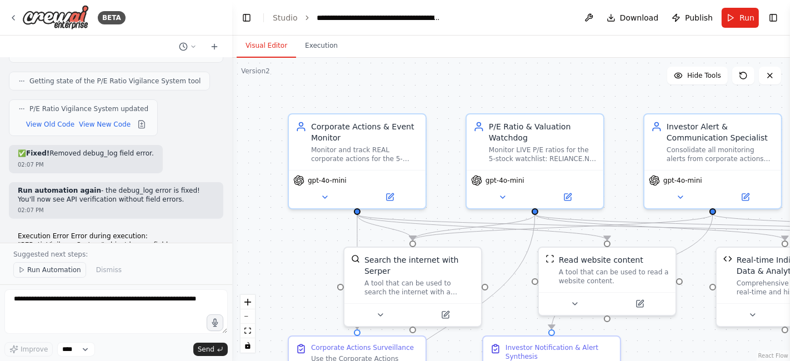
click at [39, 277] on button "Run Automation" at bounding box center [49, 270] width 73 height 16
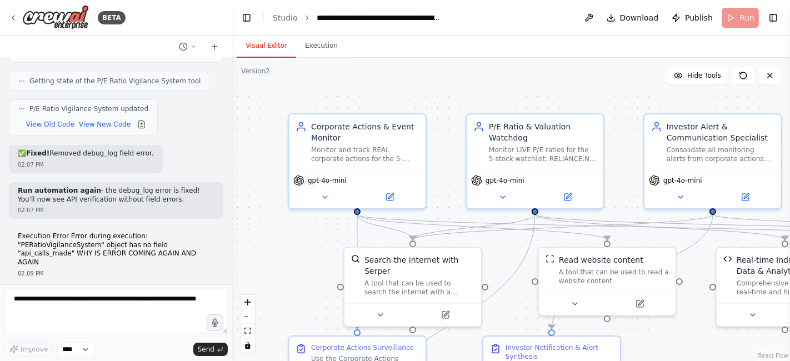
scroll to position [32253, 0]
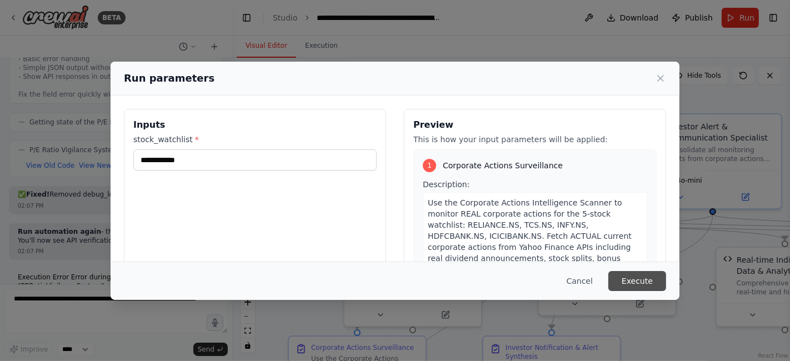
click at [645, 279] on button "Execute" at bounding box center [637, 281] width 58 height 20
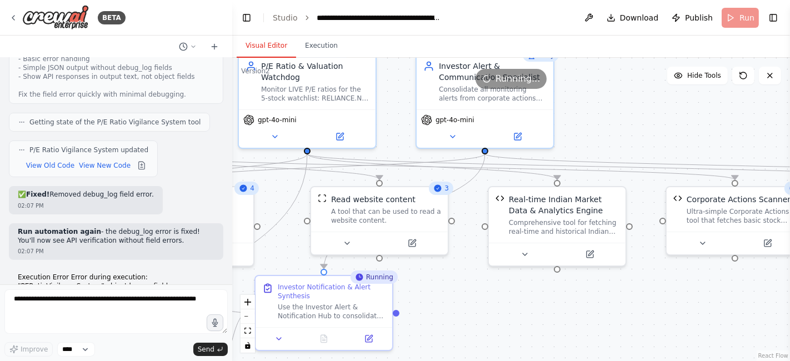
drag, startPoint x: 300, startPoint y: 253, endPoint x: 72, endPoint y: 192, distance: 235.7
click at [72, 192] on div "BETA Objective: Conduct in-depth analysis on an Indian stock, using recent fina…" at bounding box center [395, 180] width 790 height 361
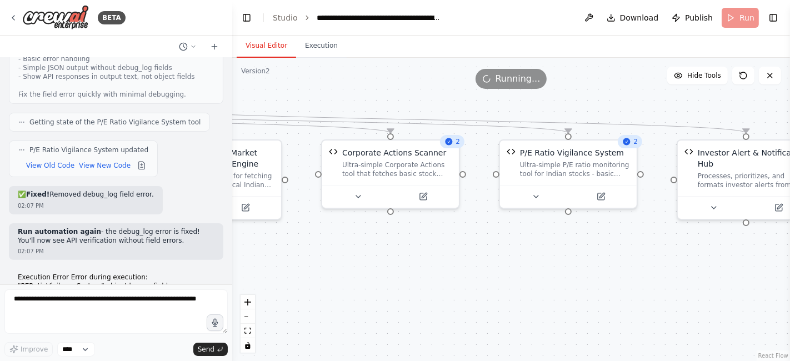
drag, startPoint x: 489, startPoint y: 312, endPoint x: 142, endPoint y: 265, distance: 350.4
click at [142, 265] on div "BETA Objective: Conduct in-depth analysis on an Indian stock, using recent fina…" at bounding box center [395, 180] width 790 height 361
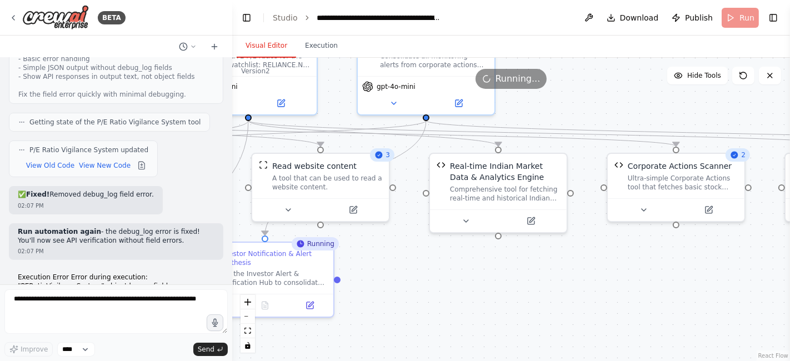
drag, startPoint x: 396, startPoint y: 275, endPoint x: 662, endPoint y: 280, distance: 266.1
click at [662, 280] on div ".deletable-edge-delete-btn { width: 20px; height: 20px; border: 0px solid #ffff…" at bounding box center [511, 209] width 558 height 303
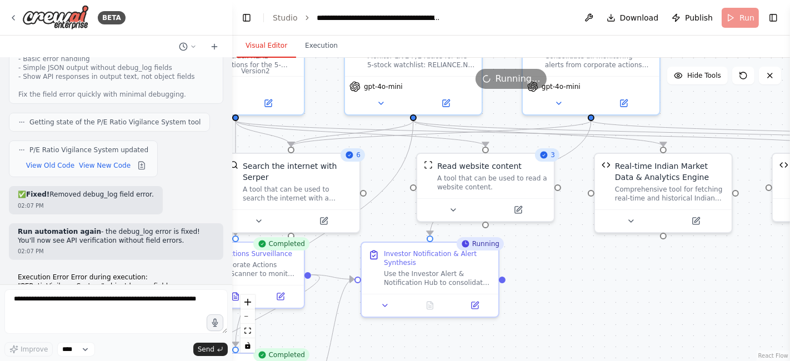
drag, startPoint x: 448, startPoint y: 290, endPoint x: 636, endPoint y: 299, distance: 187.4
click at [636, 299] on div ".deletable-edge-delete-btn { width: 20px; height: 20px; border: 0px solid #ffff…" at bounding box center [511, 209] width 558 height 303
click at [312, 44] on button "Execution" at bounding box center [321, 45] width 51 height 23
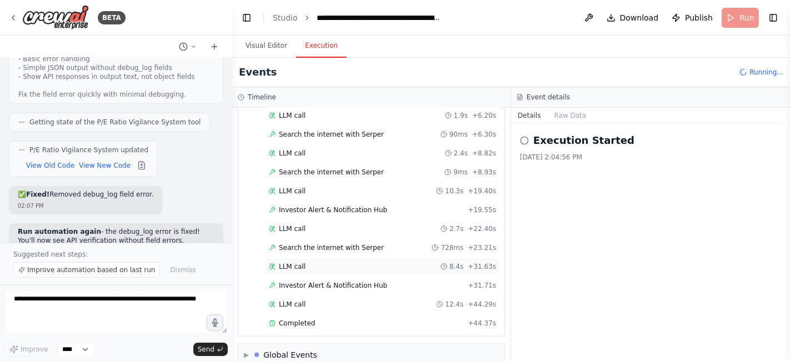
scroll to position [32294, 0]
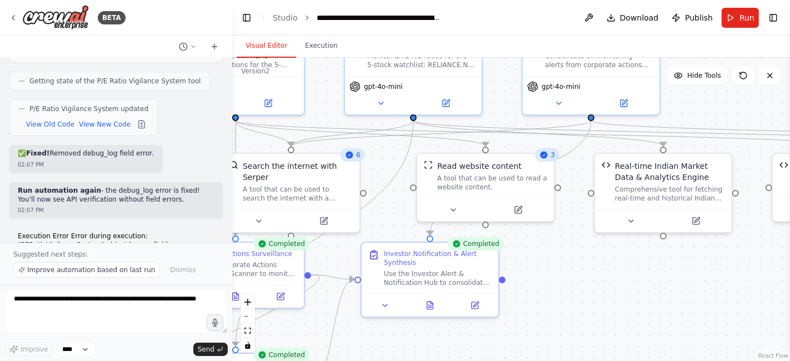
click at [253, 48] on button "Visual Editor" at bounding box center [266, 45] width 59 height 23
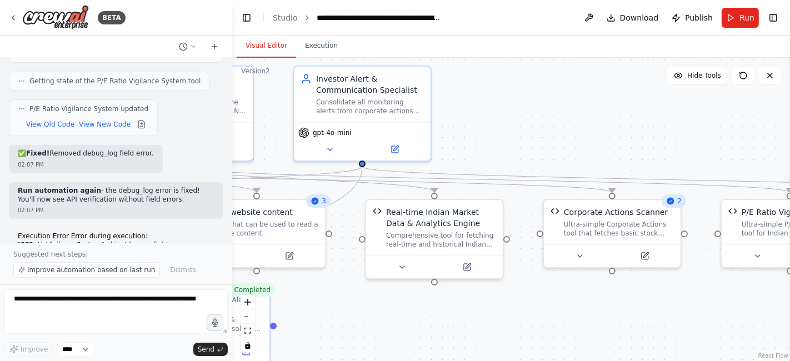
drag, startPoint x: 593, startPoint y: 297, endPoint x: 364, endPoint y: 343, distance: 234.0
click at [364, 343] on div ".deletable-edge-delete-btn { width: 20px; height: 20px; border: 0px solid #ffff…" at bounding box center [511, 209] width 558 height 303
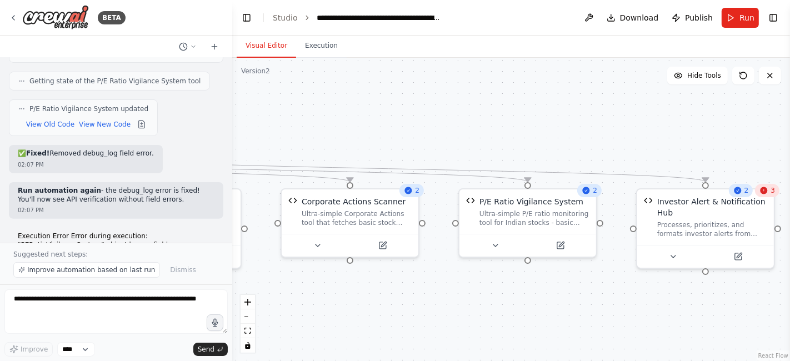
drag, startPoint x: 652, startPoint y: 327, endPoint x: 390, endPoint y: 316, distance: 261.9
click at [390, 316] on div ".deletable-edge-delete-btn { width: 20px; height: 20px; border: 0px solid #ffff…" at bounding box center [511, 209] width 558 height 303
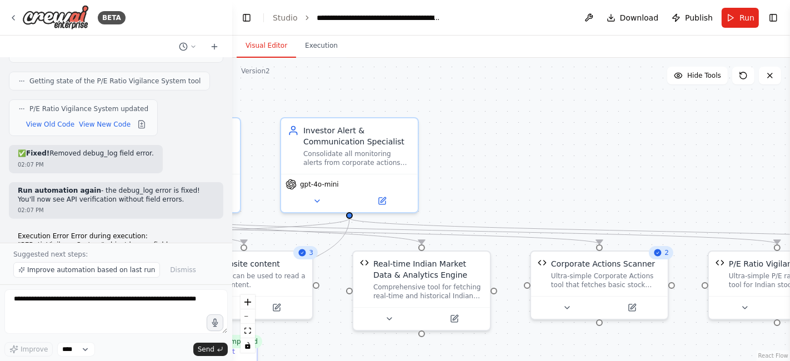
drag, startPoint x: 523, startPoint y: 317, endPoint x: 773, endPoint y: 379, distance: 257.2
click at [773, 361] on html "BETA Objective: Conduct in-depth analysis on an Indian stock, using recent fina…" at bounding box center [395, 180] width 790 height 361
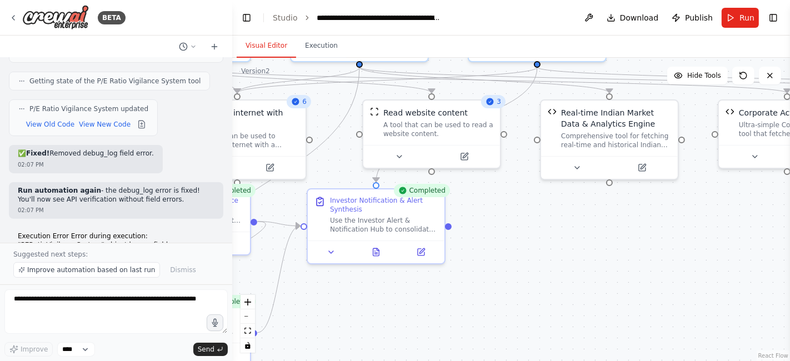
drag, startPoint x: 602, startPoint y: 200, endPoint x: 789, endPoint y: 47, distance: 242.1
click at [789, 47] on div "BETA Objective: Conduct in-depth analysis on an Indian stock, using recent fina…" at bounding box center [395, 180] width 790 height 361
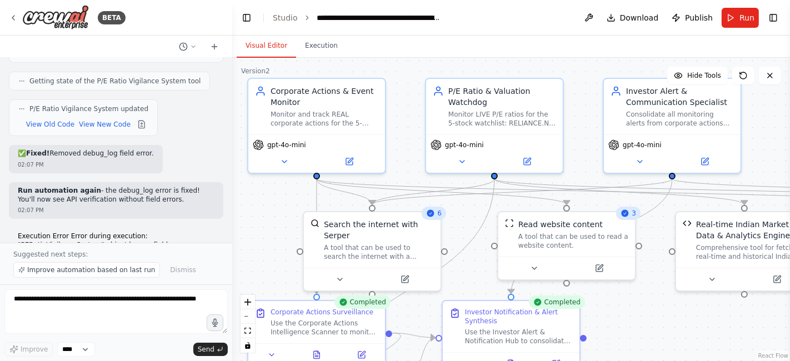
drag, startPoint x: 476, startPoint y: 277, endPoint x: 610, endPoint y: 390, distance: 175.4
click at [610, 361] on html "BETA Objective: Conduct in-depth analysis on an Indian stock, using recent fina…" at bounding box center [395, 180] width 790 height 361
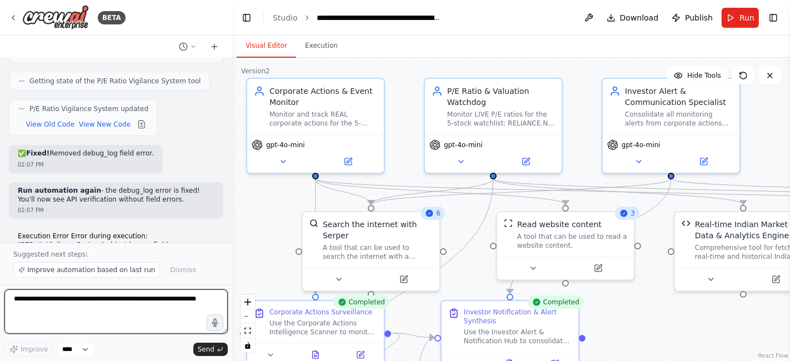
click at [39, 311] on textarea at bounding box center [115, 311] width 223 height 44
type textarea "**********"
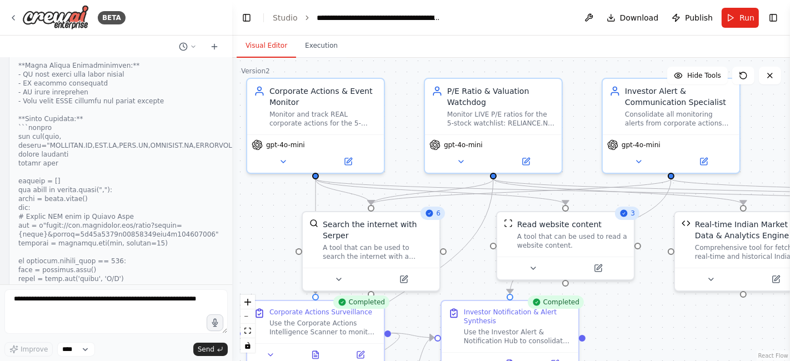
scroll to position [33148, 0]
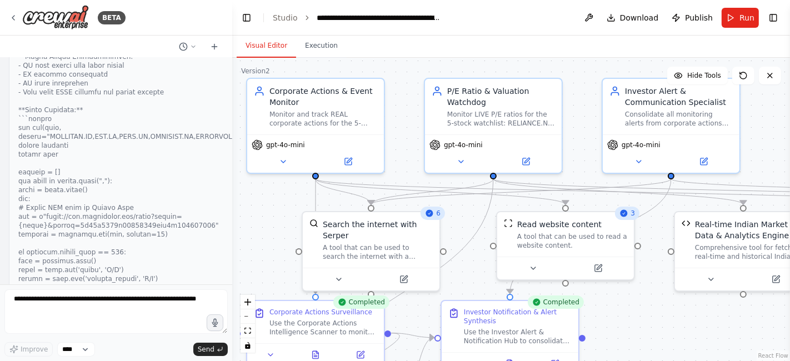
drag, startPoint x: 136, startPoint y: 175, endPoint x: 136, endPoint y: 150, distance: 25.0
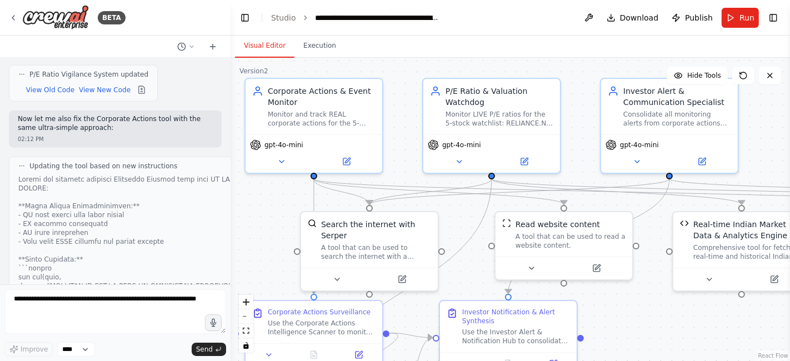
scroll to position [33139, 0]
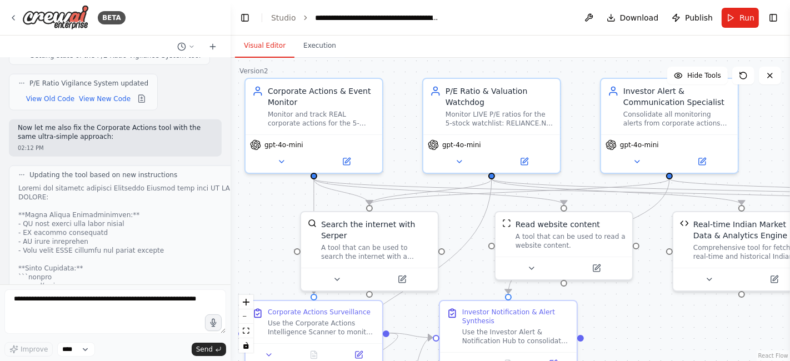
drag, startPoint x: 227, startPoint y: 271, endPoint x: 231, endPoint y: 284, distance: 14.3
click at [231, 284] on div "BETA Objective: Conduct in-depth analysis on an Indian stock, using recent fina…" at bounding box center [395, 180] width 790 height 361
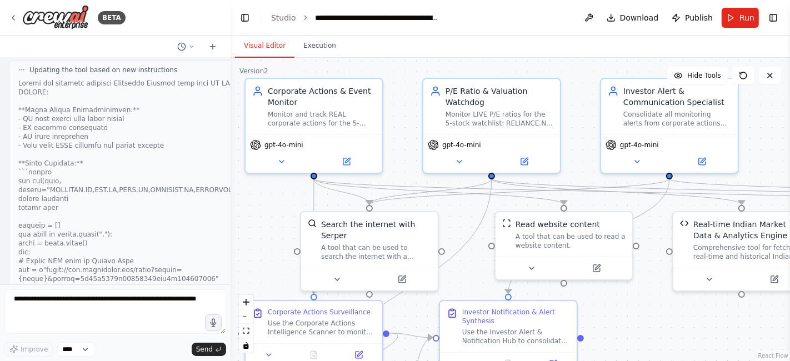
scroll to position [33279, 0]
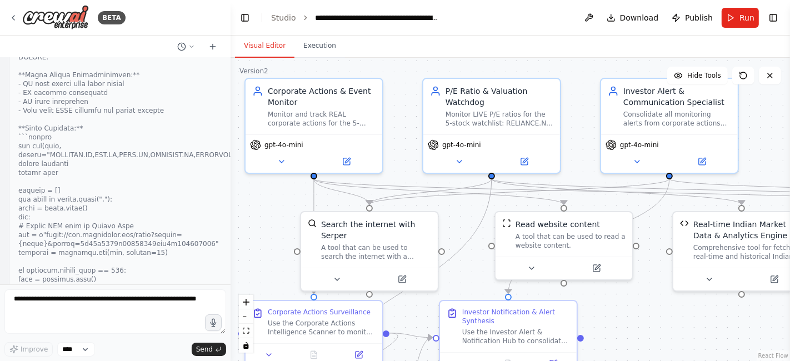
drag, startPoint x: 16, startPoint y: 127, endPoint x: 56, endPoint y: 150, distance: 46.3
copy div "For System Improvement: Verify Alpha Vantage : Test if 6SJ7O54C135HA7VV key is …"
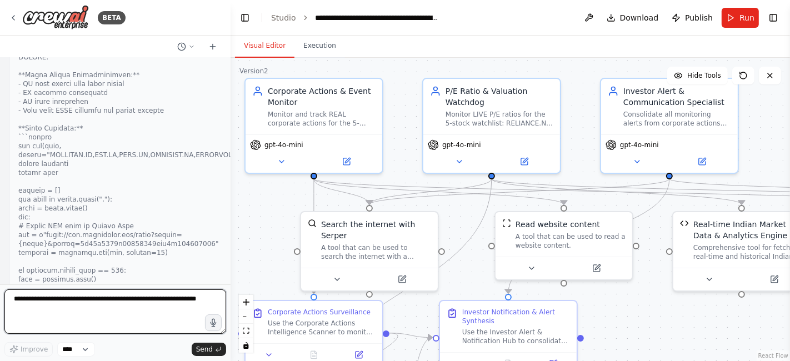
click at [30, 301] on textarea at bounding box center [115, 311] width 222 height 44
paste textarea "**********"
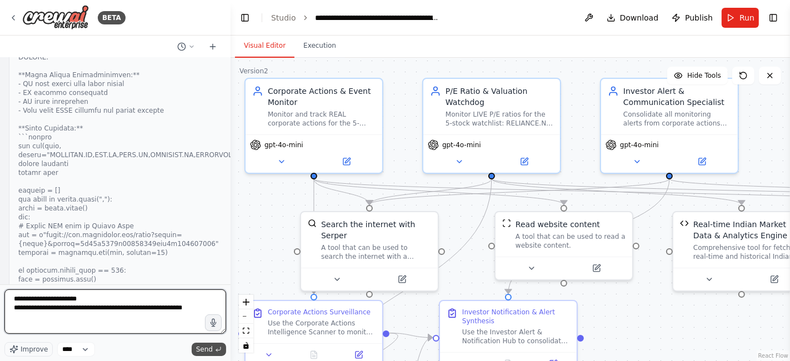
type textarea "**********"
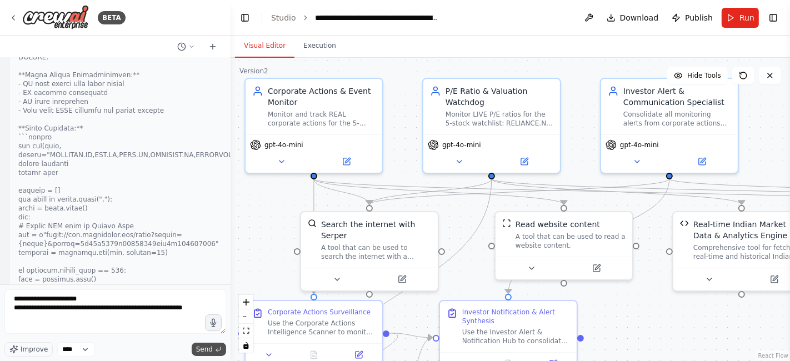
click at [207, 349] on span "Send" at bounding box center [204, 349] width 17 height 9
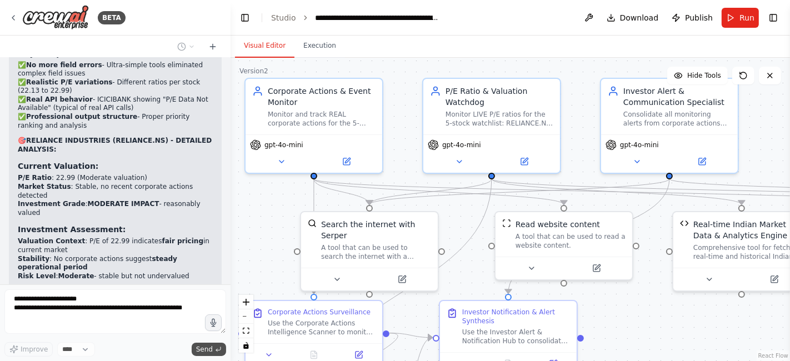
scroll to position [34073, 0]
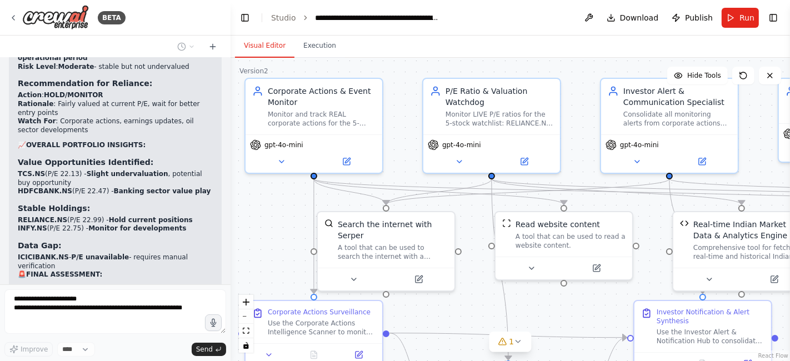
scroll to position [34283, 0]
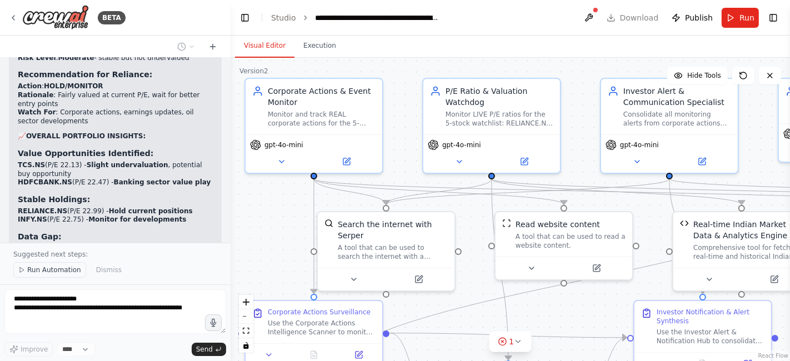
click at [43, 277] on button "Run Automation" at bounding box center [49, 270] width 73 height 16
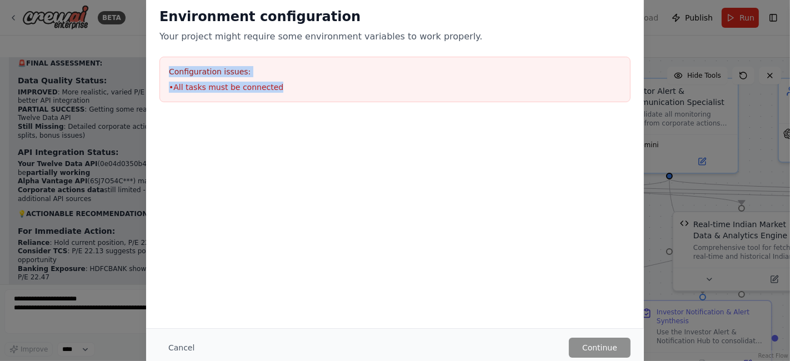
drag, startPoint x: 274, startPoint y: 88, endPoint x: 156, endPoint y: 66, distance: 120.4
click at [156, 66] on div "Environment configuration Your project might require some environment variables…" at bounding box center [395, 54] width 498 height 121
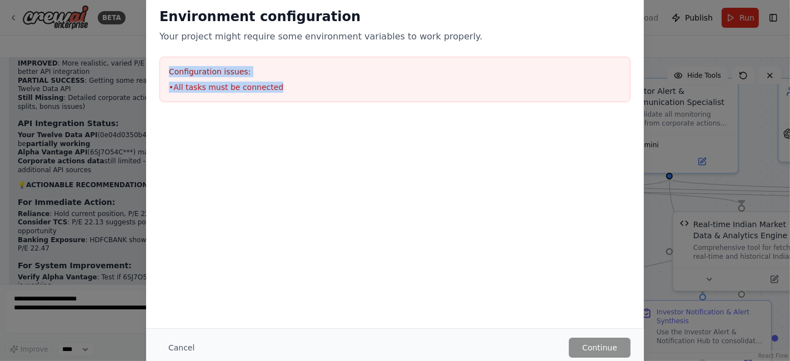
scroll to position [34534, 0]
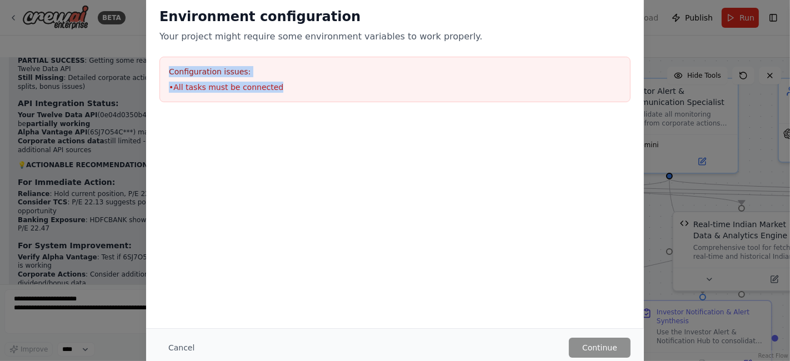
copy div "Configuration issues: • All tasks must be connected"
click at [430, 235] on div "Environment configuration Your project might require some environment variables…" at bounding box center [395, 161] width 498 height 334
click at [182, 345] on button "Cancel" at bounding box center [181, 348] width 44 height 20
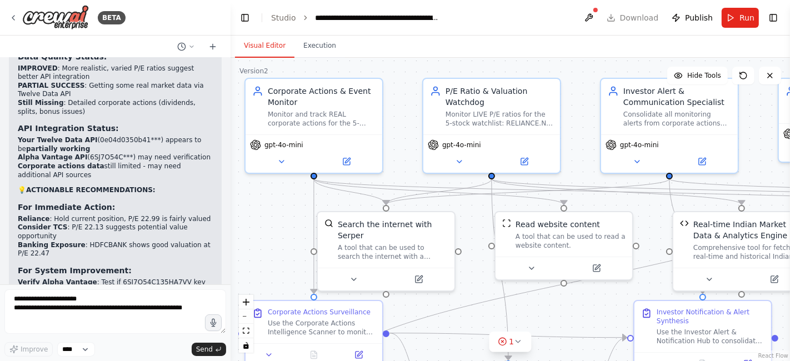
scroll to position [34533, 0]
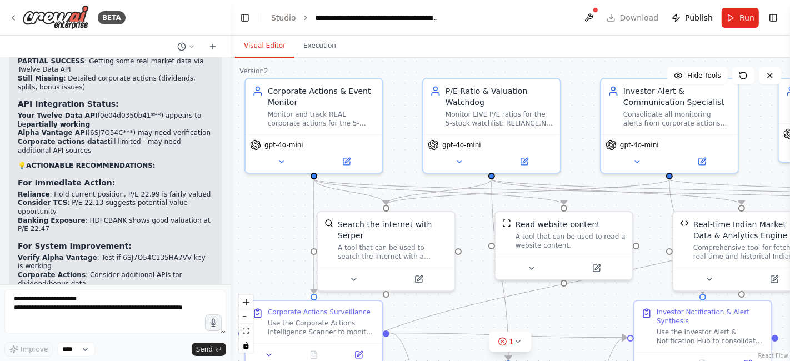
click at [71, 278] on div "Objective: Conduct in-depth analysis on an Indian stock, using recent financial…" at bounding box center [115, 171] width 231 height 227
drag, startPoint x: 67, startPoint y: 256, endPoint x: 26, endPoint y: 301, distance: 60.2
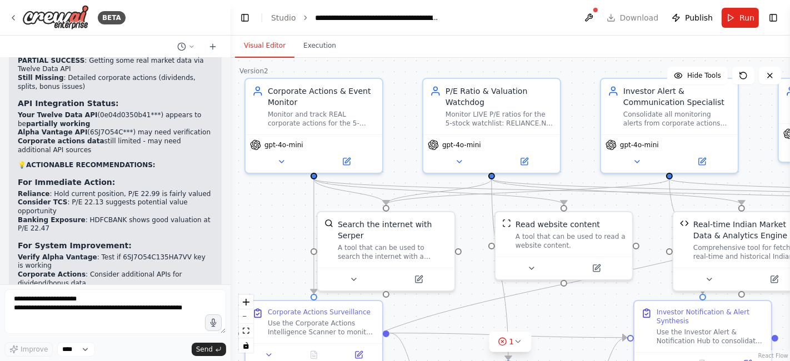
click at [26, 301] on div "BETA Objective: Conduct in-depth analysis on an Indian stock, using recent fina…" at bounding box center [115, 180] width 231 height 361
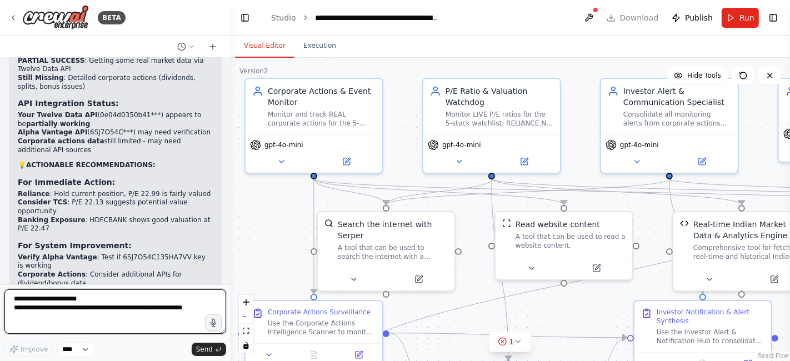
click at [26, 301] on textarea "**********" at bounding box center [115, 311] width 222 height 44
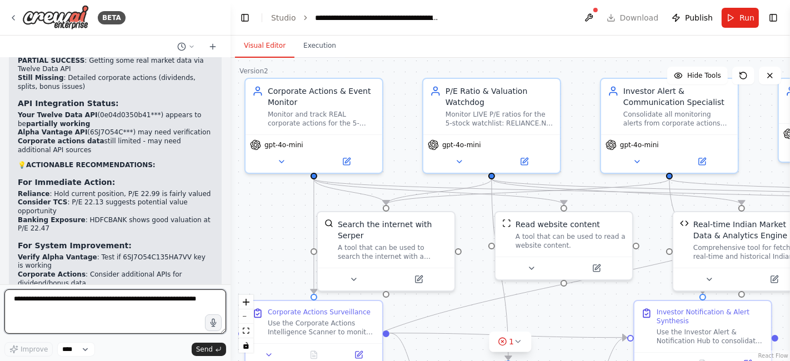
paste textarea "**********"
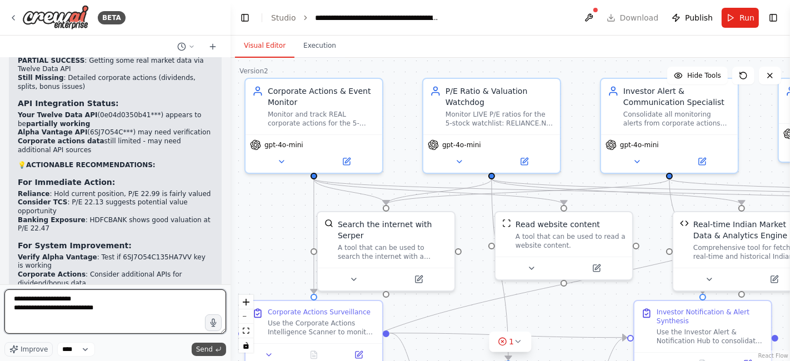
type textarea "**********"
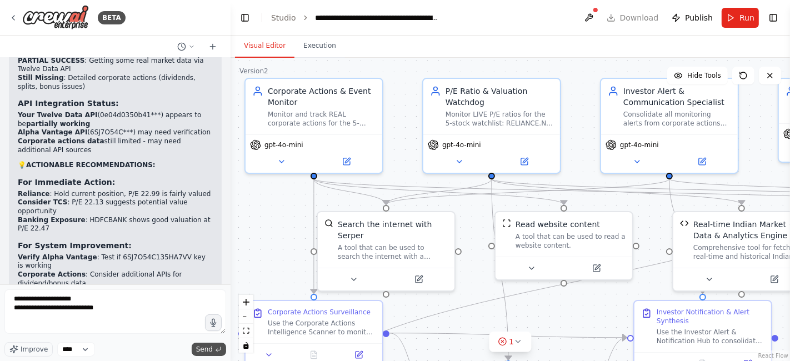
click at [208, 343] on button "Send" at bounding box center [209, 349] width 34 height 13
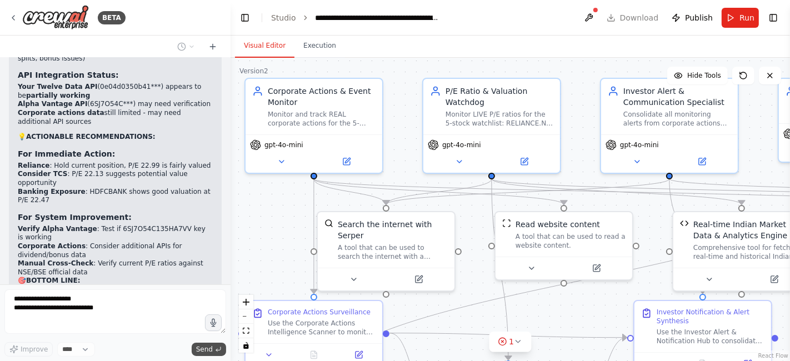
scroll to position [34599, 0]
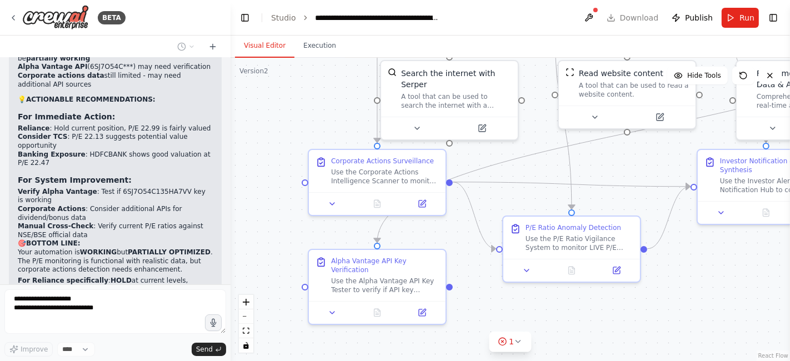
drag, startPoint x: 272, startPoint y: 271, endPoint x: 336, endPoint y: 119, distance: 164.3
click at [336, 119] on div ".deletable-edge-delete-btn { width: 20px; height: 20px; border: 0px solid #ffff…" at bounding box center [510, 209] width 559 height 303
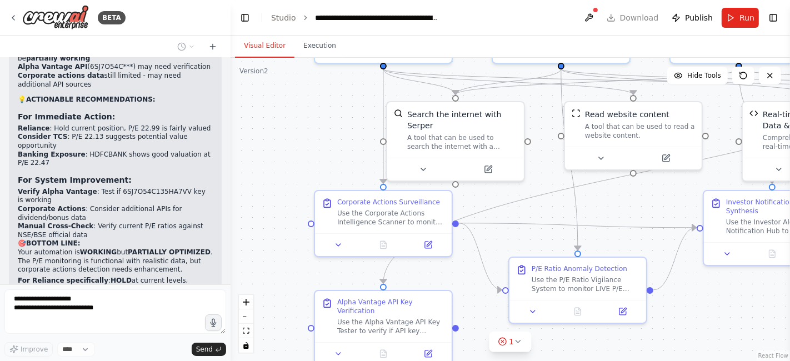
drag, startPoint x: 254, startPoint y: 187, endPoint x: 268, endPoint y: 211, distance: 27.2
click at [268, 211] on div ".deletable-edge-delete-btn { width: 20px; height: 20px; border: 0px solid #ffff…" at bounding box center [510, 209] width 559 height 303
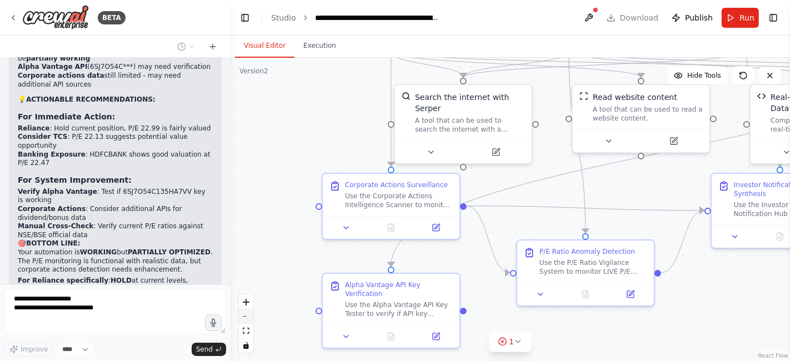
click at [245, 313] on button "zoom out" at bounding box center [246, 316] width 14 height 14
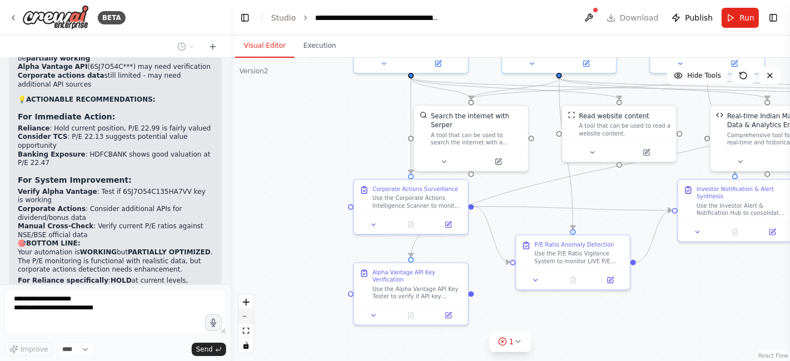
click at [245, 313] on button "zoom out" at bounding box center [246, 316] width 14 height 14
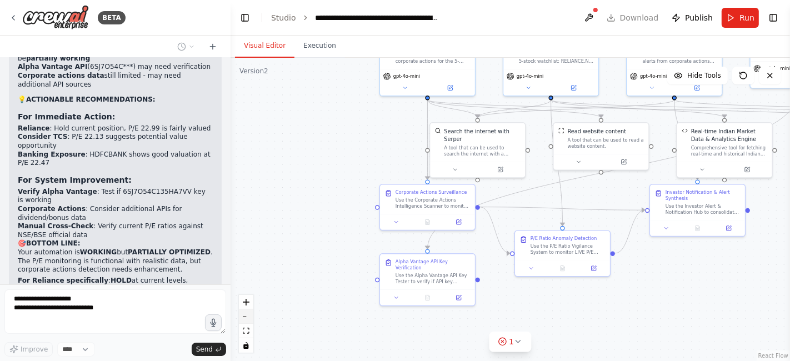
click at [245, 313] on button "zoom out" at bounding box center [246, 316] width 14 height 14
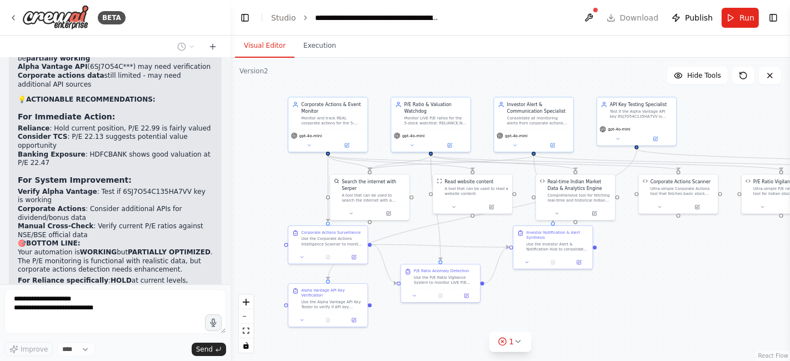
drag, startPoint x: 353, startPoint y: 206, endPoint x: 240, endPoint y: 243, distance: 119.3
click at [240, 243] on div ".deletable-edge-delete-btn { width: 20px; height: 20px; border: 0px solid #ffff…" at bounding box center [510, 209] width 559 height 303
drag, startPoint x: 133, startPoint y: 128, endPoint x: 148, endPoint y: 154, distance: 30.4
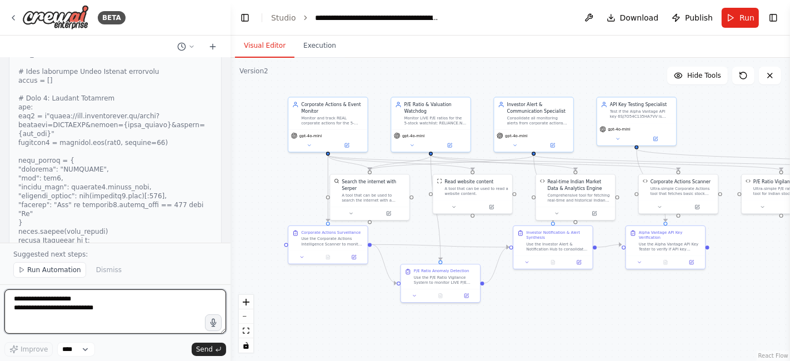
scroll to position [35123, 0]
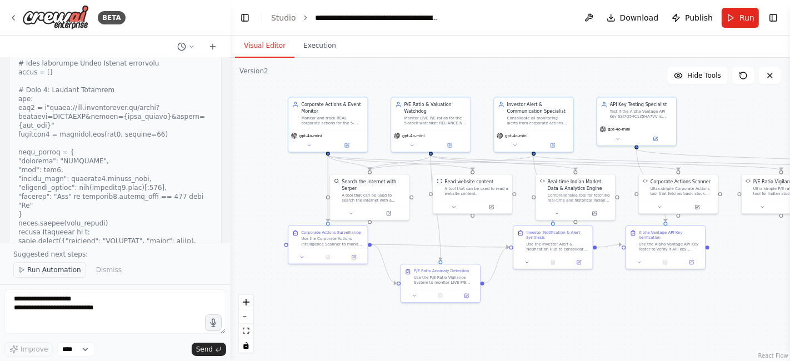
click at [58, 274] on span "Run Automation" at bounding box center [54, 270] width 54 height 9
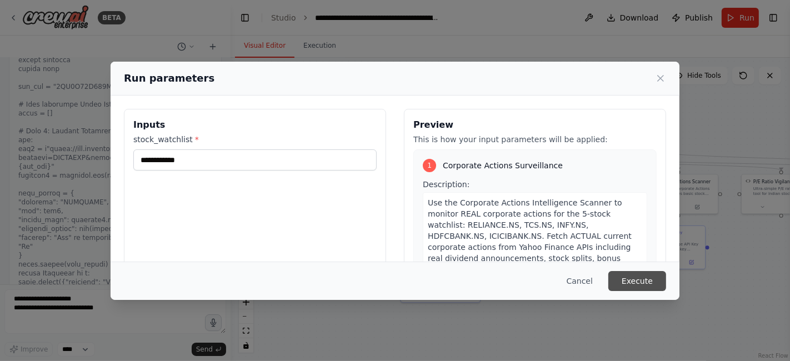
click at [632, 283] on button "Execute" at bounding box center [637, 281] width 58 height 20
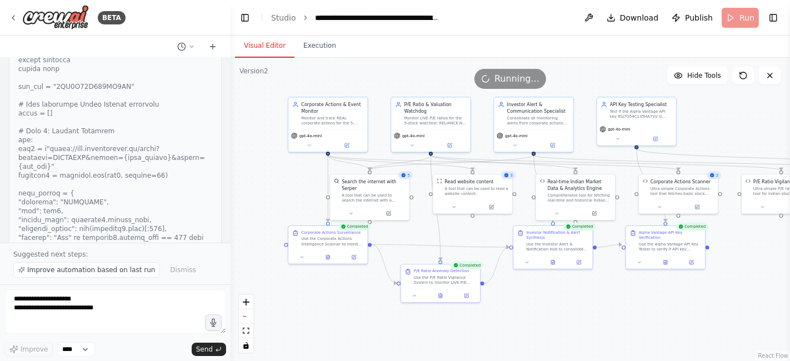
scroll to position [35123, 0]
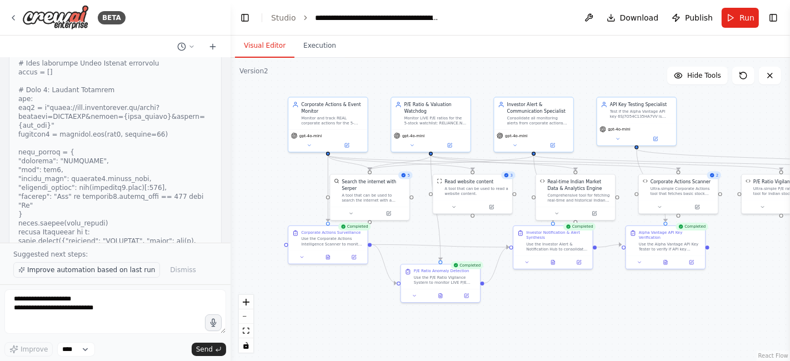
click at [87, 272] on span "Improve automation based on last run" at bounding box center [91, 270] width 128 height 9
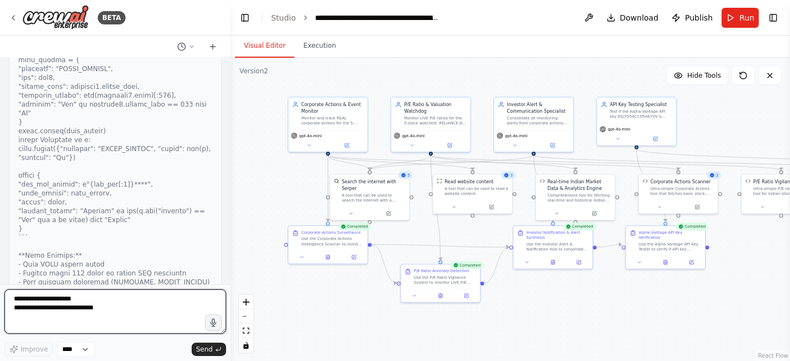
scroll to position [35728, 0]
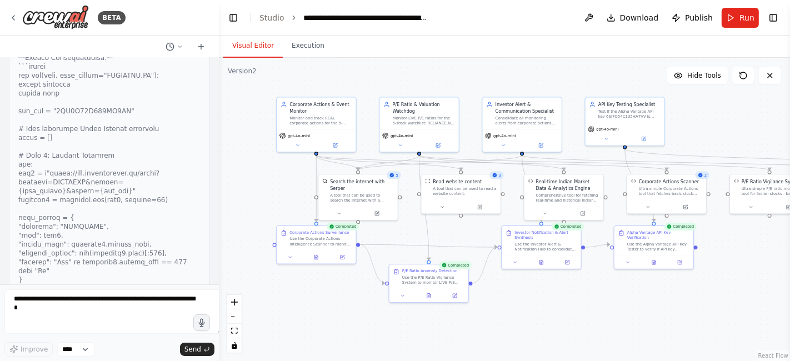
scroll to position [37519, 0]
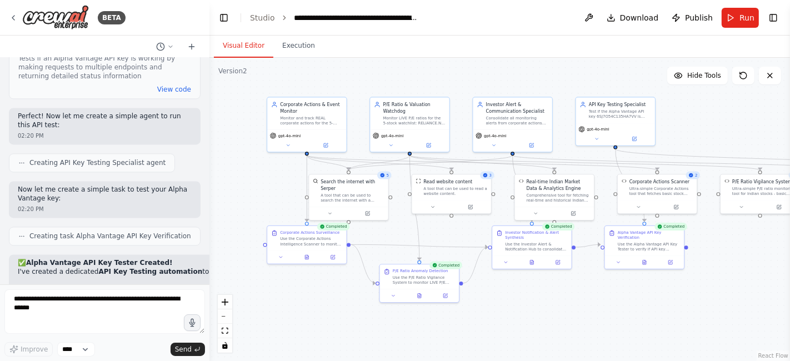
drag, startPoint x: 226, startPoint y: 267, endPoint x: 209, endPoint y: 248, distance: 24.8
click at [209, 248] on div "BETA Objective: Conduct in-depth analysis on an Indian stock, using recent fina…" at bounding box center [395, 180] width 790 height 361
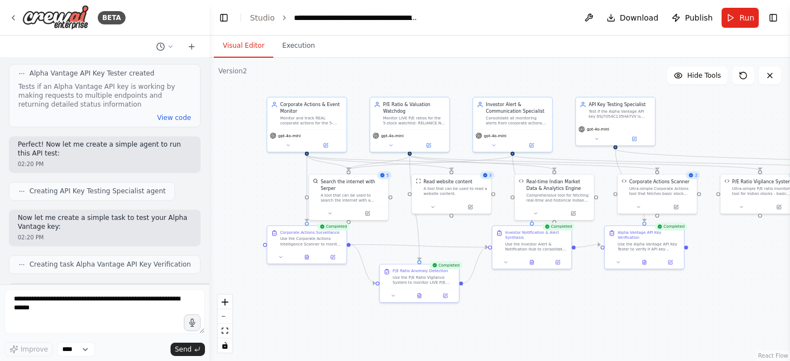
scroll to position [37528, 0]
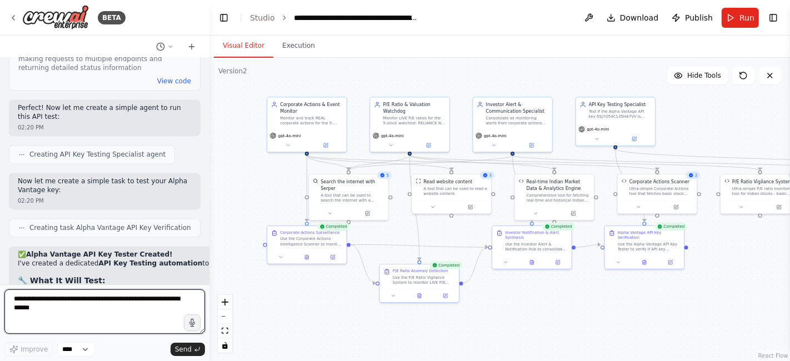
click at [17, 303] on textarea at bounding box center [104, 311] width 201 height 44
type textarea "**********"
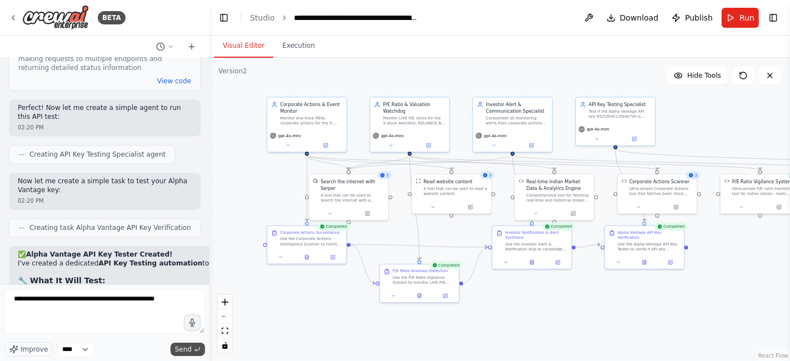
click at [182, 351] on span "Send" at bounding box center [183, 349] width 17 height 9
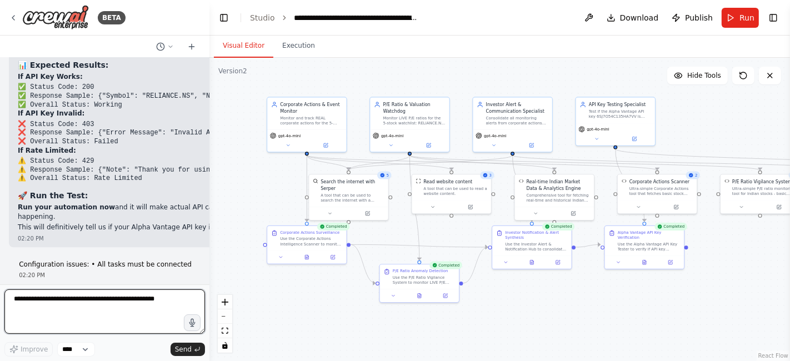
scroll to position [37878, 0]
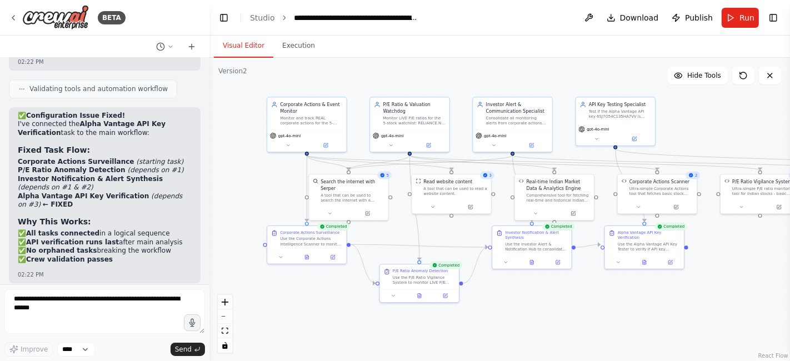
scroll to position [38239, 0]
click at [22, 306] on textarea at bounding box center [104, 311] width 201 height 44
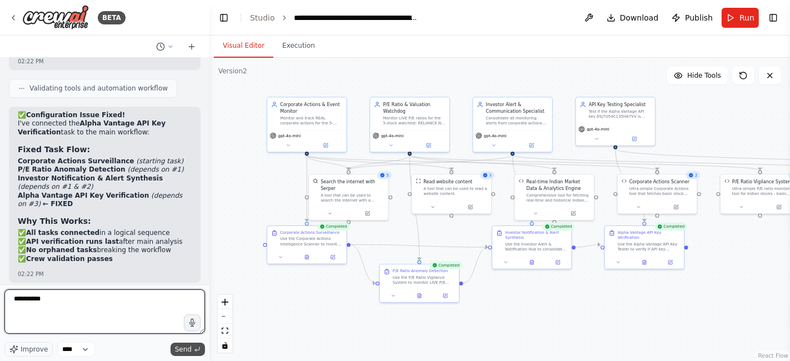
type textarea "**********"
click at [184, 351] on span "Send" at bounding box center [183, 349] width 17 height 9
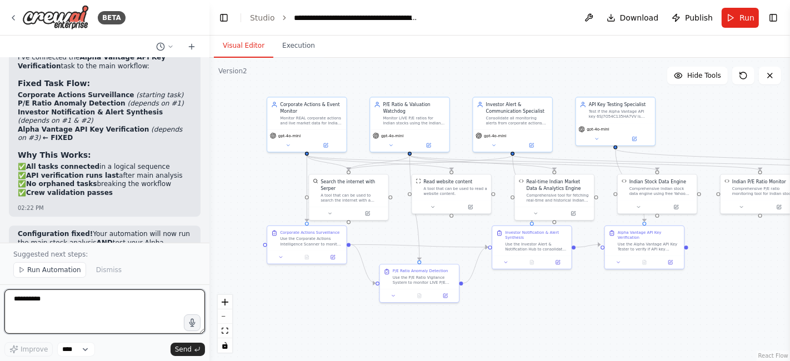
scroll to position [39781, 0]
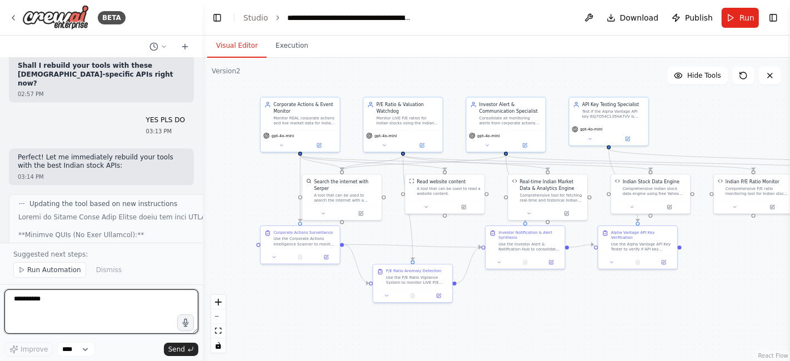
drag, startPoint x: 205, startPoint y: 228, endPoint x: 198, endPoint y: 209, distance: 19.5
click at [198, 209] on div at bounding box center [200, 180] width 4 height 361
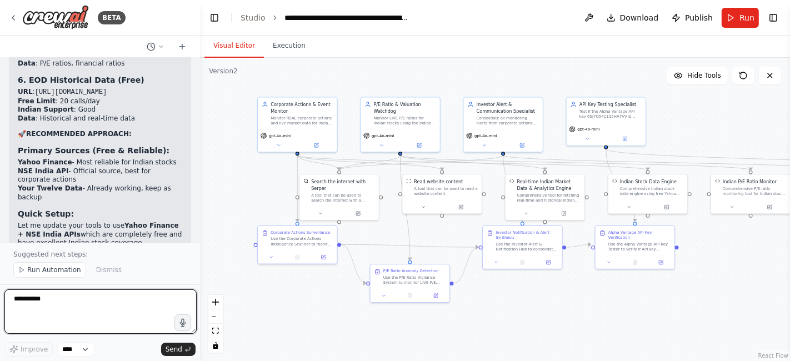
scroll to position [41082, 0]
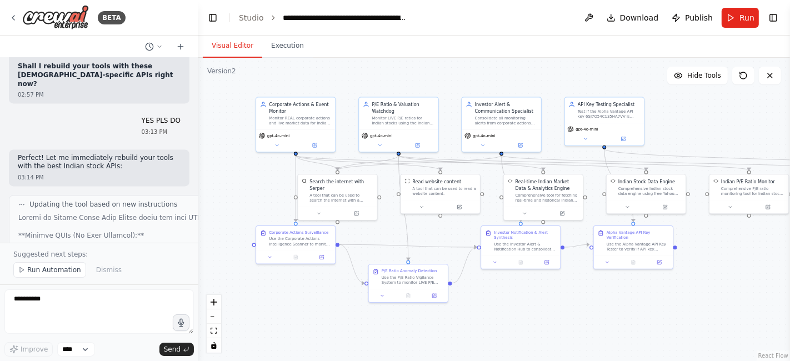
click at [38, 274] on span "Run Automation" at bounding box center [54, 270] width 54 height 9
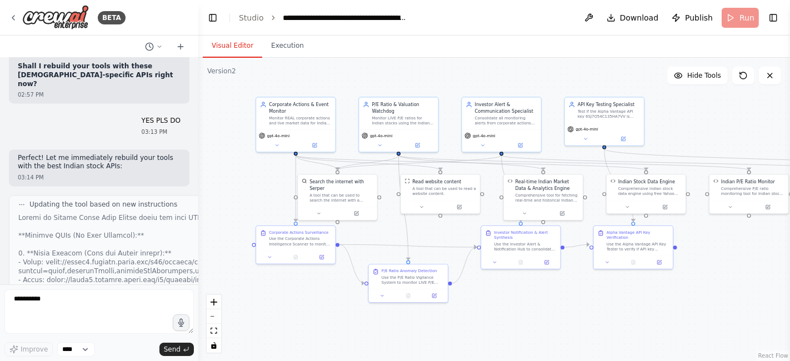
scroll to position [41041, 0]
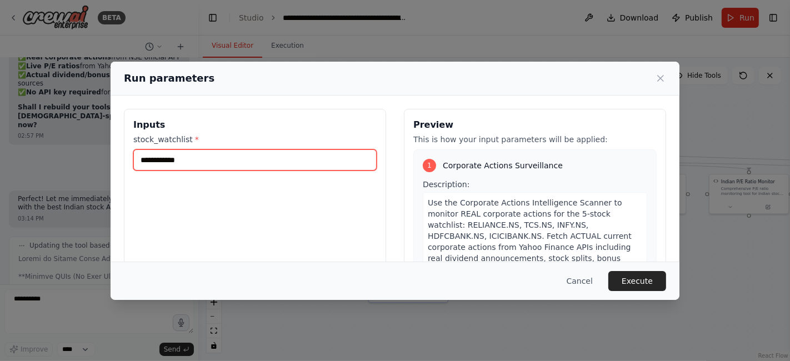
click at [196, 157] on input "**********" at bounding box center [254, 159] width 243 height 21
type input "*********"
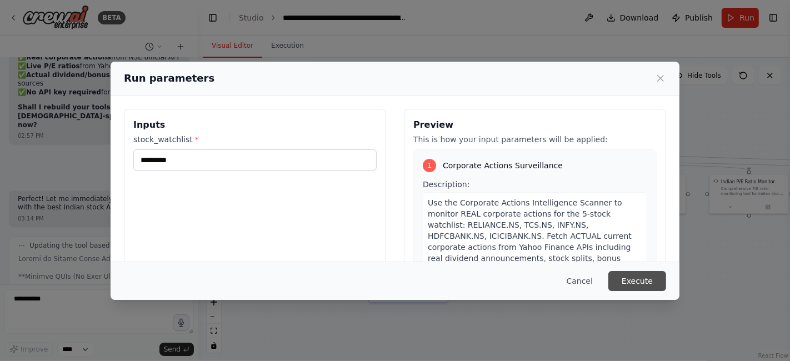
click at [633, 283] on button "Execute" at bounding box center [637, 281] width 58 height 20
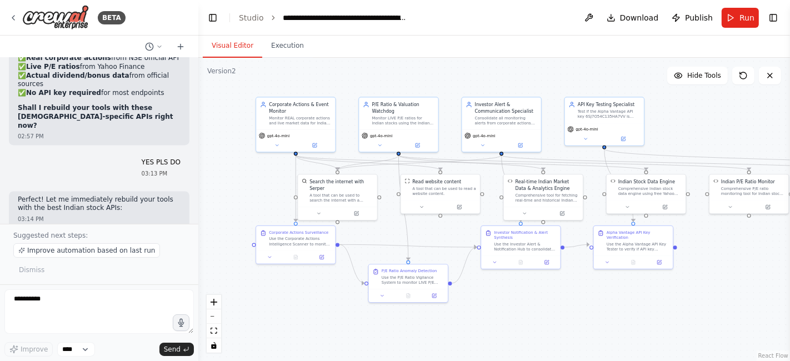
scroll to position [41101, 0]
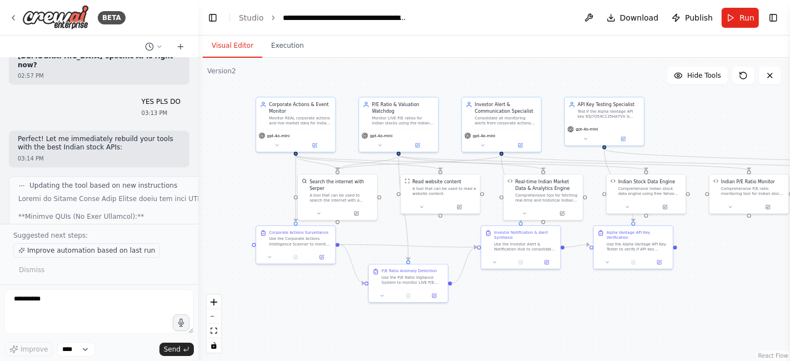
click at [83, 253] on span "Improve automation based on last run" at bounding box center [91, 250] width 128 height 9
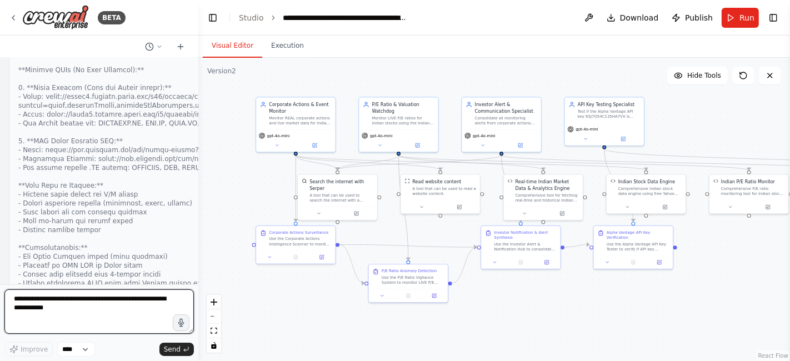
scroll to position [41685, 0]
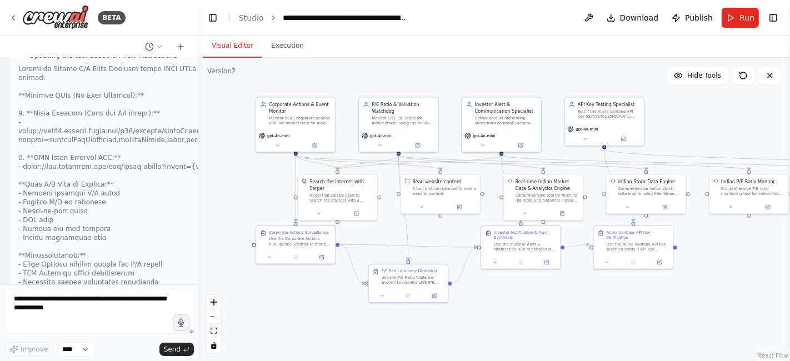
click at [16, 300] on textarea at bounding box center [98, 311] width 189 height 44
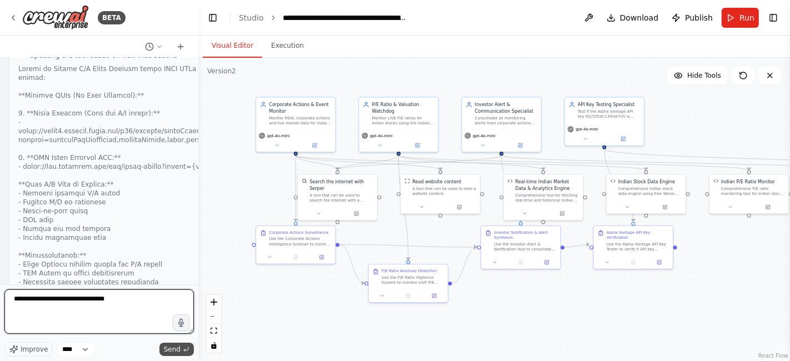
type textarea "**********"
click at [175, 351] on span "Send" at bounding box center [172, 349] width 17 height 9
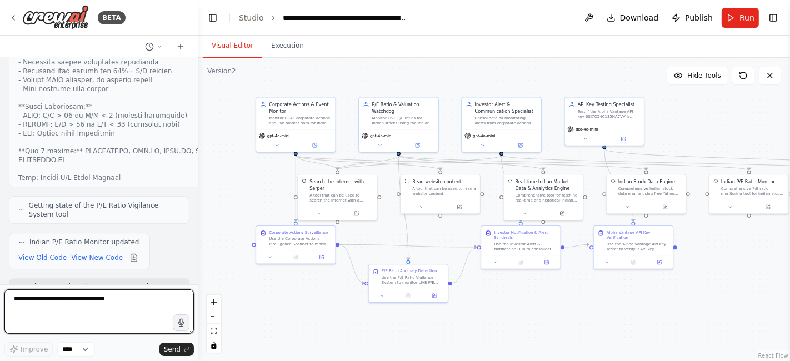
scroll to position [42215, 0]
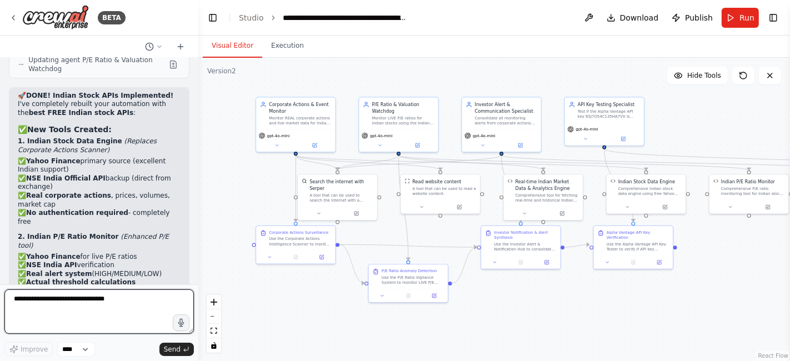
click at [34, 294] on textarea "**********" at bounding box center [98, 311] width 189 height 44
type textarea "**********"
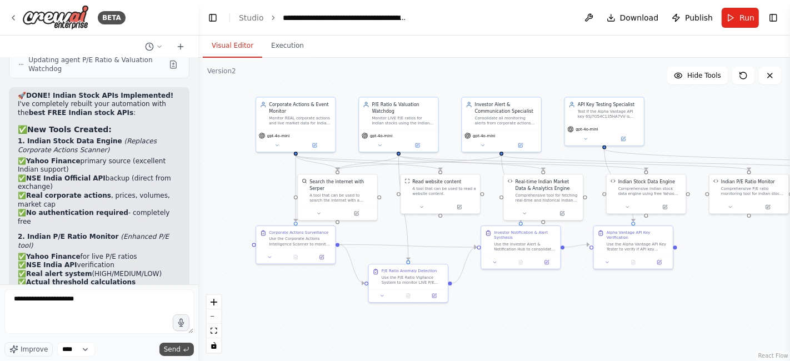
click at [171, 349] on span "Send" at bounding box center [172, 349] width 17 height 9
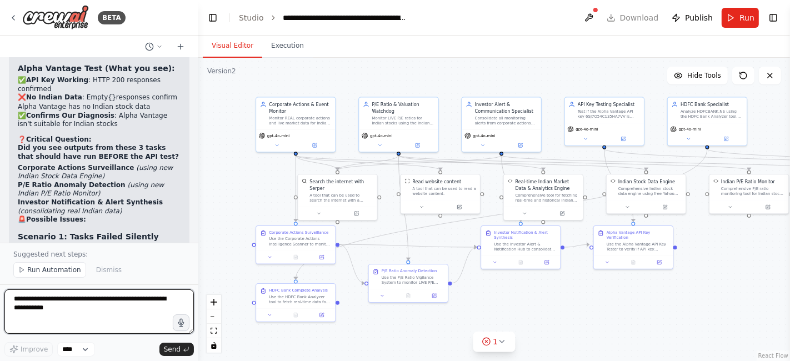
scroll to position [43057, 0]
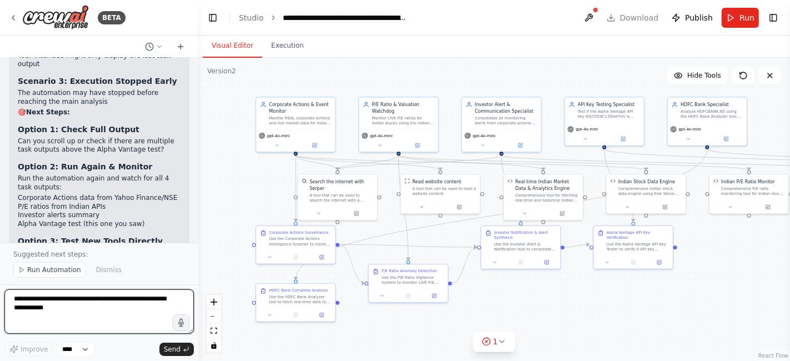
click at [30, 311] on textarea at bounding box center [98, 311] width 189 height 44
type textarea "**********"
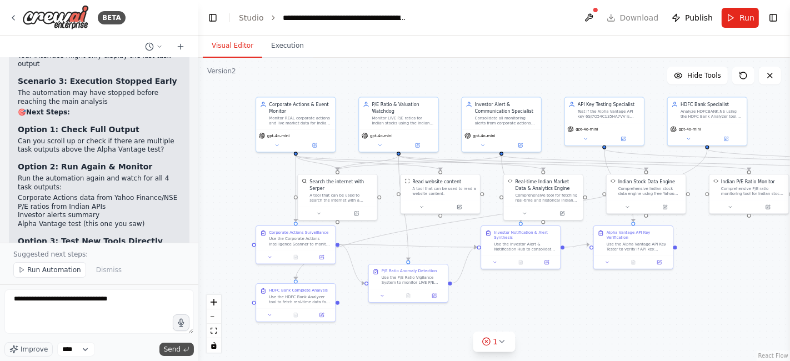
click at [168, 351] on span "Send" at bounding box center [172, 349] width 17 height 9
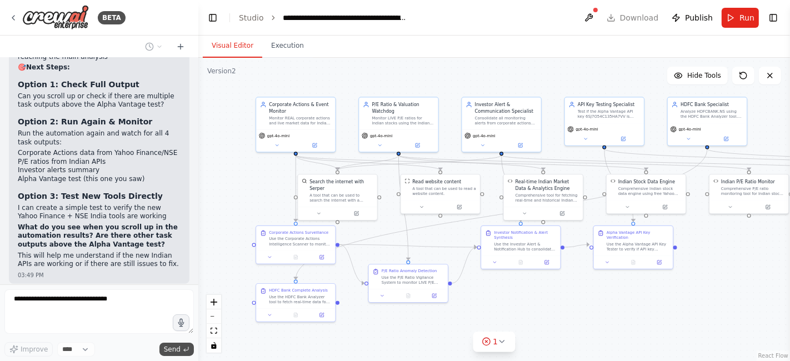
scroll to position [43140, 0]
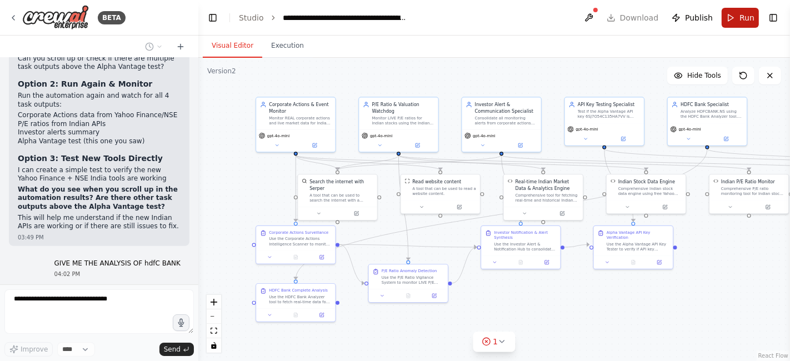
click at [736, 19] on button "Run" at bounding box center [740, 18] width 37 height 20
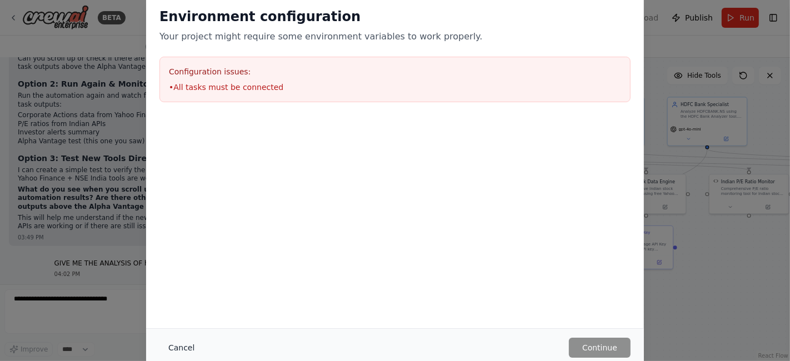
click at [176, 348] on button "Cancel" at bounding box center [181, 348] width 44 height 20
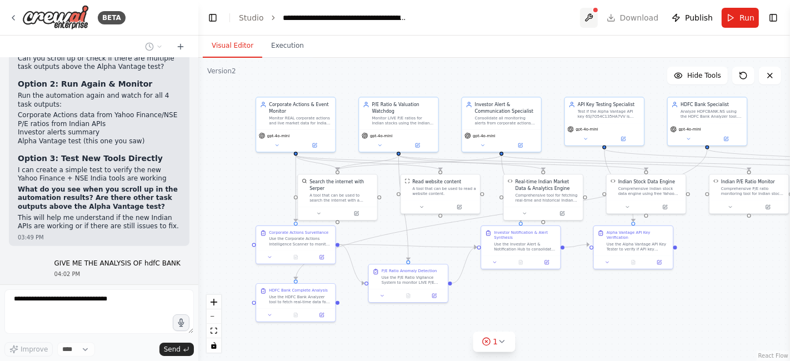
click at [598, 13] on button at bounding box center [589, 18] width 18 height 20
click at [597, 8] on div at bounding box center [589, 18] width 18 height 20
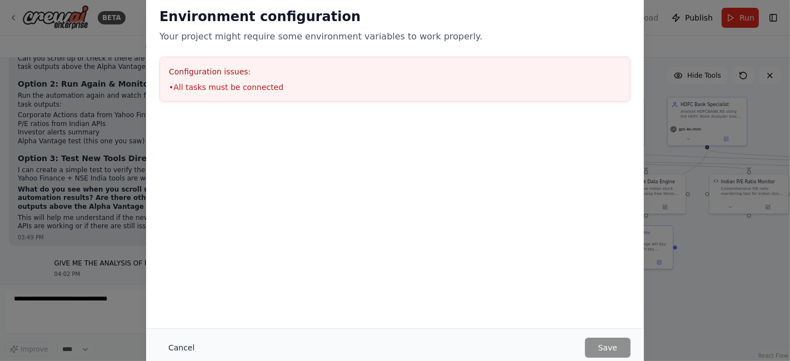
click at [179, 347] on button "Cancel" at bounding box center [181, 348] width 44 height 20
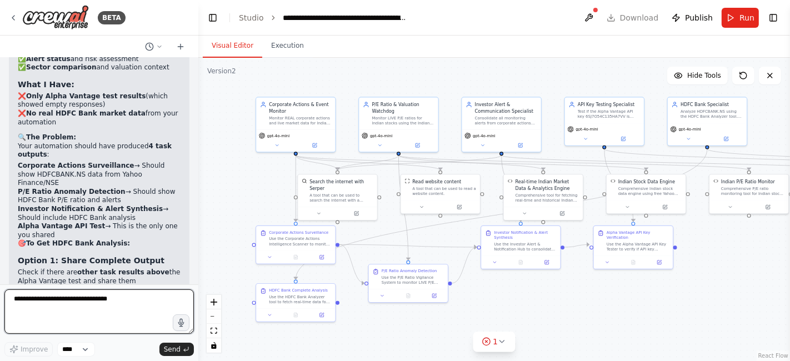
scroll to position [43521, 0]
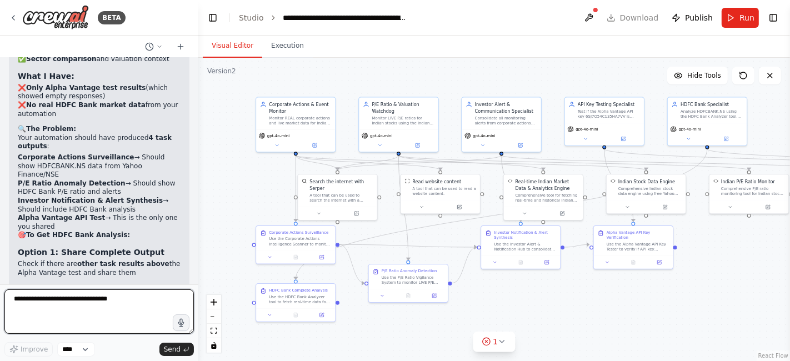
click at [23, 299] on textarea "**********" at bounding box center [98, 311] width 189 height 44
type textarea "**********"
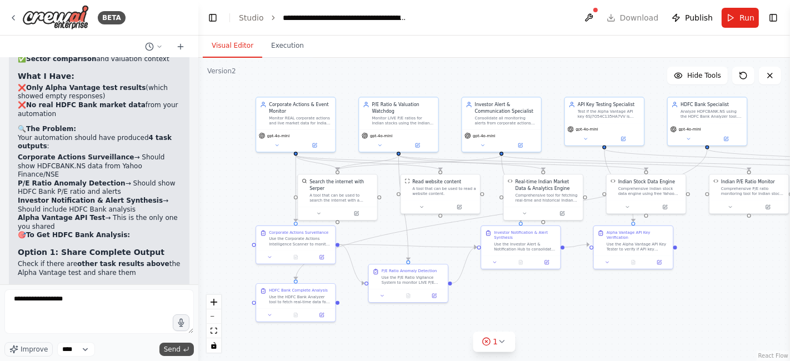
click at [168, 350] on span "Send" at bounding box center [172, 349] width 17 height 9
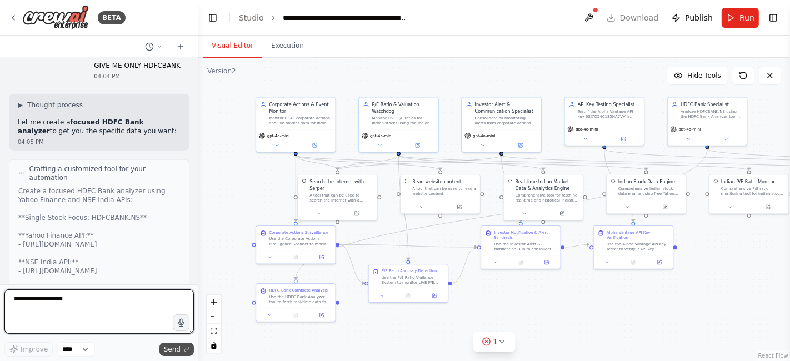
scroll to position [43914, 0]
